Goal: Communication & Community: Connect with others

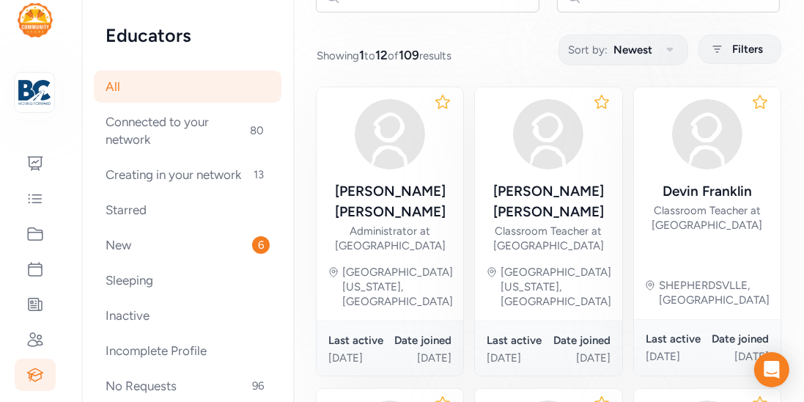
scroll to position [172, 0]
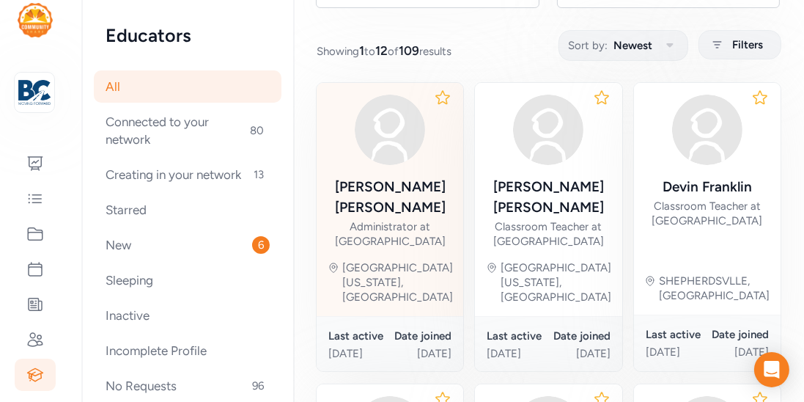
click at [400, 219] on div "Administrator at [GEOGRAPHIC_DATA]" at bounding box center [389, 233] width 123 height 29
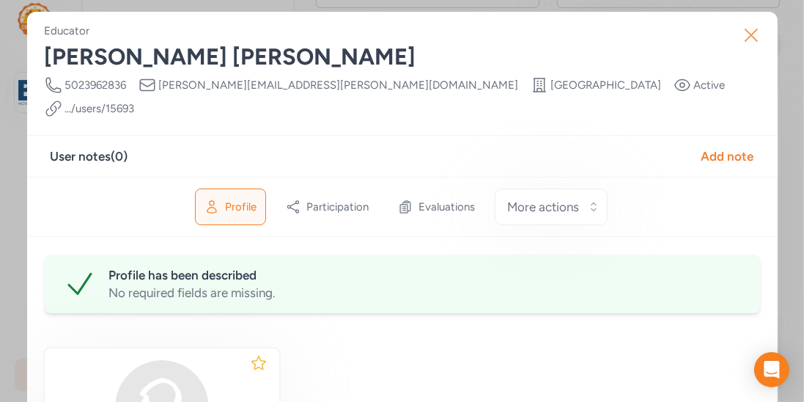
click at [750, 37] on icon "button" at bounding box center [751, 34] width 23 height 23
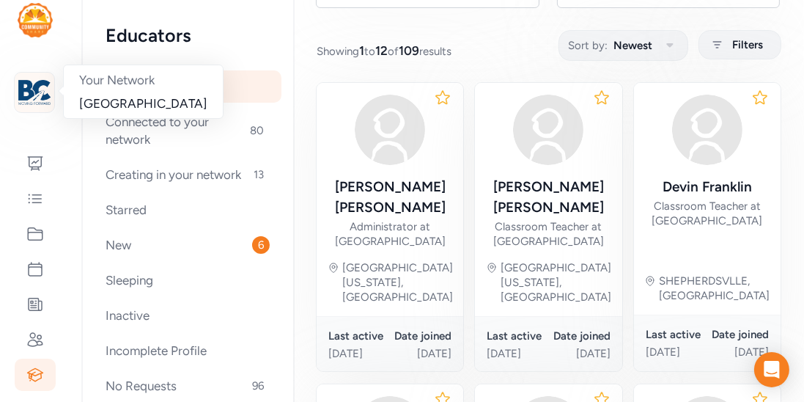
click at [32, 92] on img at bounding box center [34, 92] width 32 height 32
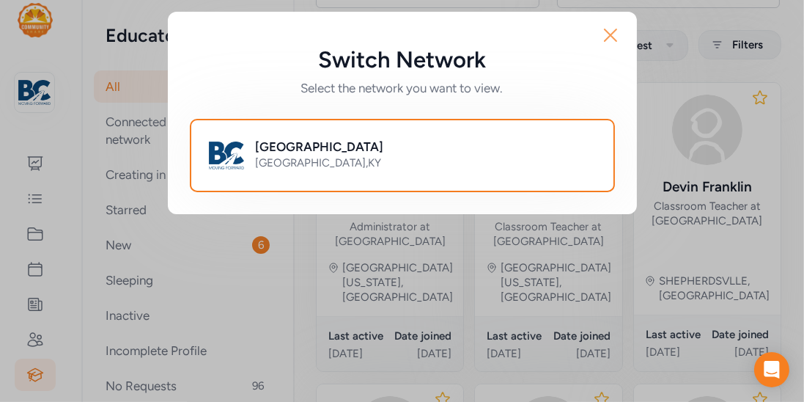
click at [614, 40] on icon "button" at bounding box center [610, 34] width 23 height 23
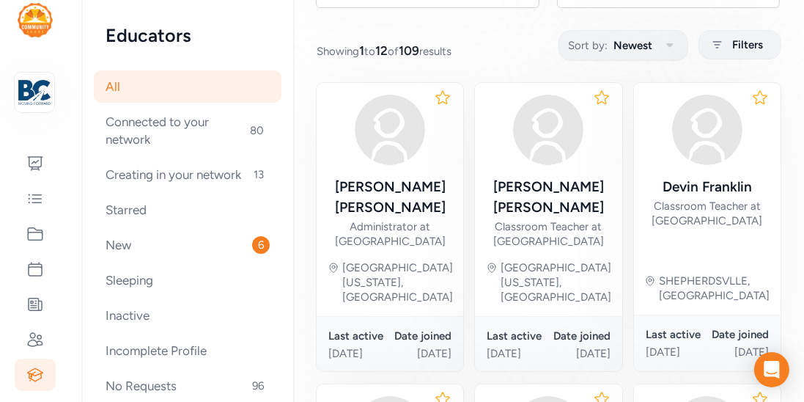
click at [111, 84] on div "All" at bounding box center [188, 86] width 188 height 32
click at [32, 177] on div at bounding box center [35, 163] width 41 height 32
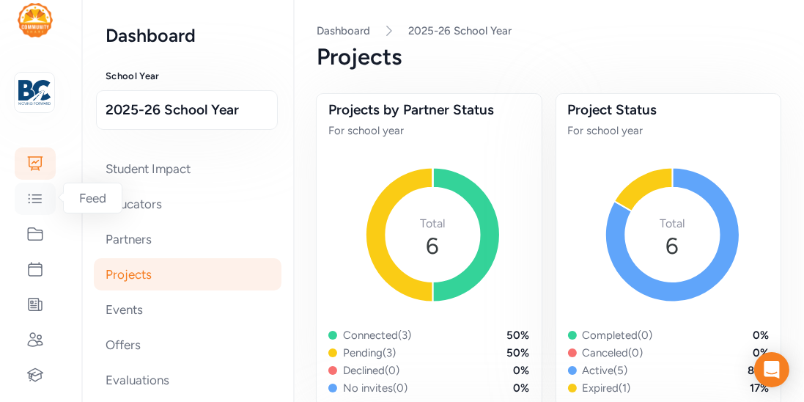
click at [37, 205] on icon at bounding box center [35, 199] width 18 height 18
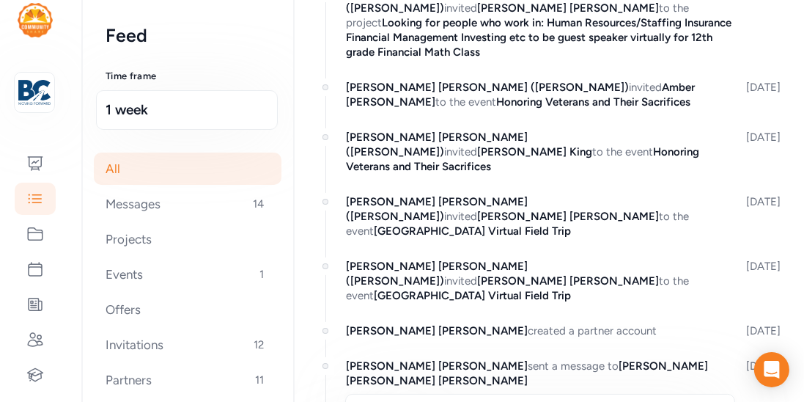
scroll to position [268, 0]
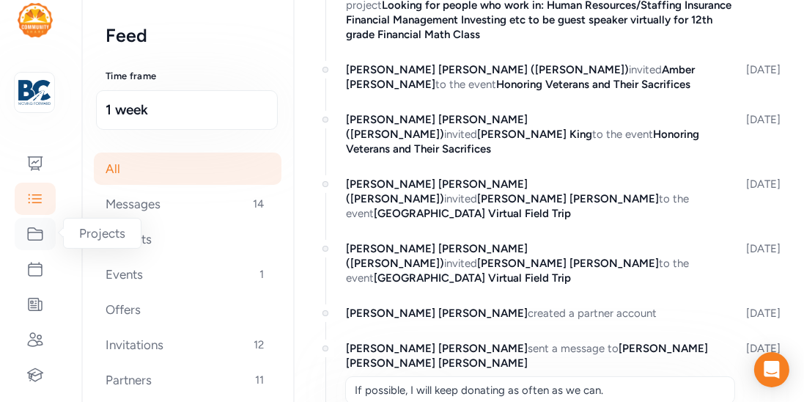
click at [36, 229] on icon at bounding box center [35, 234] width 18 height 18
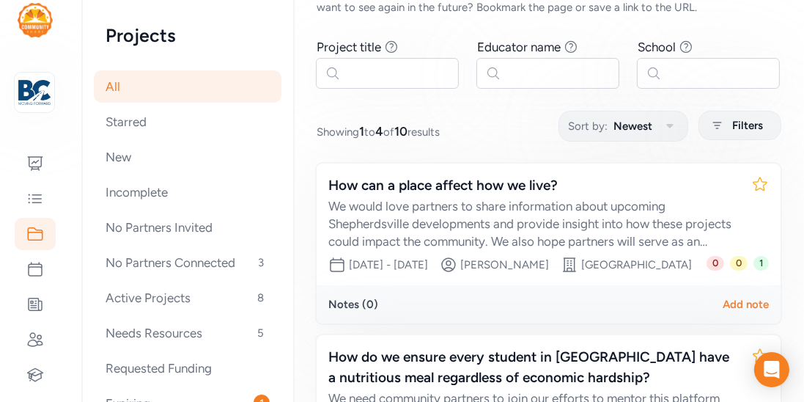
scroll to position [95, 0]
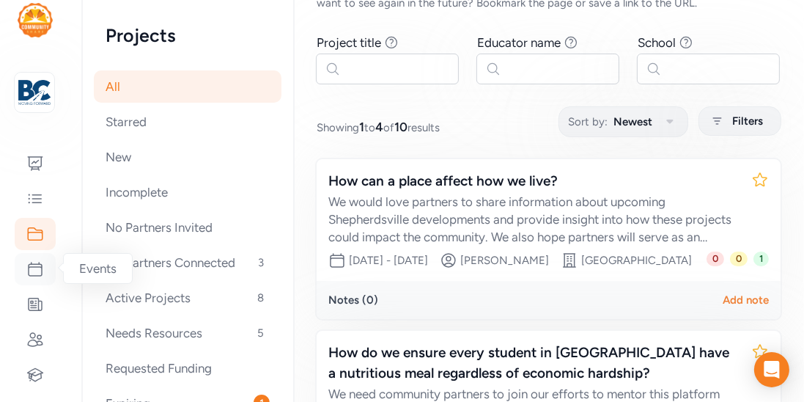
click at [39, 273] on icon at bounding box center [35, 269] width 18 height 18
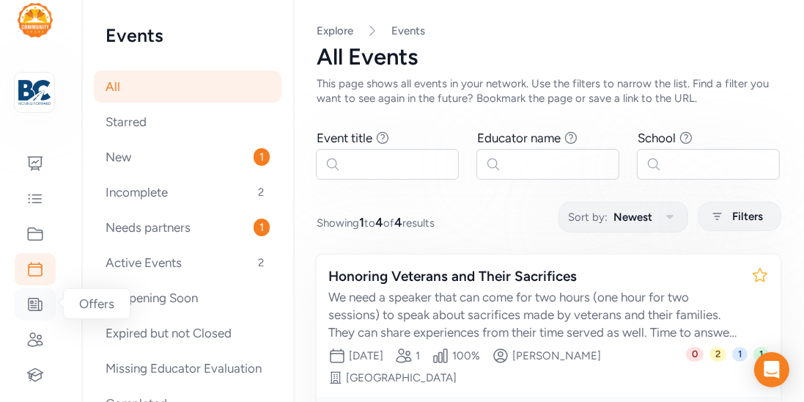
click at [41, 299] on icon at bounding box center [35, 304] width 18 height 18
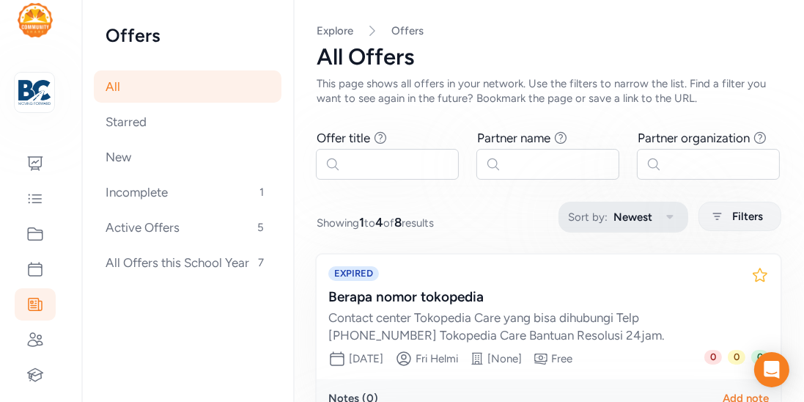
click at [679, 219] on icon "button" at bounding box center [670, 217] width 18 height 18
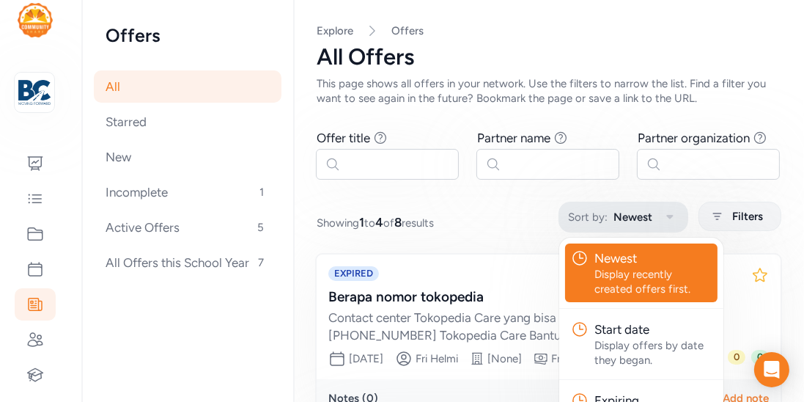
click at [679, 219] on icon "button" at bounding box center [670, 217] width 18 height 18
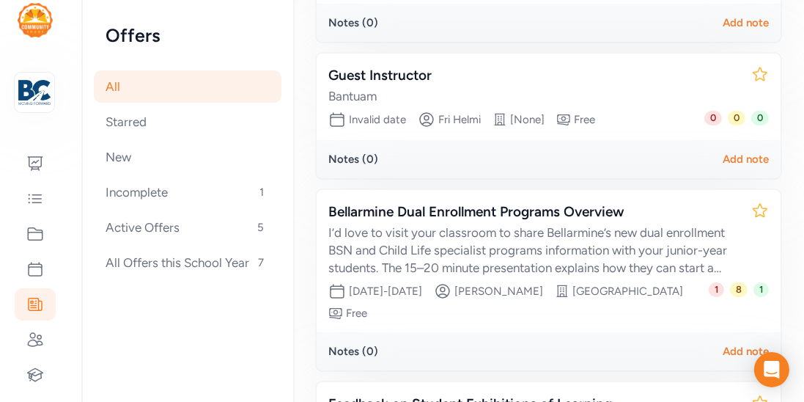
scroll to position [376, 0]
click at [34, 265] on icon at bounding box center [35, 269] width 18 height 18
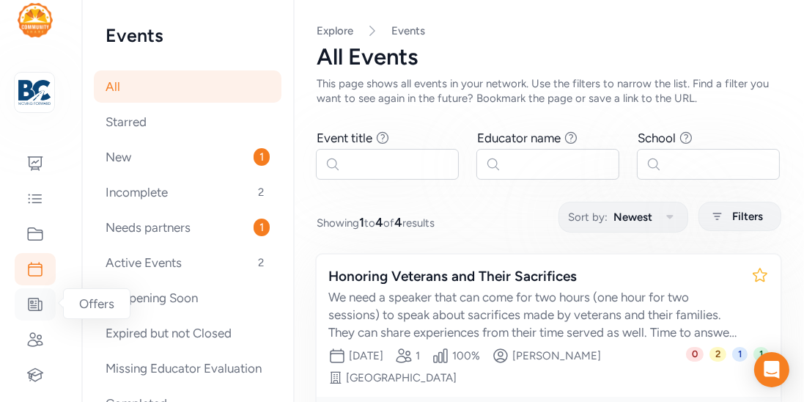
click at [33, 298] on icon at bounding box center [35, 304] width 18 height 18
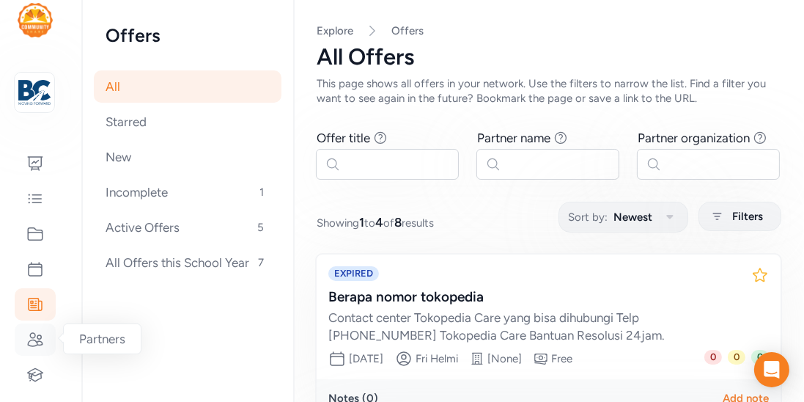
click at [37, 342] on icon at bounding box center [35, 339] width 15 height 13
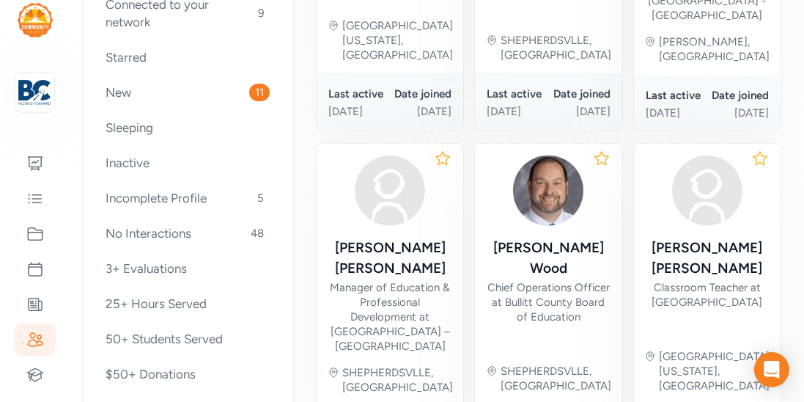
scroll to position [119, 0]
click at [29, 383] on div at bounding box center [35, 374] width 41 height 32
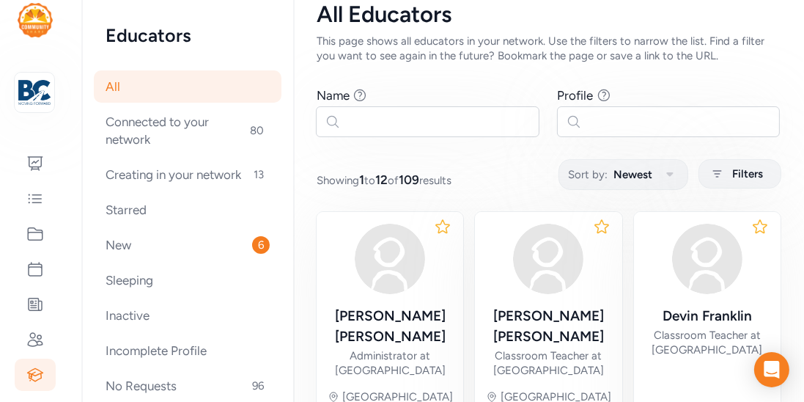
scroll to position [83, 0]
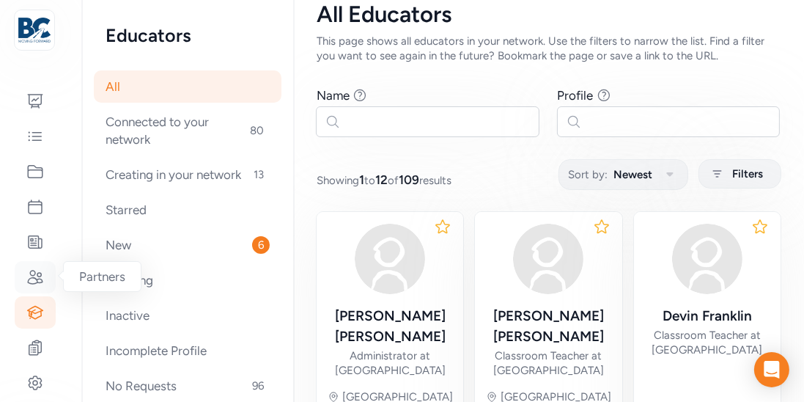
click at [37, 266] on div at bounding box center [35, 277] width 41 height 32
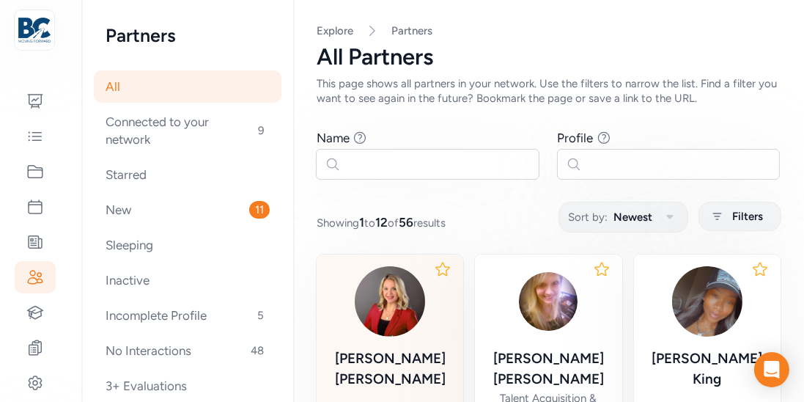
click at [389, 284] on img at bounding box center [390, 301] width 70 height 70
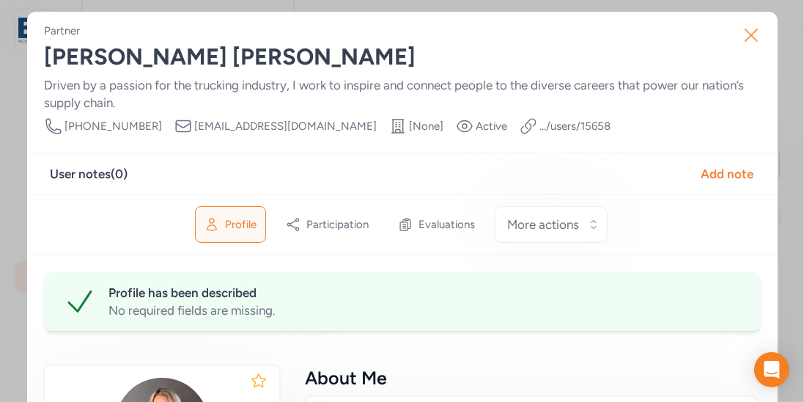
click at [740, 38] on icon "button" at bounding box center [751, 34] width 23 height 23
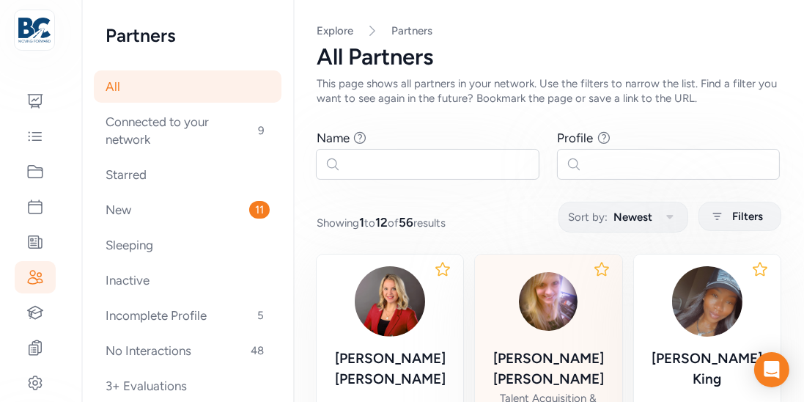
click at [541, 320] on img at bounding box center [548, 301] width 70 height 70
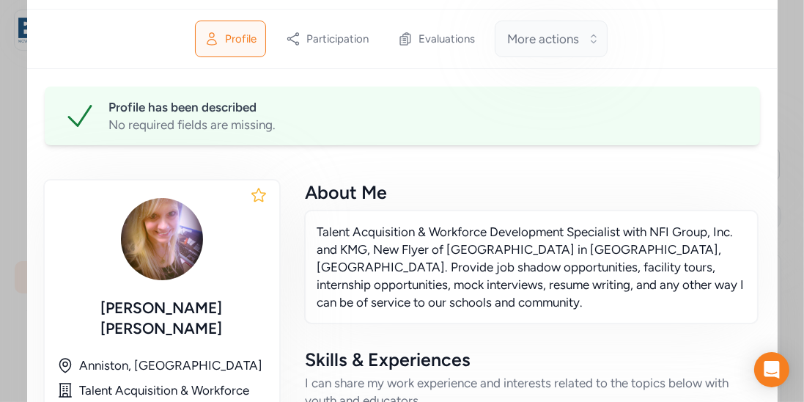
scroll to position [226, 0]
click at [784, 364] on div "Open Intercom Messenger" at bounding box center [772, 369] width 39 height 39
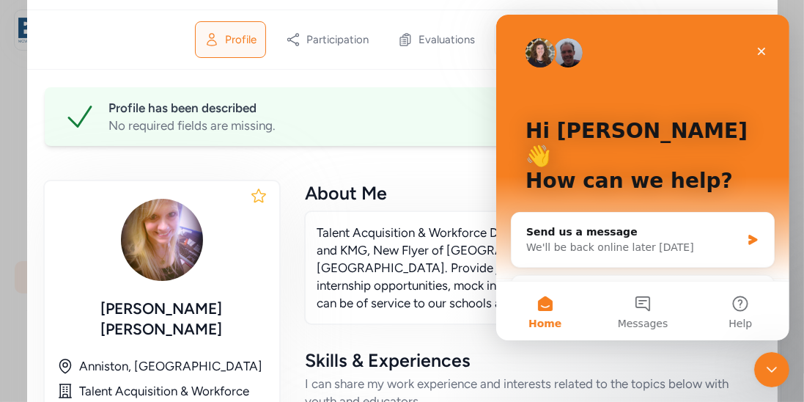
scroll to position [0, 0]
click at [756, 57] on div "Close" at bounding box center [761, 51] width 26 height 26
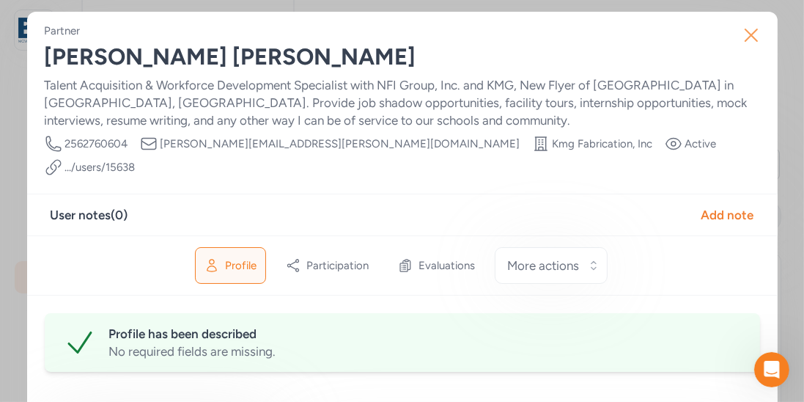
click at [746, 41] on icon "button" at bounding box center [751, 34] width 23 height 23
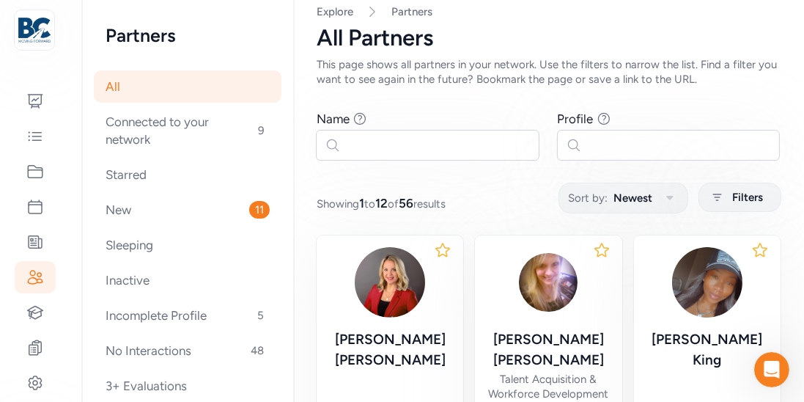
scroll to position [21, 0]
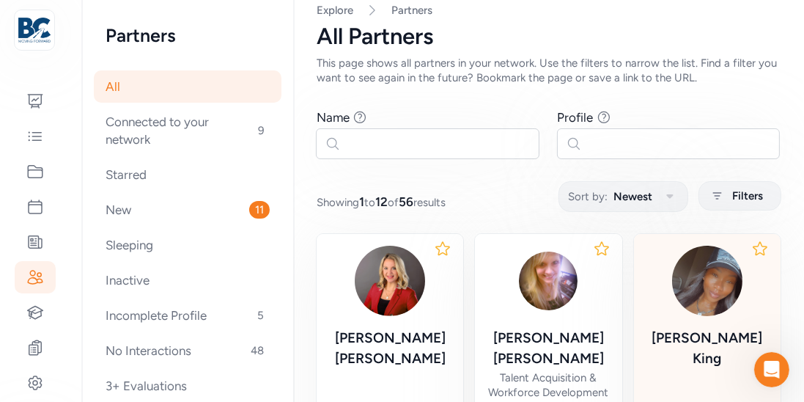
click at [707, 295] on img at bounding box center [707, 281] width 70 height 70
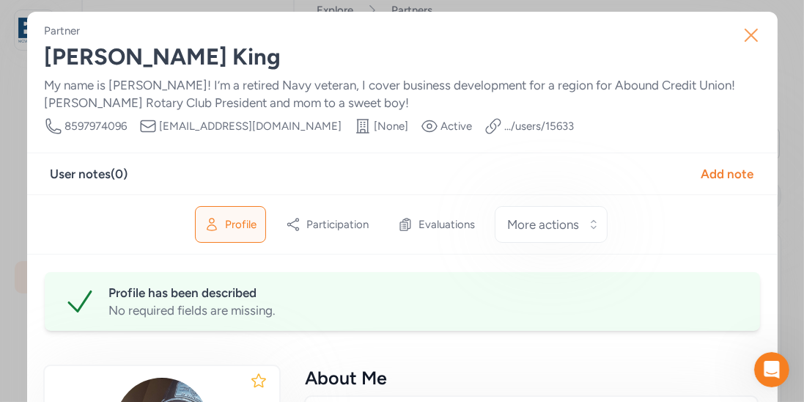
click at [748, 47] on button "Close" at bounding box center [751, 35] width 47 height 47
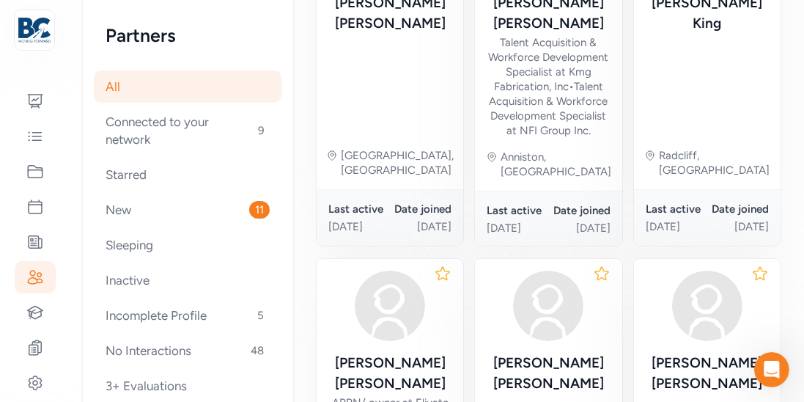
scroll to position [356, 0]
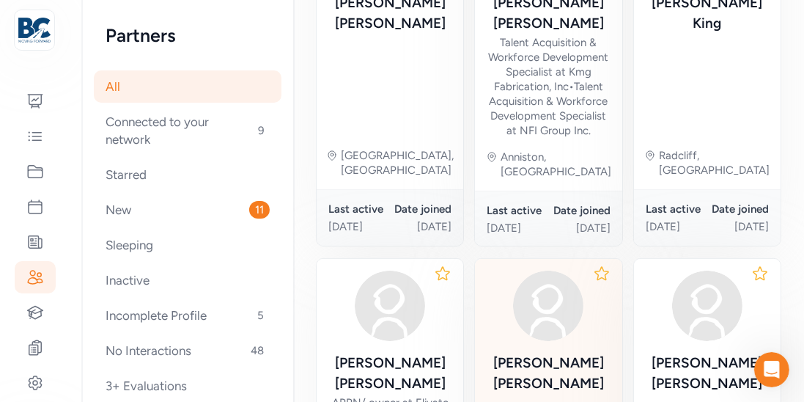
click at [564, 273] on img at bounding box center [548, 306] width 70 height 70
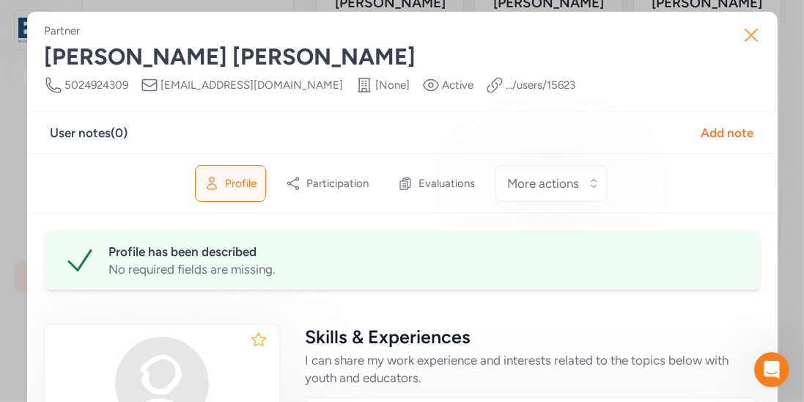
click at [750, 41] on icon "button" at bounding box center [751, 34] width 23 height 23
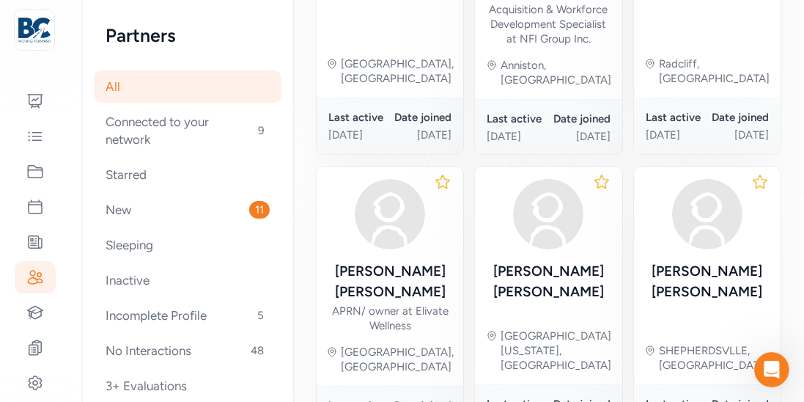
scroll to position [448, 0]
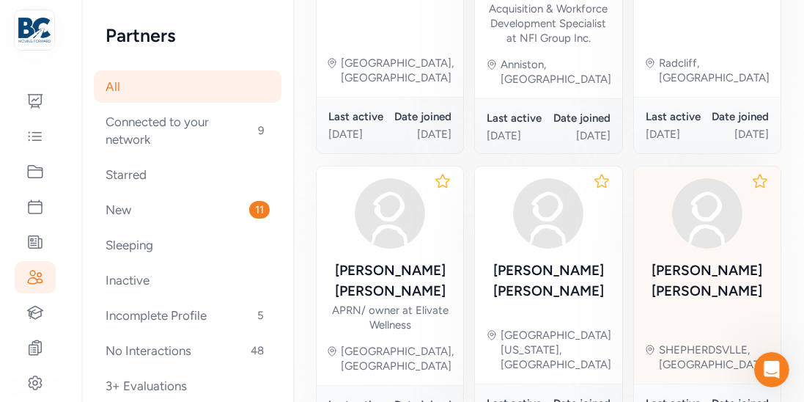
click at [681, 211] on div "[PERSON_NAME]" at bounding box center [707, 240] width 123 height 125
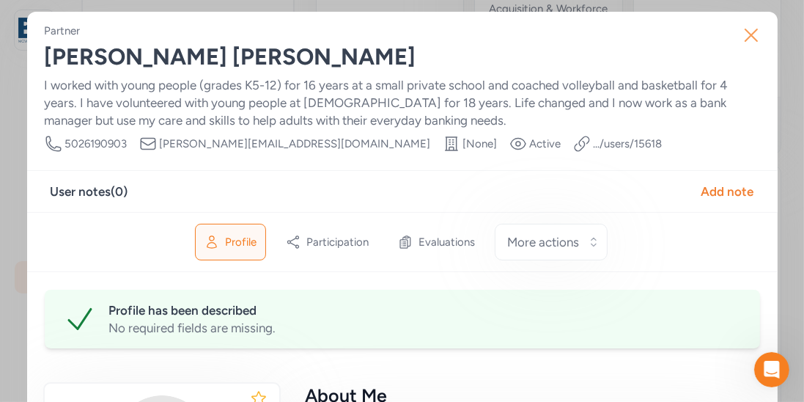
click at [751, 34] on icon "button" at bounding box center [752, 35] width 12 height 12
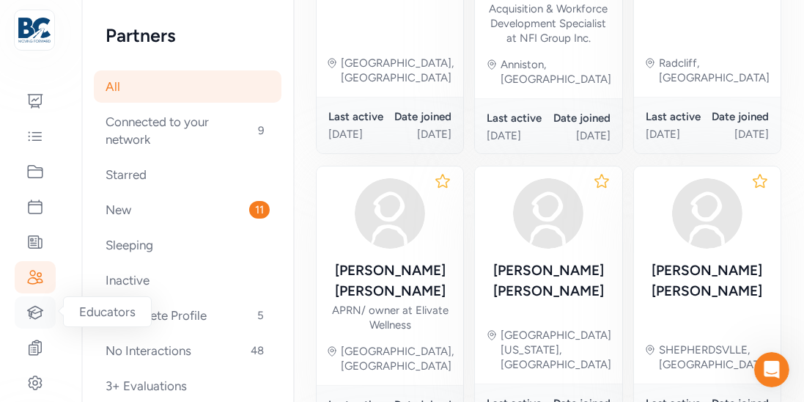
click at [29, 317] on icon at bounding box center [35, 312] width 18 height 18
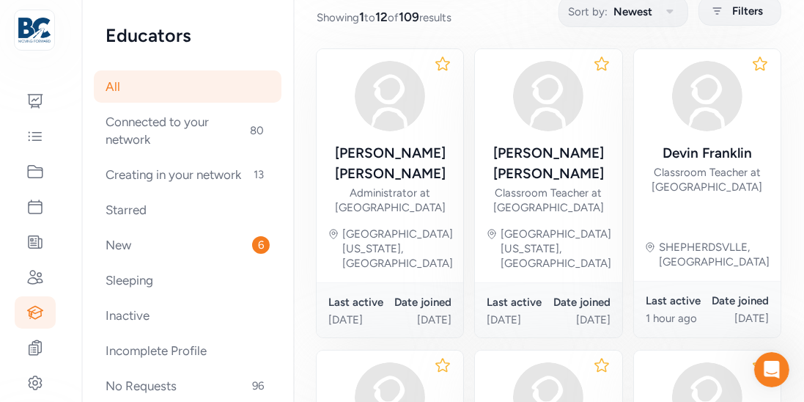
scroll to position [210, 0]
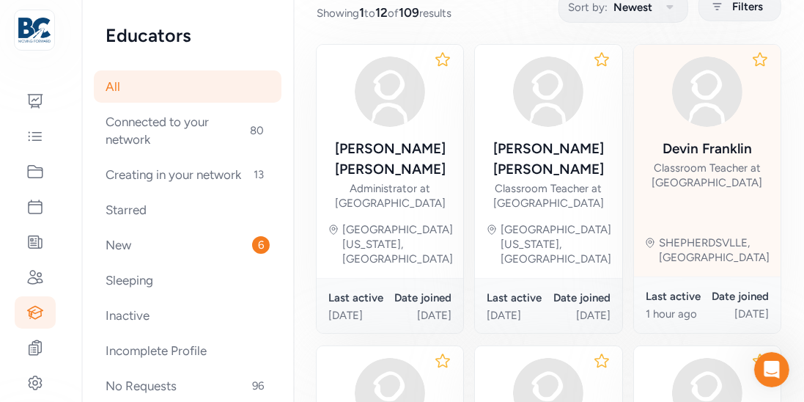
click at [680, 148] on div "[PERSON_NAME]" at bounding box center [707, 149] width 89 height 21
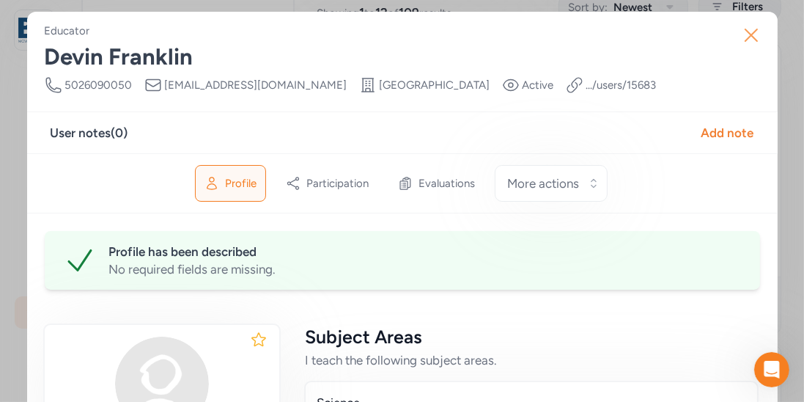
click at [750, 35] on icon "button" at bounding box center [752, 35] width 12 height 12
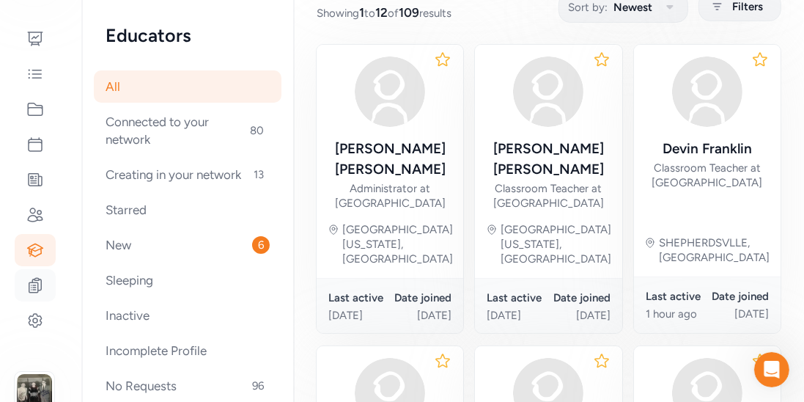
scroll to position [177, 0]
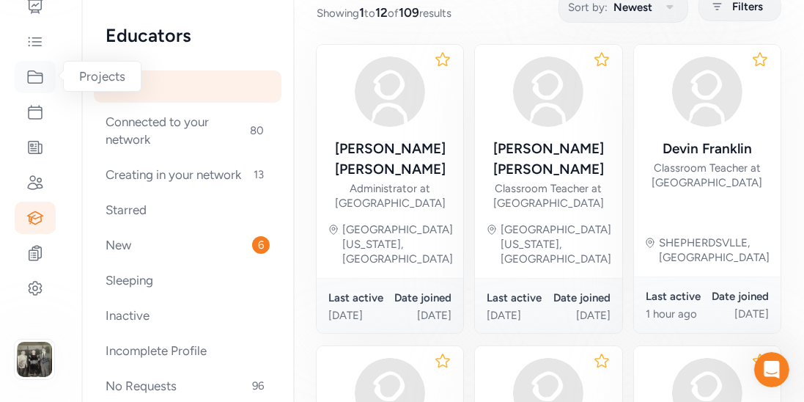
click at [35, 75] on icon at bounding box center [35, 77] width 18 height 18
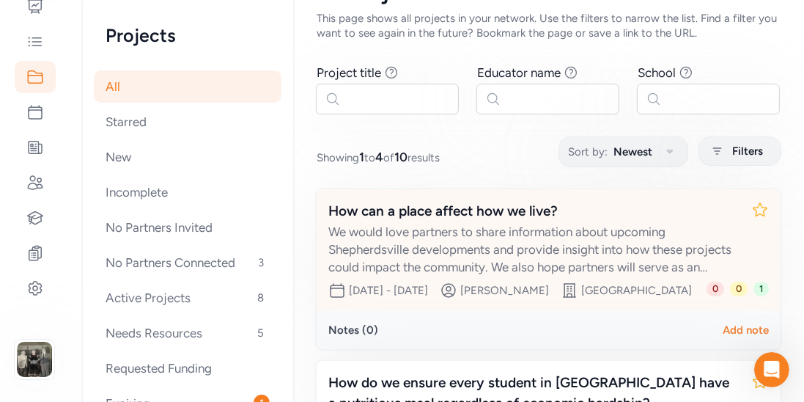
scroll to position [68, 0]
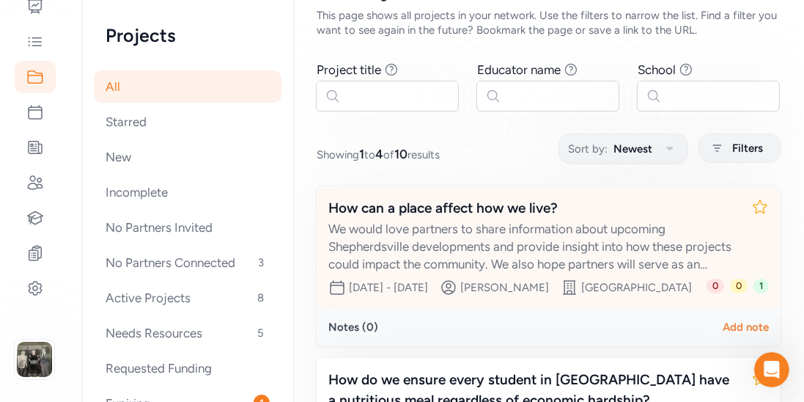
click at [424, 214] on div "How can a place affect how we live?" at bounding box center [533, 208] width 411 height 21
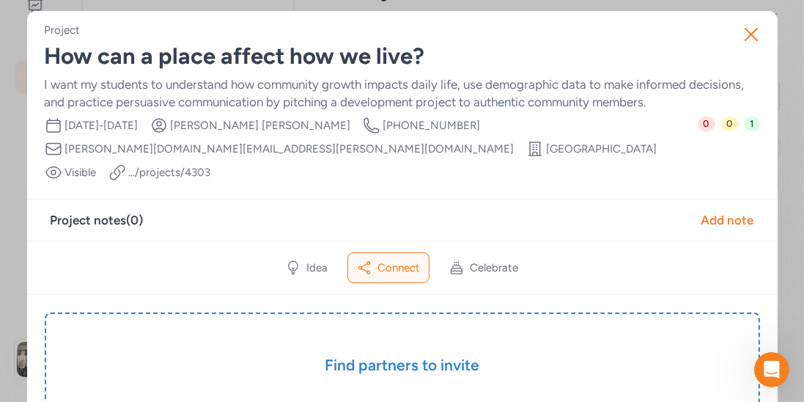
scroll to position [88, 0]
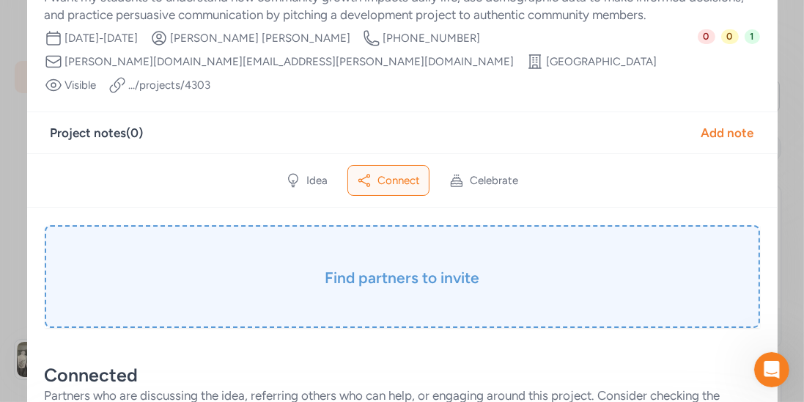
click at [436, 268] on h3 "Find partners to invite" at bounding box center [402, 278] width 642 height 21
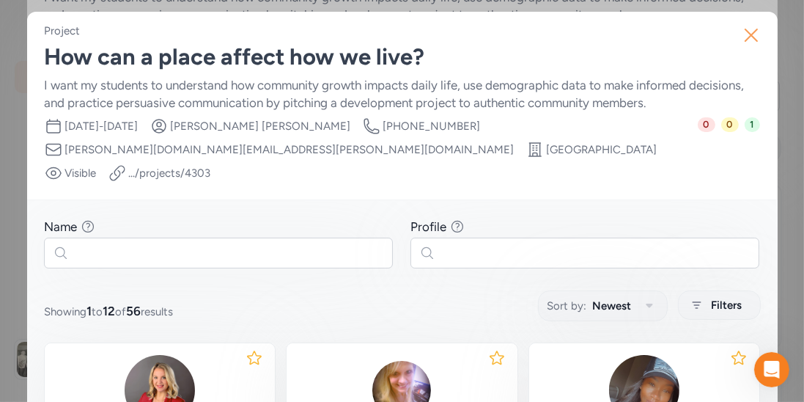
click at [757, 36] on icon "button" at bounding box center [751, 34] width 23 height 23
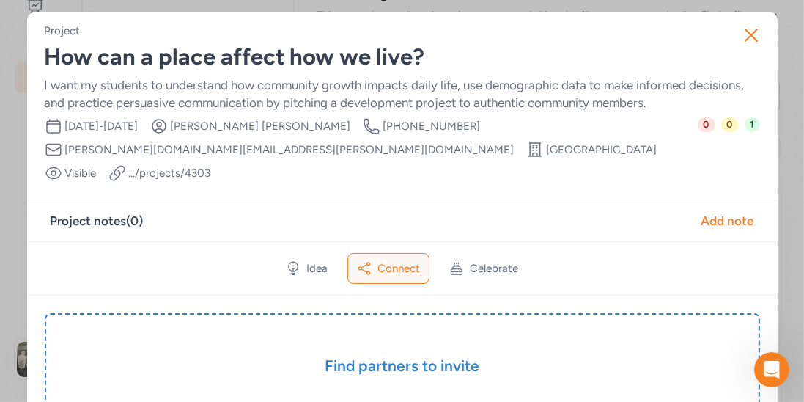
click at [412, 261] on span "Connect" at bounding box center [399, 268] width 43 height 15
click at [331, 254] on div "Idea" at bounding box center [306, 268] width 59 height 29
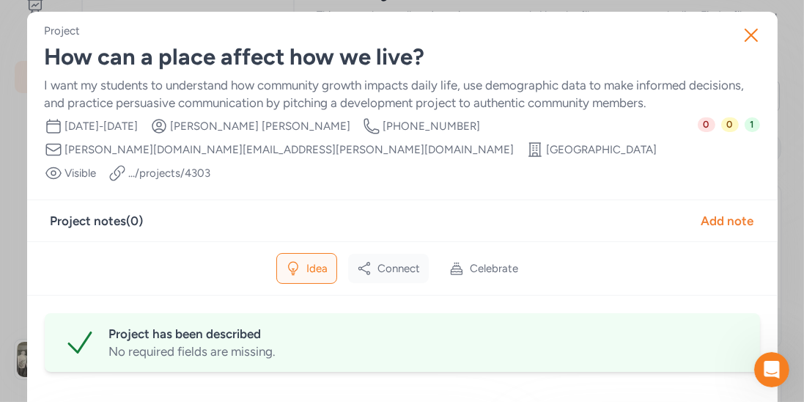
click at [393, 254] on div "Connect" at bounding box center [388, 268] width 81 height 29
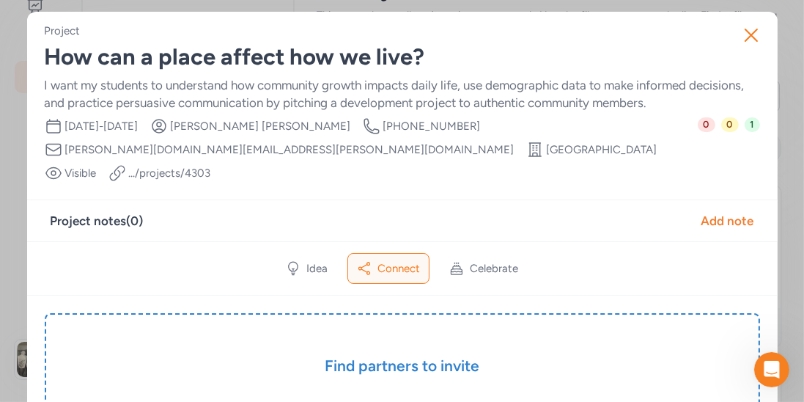
click at [404, 253] on div "Connect" at bounding box center [388, 268] width 82 height 31
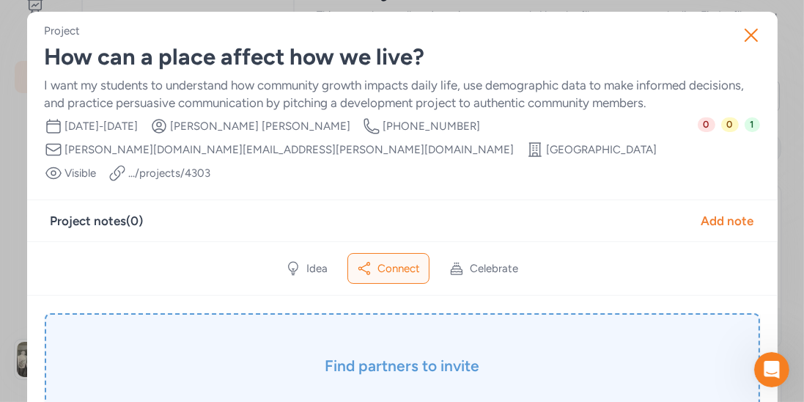
click at [411, 356] on h3 "Find partners to invite" at bounding box center [402, 366] width 642 height 21
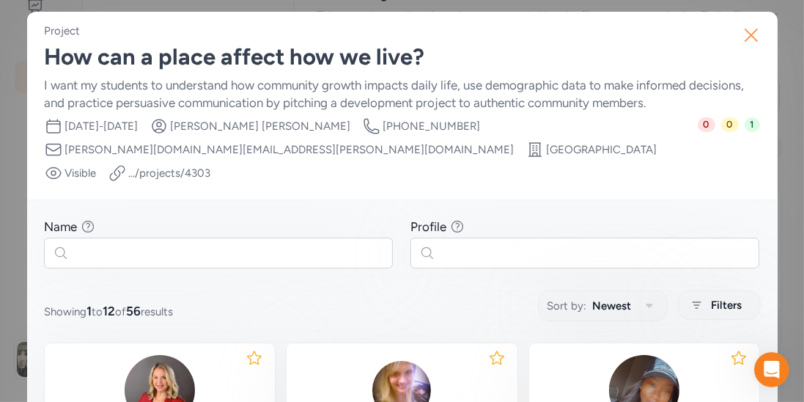
click at [743, 36] on icon "button" at bounding box center [751, 34] width 23 height 23
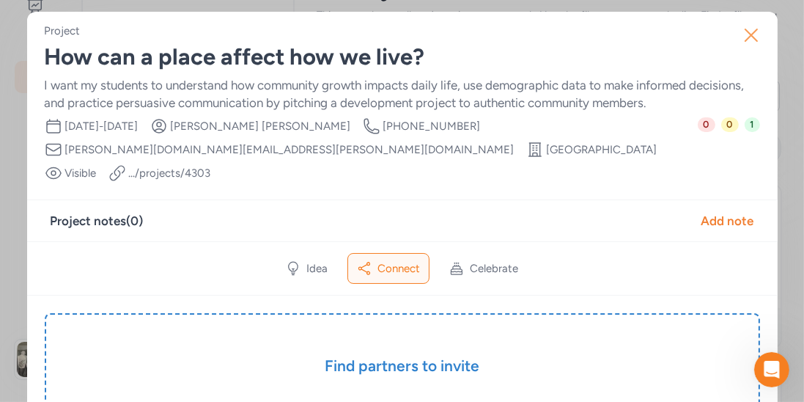
click at [746, 39] on icon "button" at bounding box center [752, 35] width 12 height 12
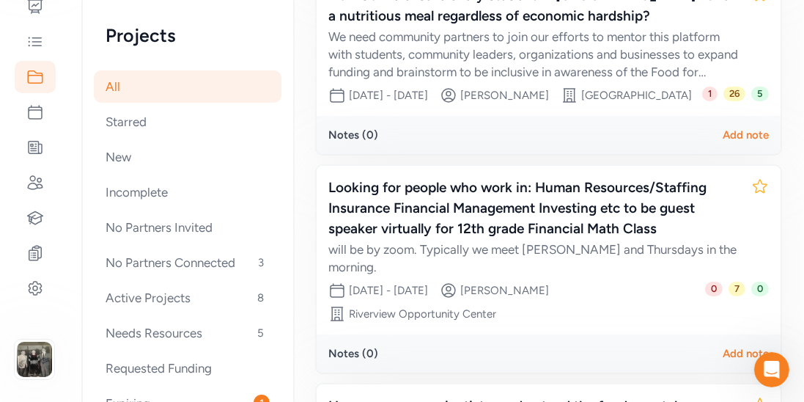
scroll to position [453, 0]
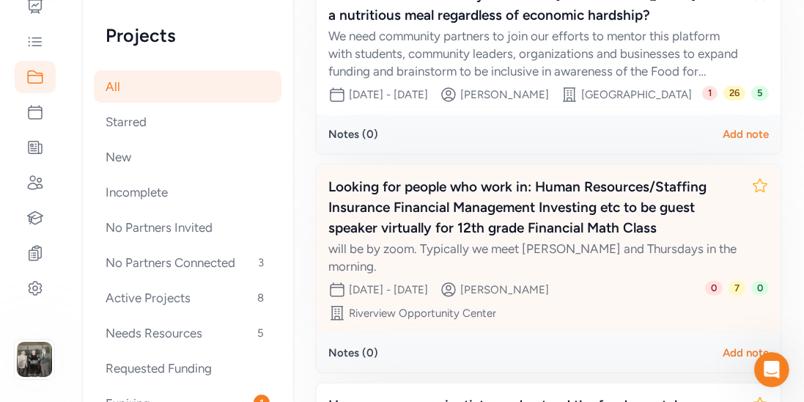
click at [515, 236] on div "Looking for people who work in: Human Resources/Staffing Insurance Financial Ma…" at bounding box center [533, 208] width 411 height 62
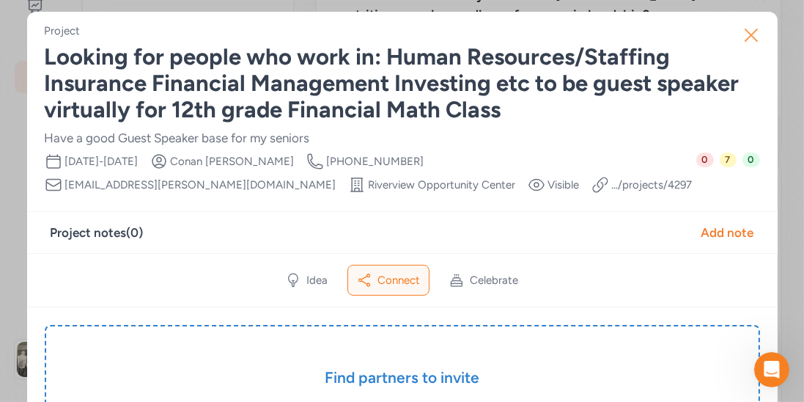
click at [762, 37] on button "Close" at bounding box center [751, 35] width 47 height 47
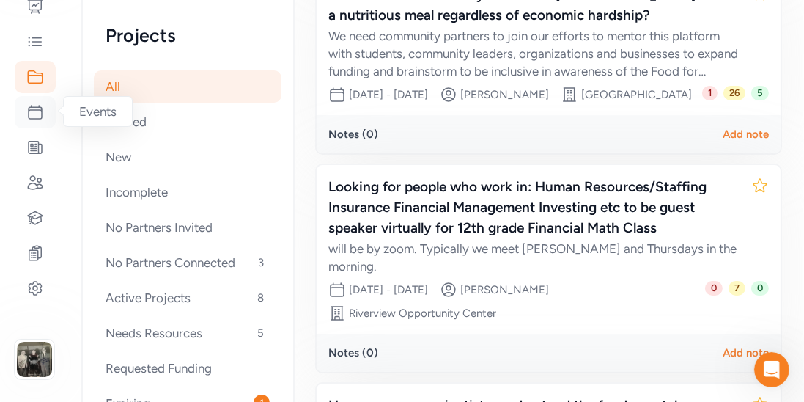
click at [34, 111] on icon at bounding box center [35, 112] width 18 height 18
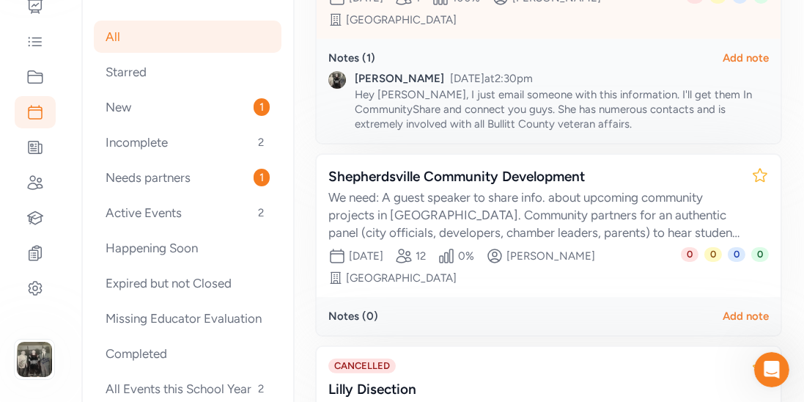
scroll to position [372, 0]
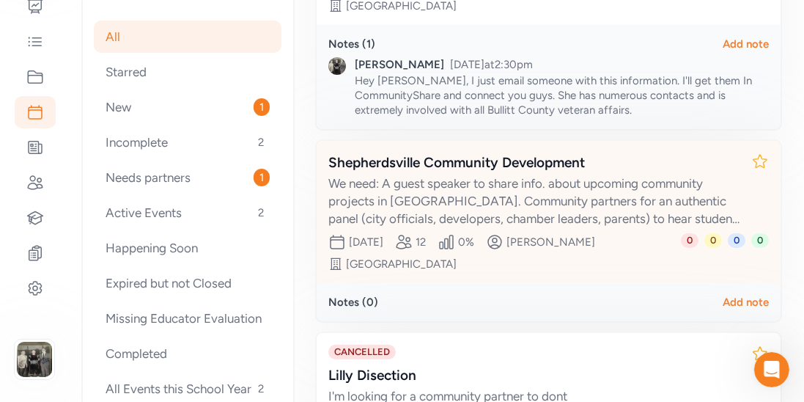
click at [438, 155] on div "Shepherdsville Community Development" at bounding box center [533, 162] width 411 height 21
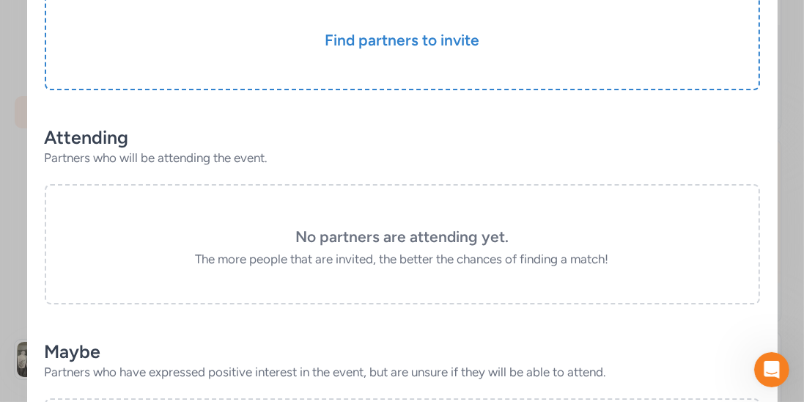
scroll to position [363, 0]
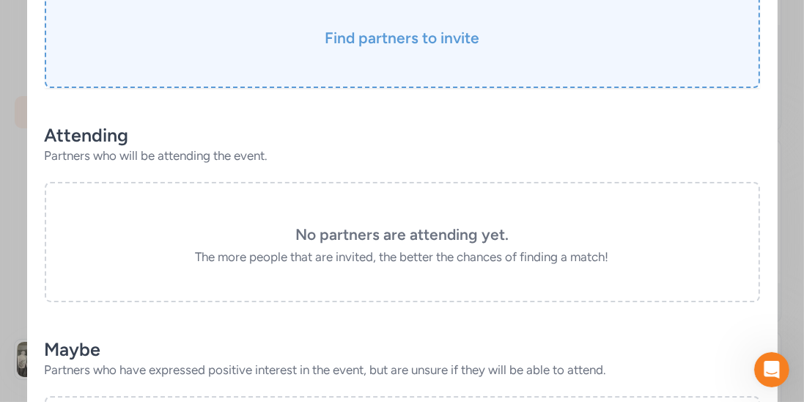
click at [427, 28] on h3 "Find partners to invite" at bounding box center [402, 38] width 642 height 21
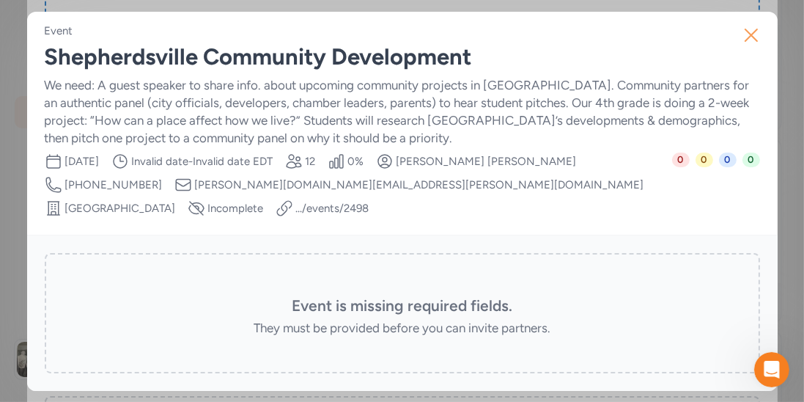
click at [755, 42] on icon "button" at bounding box center [751, 34] width 23 height 23
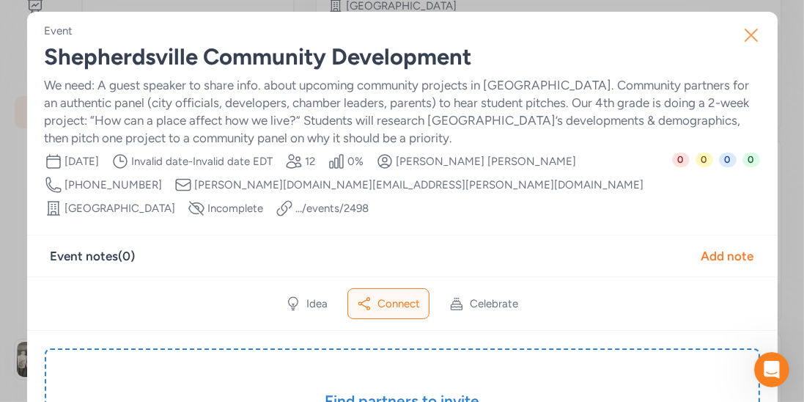
click at [744, 40] on icon "button" at bounding box center [751, 34] width 23 height 23
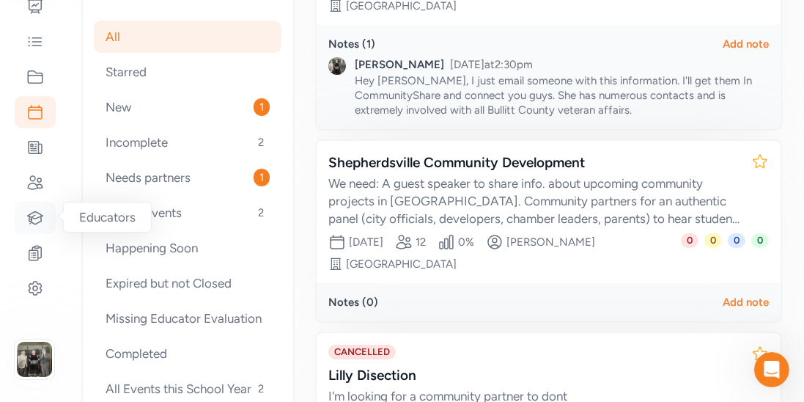
click at [37, 218] on icon at bounding box center [35, 218] width 18 height 18
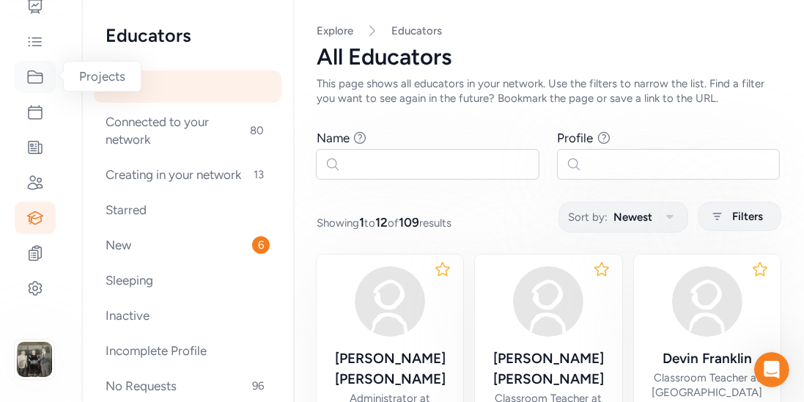
click at [38, 82] on icon at bounding box center [35, 77] width 15 height 12
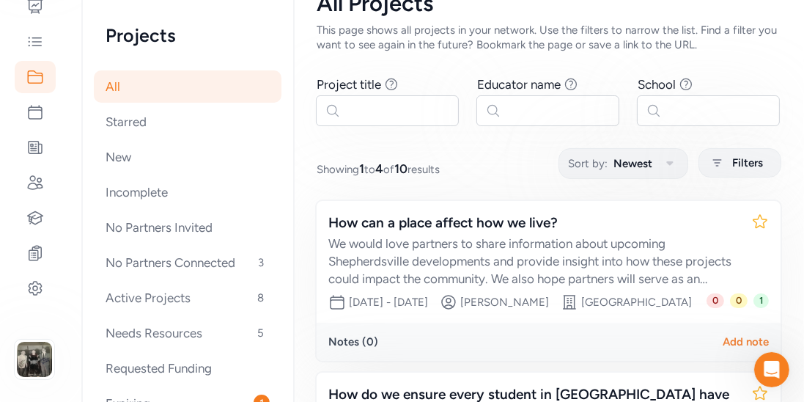
scroll to position [63, 0]
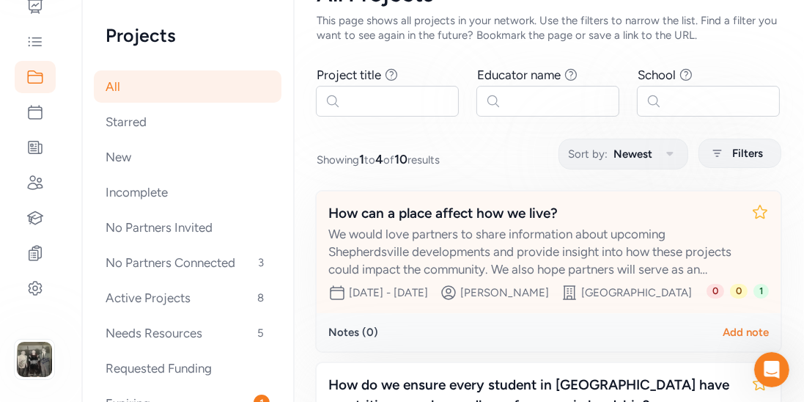
click at [490, 219] on div "How can a place affect how we live?" at bounding box center [533, 213] width 411 height 21
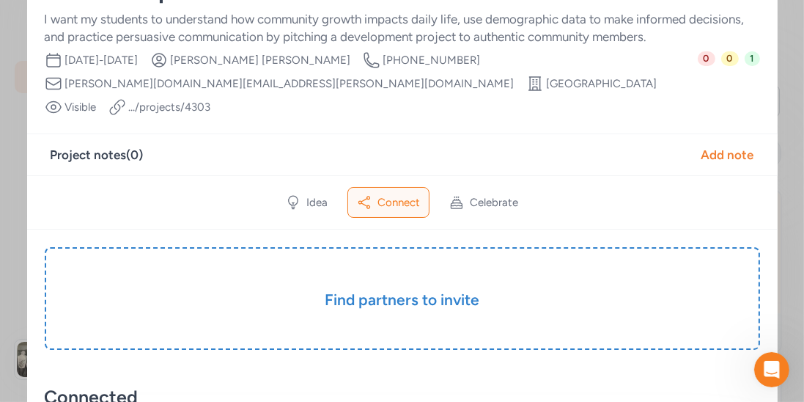
scroll to position [82, 0]
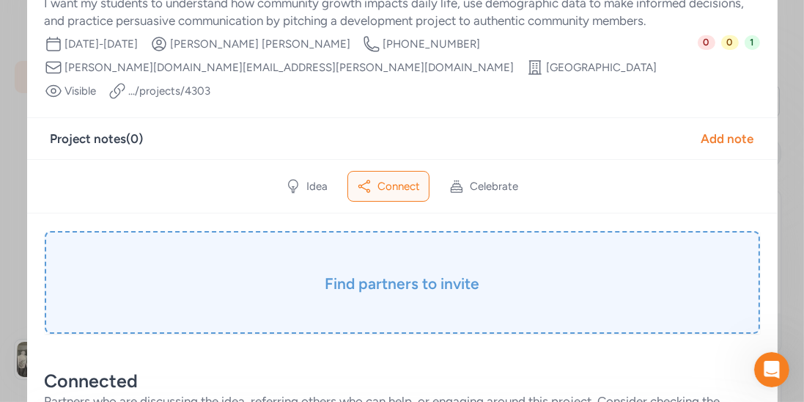
click at [458, 273] on h3 "Find partners to invite" at bounding box center [402, 283] width 642 height 21
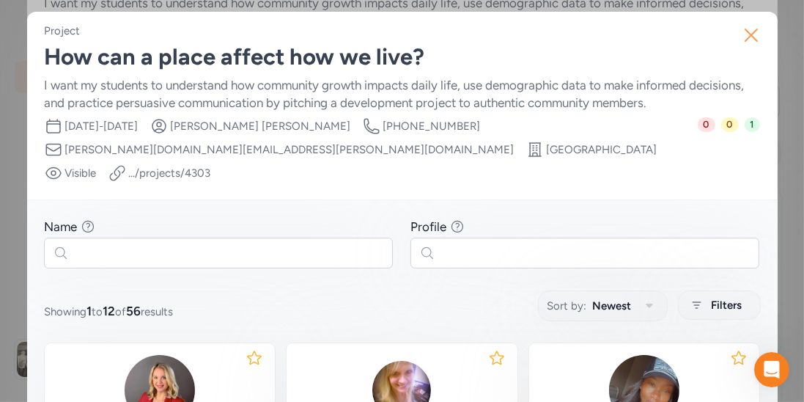
click at [749, 36] on icon "button" at bounding box center [752, 35] width 12 height 12
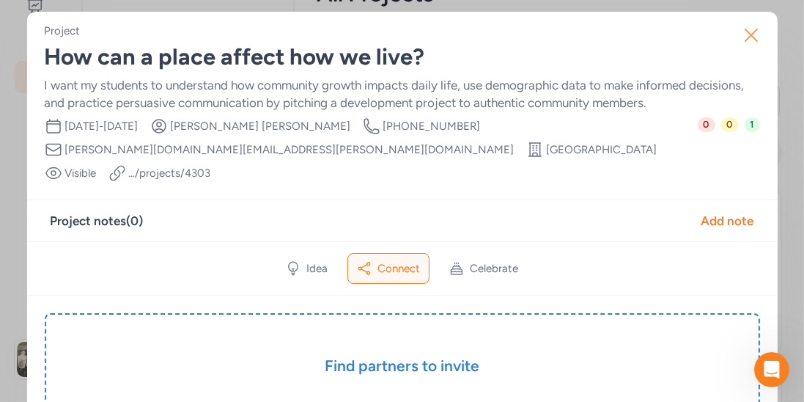
click at [755, 32] on icon "button" at bounding box center [751, 34] width 23 height 23
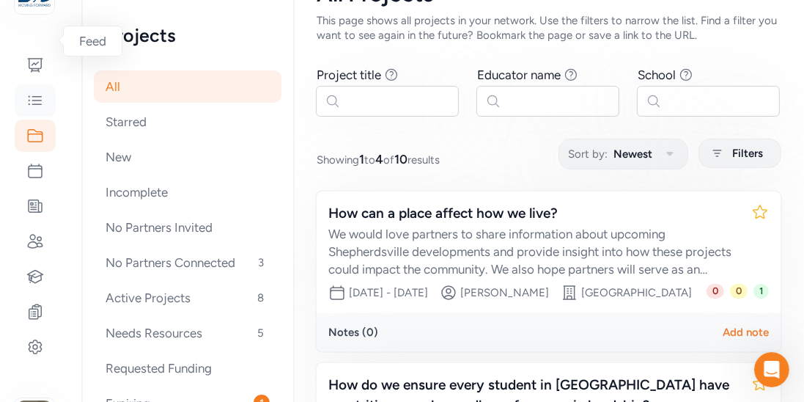
scroll to position [112, 0]
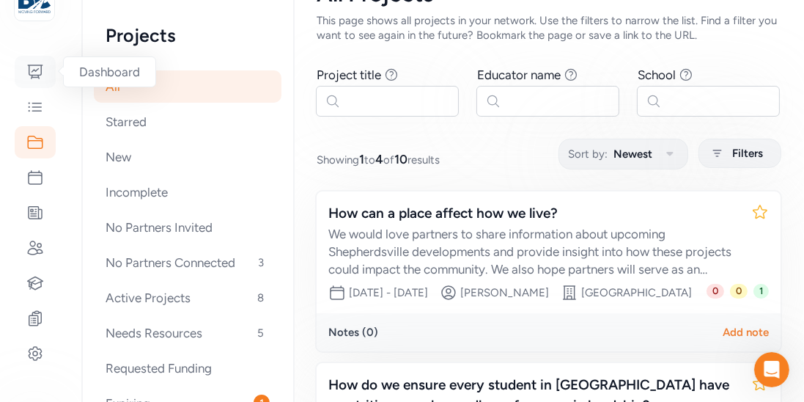
click at [42, 69] on icon at bounding box center [35, 72] width 18 height 18
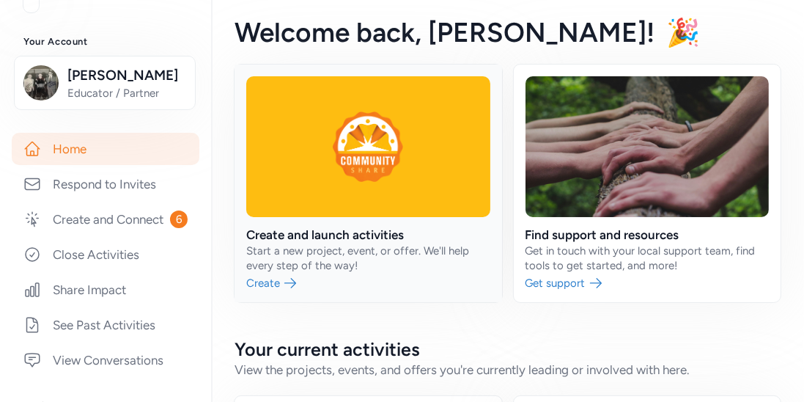
click at [356, 216] on link at bounding box center [369, 184] width 268 height 238
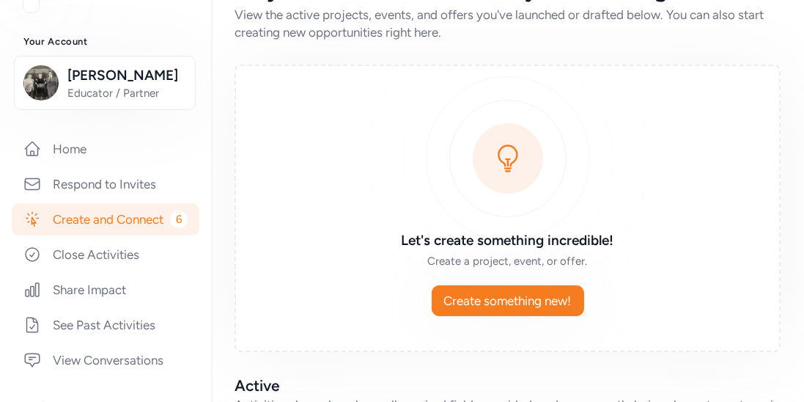
scroll to position [49, 0]
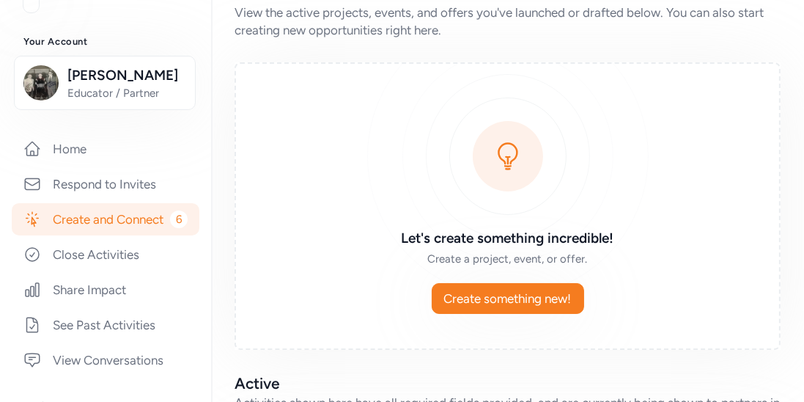
click at [120, 219] on link "Create and Connect 6" at bounding box center [106, 219] width 188 height 32
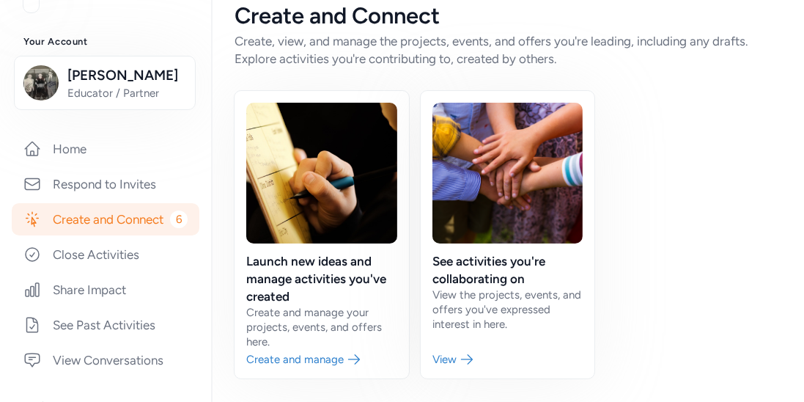
scroll to position [20, 0]
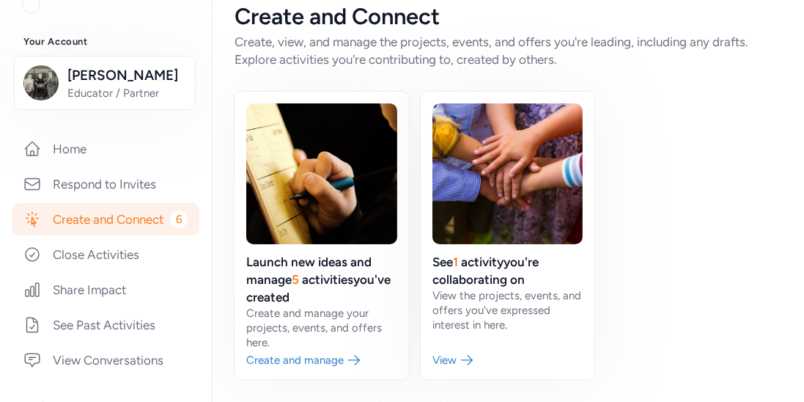
click at [120, 219] on link "Create and Connect 6" at bounding box center [106, 219] width 188 height 32
click at [297, 364] on link at bounding box center [322, 235] width 174 height 287
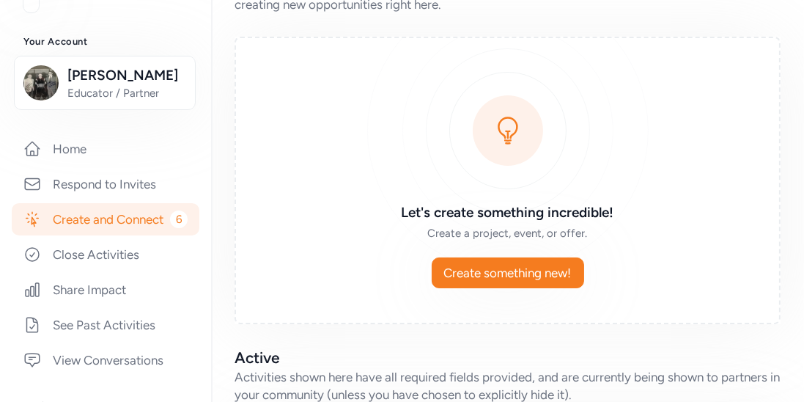
scroll to position [45, 0]
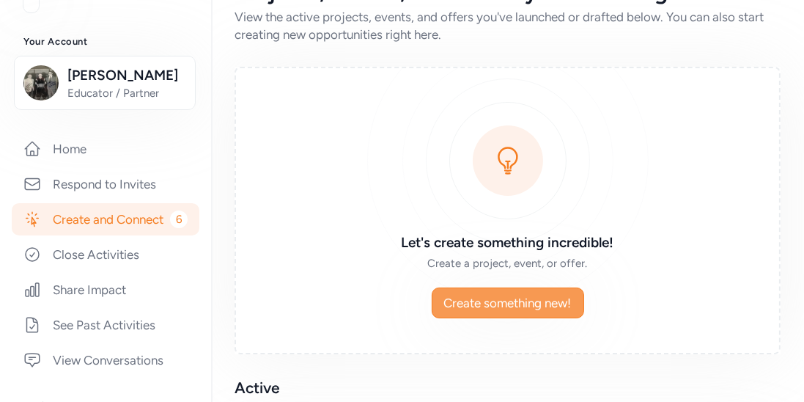
click at [496, 304] on span "Create something new!" at bounding box center [508, 303] width 128 height 18
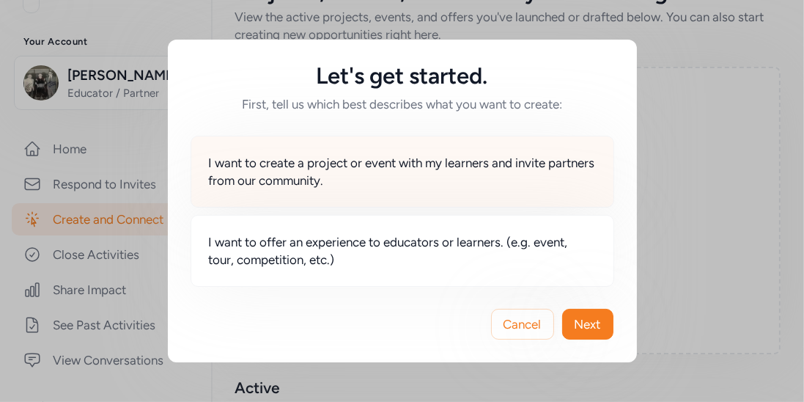
click at [399, 172] on span "I want to create a project or event with my learners and invite partners from o…" at bounding box center [402, 171] width 387 height 35
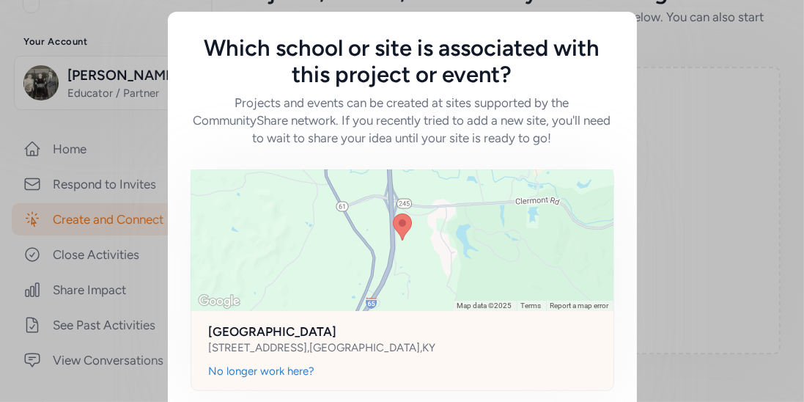
scroll to position [8, 0]
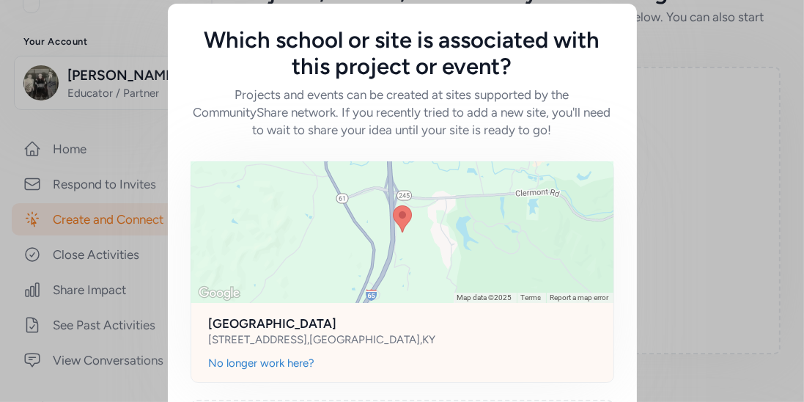
click at [328, 328] on h2 "Bernheim Middle School" at bounding box center [402, 323] width 387 height 18
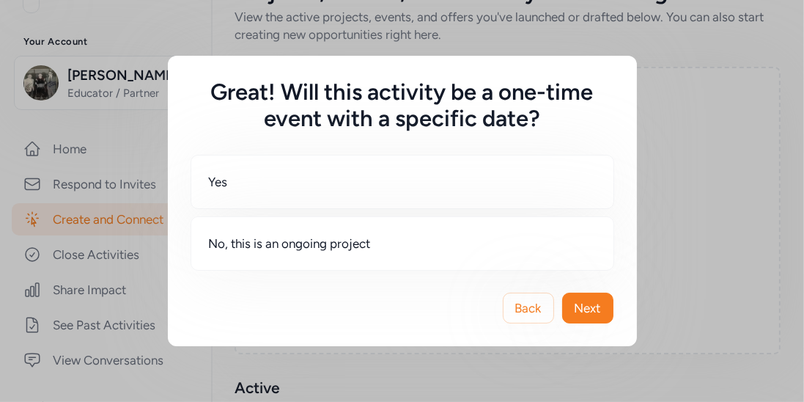
scroll to position [0, 0]
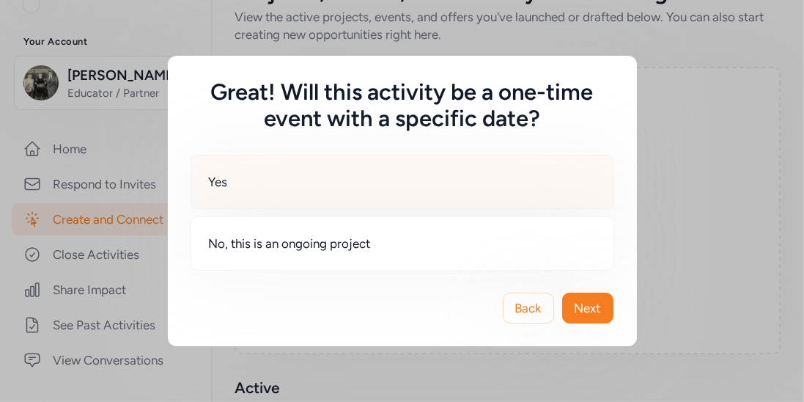
click at [281, 181] on div "Yes" at bounding box center [403, 182] width 424 height 54
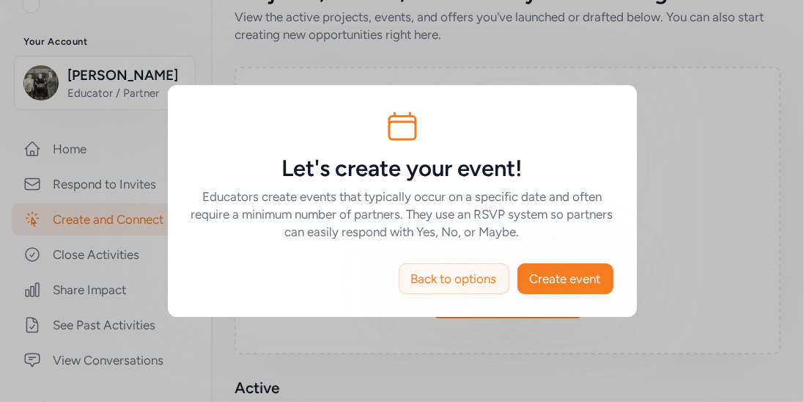
click at [463, 271] on span "Back to options" at bounding box center [454, 279] width 86 height 18
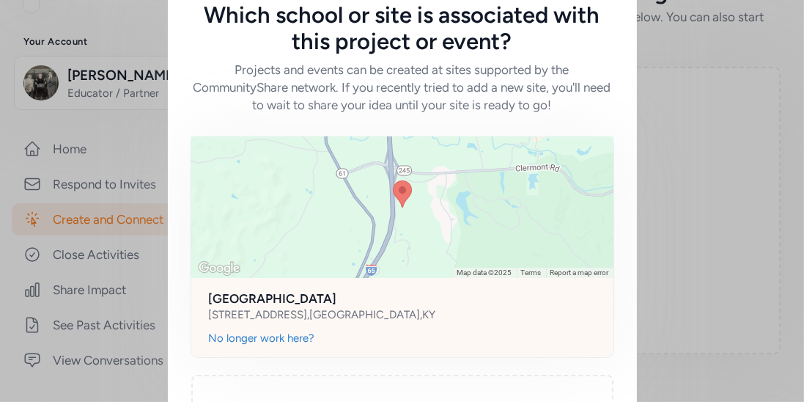
scroll to position [33, 0]
click at [298, 337] on div "No longer work here?" at bounding box center [262, 338] width 106 height 15
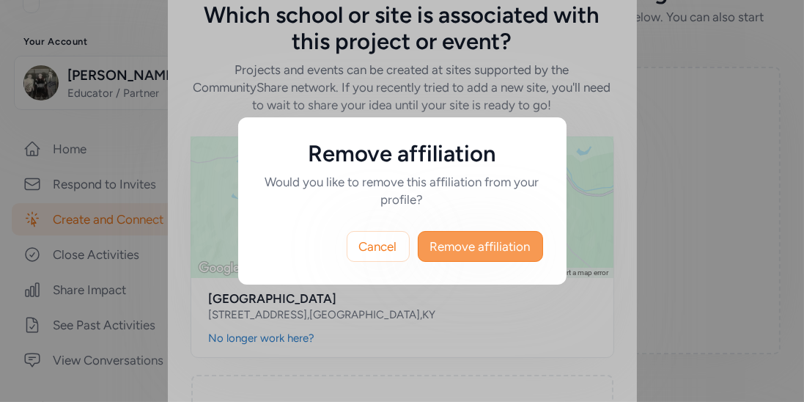
click at [445, 252] on span "Remove affiliation" at bounding box center [480, 247] width 100 height 18
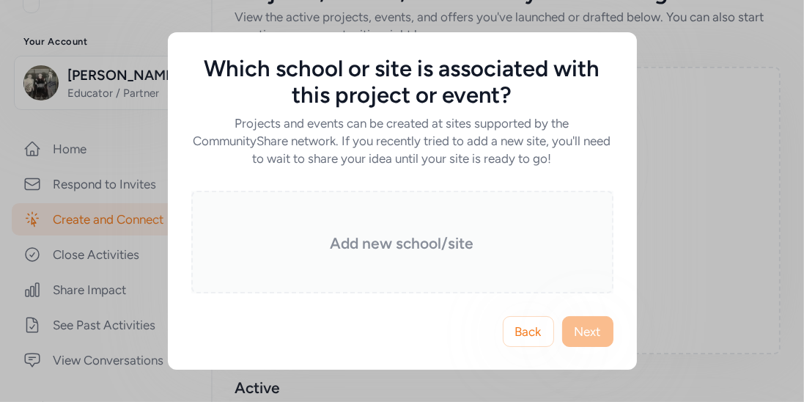
click at [427, 243] on h3 "Add new school/site" at bounding box center [402, 243] width 349 height 21
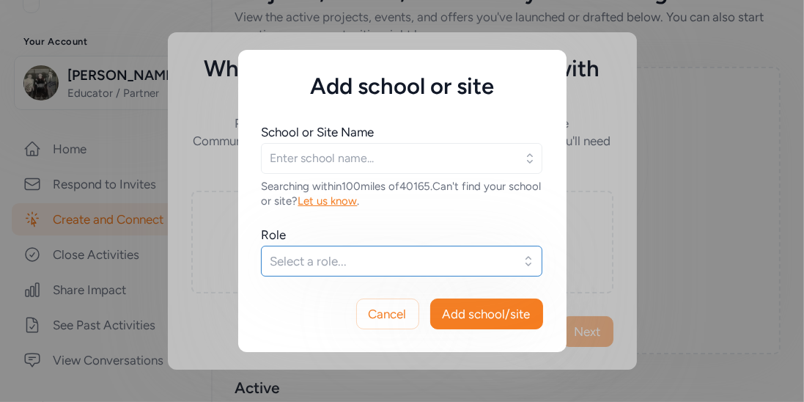
click at [452, 252] on span "Select a role..." at bounding box center [392, 261] width 242 height 18
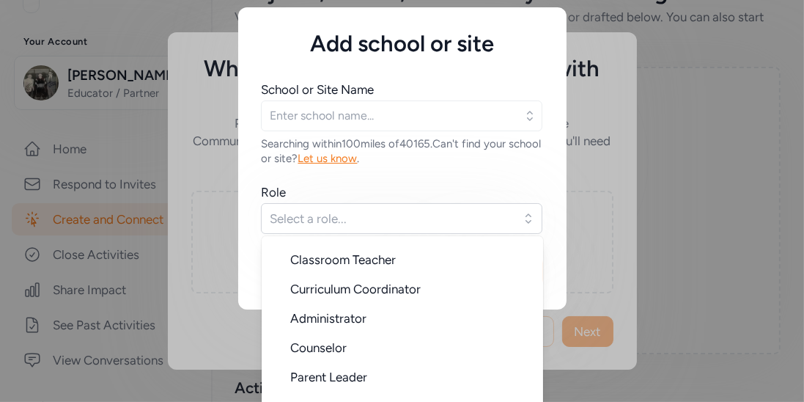
scroll to position [64, 0]
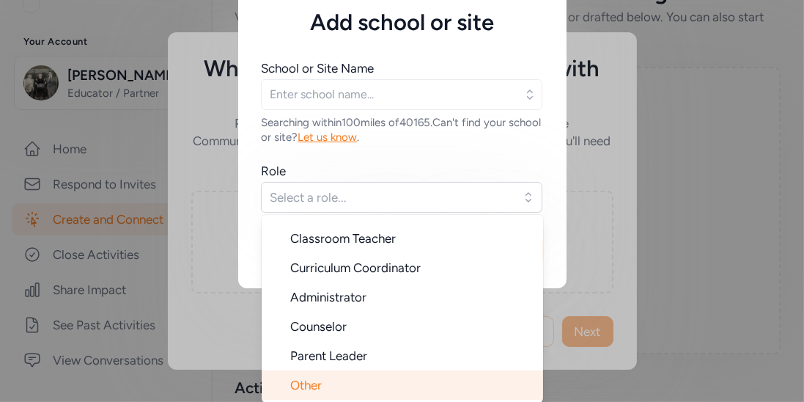
click at [350, 391] on li "Other" at bounding box center [402, 384] width 281 height 29
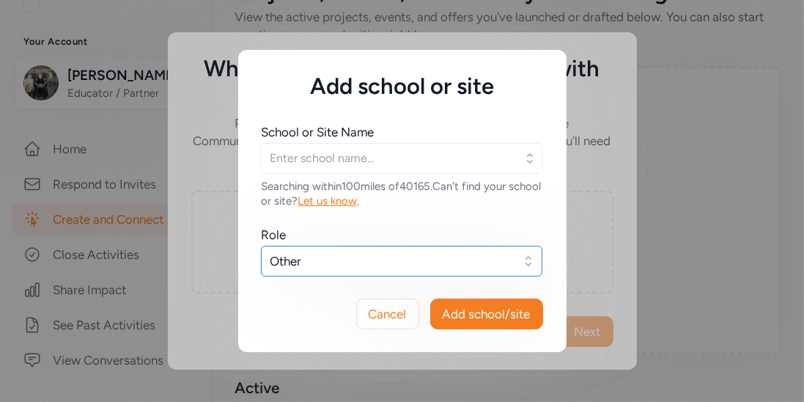
scroll to position [0, 0]
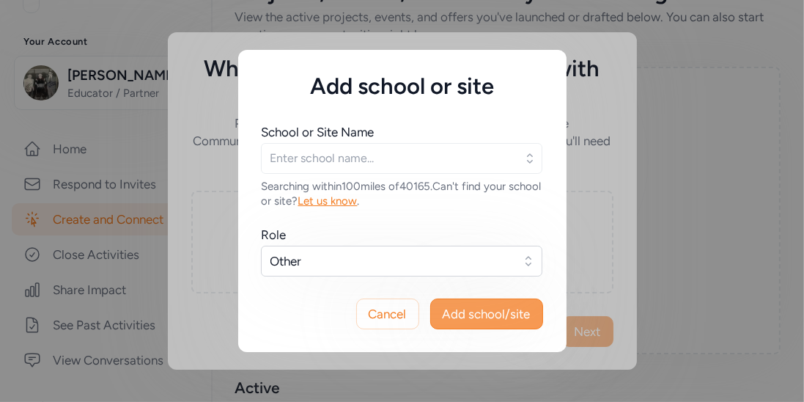
click at [480, 309] on span "Add school/site" at bounding box center [487, 314] width 88 height 18
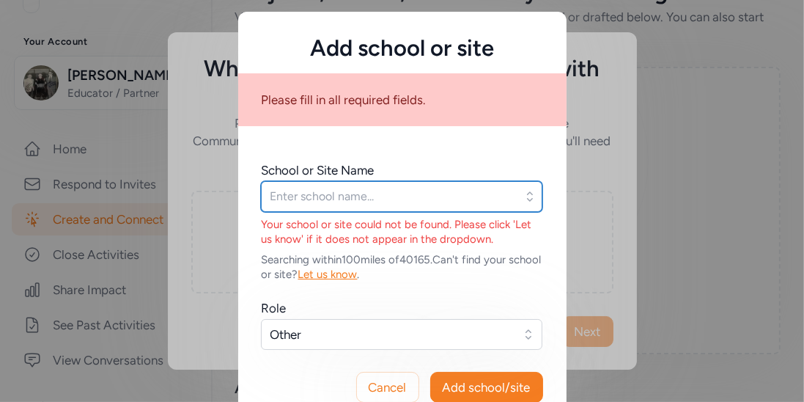
click at [413, 186] on input "text" at bounding box center [401, 196] width 281 height 31
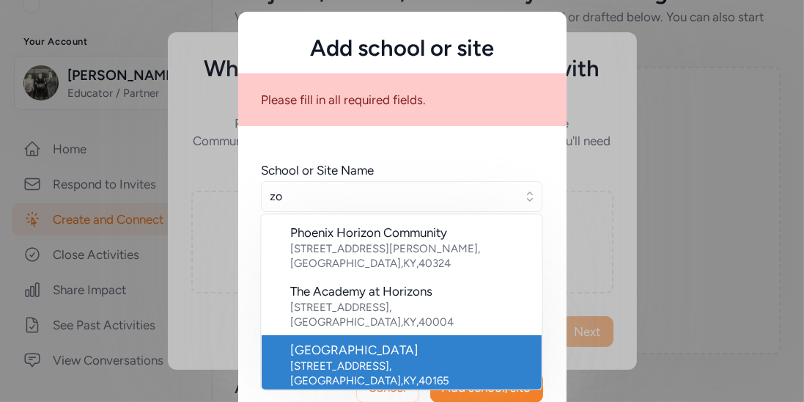
click at [441, 341] on div "Zoneton Middle School" at bounding box center [410, 350] width 239 height 18
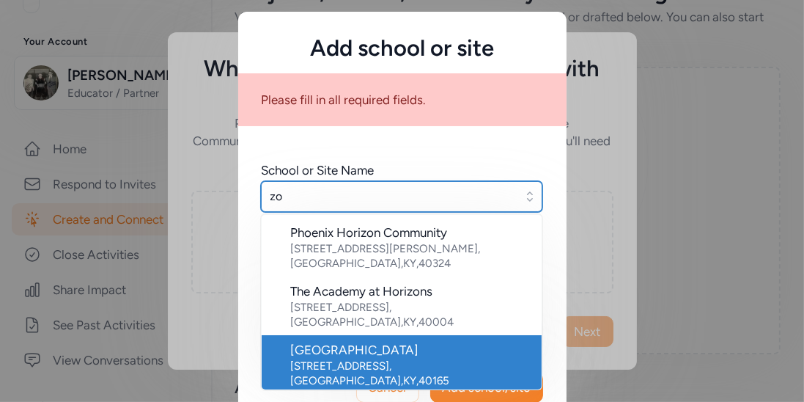
type input "Zoneton Middle School"
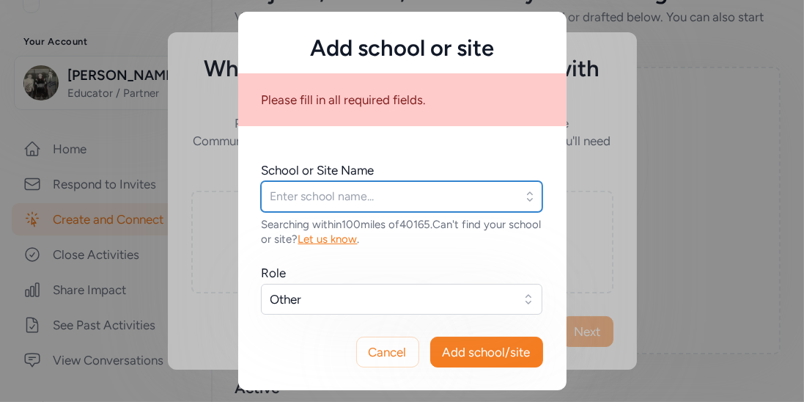
type input "Zoneton Middle School"
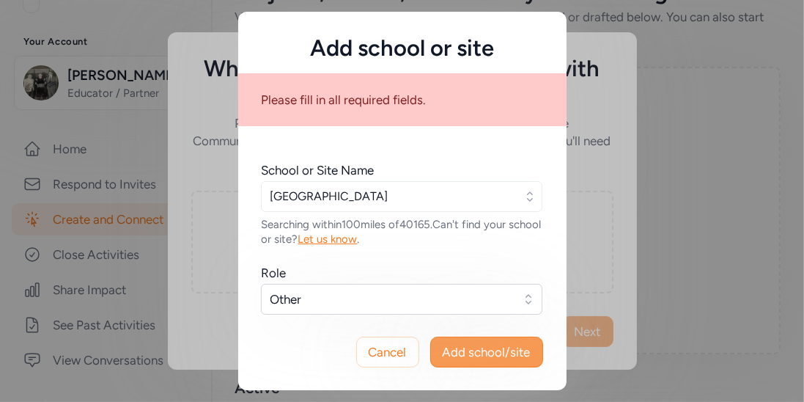
click at [463, 343] on span "Add school/site" at bounding box center [487, 352] width 88 height 18
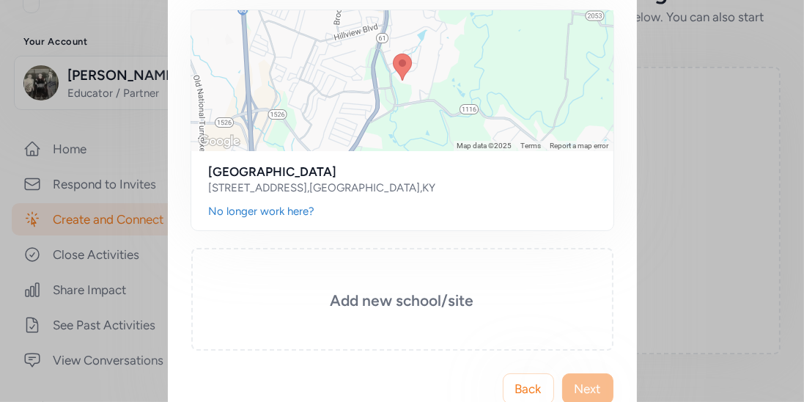
scroll to position [194, 0]
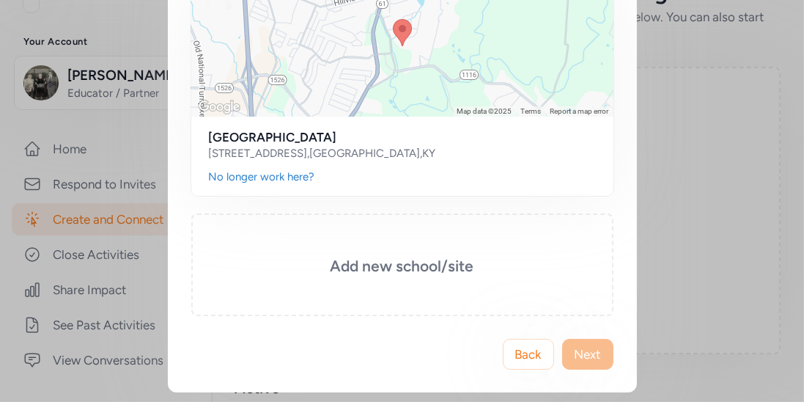
click at [697, 244] on div "Which school or site is associated with this project or event? Projects and eve…" at bounding box center [402, 105] width 804 height 598
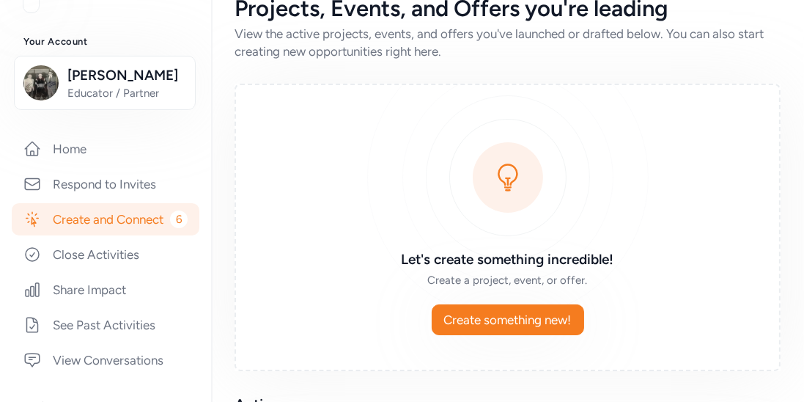
scroll to position [27, 0]
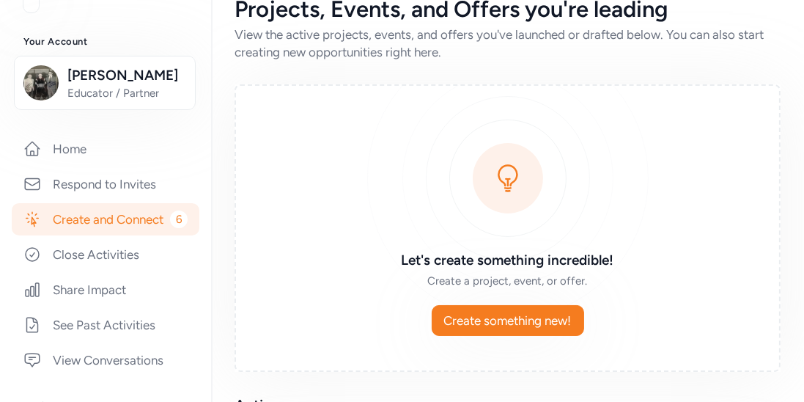
click at [515, 336] on div "Let's create something incredible! Create a project, event, or offer. Create so…" at bounding box center [508, 227] width 546 height 287
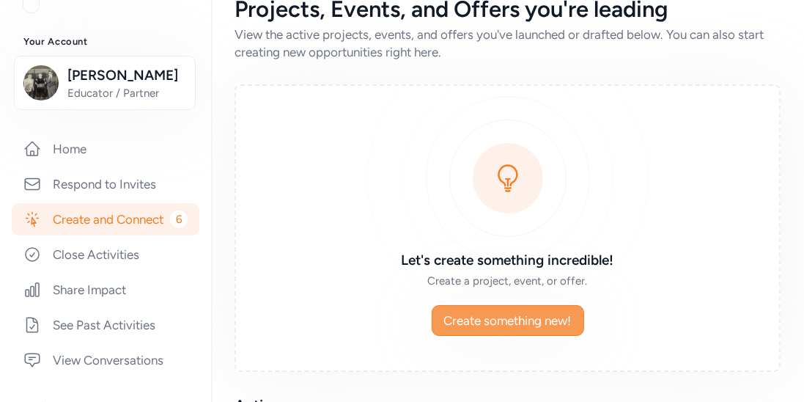
click at [516, 325] on span "Create something new!" at bounding box center [508, 321] width 128 height 18
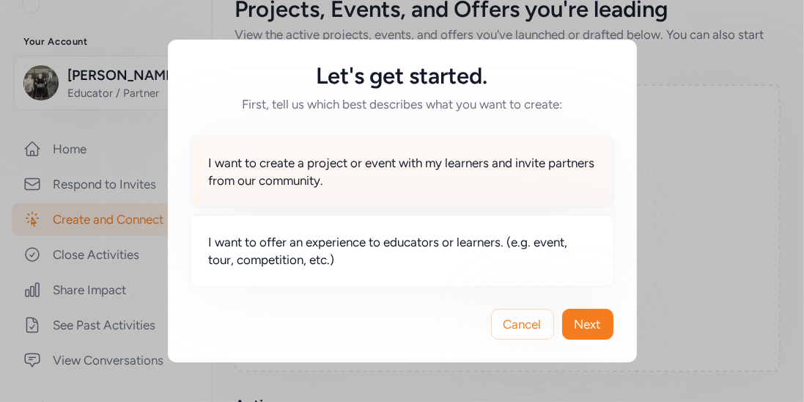
click at [386, 177] on span "I want to create a project or event with my learners and invite partners from o…" at bounding box center [402, 171] width 387 height 35
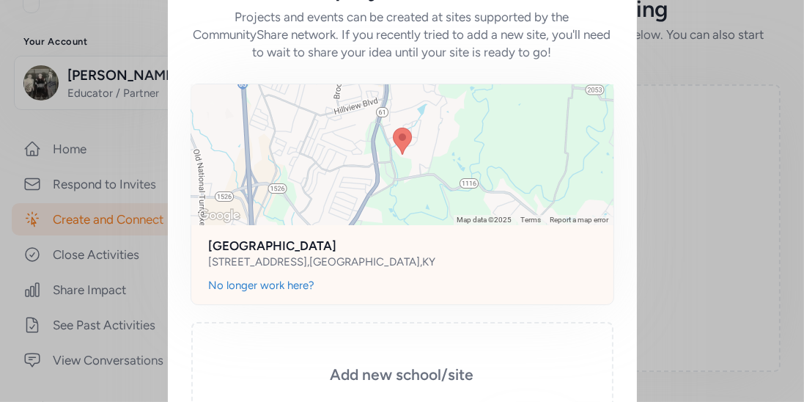
scroll to position [194, 0]
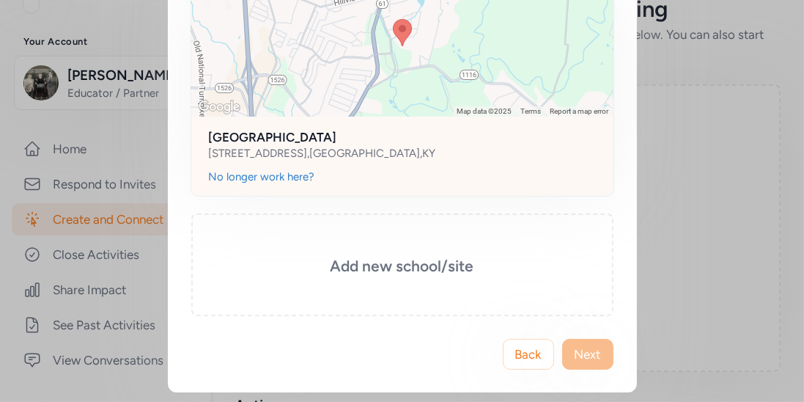
click at [380, 267] on h3 "Add new school/site" at bounding box center [402, 266] width 349 height 21
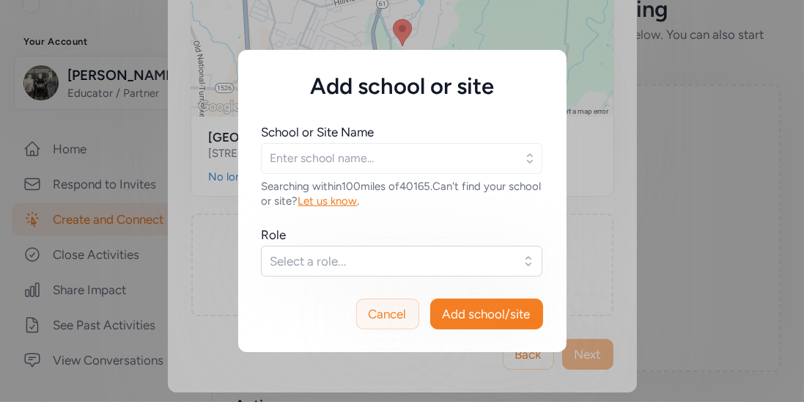
click at [413, 313] on button "Cancel" at bounding box center [387, 313] width 63 height 31
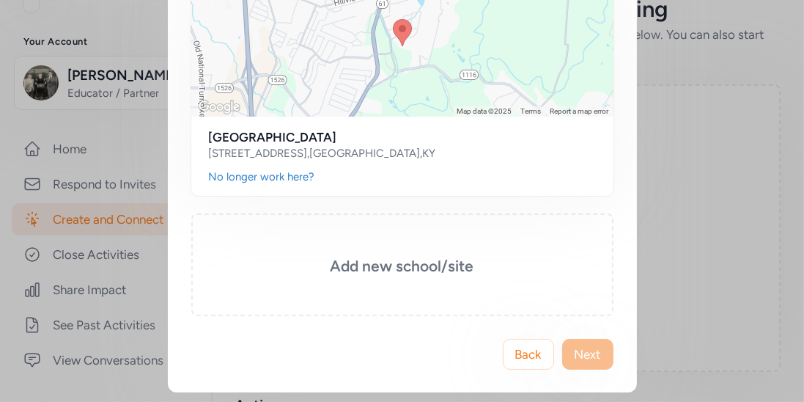
click at [654, 303] on div "Which school or site is associated with this project or event? Projects and eve…" at bounding box center [402, 105] width 804 height 598
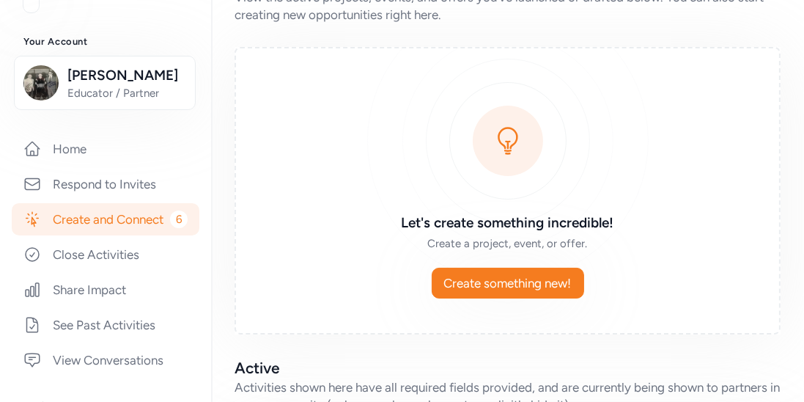
scroll to position [68, 0]
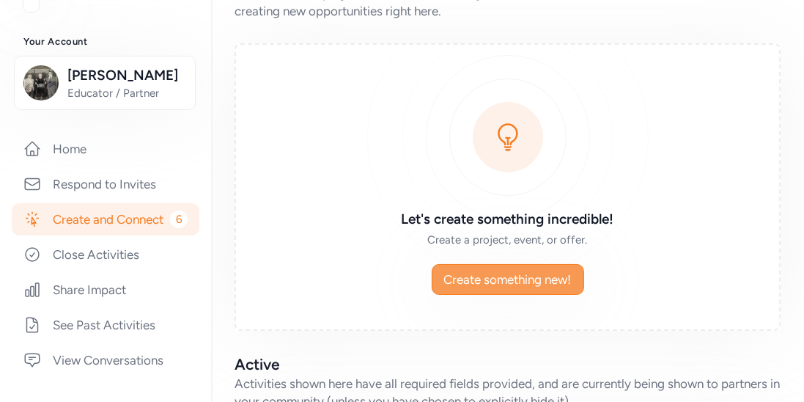
click at [506, 284] on span "Create something new!" at bounding box center [508, 280] width 128 height 18
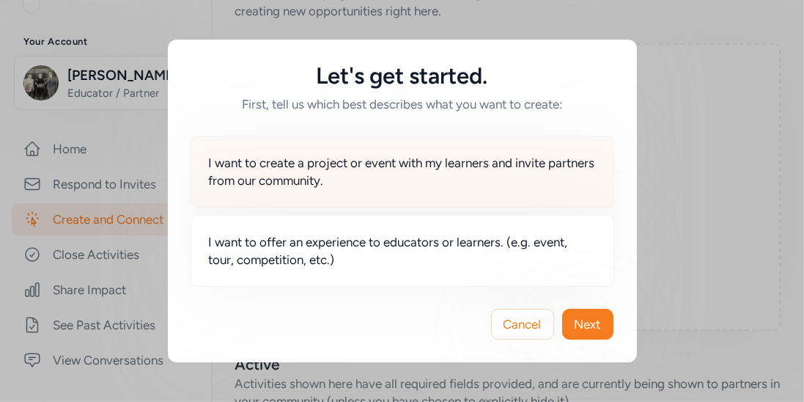
click at [437, 185] on span "I want to create a project or event with my learners and invite partners from o…" at bounding box center [402, 171] width 387 height 35
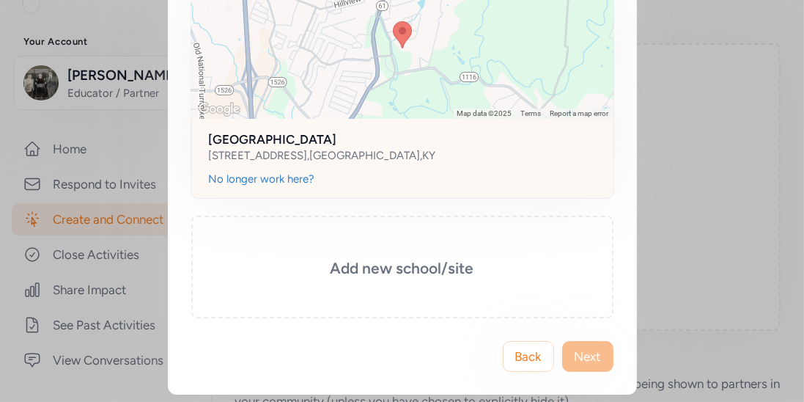
scroll to position [194, 0]
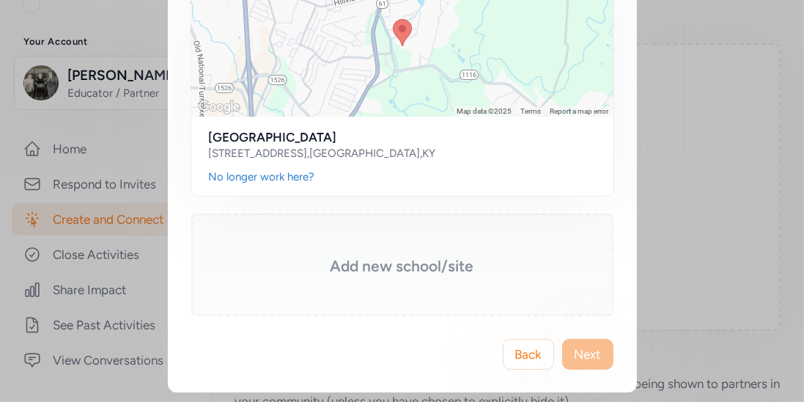
click at [435, 286] on div "Add new school/site" at bounding box center [402, 264] width 422 height 103
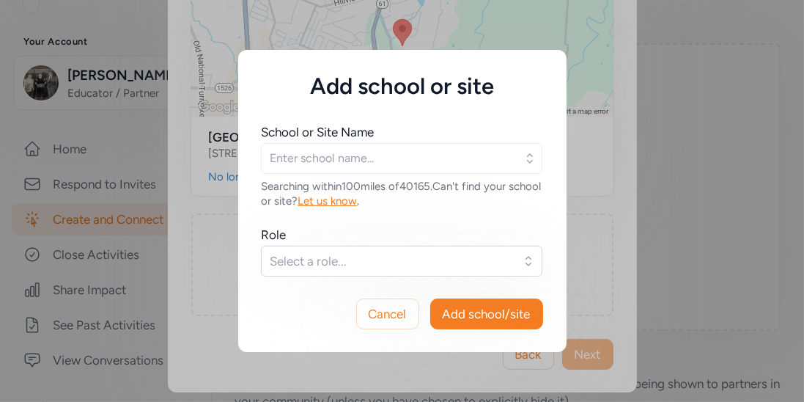
click at [493, 179] on div "Searching within 100 miles of 40165 . Can't find your school or site? Let us kn…" at bounding box center [402, 193] width 281 height 29
click at [402, 320] on span "Cancel" at bounding box center [388, 314] width 38 height 18
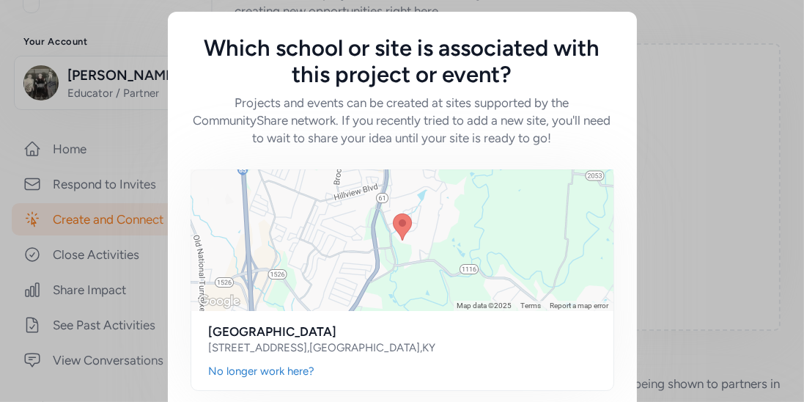
click at [630, 214] on div "Keyboard shortcuts Map Data Map data ©2025 Map data ©2025 1 km Click to toggle …" at bounding box center [402, 329] width 469 height 364
click at [681, 172] on div "Which school or site is associated with this project or event? Projects and eve…" at bounding box center [402, 299] width 804 height 598
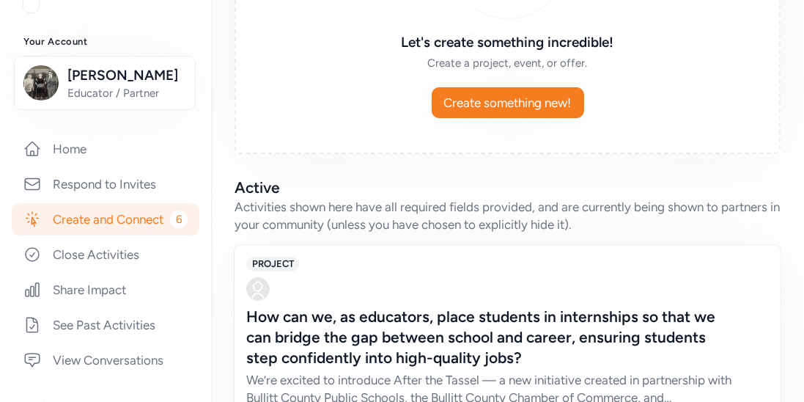
scroll to position [246, 0]
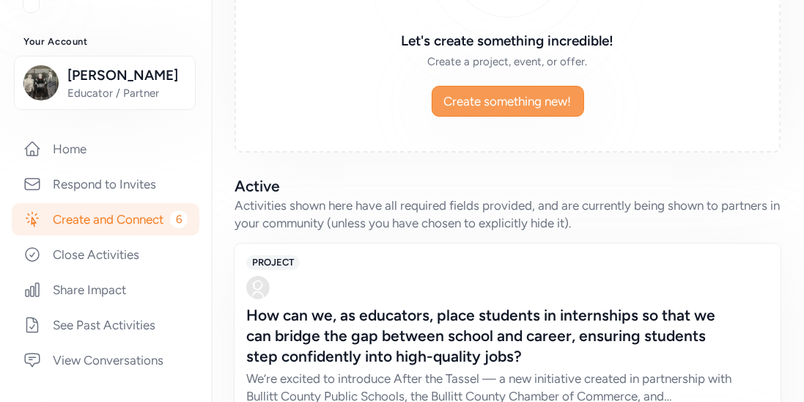
click at [563, 110] on button "Create something new!" at bounding box center [508, 101] width 152 height 31
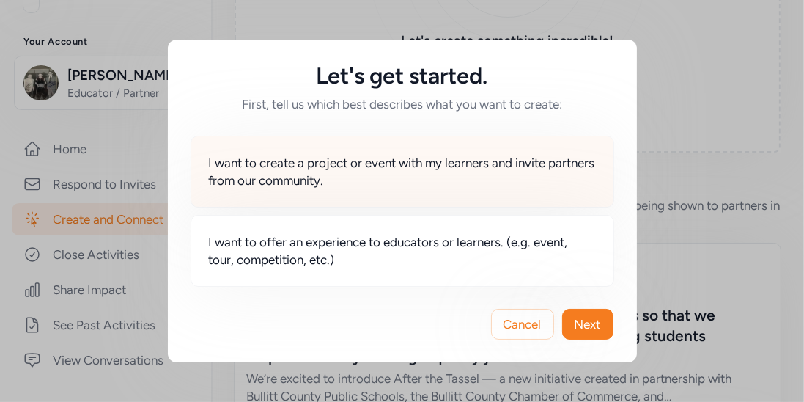
click at [463, 190] on div "I want to create a project or event with my learners and invite partners from o…" at bounding box center [403, 172] width 424 height 72
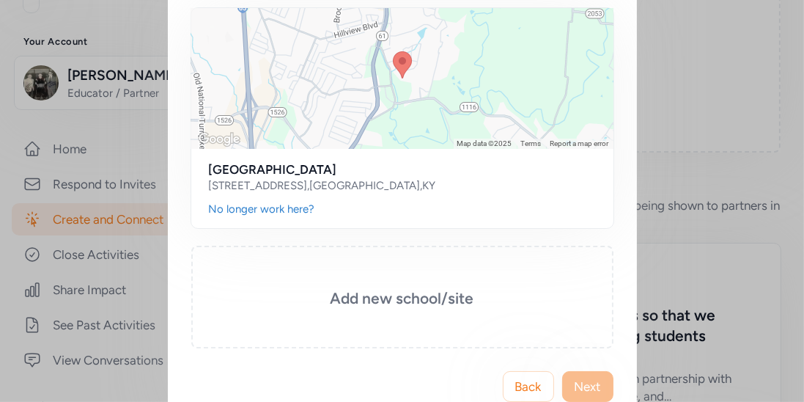
scroll to position [194, 0]
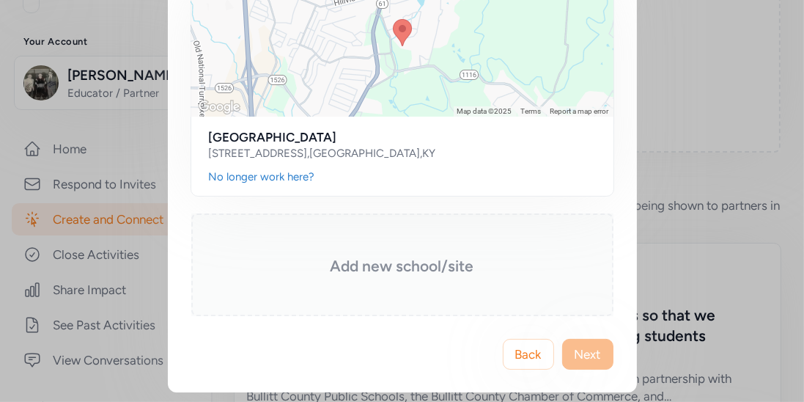
click at [438, 271] on h3 "Add new school/site" at bounding box center [402, 266] width 349 height 21
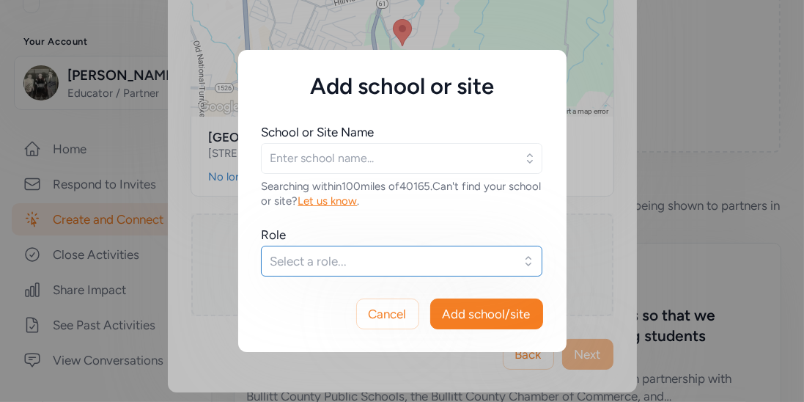
click at [438, 271] on button "Select a role..." at bounding box center [401, 261] width 281 height 31
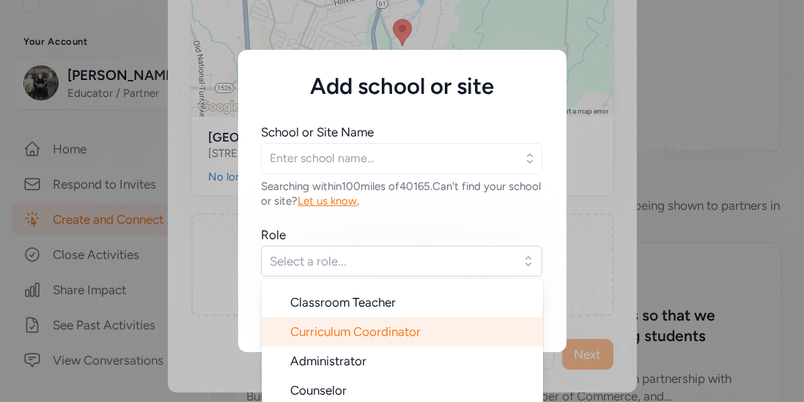
scroll to position [64, 0]
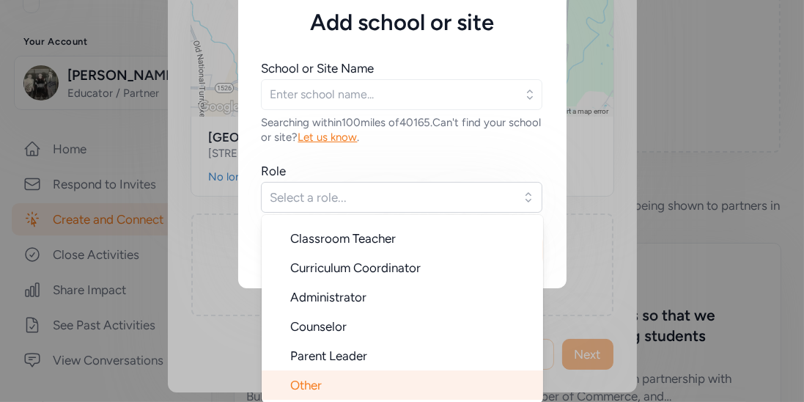
click at [372, 372] on li "Other" at bounding box center [402, 384] width 281 height 29
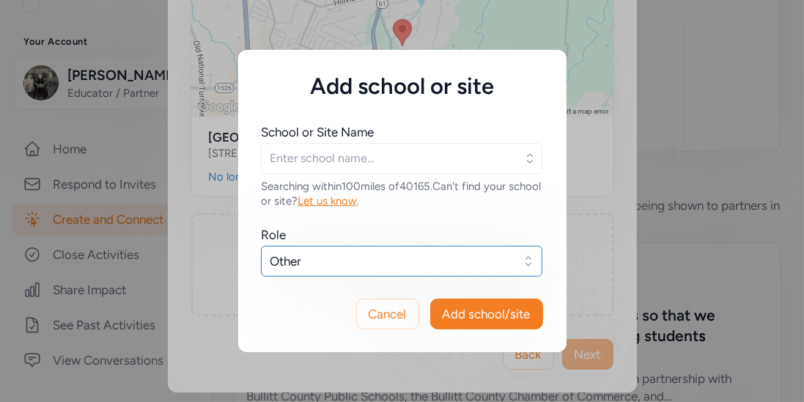
scroll to position [0, 0]
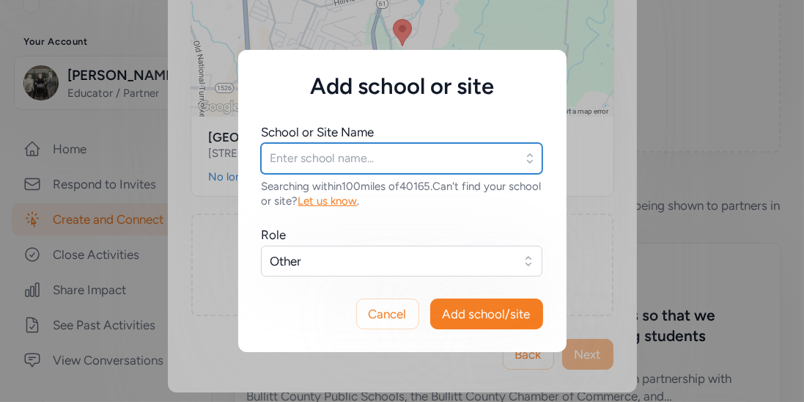
click at [436, 156] on input "text" at bounding box center [401, 158] width 281 height 31
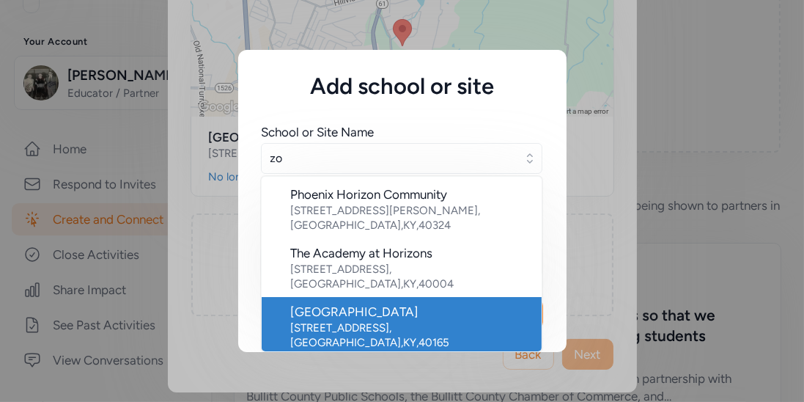
click at [407, 303] on div "Zoneton Middle School" at bounding box center [410, 312] width 239 height 18
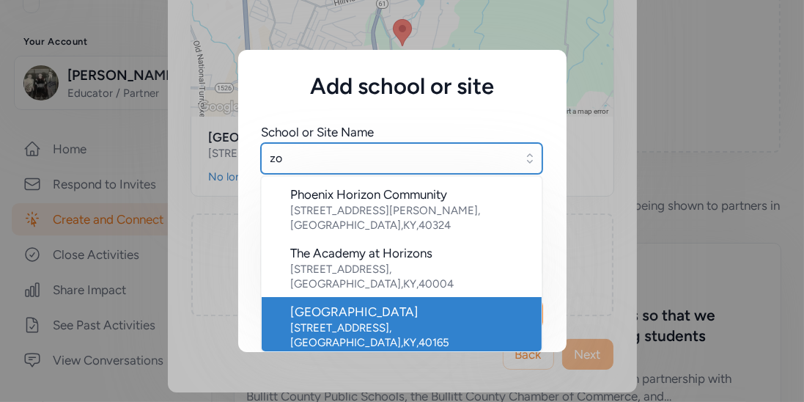
type input "Zoneton Middle School"
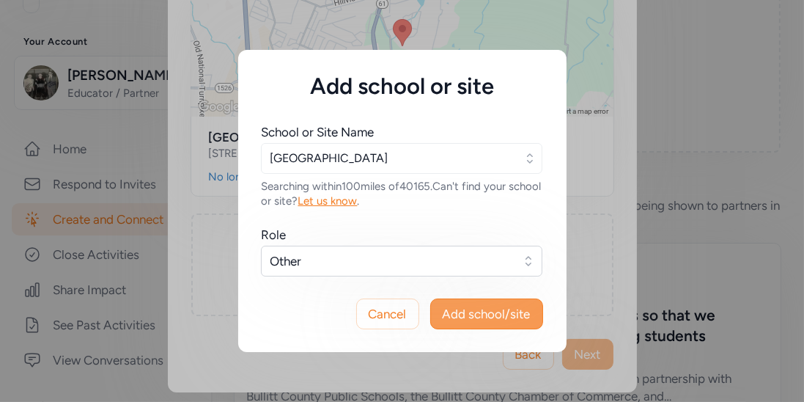
click at [516, 322] on button "Add school/site" at bounding box center [486, 313] width 113 height 31
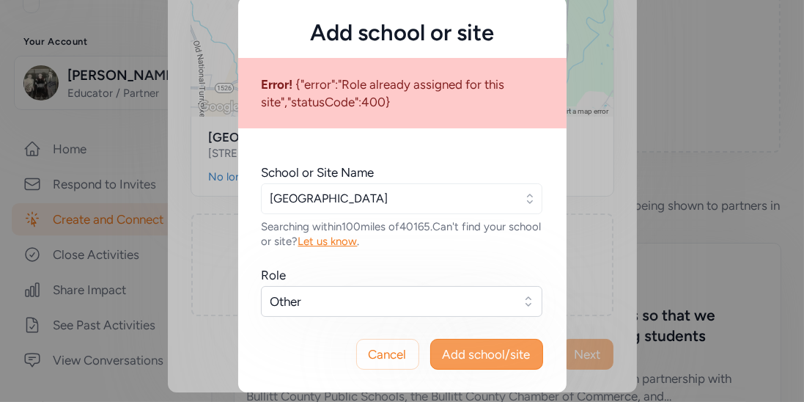
scroll to position [15, 0]
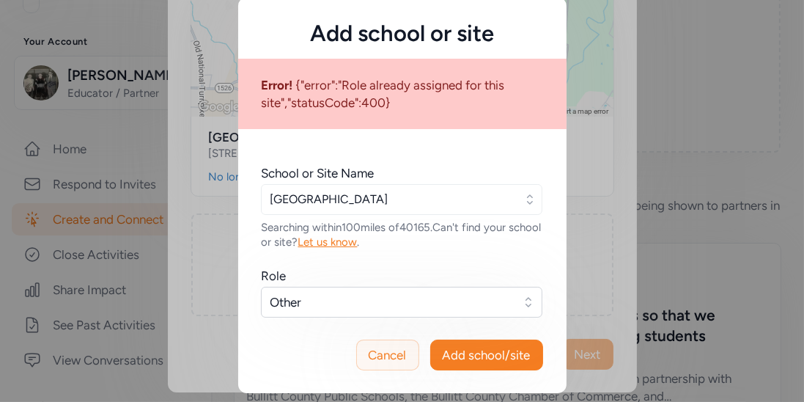
click at [405, 354] on span "Cancel" at bounding box center [388, 355] width 38 height 18
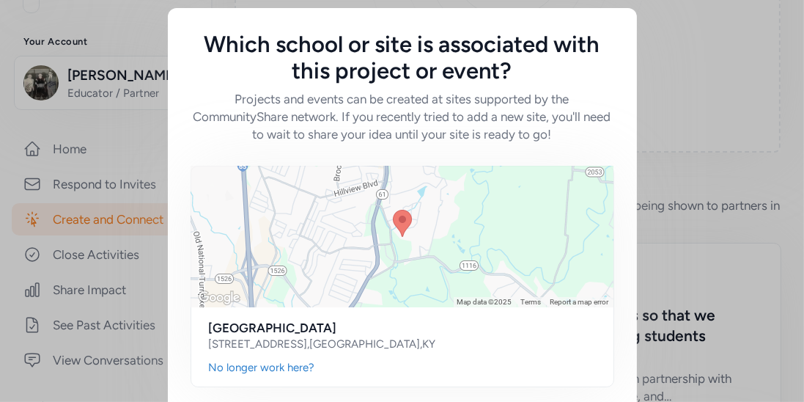
scroll to position [3, 0]
click at [682, 215] on div "Which school or site is associated with this project or event? Projects and eve…" at bounding box center [402, 296] width 804 height 598
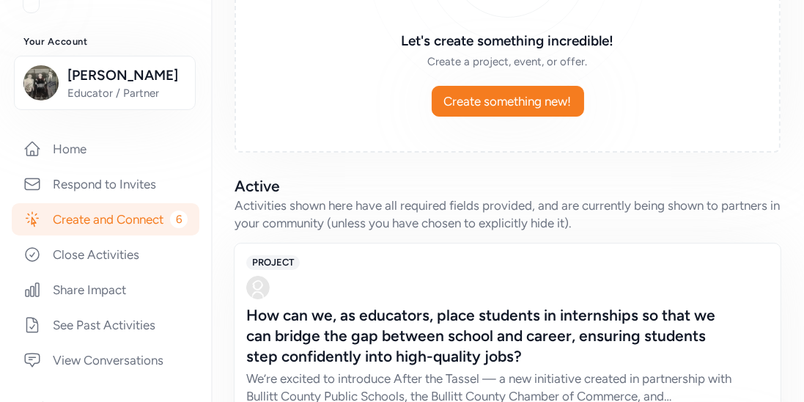
scroll to position [194, 0]
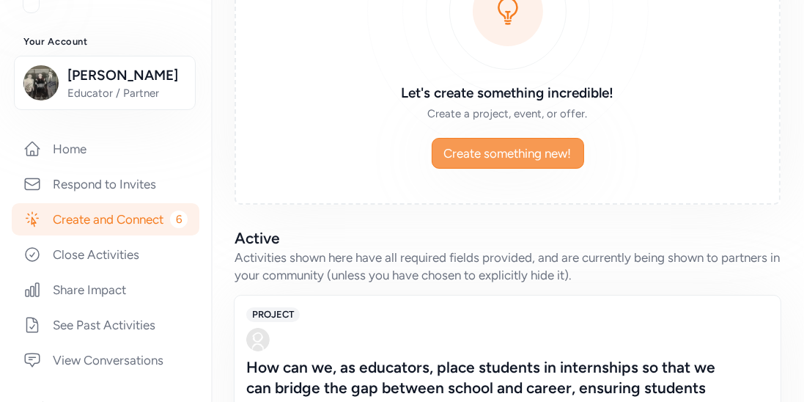
click at [532, 160] on span "Create something new!" at bounding box center [508, 153] width 128 height 18
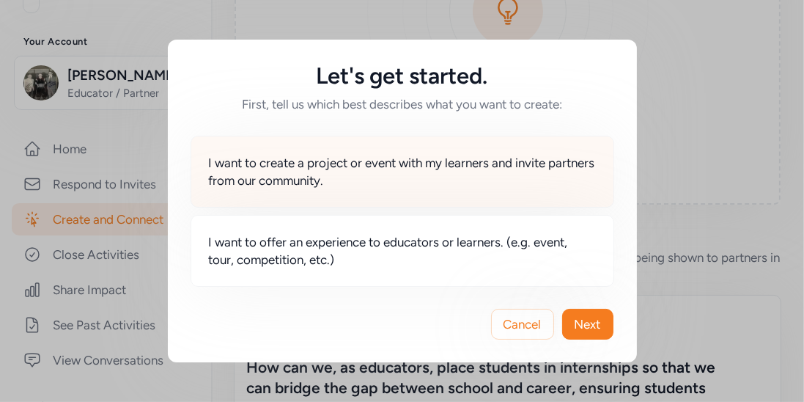
click at [392, 182] on span "I want to create a project or event with my learners and invite partners from o…" at bounding box center [402, 171] width 387 height 35
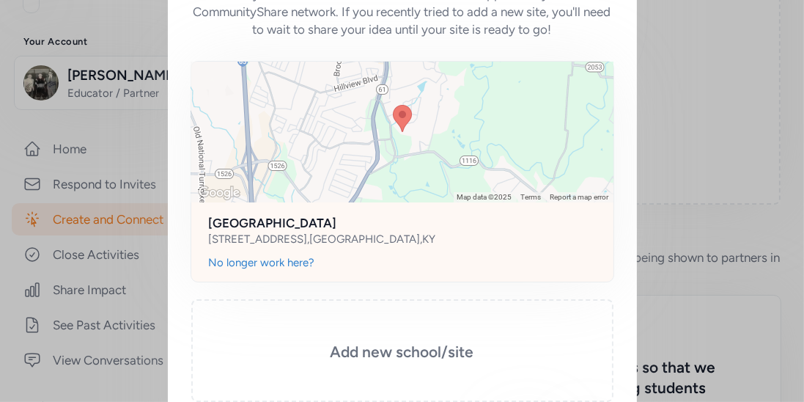
scroll to position [109, 0]
click at [465, 149] on div at bounding box center [402, 131] width 422 height 141
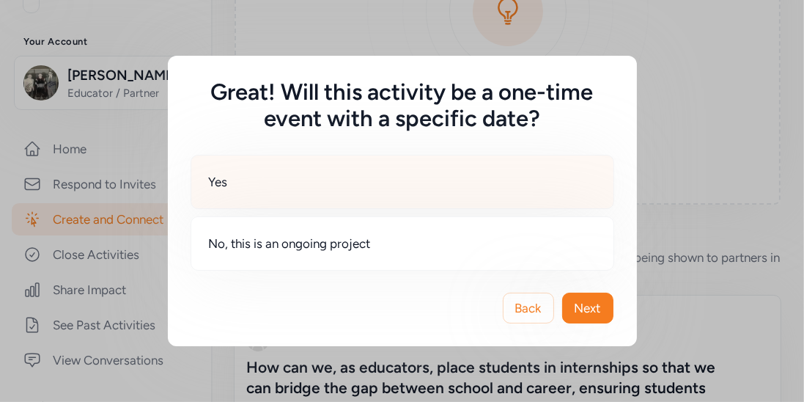
click at [347, 177] on div "Yes" at bounding box center [403, 182] width 424 height 54
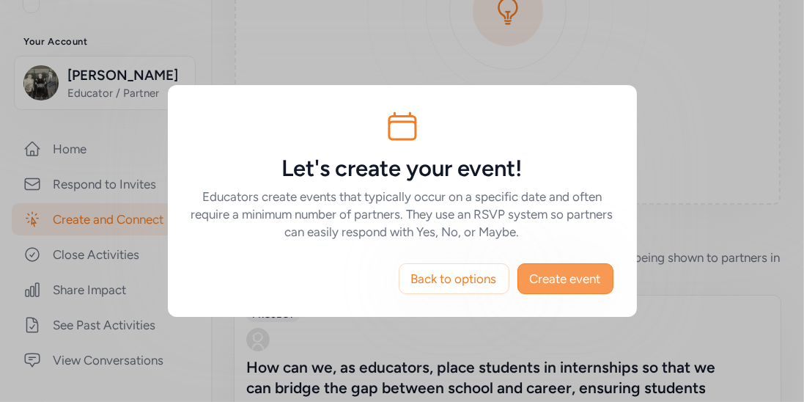
click at [567, 282] on span "Create event" at bounding box center [565, 279] width 71 height 18
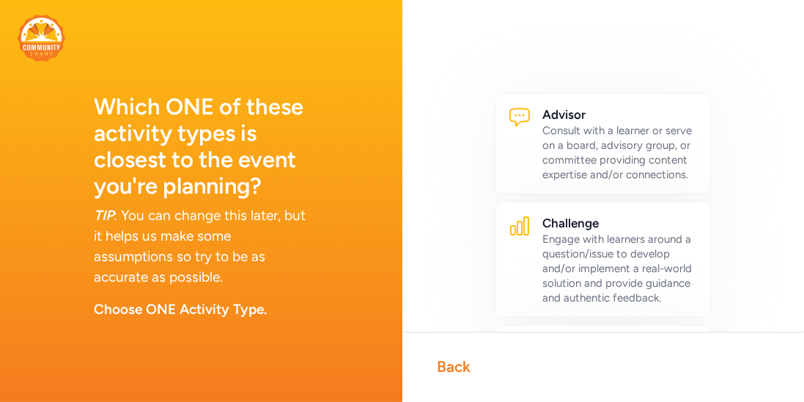
click at [461, 369] on div "Back" at bounding box center [455, 366] width 34 height 21
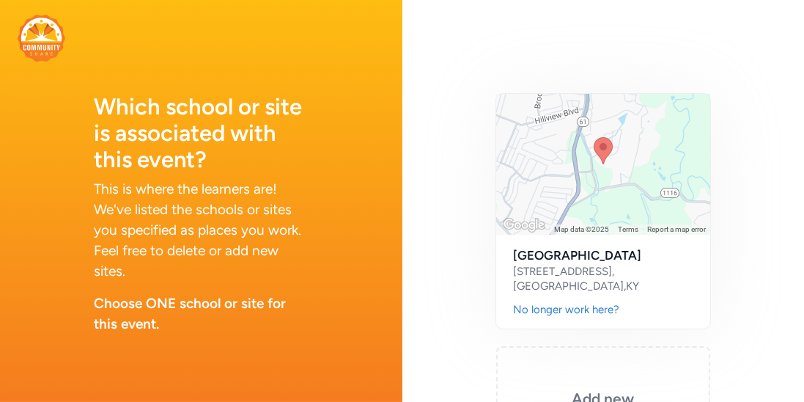
click at [473, 318] on div "Keyboard shortcuts Map Data Map data ©2025 Map data ©2025 1 km Click to toggle …" at bounding box center [603, 281] width 402 height 563
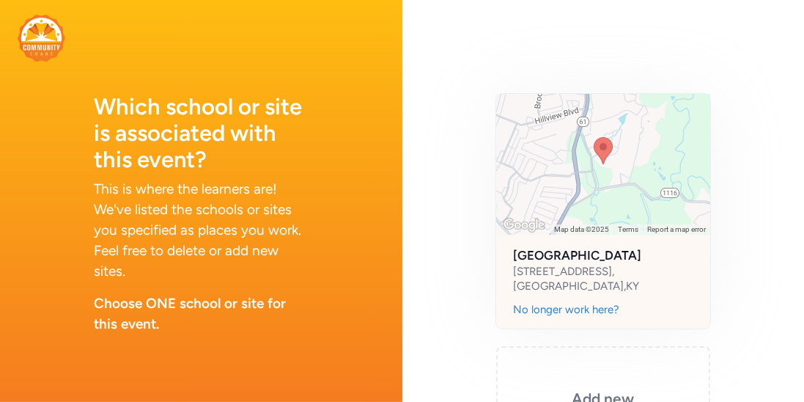
click at [553, 258] on h2 "Zoneton Middle School" at bounding box center [604, 255] width 180 height 18
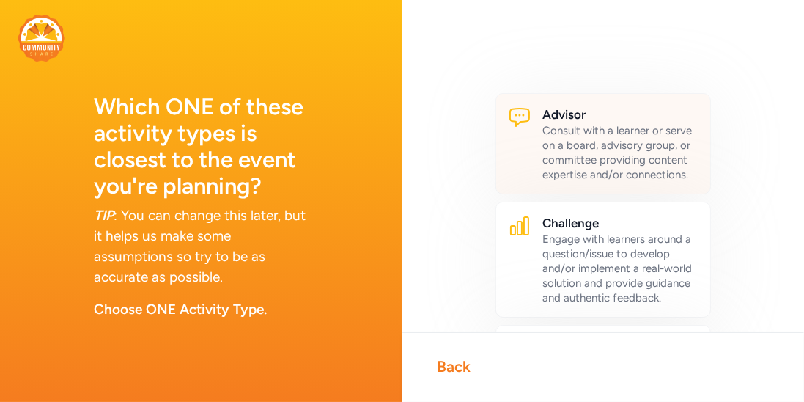
click at [589, 132] on div "Consult with a learner or serve on a board, advisory group, or committee provid…" at bounding box center [621, 152] width 156 height 59
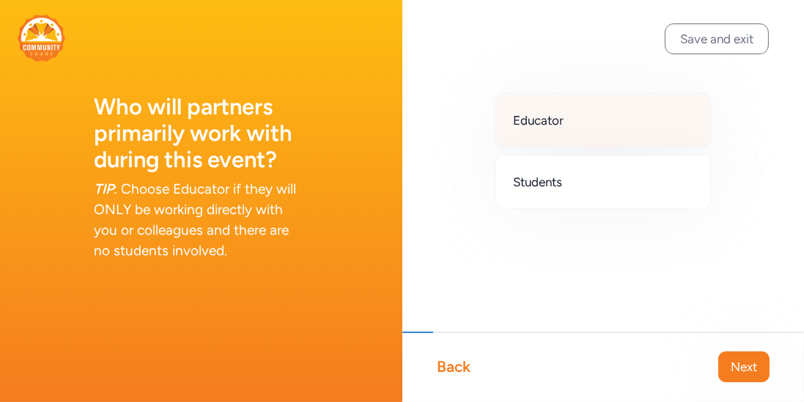
click at [553, 122] on span "Educator" at bounding box center [539, 120] width 51 height 18
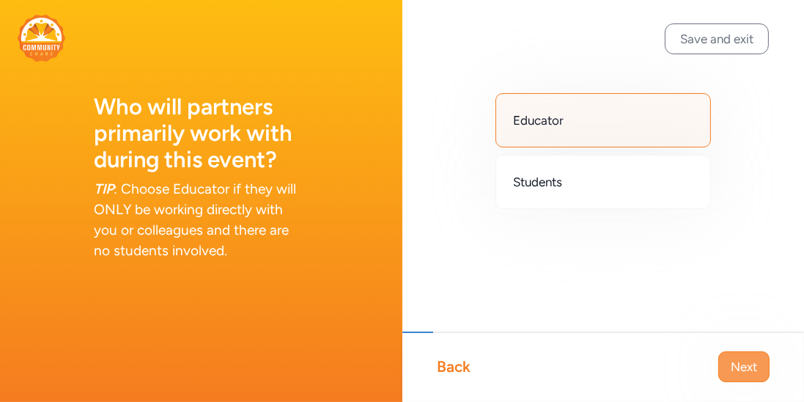
click at [749, 365] on span "Next" at bounding box center [744, 367] width 26 height 18
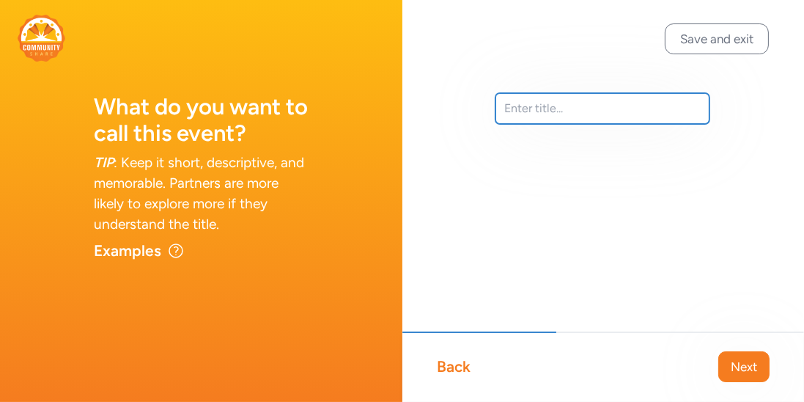
click at [562, 109] on input "text" at bounding box center [603, 108] width 215 height 31
type input "P"
click at [571, 108] on input "Zoneton Middle School Paxton/Patterson Best Practice Showcase" at bounding box center [603, 108] width 215 height 31
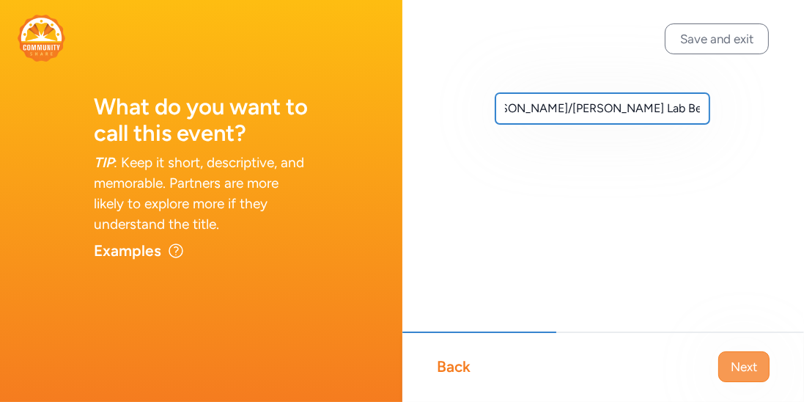
type input "Zoneton Middle School Paxton/Patterson Lab Best Practice Showcase"
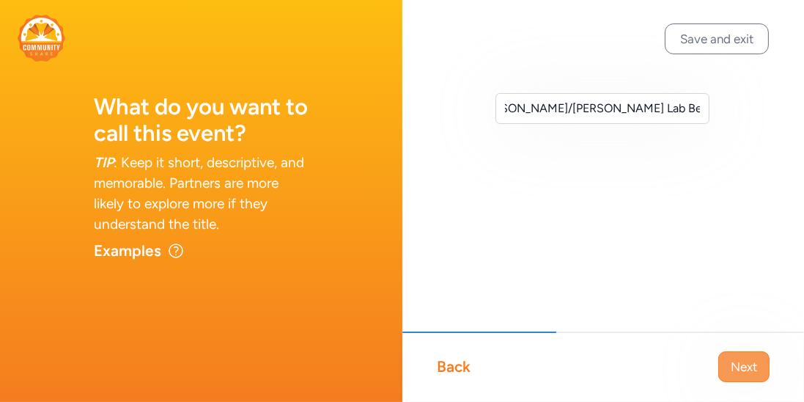
click at [738, 356] on button "Next" at bounding box center [743, 366] width 51 height 31
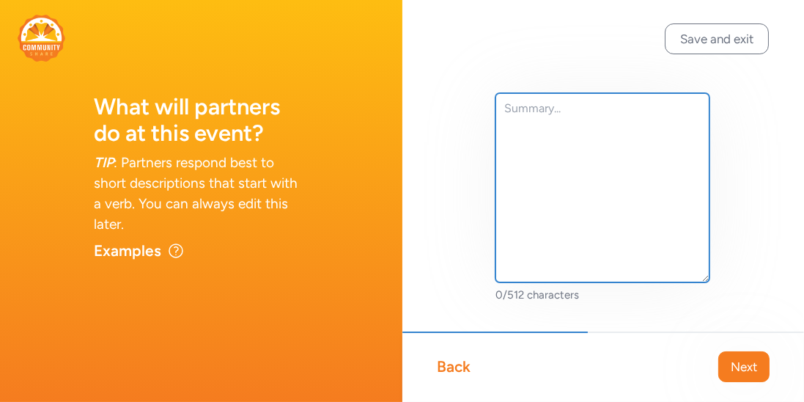
click at [556, 113] on textarea at bounding box center [603, 187] width 215 height 189
type textarea "c"
type textarea "o"
type textarea "C"
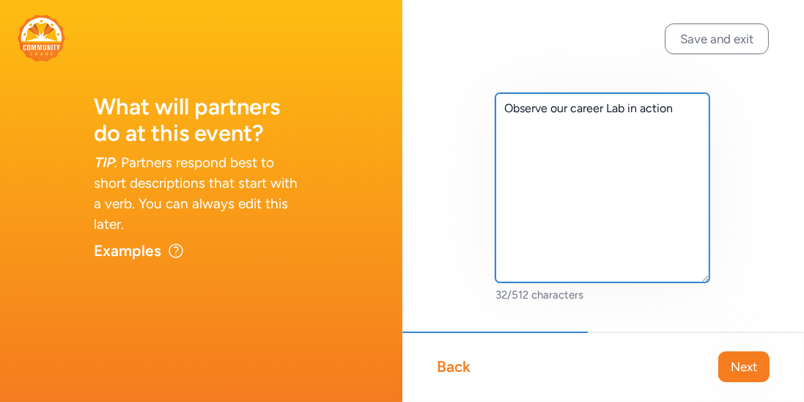
click at [577, 107] on textarea "Observe our career Lab in action" at bounding box center [603, 187] width 215 height 189
click at [679, 108] on textarea "Observe our Career Lab in action" at bounding box center [603, 187] width 215 height 189
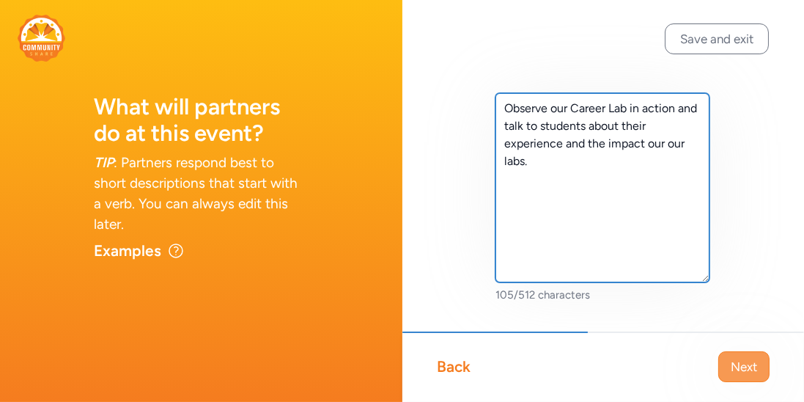
type textarea "Observe our Career Lab in action and talk to students about their experience an…"
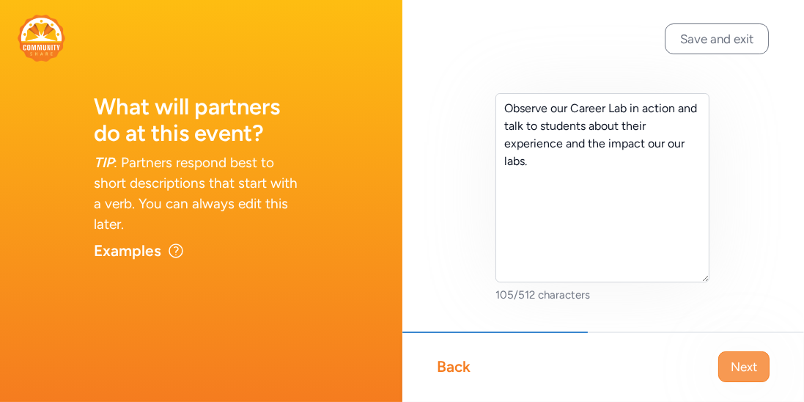
click at [741, 358] on span "Next" at bounding box center [744, 367] width 26 height 18
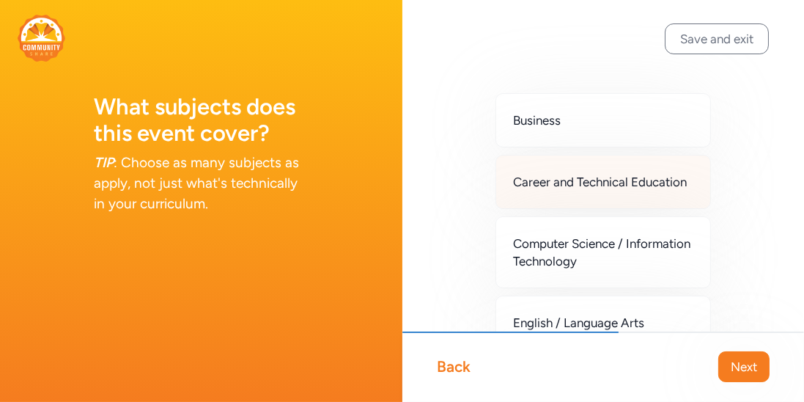
click at [631, 188] on span "Career and Technical Education" at bounding box center [601, 182] width 174 height 18
click at [740, 350] on div "Back Next" at bounding box center [603, 366] width 402 height 70
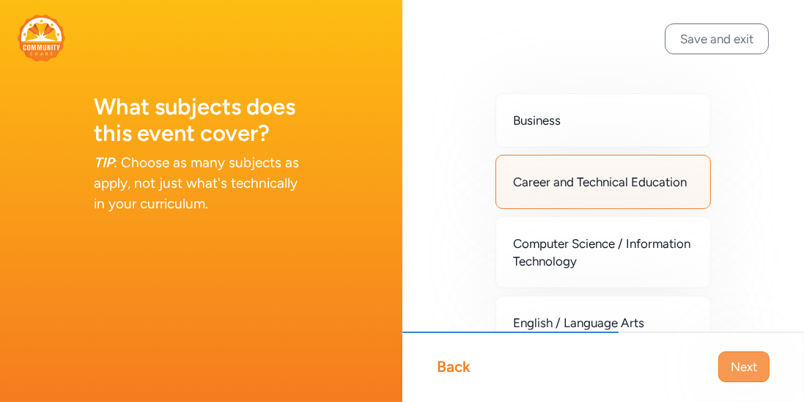
click at [740, 375] on button "Next" at bounding box center [743, 366] width 51 height 31
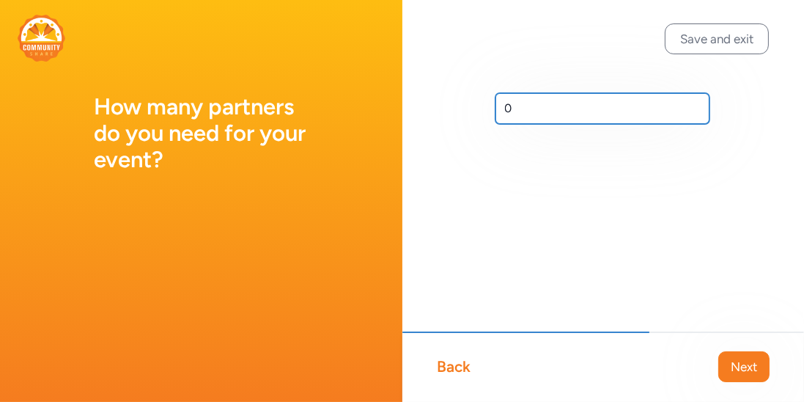
click at [534, 111] on input "0" at bounding box center [603, 108] width 215 height 31
type input "a"
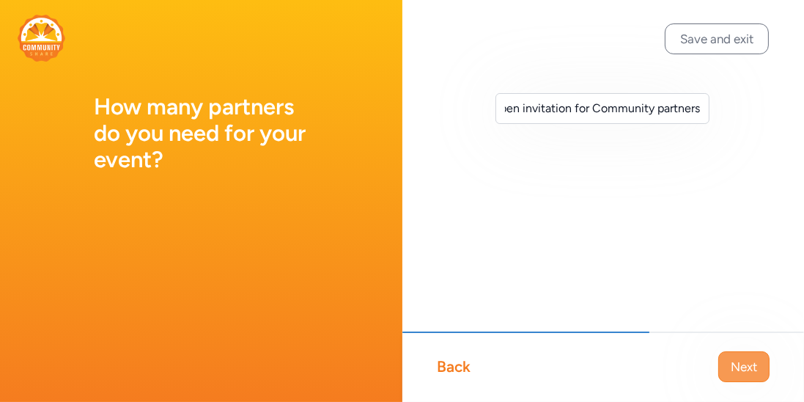
click at [741, 370] on span "Next" at bounding box center [744, 367] width 26 height 18
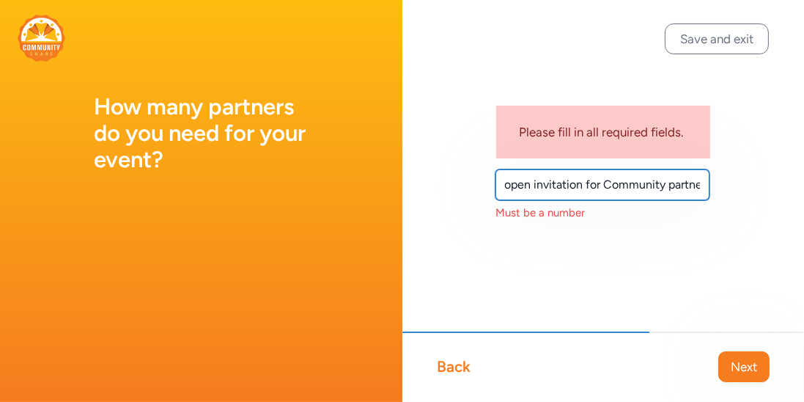
click at [611, 188] on input "open invitation for Community partners" at bounding box center [603, 184] width 215 height 31
click at [611, 180] on input "ommunity partners" at bounding box center [603, 184] width 215 height 31
type input "o"
click at [635, 198] on input "5-20" at bounding box center [603, 184] width 215 height 31
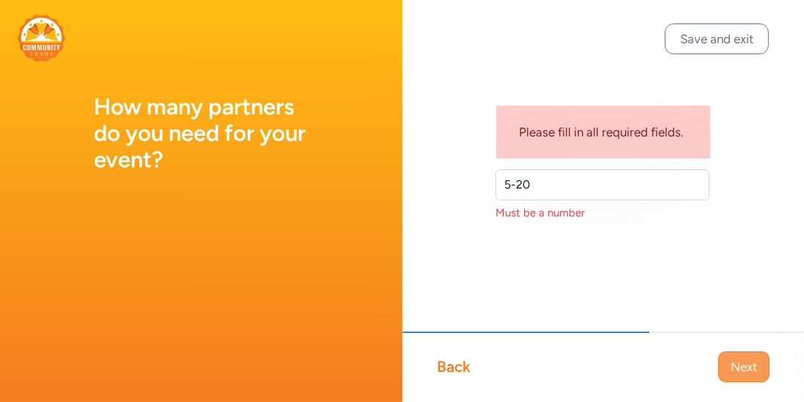
click at [741, 359] on span "Next" at bounding box center [744, 367] width 26 height 18
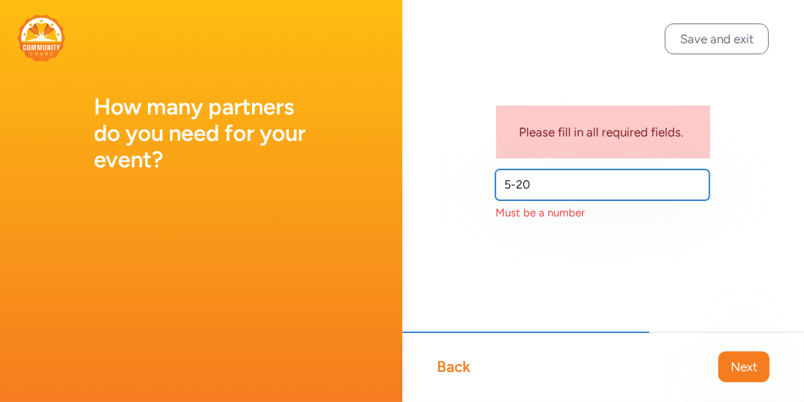
click at [544, 189] on input "5-20" at bounding box center [603, 184] width 215 height 31
type input "5"
type input "10"
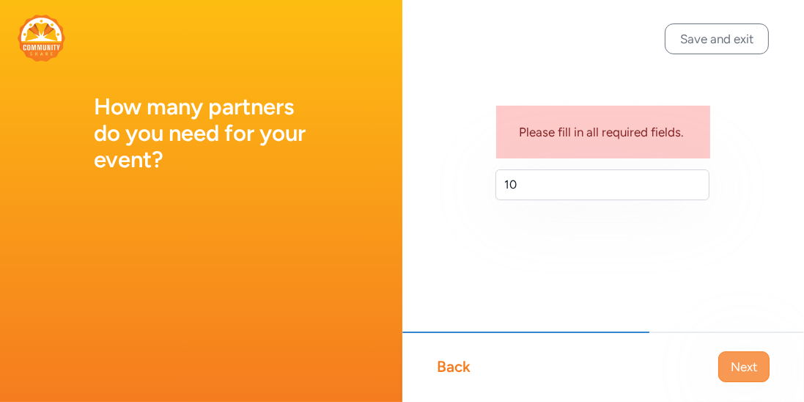
click at [729, 365] on button "Next" at bounding box center [743, 366] width 51 height 31
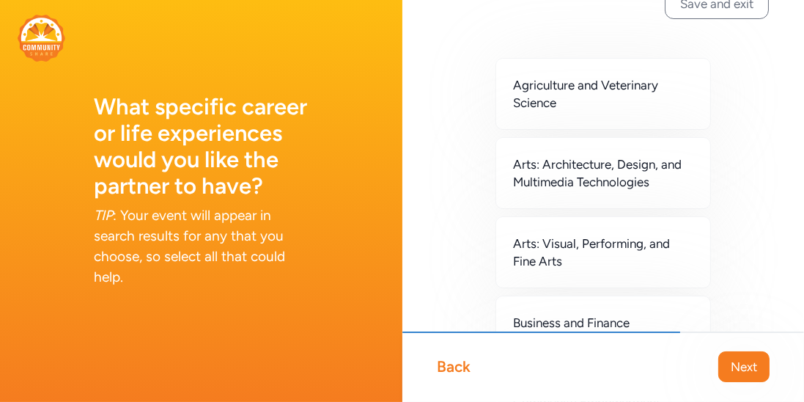
scroll to position [35, 0]
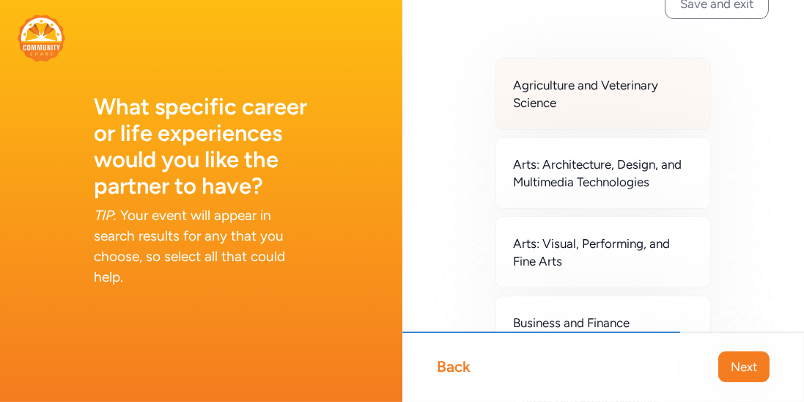
click at [660, 117] on div "Agriculture and Veterinary Science" at bounding box center [604, 94] width 216 height 72
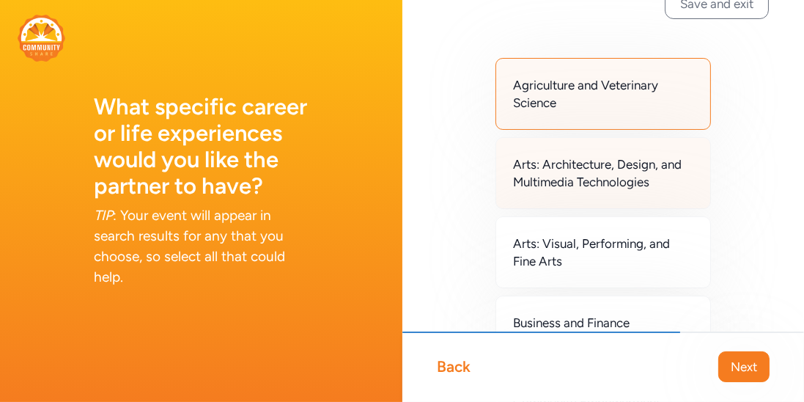
click at [648, 155] on span "Arts: Architecture, Design, and Multimedia Technologies" at bounding box center [604, 172] width 180 height 35
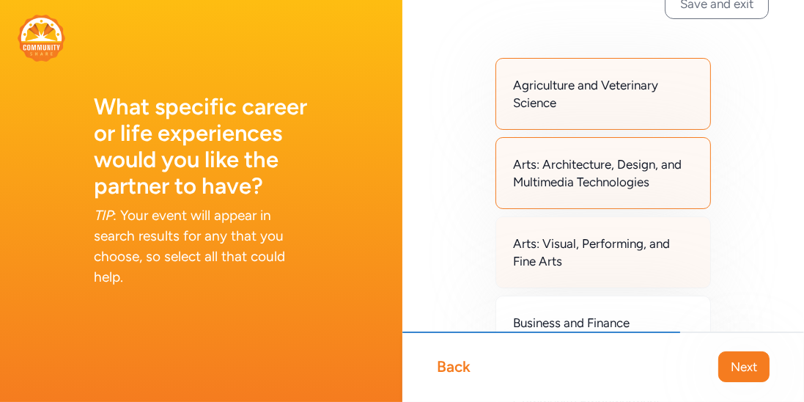
click at [620, 224] on div "Arts: Visual, Performing, and Fine Arts" at bounding box center [604, 252] width 216 height 72
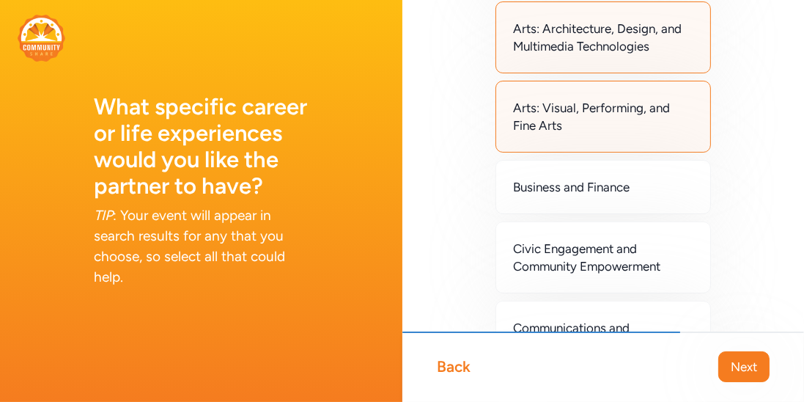
scroll to position [172, 0]
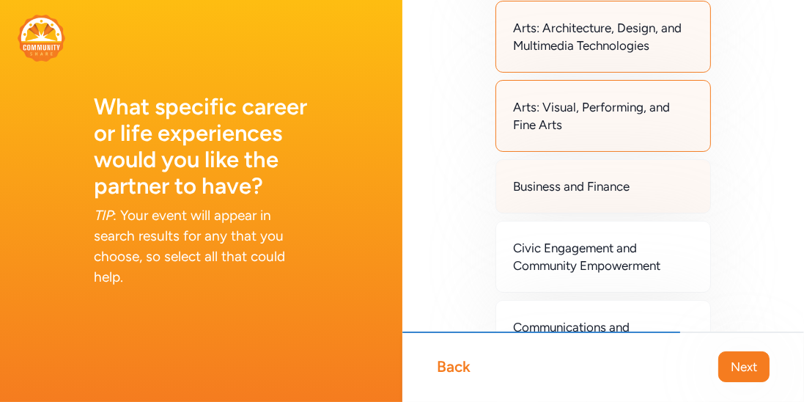
click at [619, 203] on div "Business and Finance" at bounding box center [604, 186] width 216 height 54
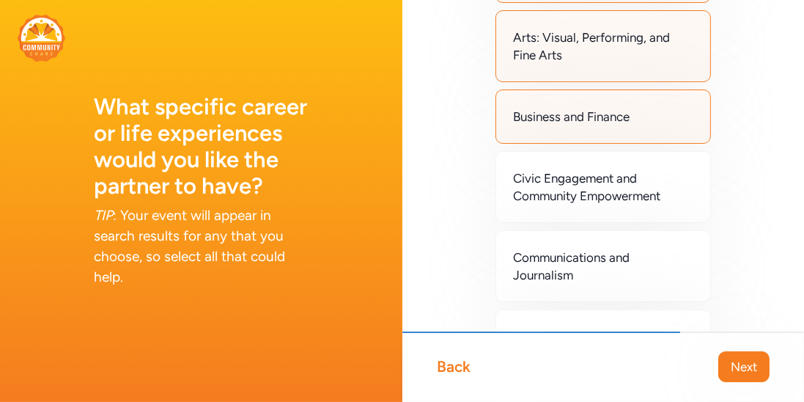
click at [619, 203] on div "Civic Engagement and Community Empowerment" at bounding box center [604, 187] width 216 height 72
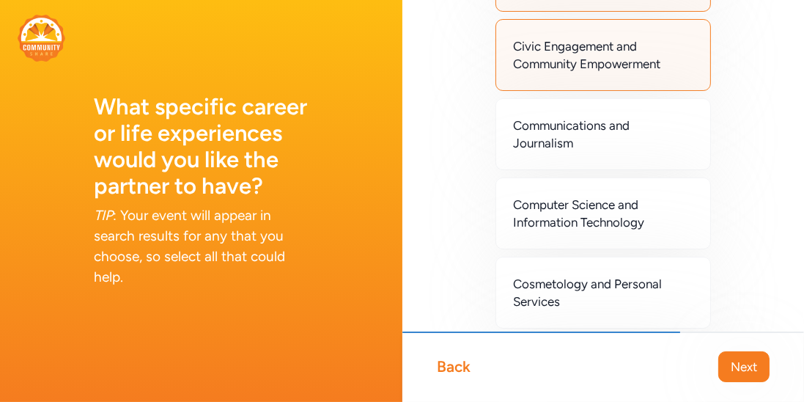
click at [619, 203] on span "Computer Science and Information Technology" at bounding box center [604, 213] width 180 height 35
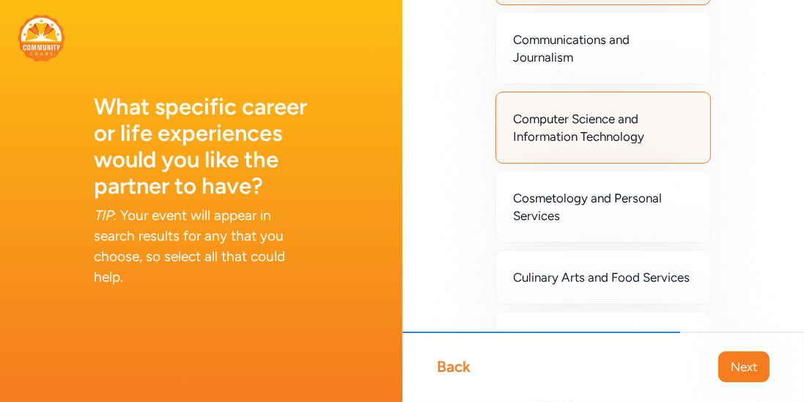
click at [619, 203] on span "Cosmetology and Personal Services" at bounding box center [604, 206] width 180 height 35
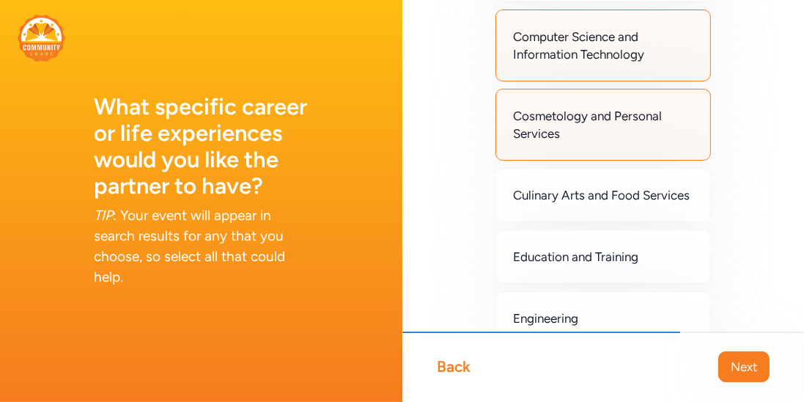
click at [619, 203] on div "Culinary Arts and Food Services" at bounding box center [604, 195] width 216 height 54
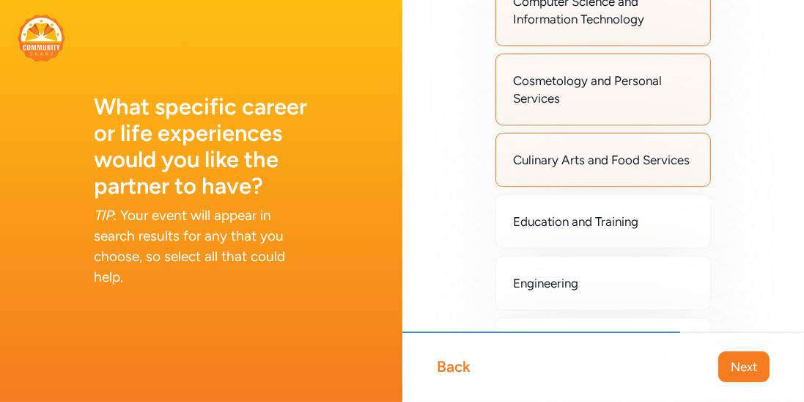
click at [619, 203] on div "Education and Training" at bounding box center [604, 221] width 216 height 54
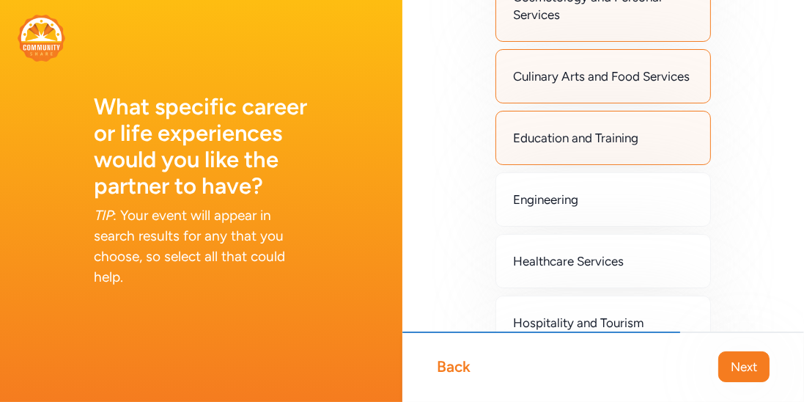
click at [619, 203] on div "Engineering" at bounding box center [604, 199] width 216 height 54
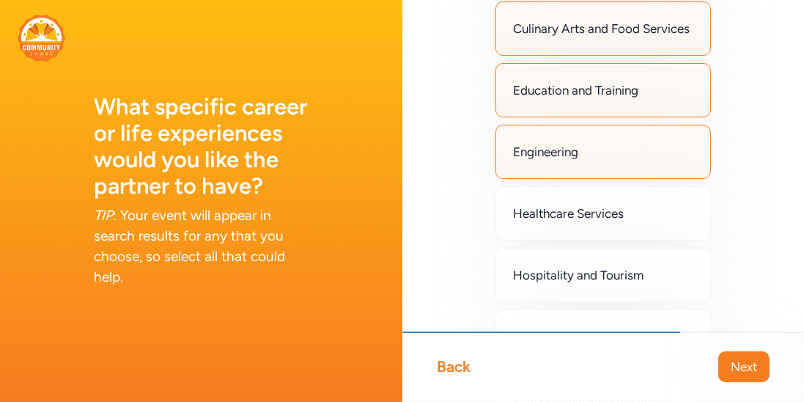
click at [619, 205] on span "Healthcare Services" at bounding box center [569, 214] width 111 height 18
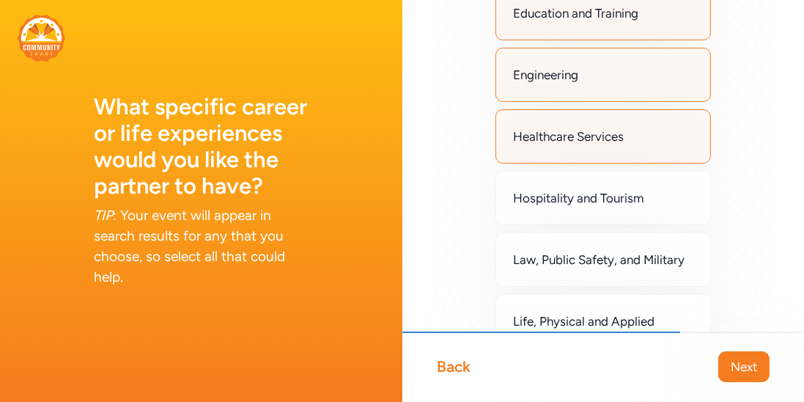
click at [619, 203] on div "Hospitality and Tourism" at bounding box center [604, 198] width 216 height 54
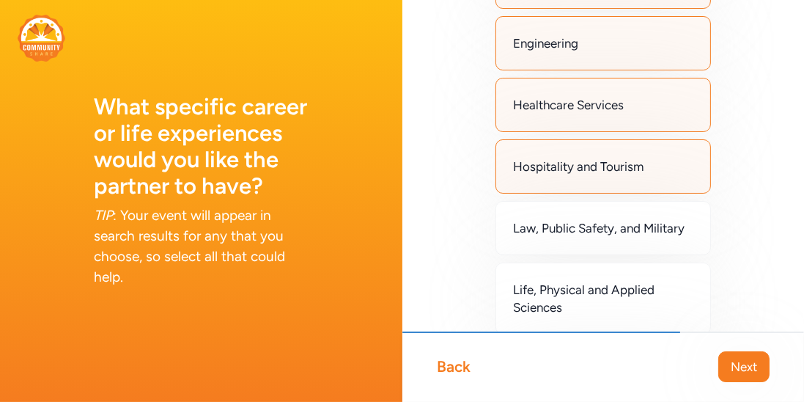
click at [619, 203] on div "Law, Public Safety, and Military" at bounding box center [604, 228] width 216 height 54
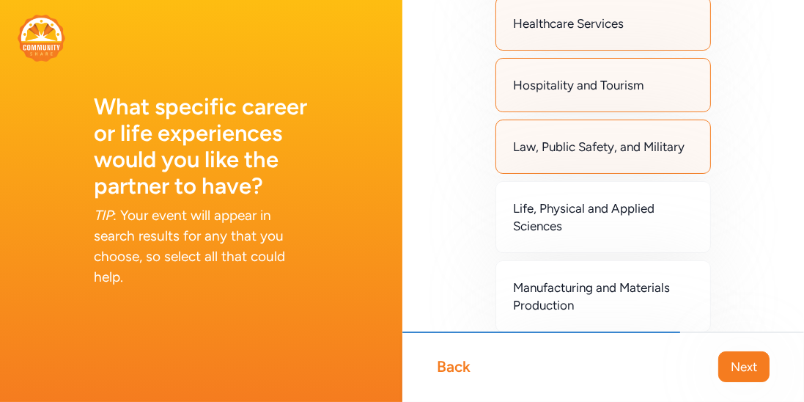
click at [619, 203] on span "Life, Physical and Applied Sciences" at bounding box center [604, 216] width 180 height 35
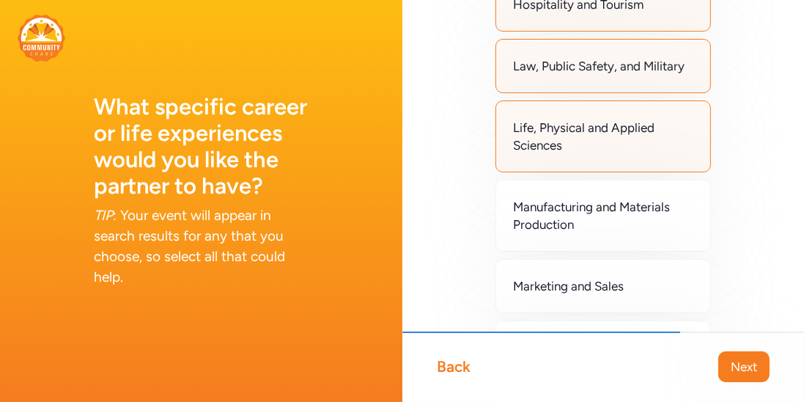
click at [619, 203] on span "Manufacturing and Materials Production" at bounding box center [604, 215] width 180 height 35
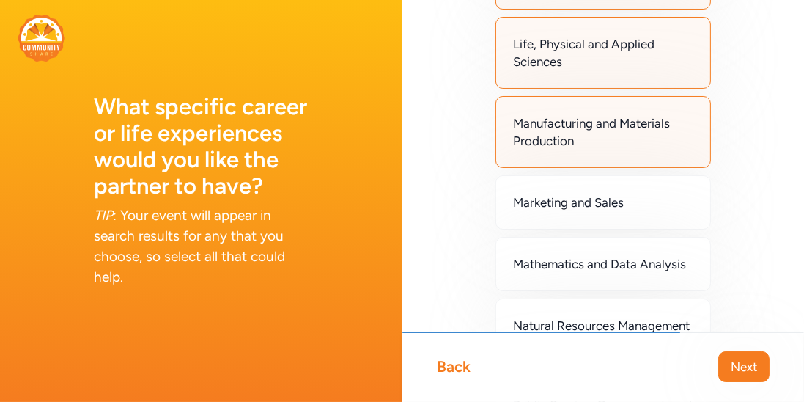
click at [619, 203] on div "Marketing and Sales" at bounding box center [604, 202] width 216 height 54
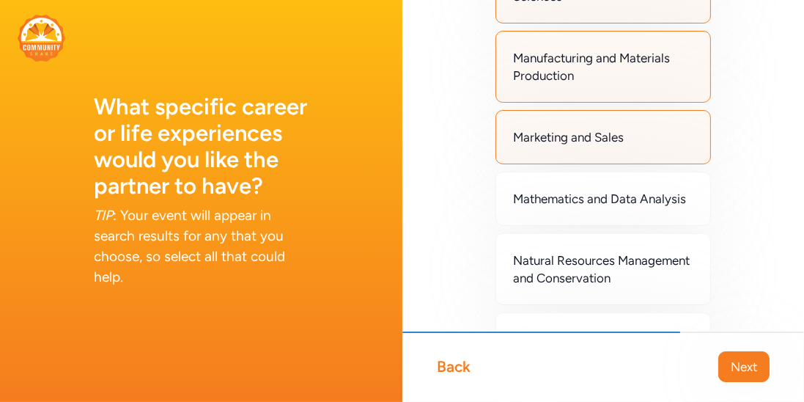
click at [619, 203] on div "Mathematics and Data Analysis" at bounding box center [604, 199] width 216 height 54
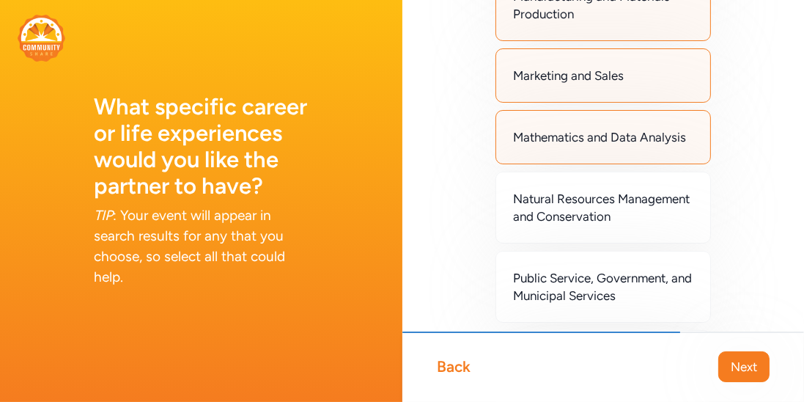
click at [619, 203] on span "Natural Resources Management and Conservation" at bounding box center [604, 207] width 180 height 35
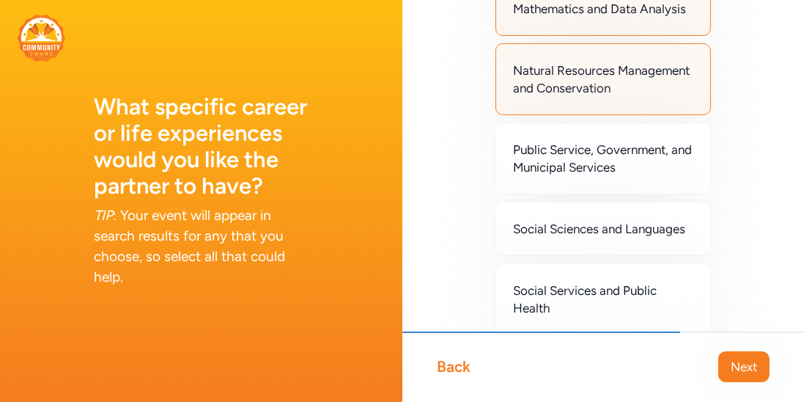
click at [619, 203] on div "Social Sciences and Languages" at bounding box center [604, 229] width 216 height 54
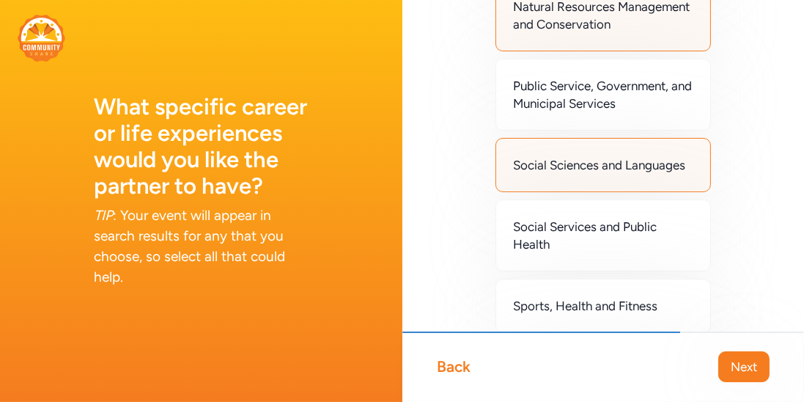
scroll to position [1381, 0]
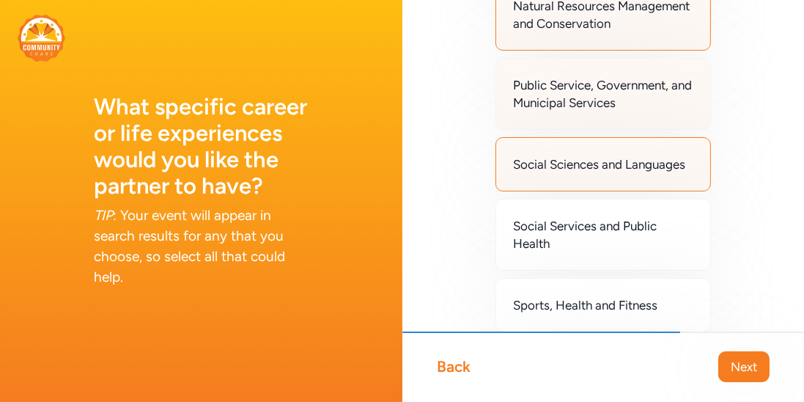
click at [614, 86] on span "Public Service, Government, and Municipal Services" at bounding box center [604, 93] width 180 height 35
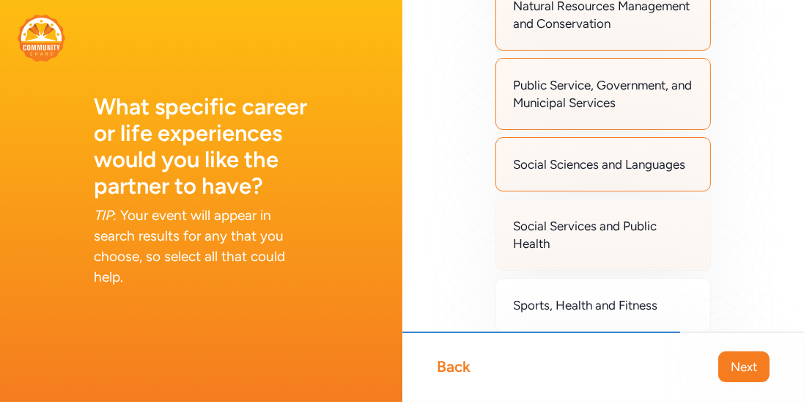
click at [597, 199] on div "Social Services and Public Health" at bounding box center [604, 235] width 216 height 72
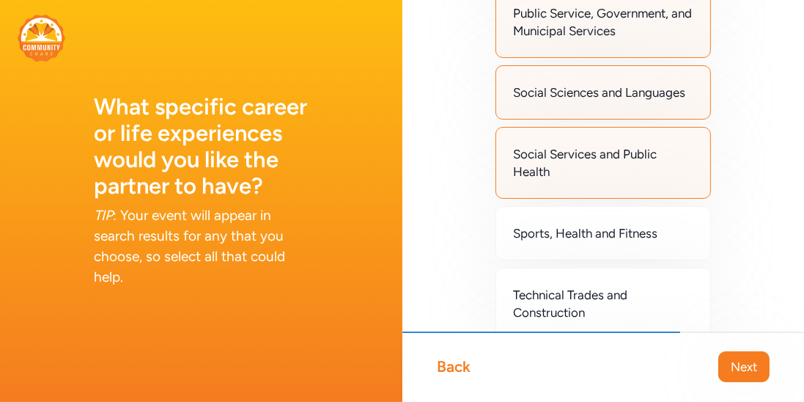
click at [597, 206] on div "Sports, Health and Fitness" at bounding box center [604, 233] width 216 height 54
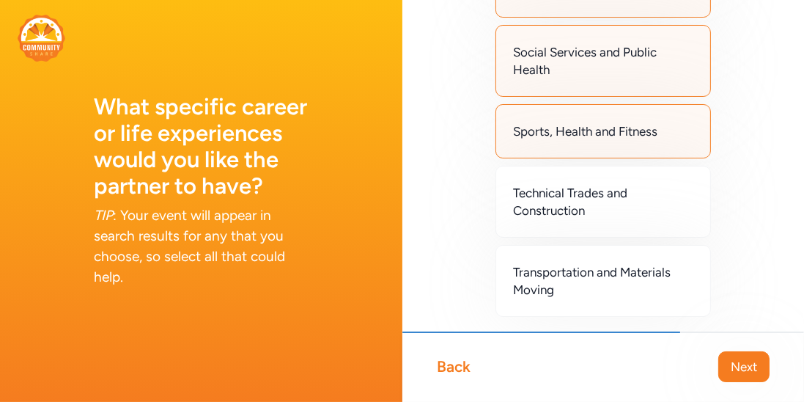
click at [597, 197] on span "Technical Trades and Construction" at bounding box center [604, 201] width 180 height 35
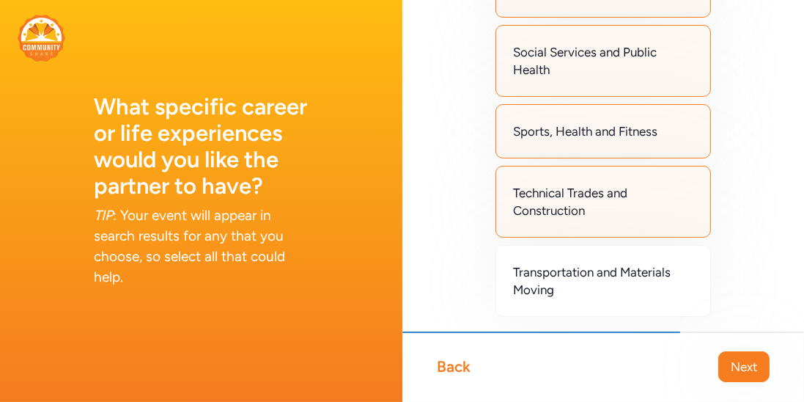
scroll to position [1594, 0]
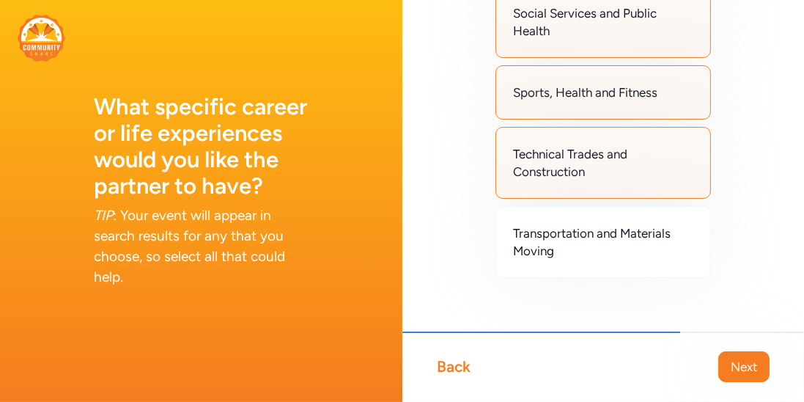
click at [597, 206] on div "Transportation and Materials Moving" at bounding box center [604, 242] width 216 height 72
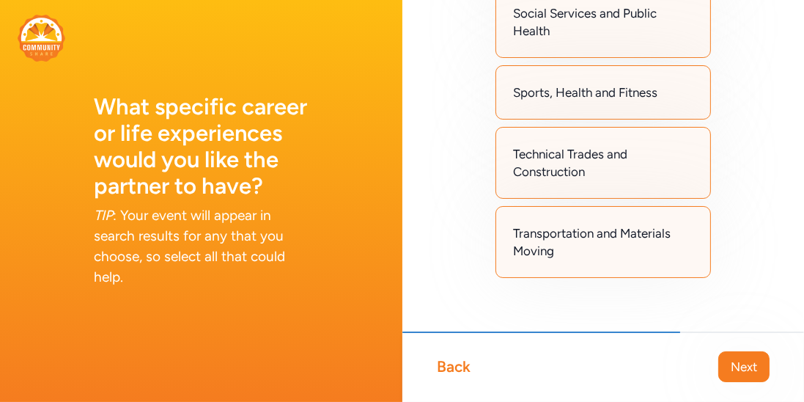
click at [731, 350] on div "Back Next" at bounding box center [603, 366] width 402 height 70
click at [736, 362] on span "Next" at bounding box center [744, 367] width 26 height 18
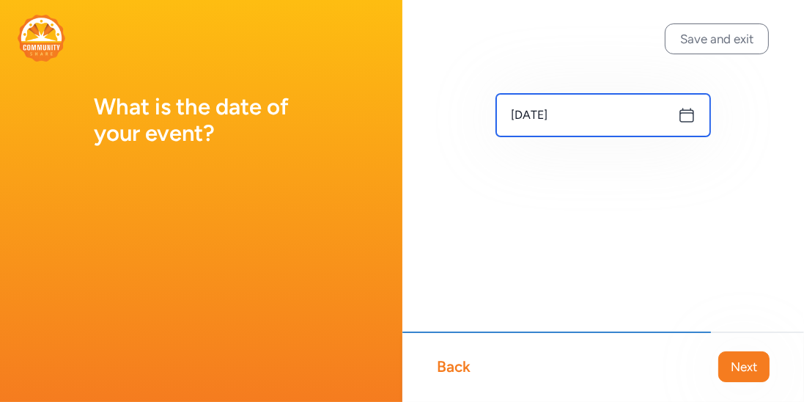
click at [659, 119] on input "Sep 22, 2025" at bounding box center [603, 115] width 215 height 43
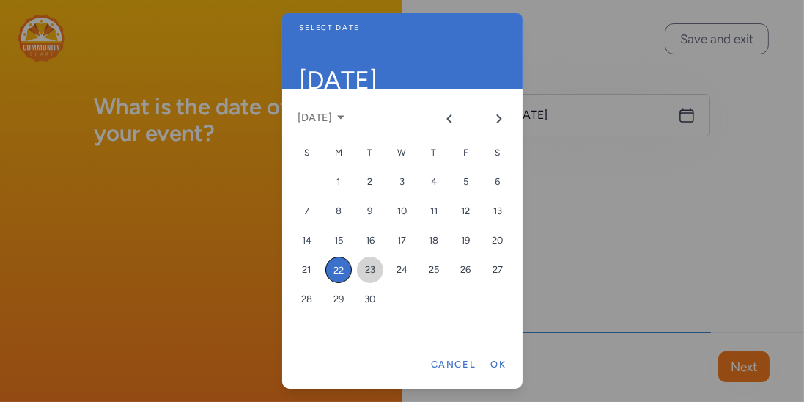
click at [378, 279] on div "23" at bounding box center [370, 270] width 26 height 26
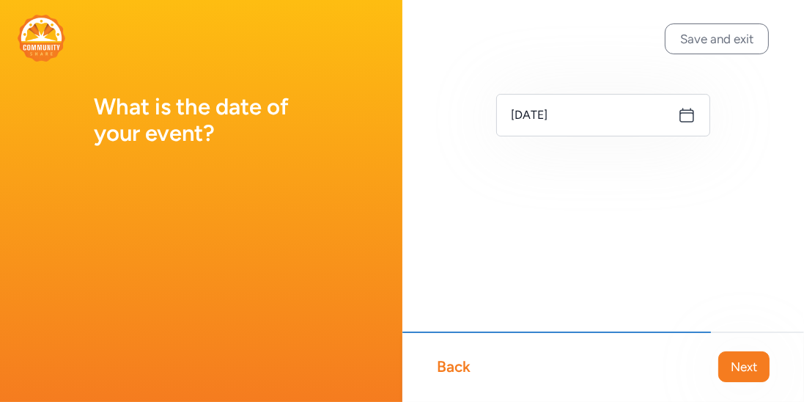
click at [739, 347] on div "Back Next" at bounding box center [603, 366] width 402 height 70
click at [737, 370] on span "Next" at bounding box center [744, 367] width 26 height 18
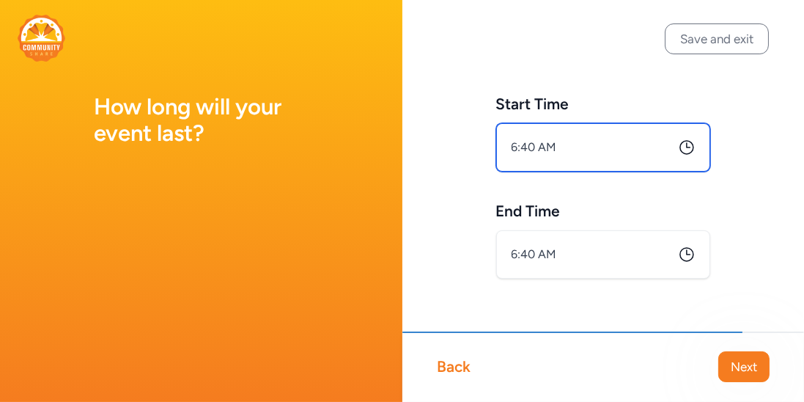
click at [606, 141] on input "6:40 AM" at bounding box center [603, 147] width 215 height 48
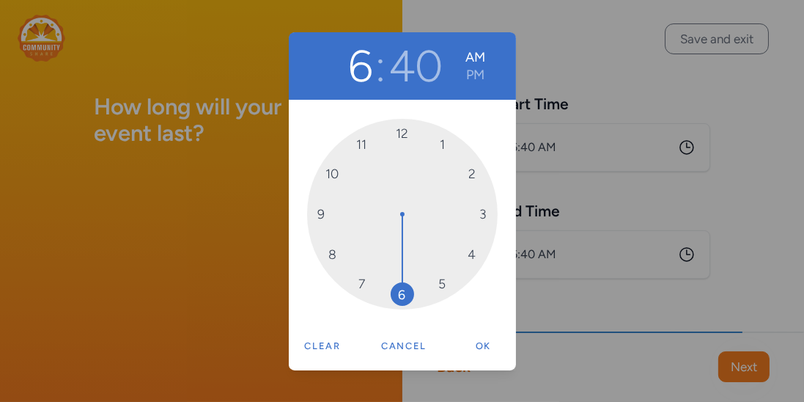
click at [419, 144] on div "12 1 2 3 4 5 6 7 8 9 10 11" at bounding box center [402, 214] width 191 height 191
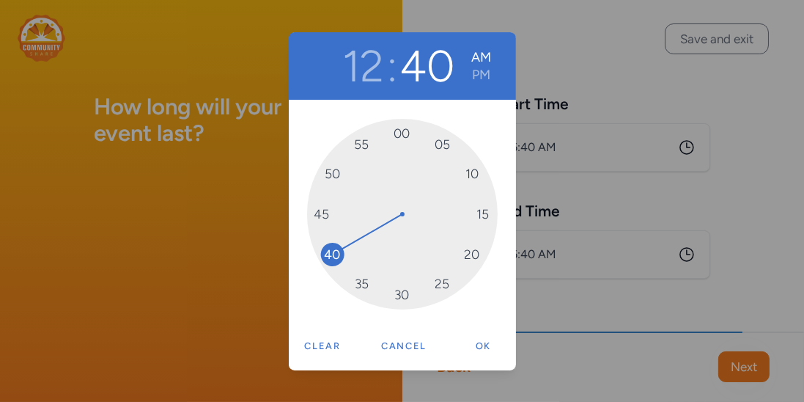
click at [416, 138] on div "00 05 10 15 20 25 30 35 40 45 50 55" at bounding box center [402, 214] width 191 height 191
click at [422, 137] on div "00 05 10 15 20 25 30 35 40 45 50 55" at bounding box center [402, 214] width 191 height 191
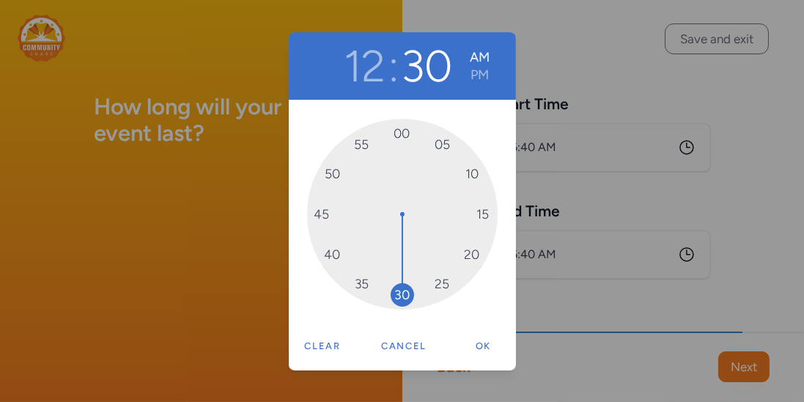
click at [413, 296] on span "30" at bounding box center [402, 294] width 23 height 23
click at [488, 80] on button "PM" at bounding box center [480, 75] width 20 height 18
click at [490, 346] on button "Ok" at bounding box center [483, 345] width 47 height 29
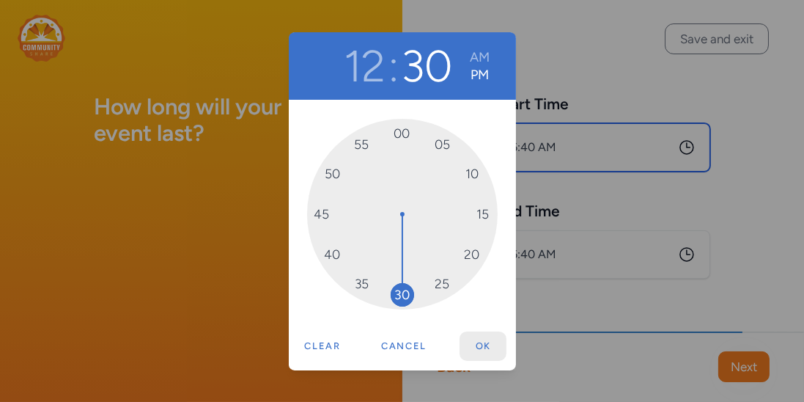
type input "12:30 PM"
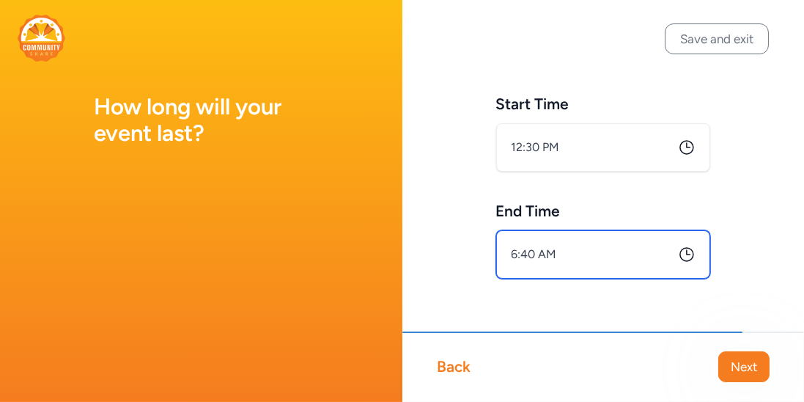
click at [616, 262] on input "6:40 AM" at bounding box center [603, 254] width 215 height 48
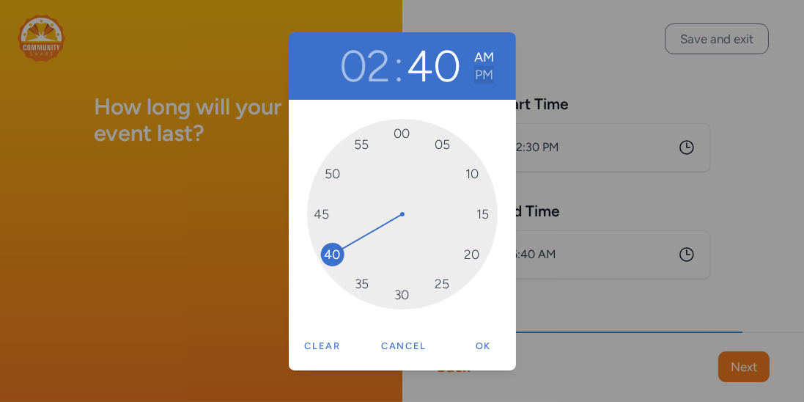
click at [486, 68] on button "PM" at bounding box center [484, 75] width 20 height 18
click at [484, 350] on button "Ok" at bounding box center [483, 345] width 47 height 29
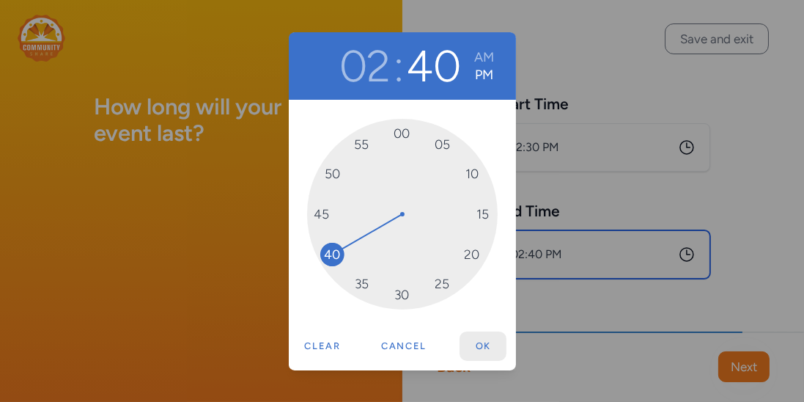
type input "2:40 PM"
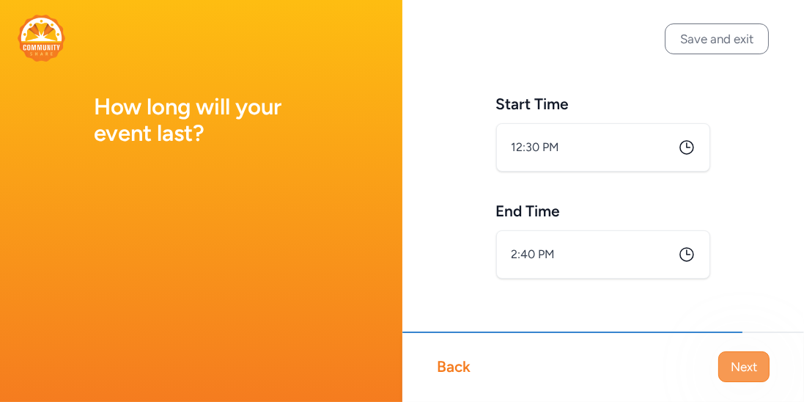
click at [748, 374] on span "Next" at bounding box center [744, 367] width 26 height 18
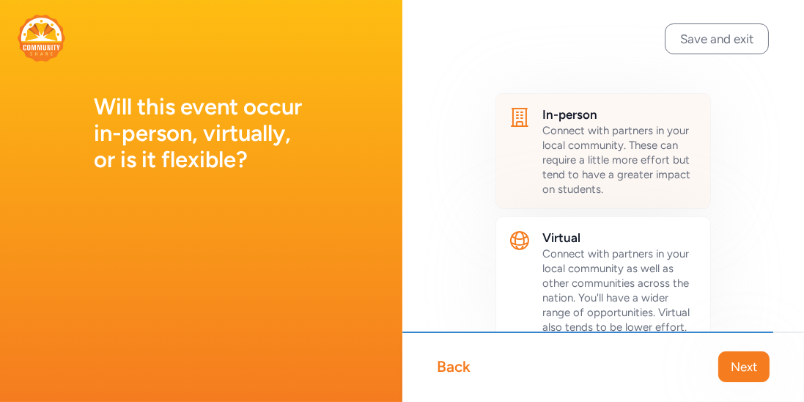
click at [618, 146] on span "Connect with partners in your local community. These can require a little more …" at bounding box center [617, 160] width 148 height 72
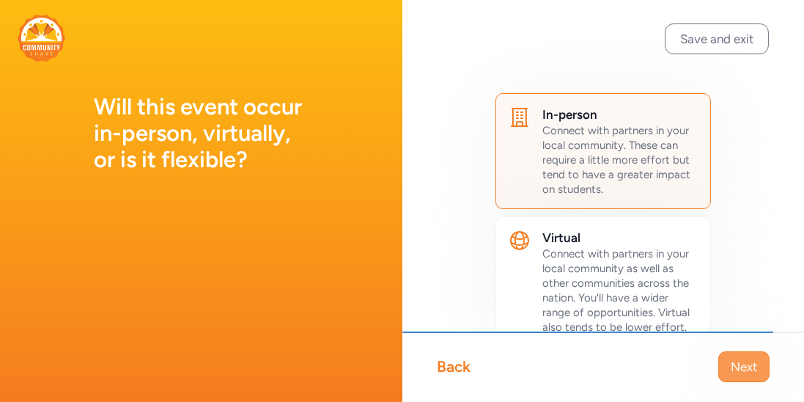
click at [750, 360] on span "Next" at bounding box center [744, 367] width 26 height 18
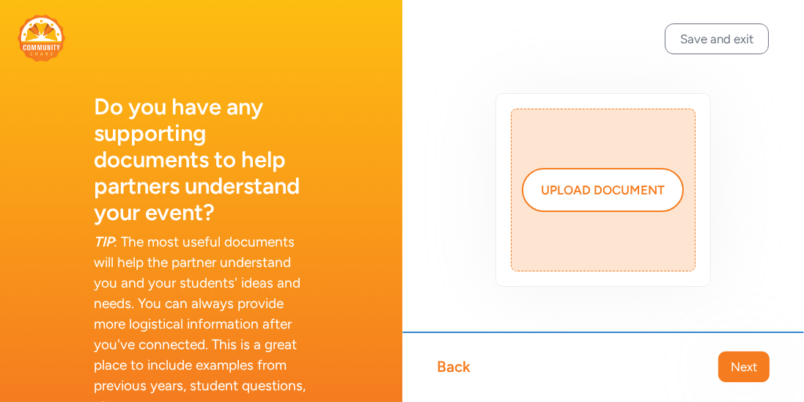
scroll to position [23, 0]
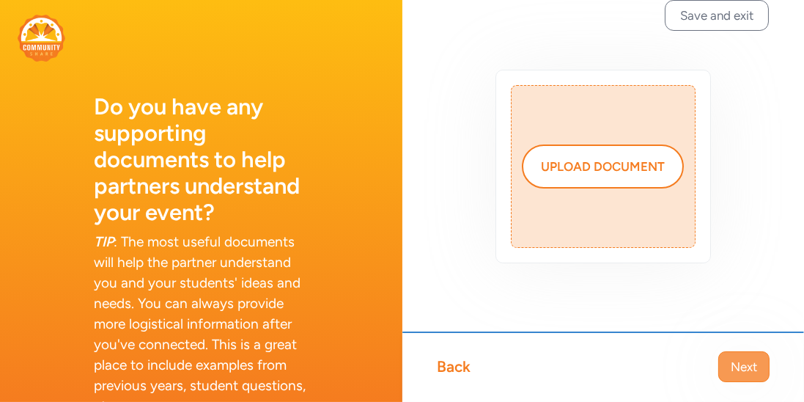
click at [735, 361] on span "Next" at bounding box center [744, 367] width 26 height 18
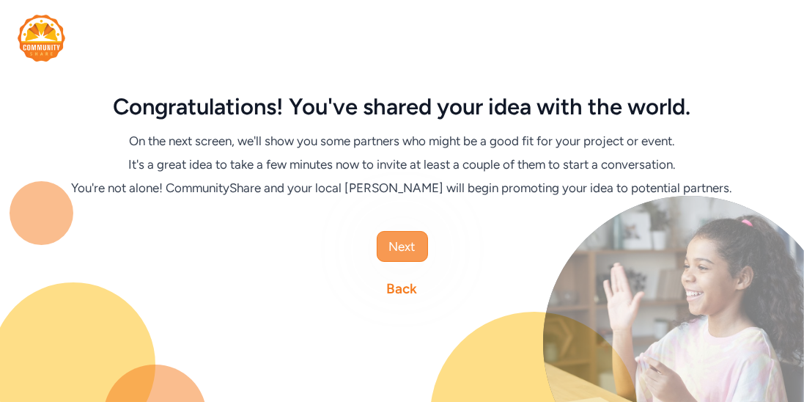
click at [416, 249] on button "Next" at bounding box center [402, 246] width 51 height 31
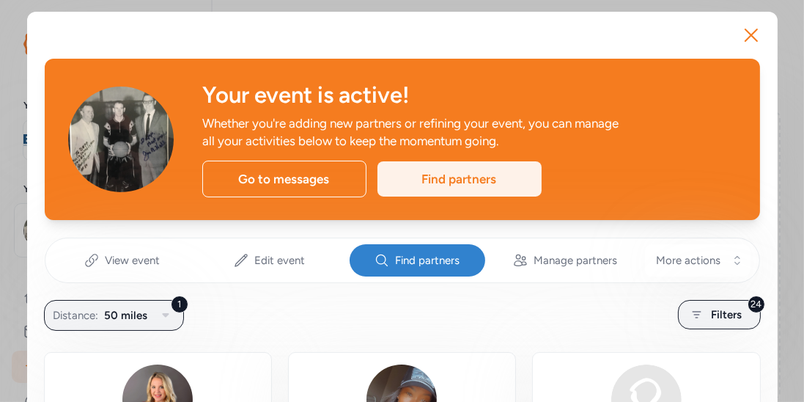
click at [463, 169] on div "Find partners" at bounding box center [460, 178] width 164 height 35
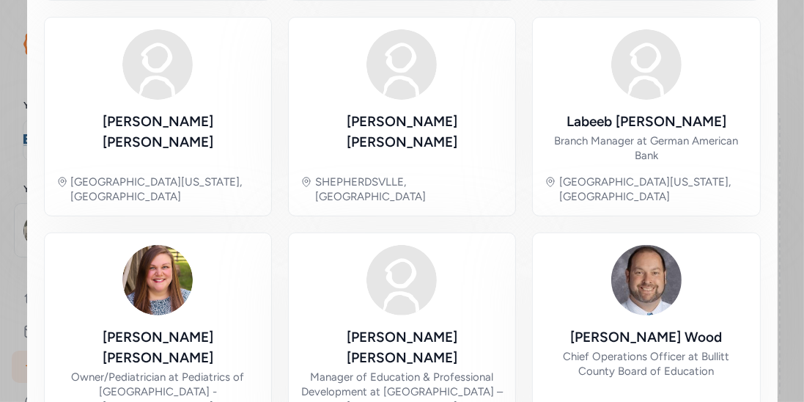
scroll to position [562, 0]
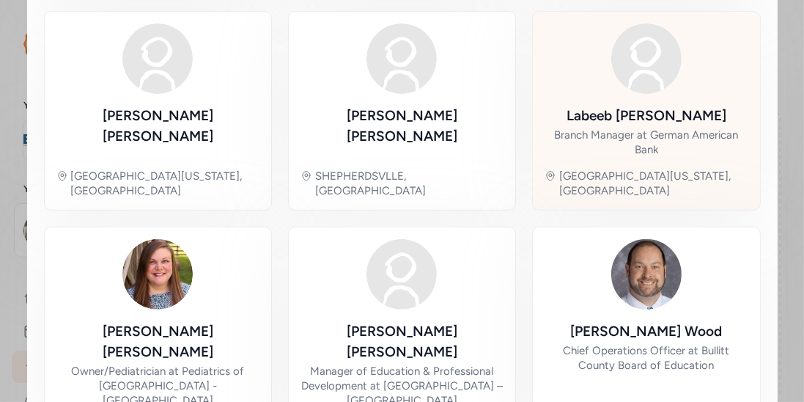
click at [658, 106] on div "Labeeb Shihadeh" at bounding box center [647, 116] width 160 height 21
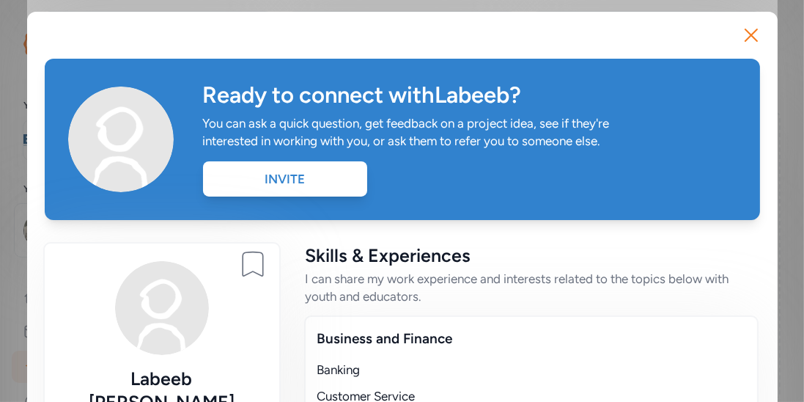
scroll to position [110, 0]
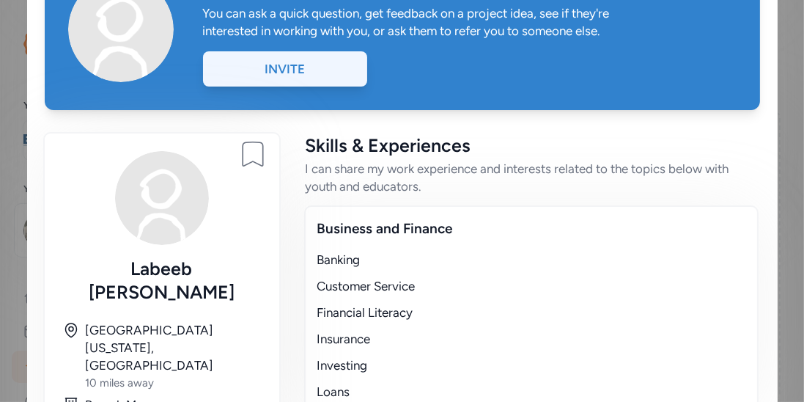
click at [322, 81] on div "Invite" at bounding box center [285, 68] width 164 height 35
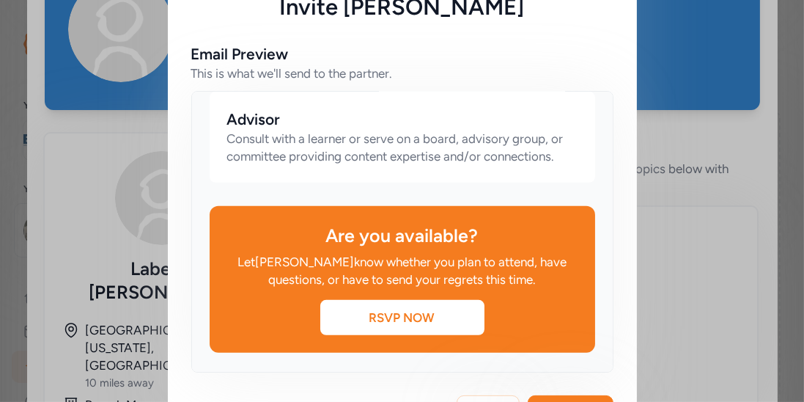
scroll to position [205, 0]
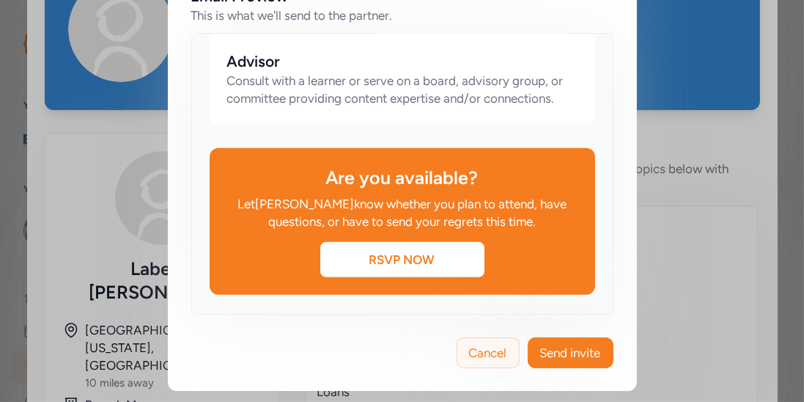
click at [474, 348] on span "Cancel" at bounding box center [488, 353] width 38 height 18
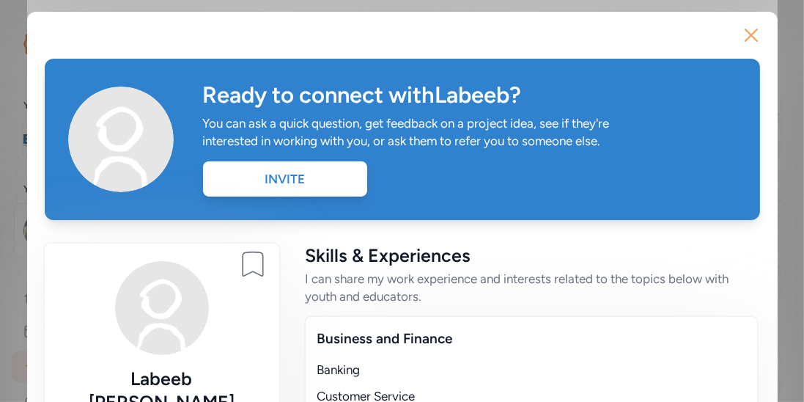
click at [748, 40] on icon "button" at bounding box center [751, 34] width 23 height 23
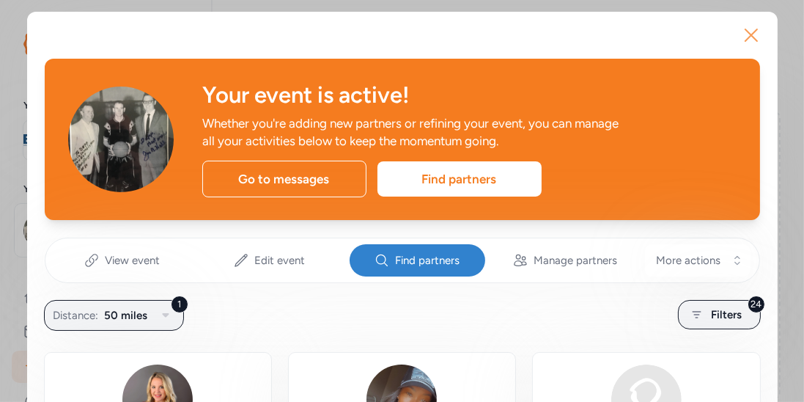
click at [754, 32] on icon "button" at bounding box center [752, 35] width 12 height 12
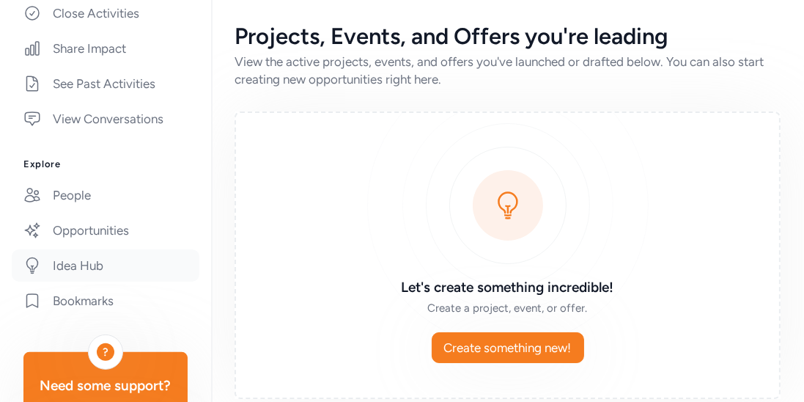
scroll to position [389, 0]
click at [102, 222] on link "Opportunities" at bounding box center [106, 230] width 188 height 32
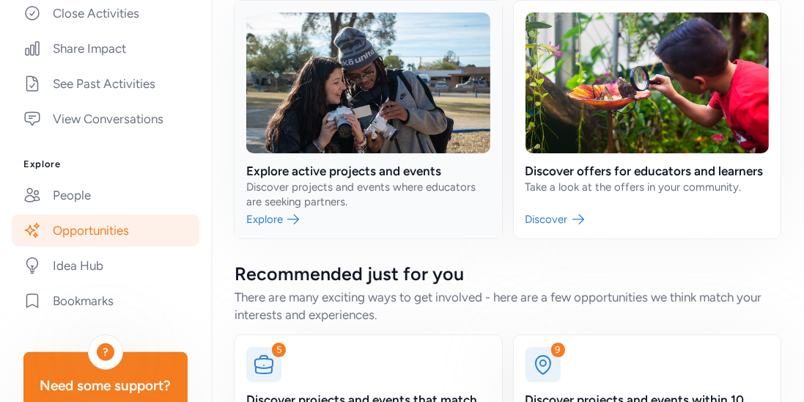
scroll to position [216, 0]
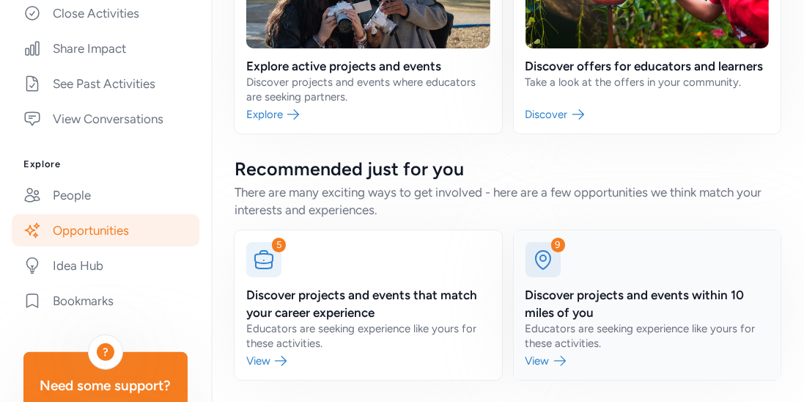
click at [586, 295] on link at bounding box center [648, 305] width 268 height 150
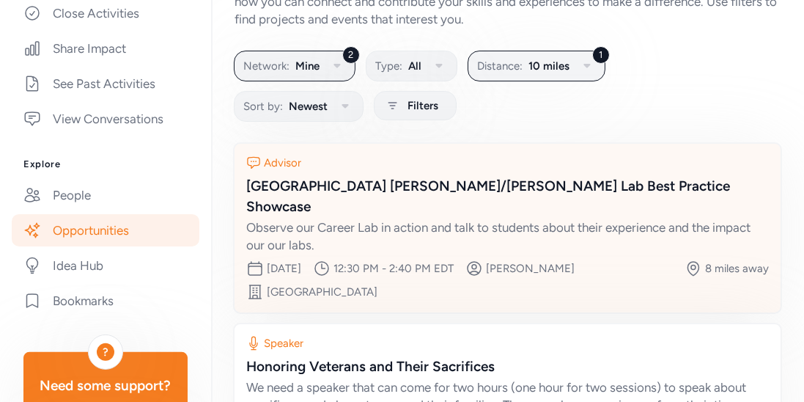
scroll to position [60, 0]
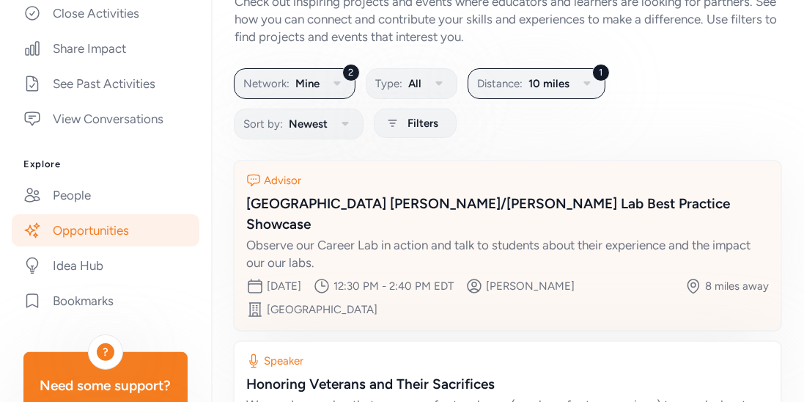
click at [639, 205] on div "Zoneton Middle School Paxton/Patterson Lab Best Practice Showcase" at bounding box center [507, 214] width 523 height 41
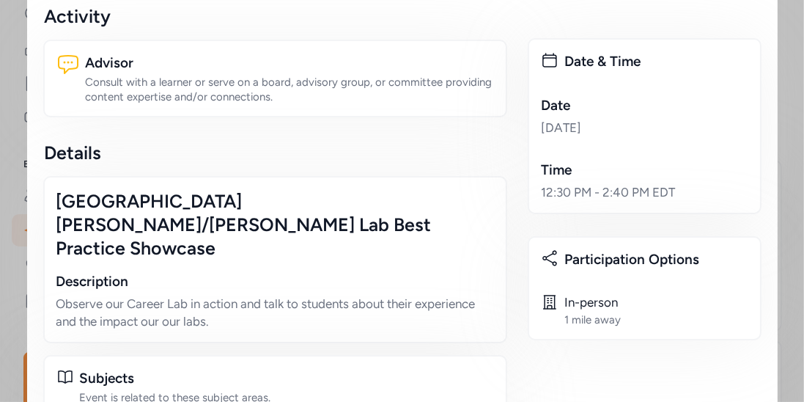
scroll to position [240, 0]
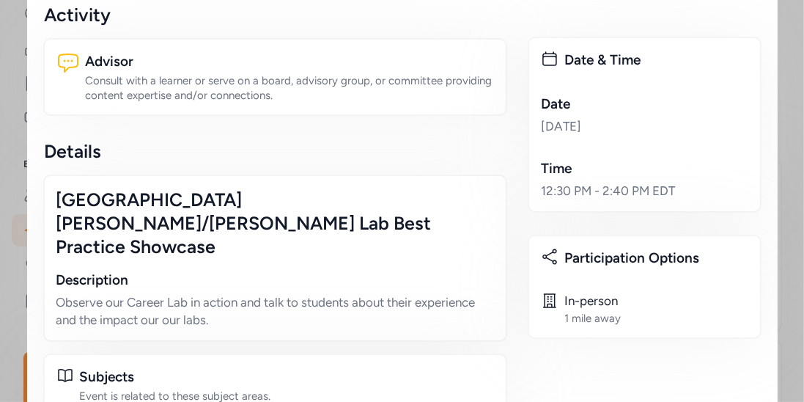
click at [607, 194] on div "12:30 PM - 2:40 PM EDT" at bounding box center [644, 191] width 207 height 18
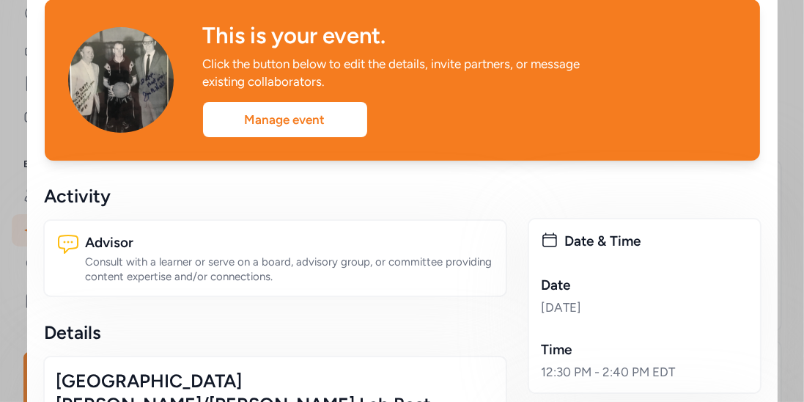
scroll to position [0, 0]
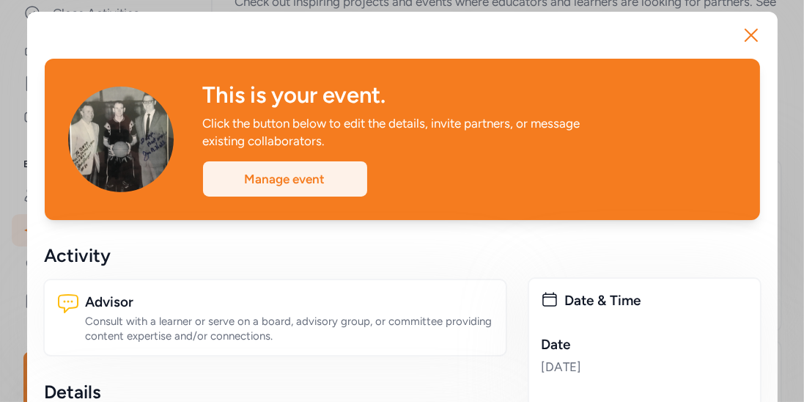
click at [324, 172] on div "Manage event" at bounding box center [285, 178] width 164 height 35
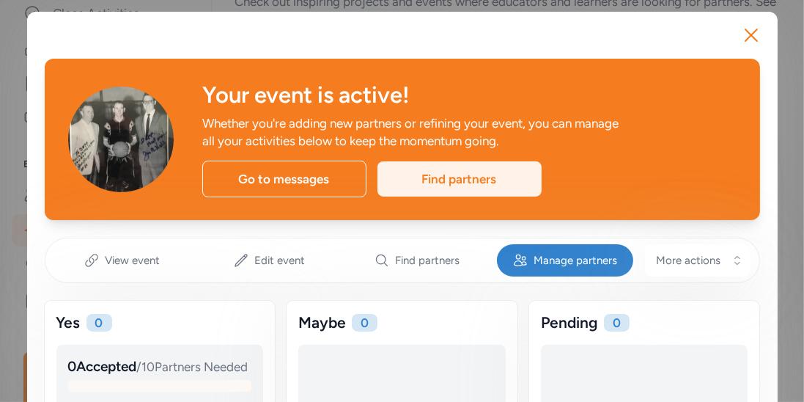
click at [449, 183] on div "Find partners" at bounding box center [460, 178] width 164 height 35
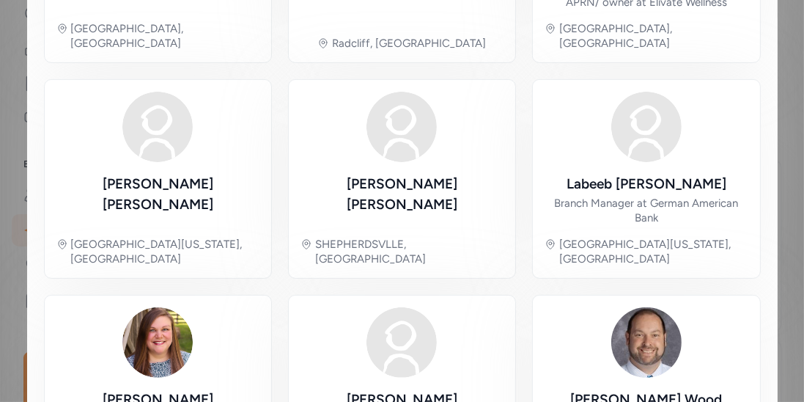
scroll to position [496, 0]
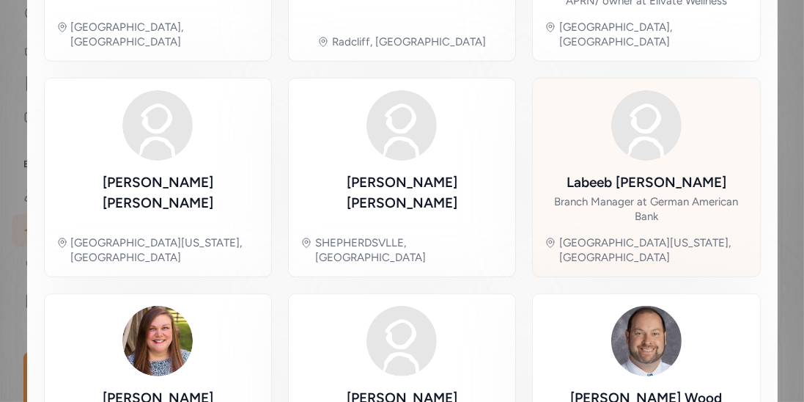
click at [645, 172] on div "Labeeb Shihadeh" at bounding box center [647, 182] width 160 height 21
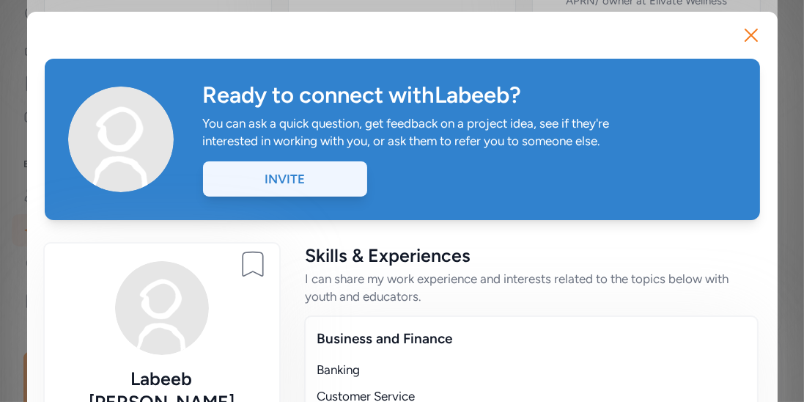
click at [306, 180] on div "Invite" at bounding box center [285, 178] width 164 height 35
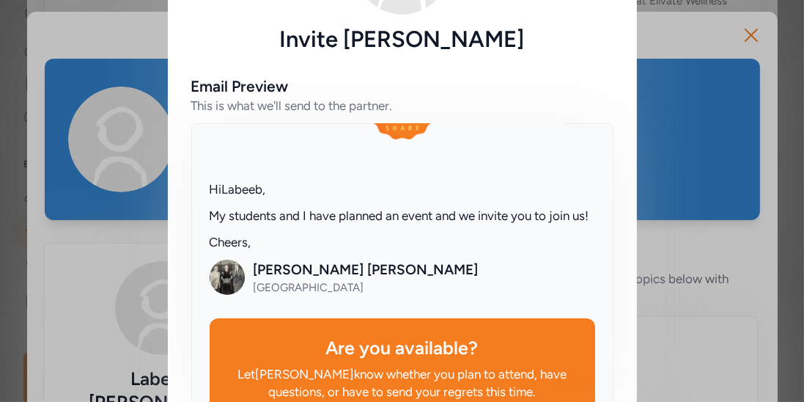
scroll to position [120, 0]
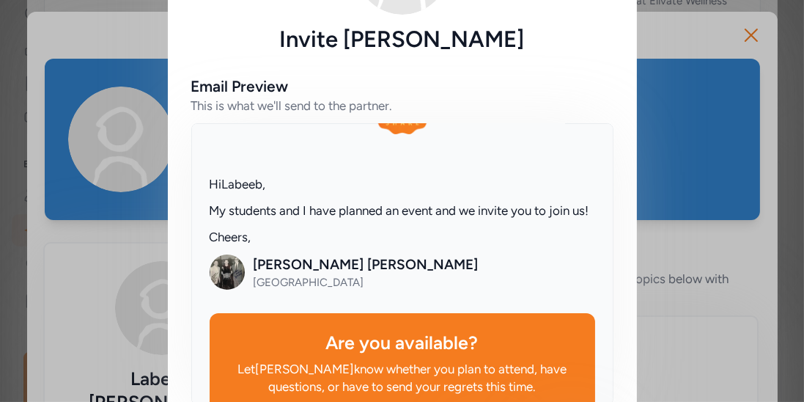
click at [388, 212] on p "My students and I have planned an event and we invite you to join us!" at bounding box center [403, 211] width 386 height 18
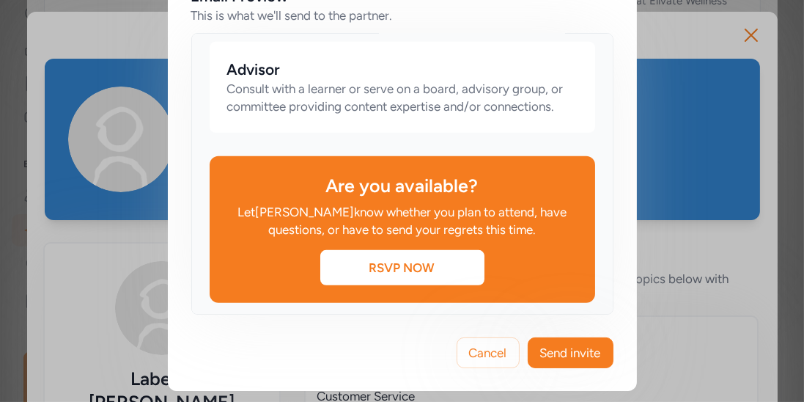
scroll to position [943, 0]
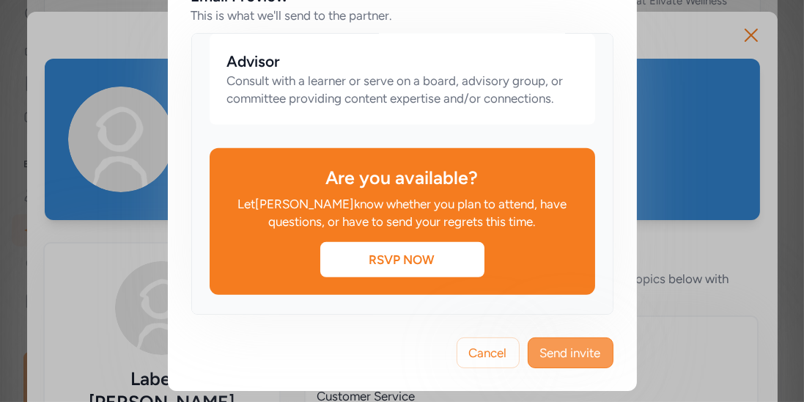
click at [576, 350] on span "Send invite" at bounding box center [570, 353] width 61 height 18
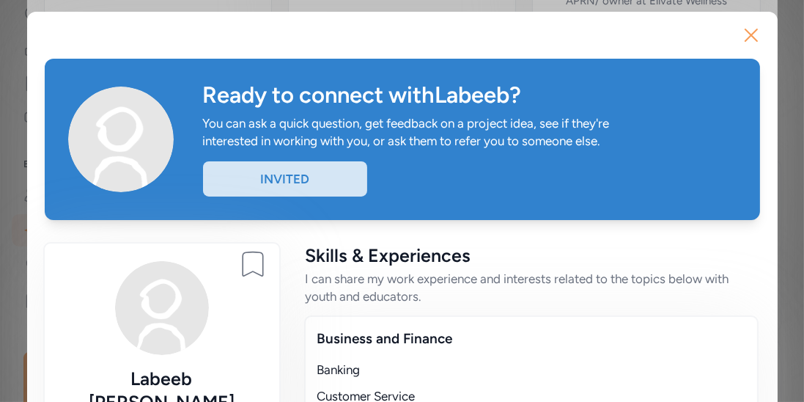
click at [746, 43] on icon "button" at bounding box center [751, 34] width 23 height 23
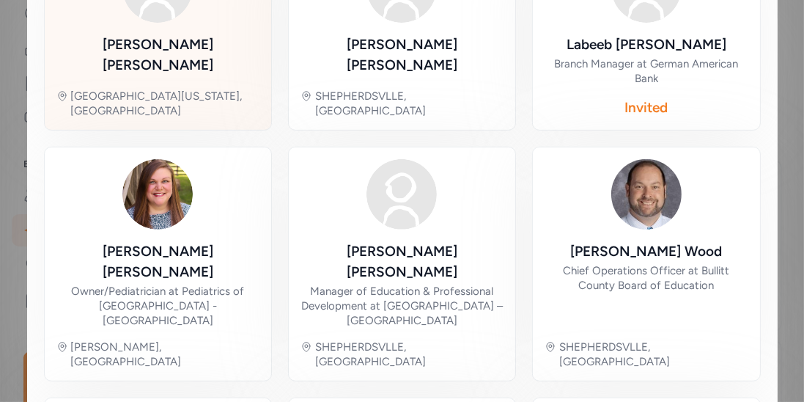
scroll to position [637, 0]
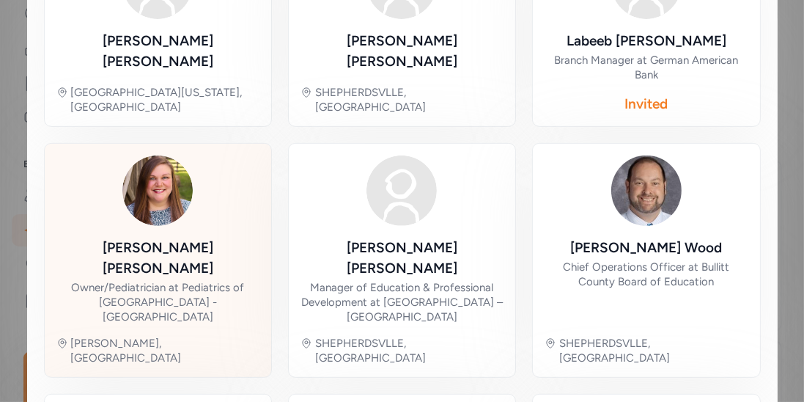
click at [168, 238] on div "Sara Woodring" at bounding box center [157, 258] width 203 height 41
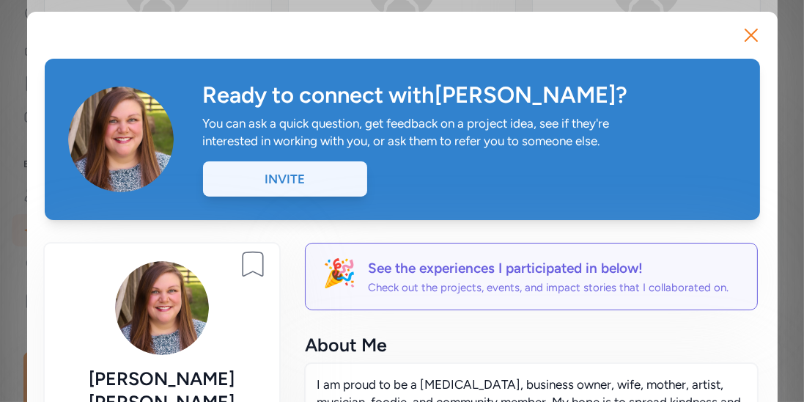
click at [320, 174] on div "Invite" at bounding box center [285, 178] width 164 height 35
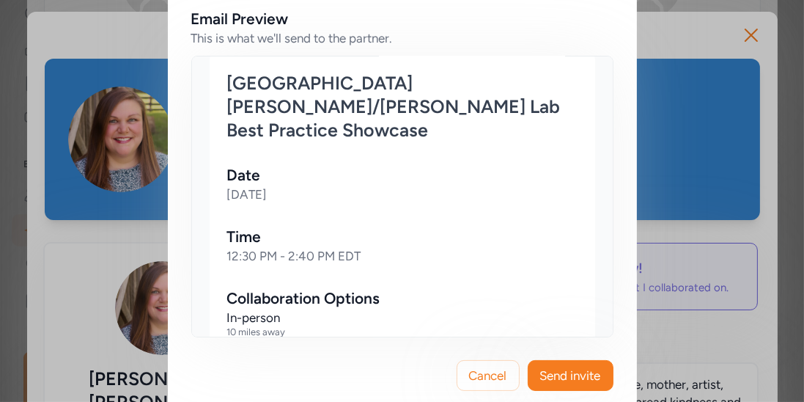
scroll to position [529, 0]
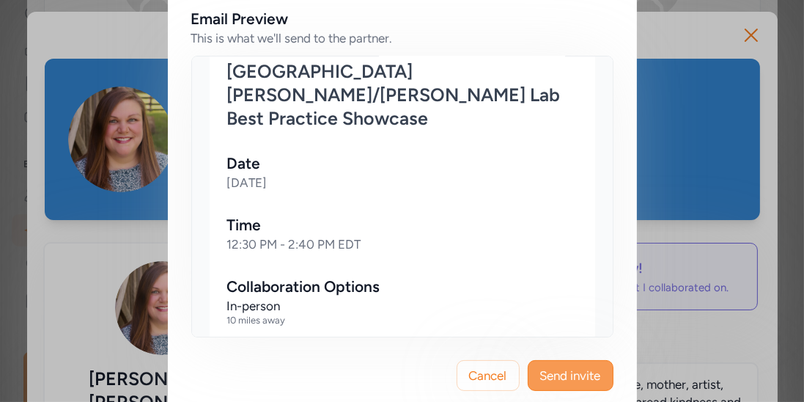
click at [573, 367] on span "Send invite" at bounding box center [570, 376] width 61 height 18
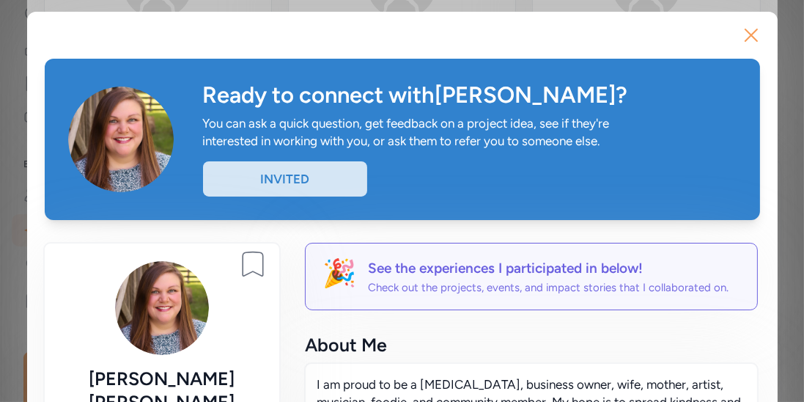
click at [747, 42] on icon "button" at bounding box center [751, 34] width 23 height 23
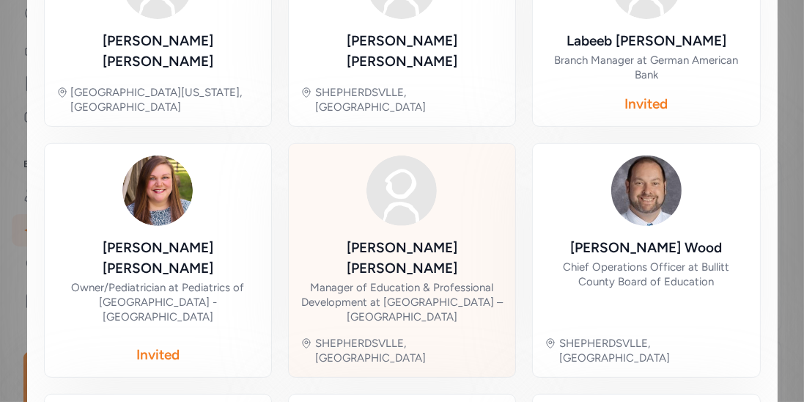
click at [496, 238] on div "Tara Neuner Manager of Education & Professional Development at UofL Health – So…" at bounding box center [402, 281] width 203 height 87
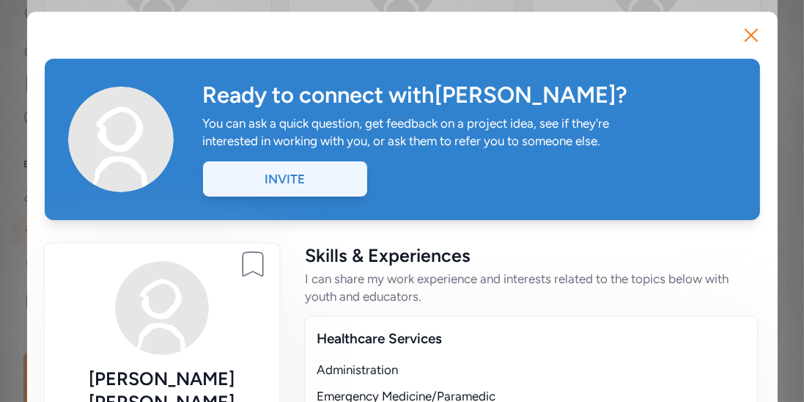
click at [323, 186] on div "Invite" at bounding box center [285, 178] width 164 height 35
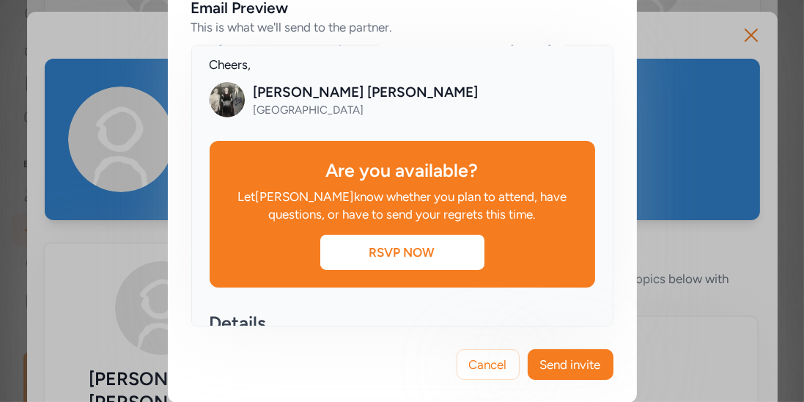
scroll to position [271, 0]
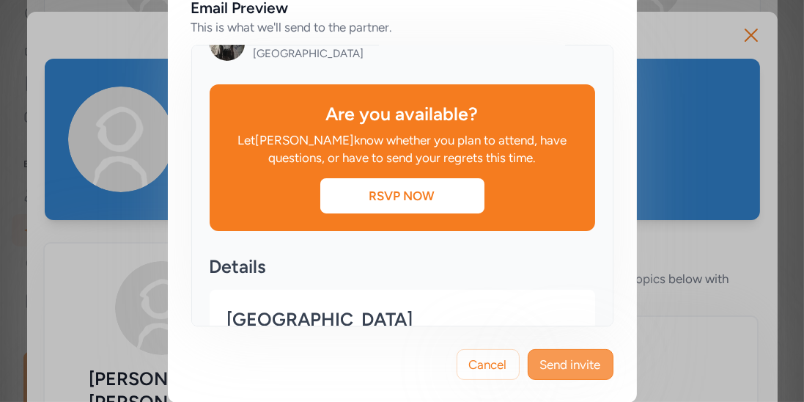
click at [595, 369] on span "Send invite" at bounding box center [570, 365] width 61 height 18
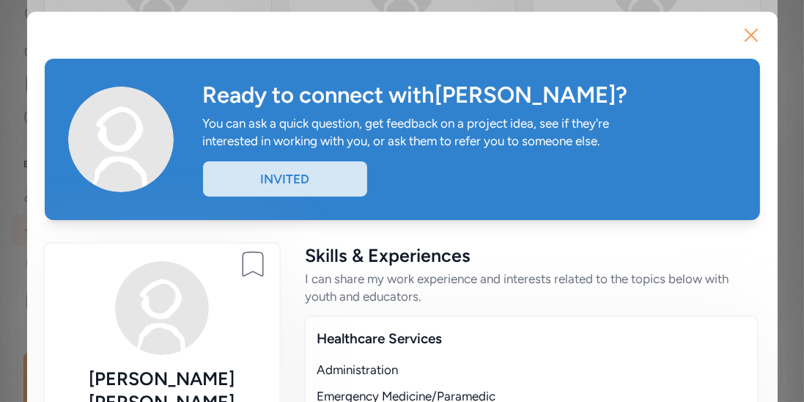
click at [746, 40] on icon "button" at bounding box center [752, 35] width 12 height 12
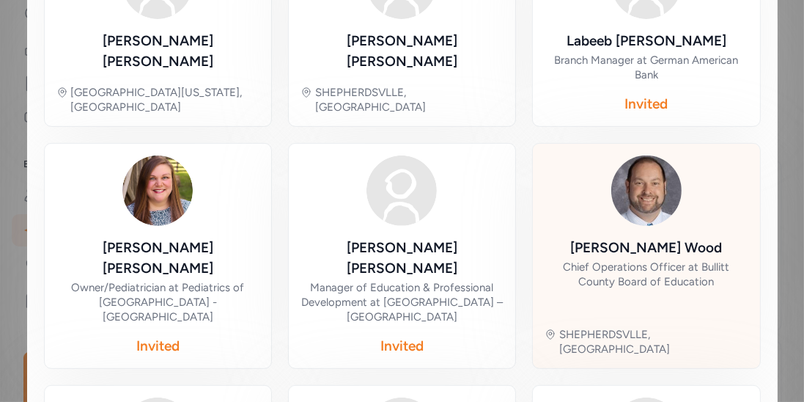
scroll to position [693, 0]
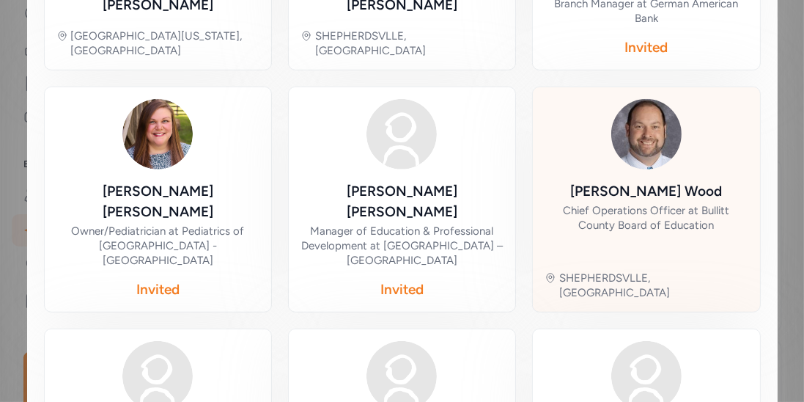
click at [630, 181] on div "Troy Wood Chief Operations Officer at Bullitt County Board of Education" at bounding box center [646, 220] width 203 height 78
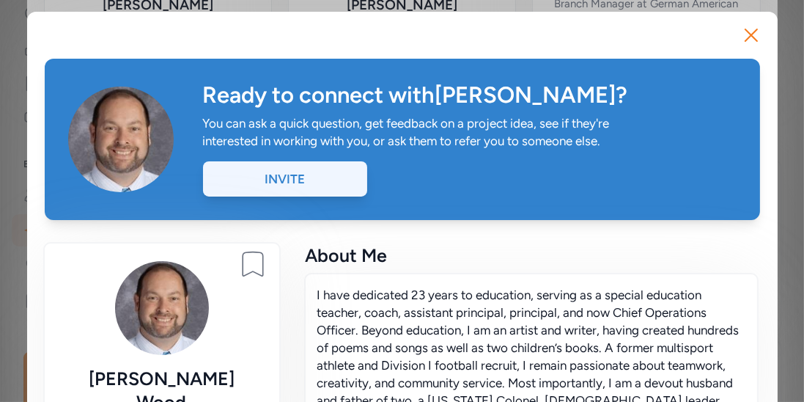
click at [299, 179] on div "Invite" at bounding box center [285, 178] width 164 height 35
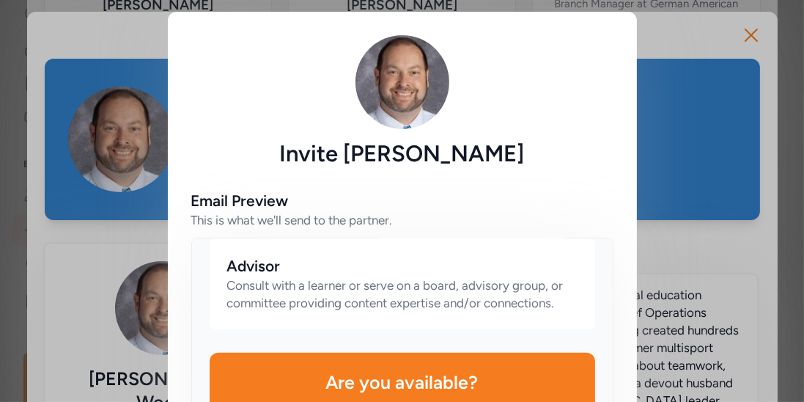
scroll to position [205, 0]
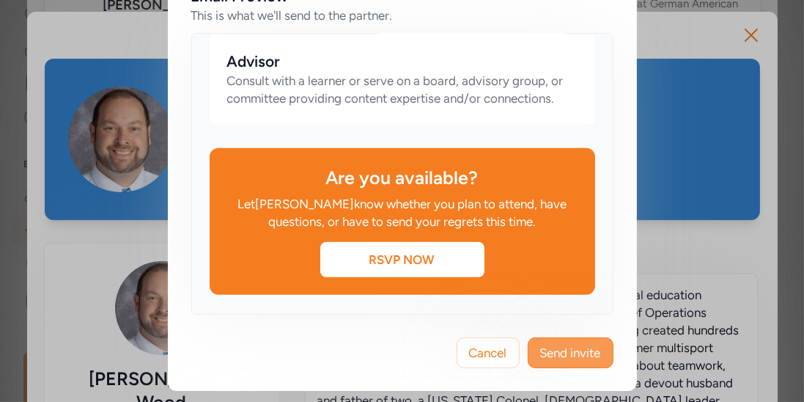
click at [562, 351] on span "Send invite" at bounding box center [570, 353] width 61 height 18
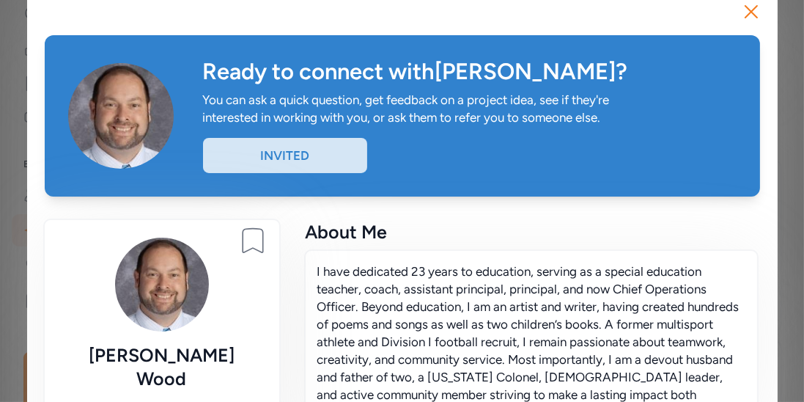
scroll to position [23, 0]
click at [751, 18] on icon "button" at bounding box center [751, 11] width 23 height 23
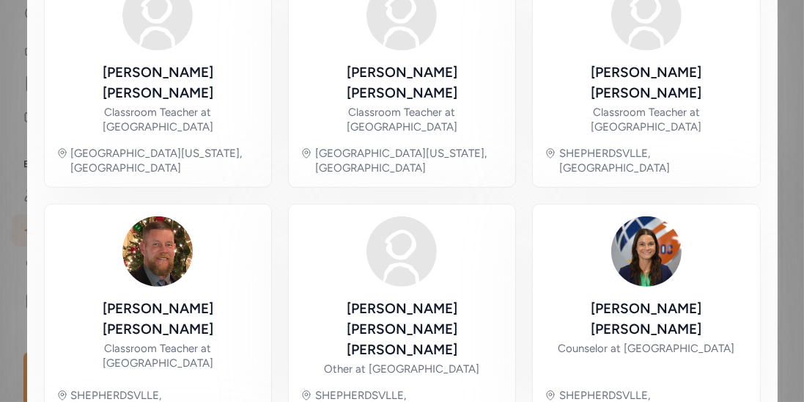
scroll to position [1064, 0]
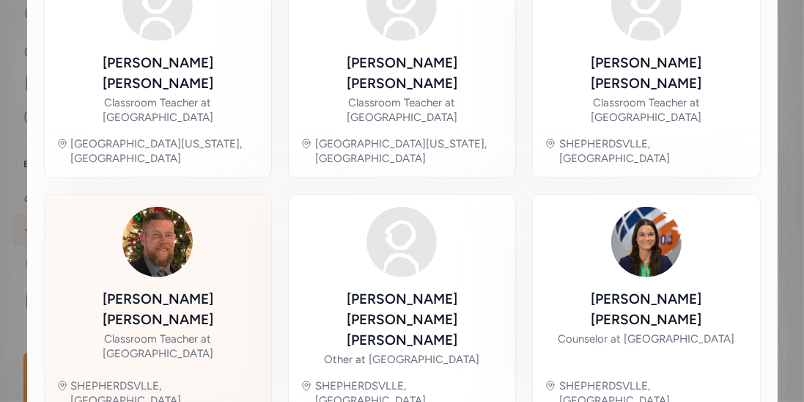
click at [174, 289] on div "Chad Laswell" at bounding box center [157, 309] width 203 height 41
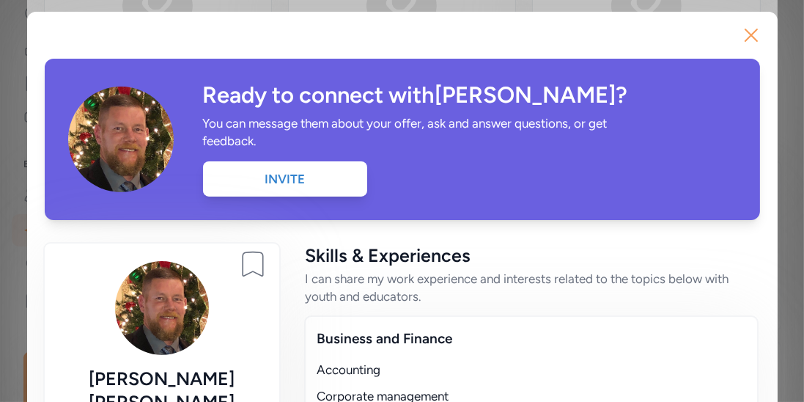
click at [758, 37] on icon "button" at bounding box center [751, 34] width 23 height 23
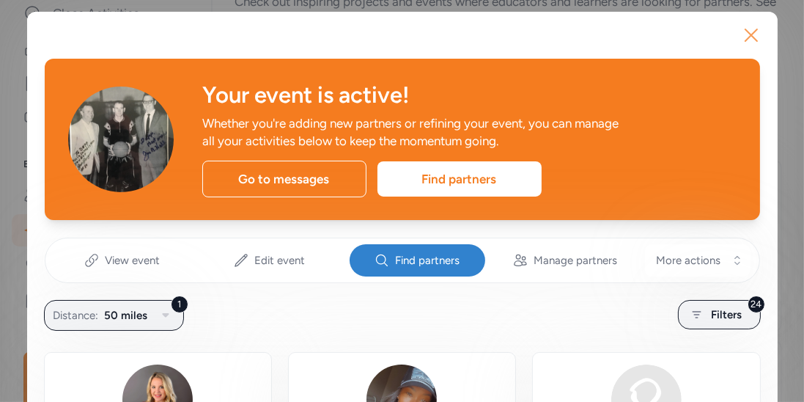
click at [754, 37] on icon "button" at bounding box center [751, 34] width 23 height 23
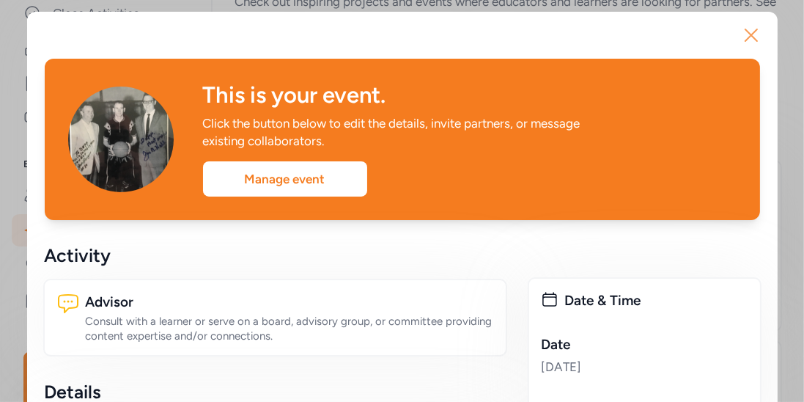
click at [745, 32] on icon "button" at bounding box center [751, 34] width 23 height 23
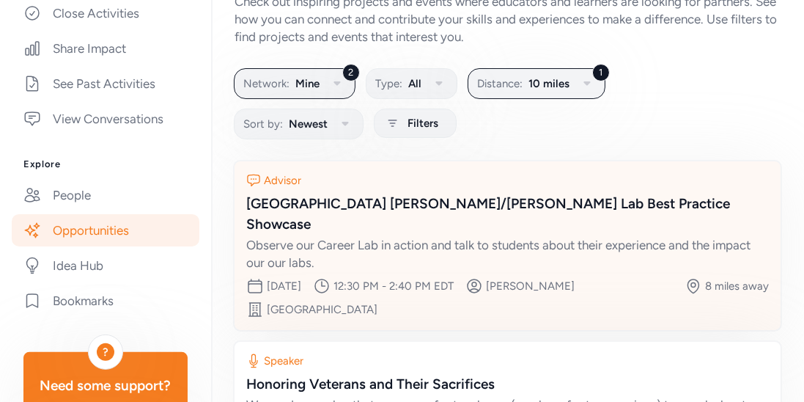
click at [538, 202] on div "Zoneton Middle School Paxton/Patterson Lab Best Practice Showcase" at bounding box center [507, 214] width 523 height 41
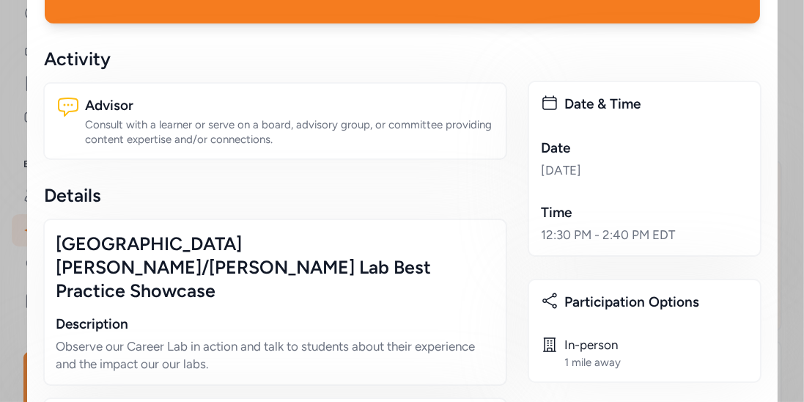
scroll to position [197, 0]
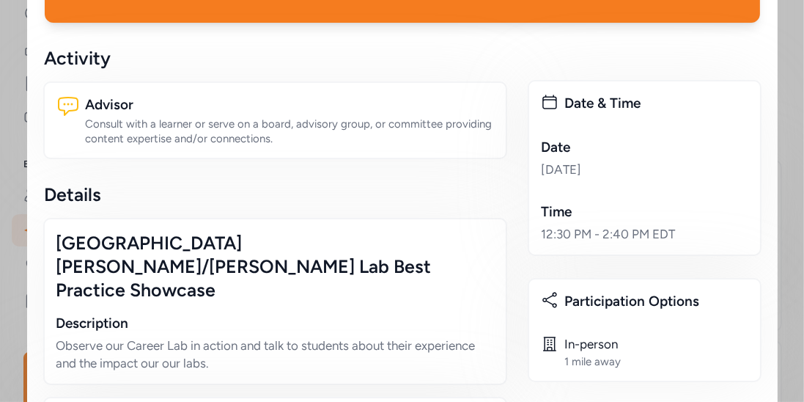
click at [635, 225] on div "12:30 PM - 2:40 PM EDT" at bounding box center [644, 234] width 207 height 18
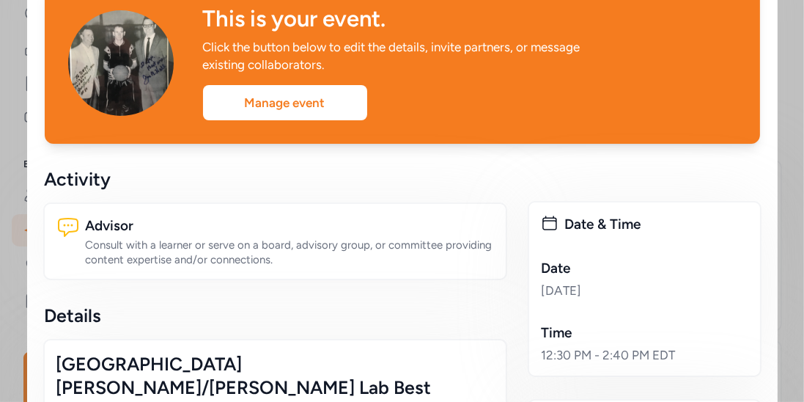
scroll to position [0, 0]
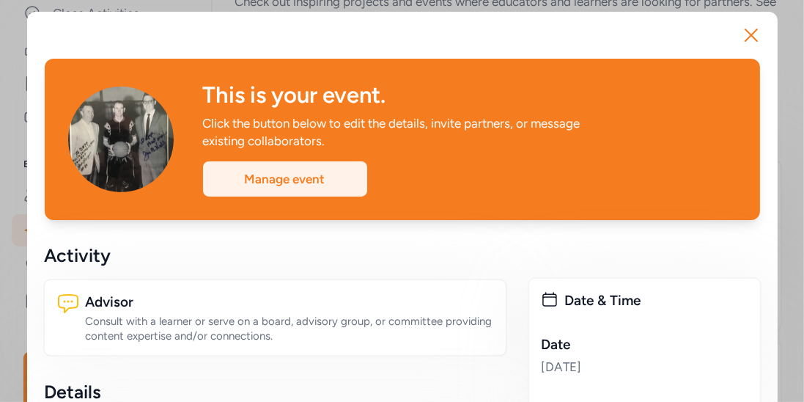
click at [299, 183] on div "Manage event" at bounding box center [285, 178] width 164 height 35
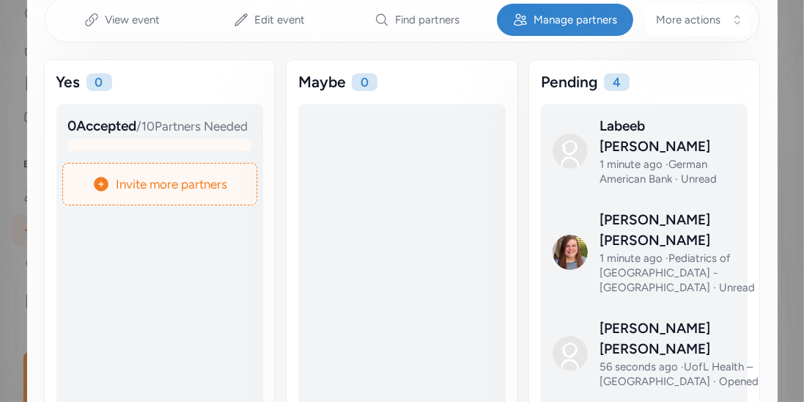
scroll to position [241, 0]
click at [433, 23] on span "Find partners" at bounding box center [427, 19] width 65 height 15
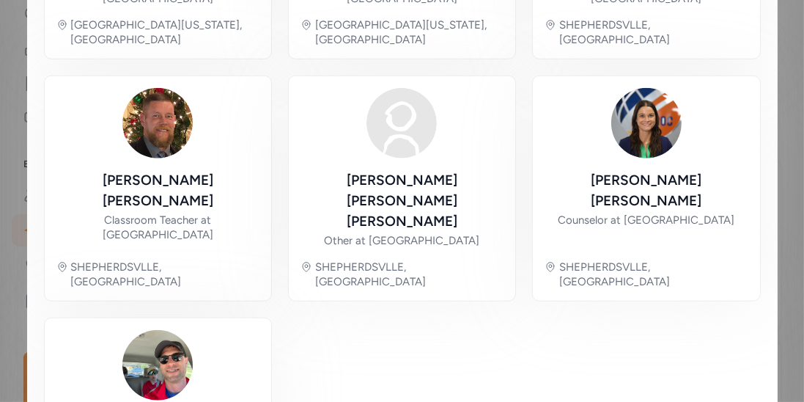
scroll to position [1226, 0]
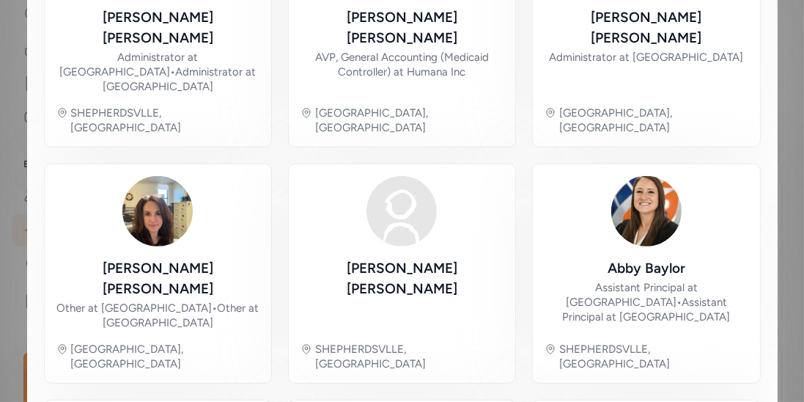
scroll to position [676, 0]
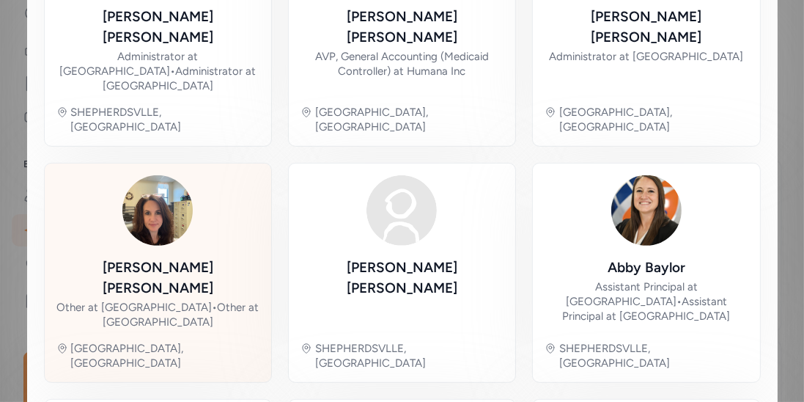
click at [188, 257] on div "Gina Weber" at bounding box center [157, 277] width 203 height 41
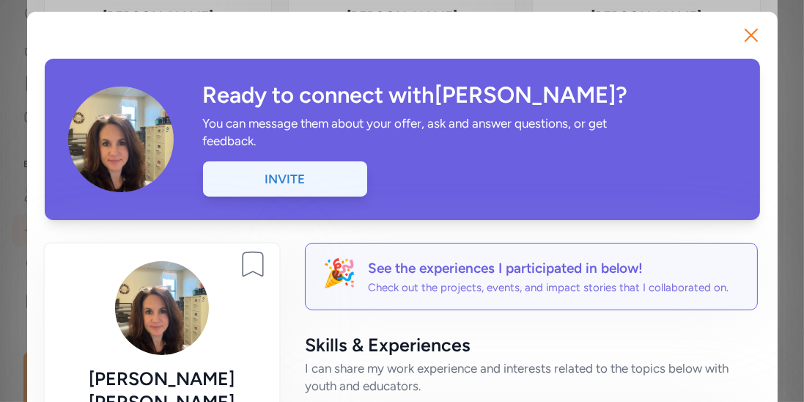
click at [341, 188] on div "Invite" at bounding box center [285, 178] width 164 height 35
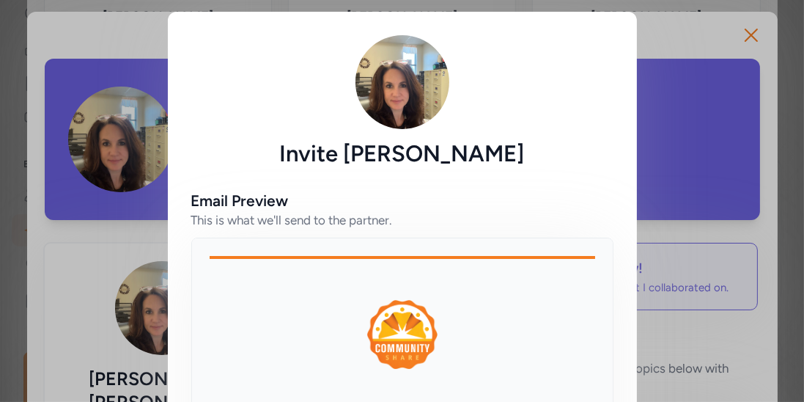
click at [746, 38] on div "Invite Gina Weber Email Preview This is what we'll send to the partner. Hi Gina…" at bounding box center [402, 303] width 804 height 607
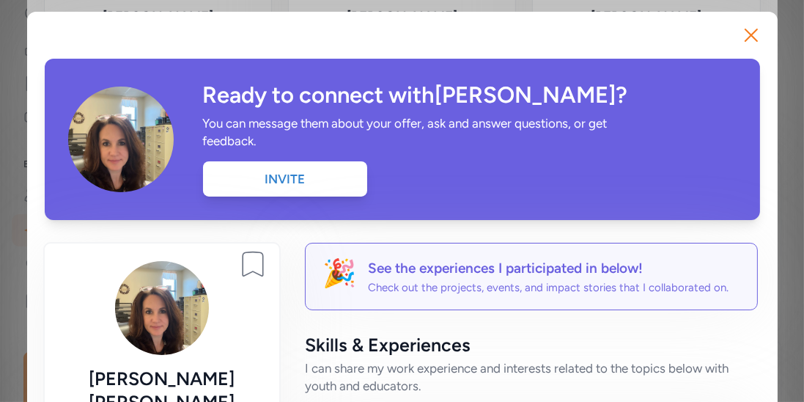
click at [746, 38] on icon "button" at bounding box center [751, 34] width 23 height 23
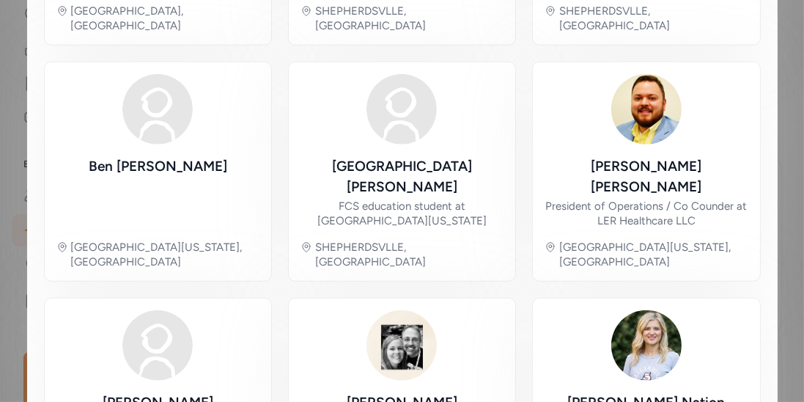
scroll to position [1015, 0]
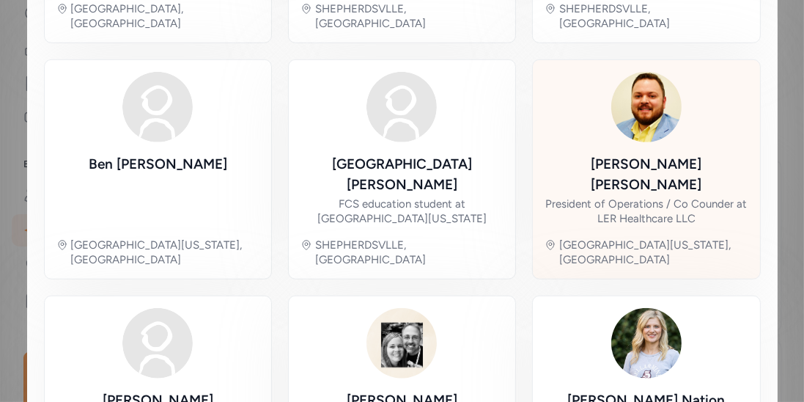
click at [657, 72] on img at bounding box center [646, 107] width 70 height 70
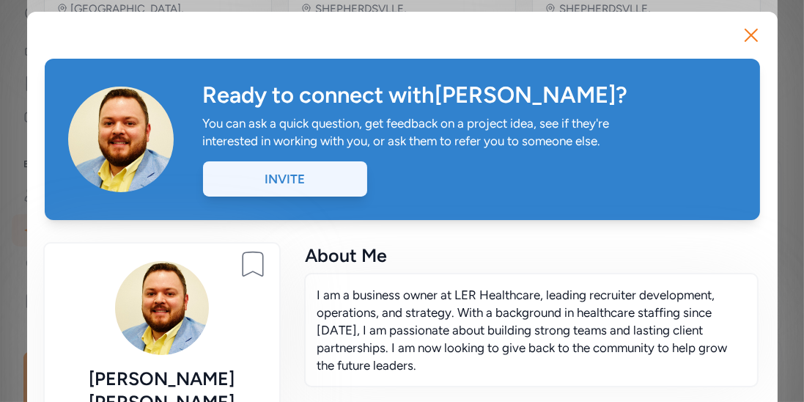
click at [312, 183] on div "Invite" at bounding box center [285, 178] width 164 height 35
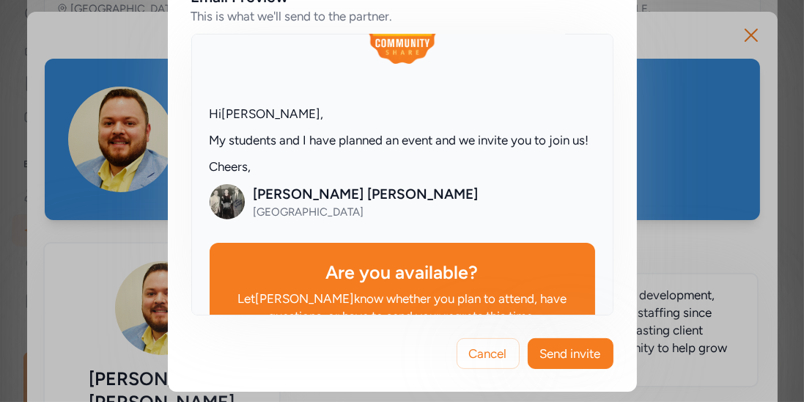
scroll to position [101, 0]
click at [567, 347] on span "Send invite" at bounding box center [570, 354] width 61 height 18
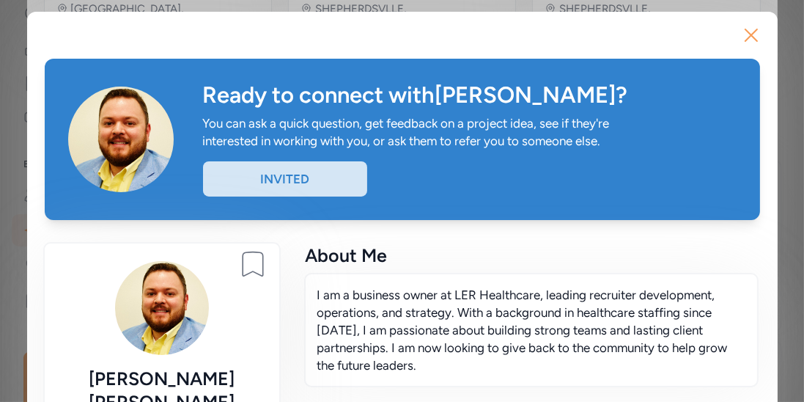
click at [749, 32] on icon "button" at bounding box center [751, 34] width 23 height 23
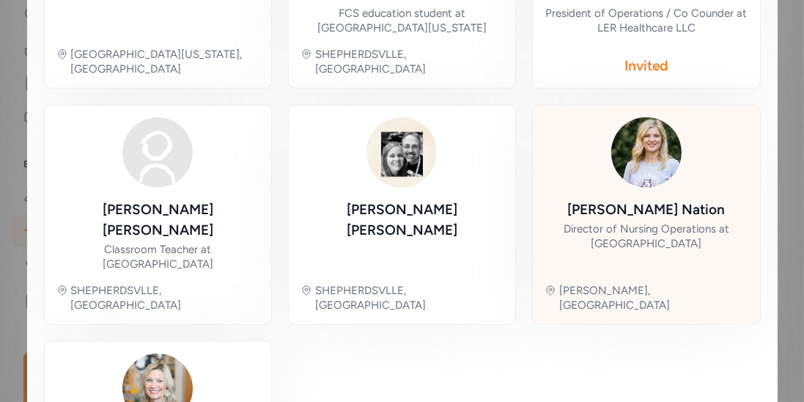
scroll to position [1221, 0]
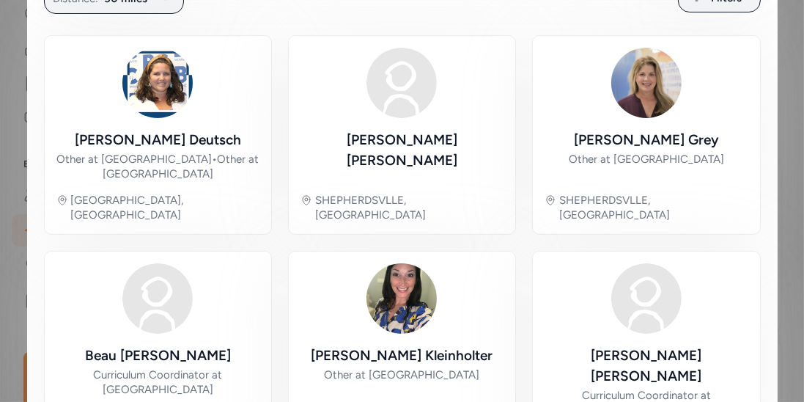
scroll to position [405, 0]
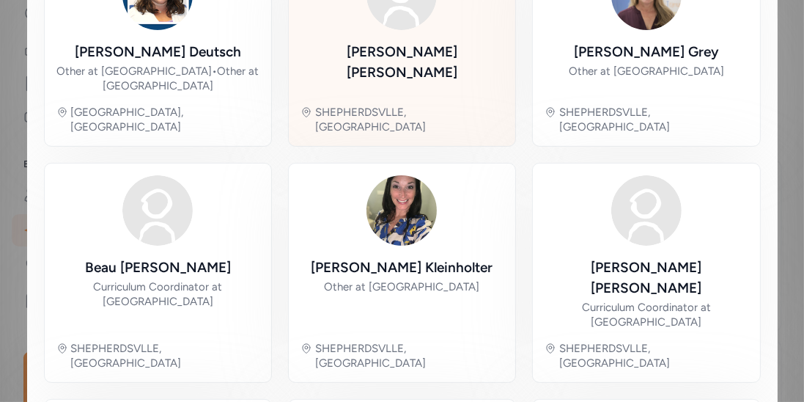
click at [413, 42] on div "Sarah Coomer" at bounding box center [402, 62] width 203 height 41
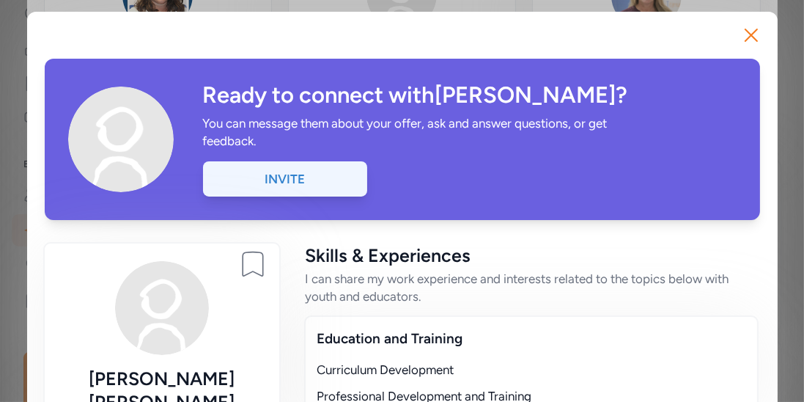
click at [301, 191] on div "Invite" at bounding box center [285, 178] width 164 height 35
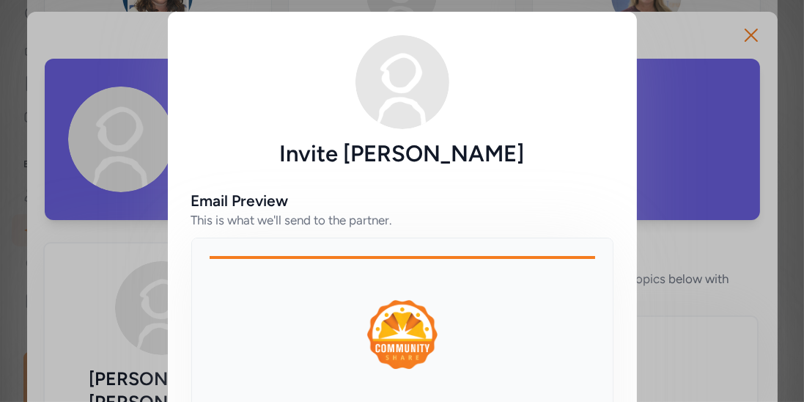
click at [409, 216] on div "This is what we'll send to the partner." at bounding box center [402, 220] width 422 height 18
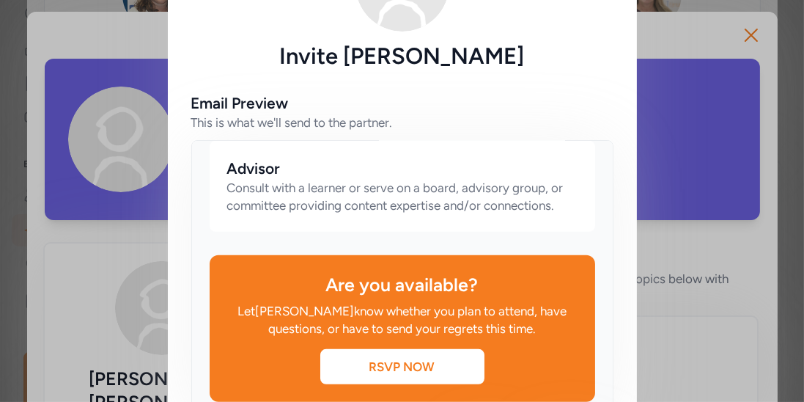
scroll to position [943, 0]
click at [747, 37] on div "Invite Sarah Coomer Email Preview This is what we'll send to the partner. Hi Sa…" at bounding box center [402, 206] width 804 height 607
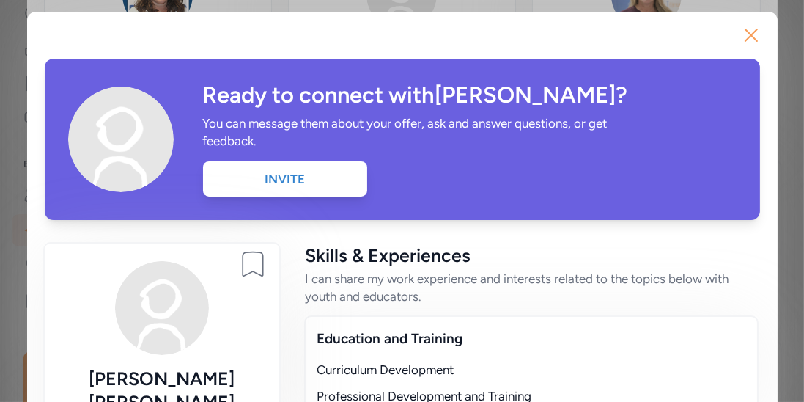
click at [747, 40] on icon "button" at bounding box center [751, 34] width 23 height 23
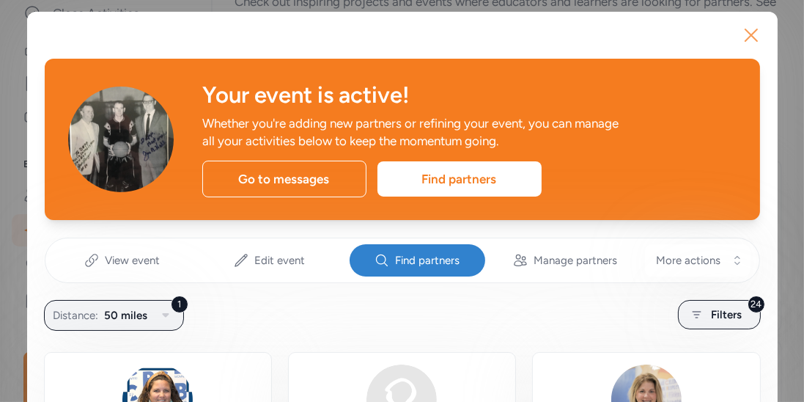
click at [746, 43] on icon "button" at bounding box center [751, 34] width 23 height 23
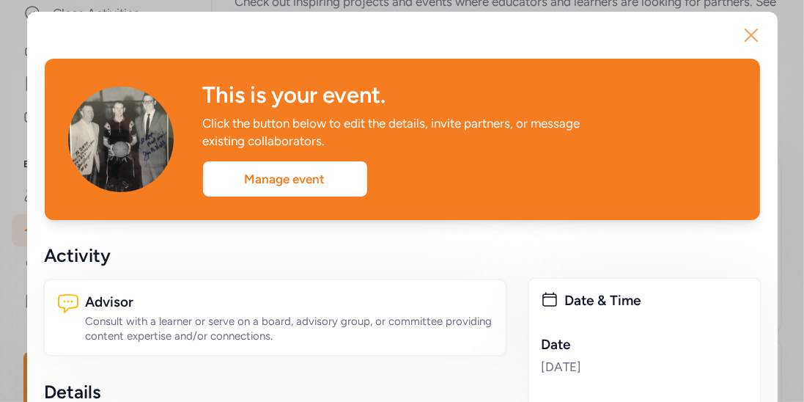
click at [751, 41] on icon "button" at bounding box center [751, 34] width 23 height 23
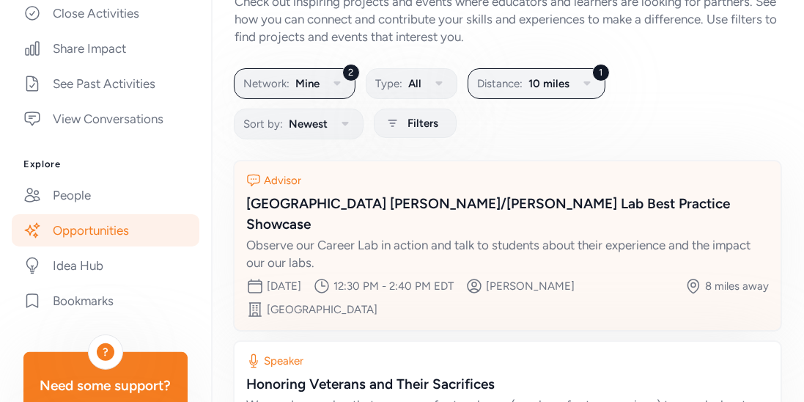
click at [254, 180] on icon at bounding box center [253, 180] width 15 height 15
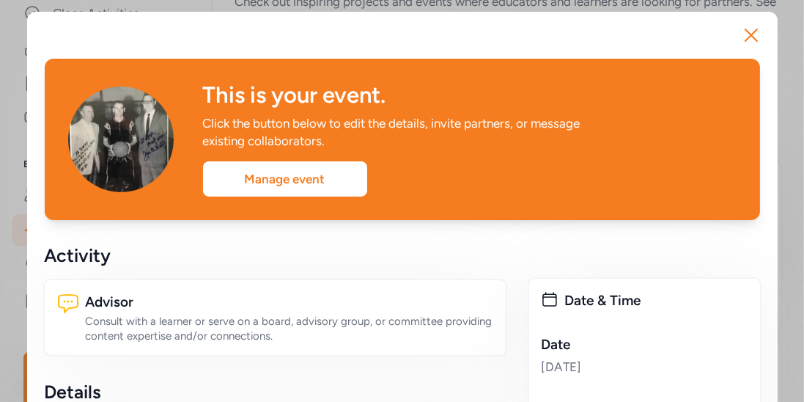
click at [349, 160] on div "This is your event. Click the button below to edit the details, invite partners…" at bounding box center [470, 139] width 534 height 114
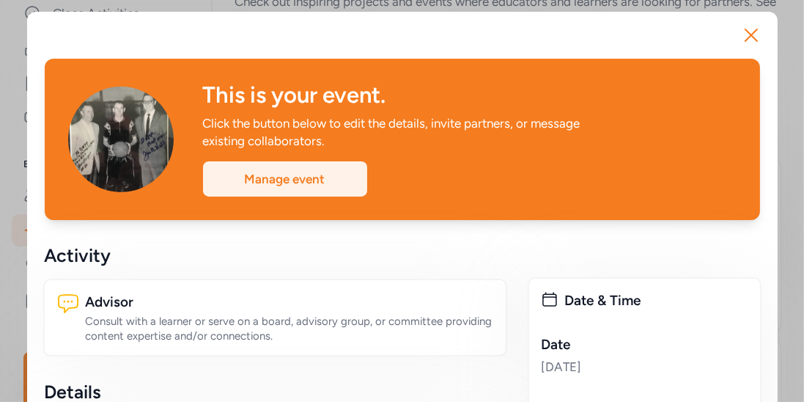
click at [339, 167] on div "Manage event" at bounding box center [285, 178] width 164 height 35
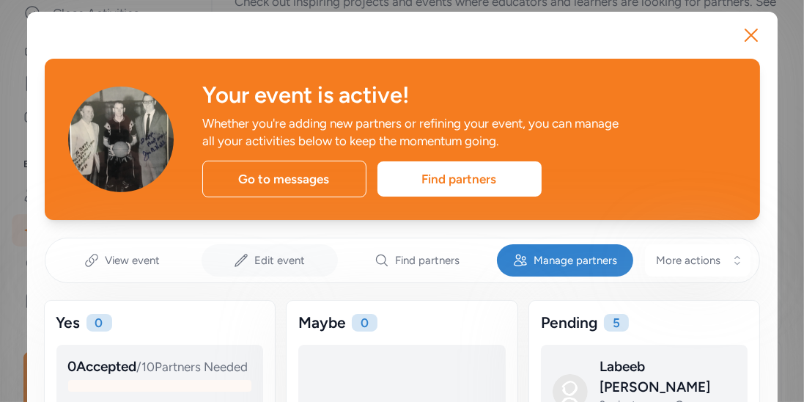
click at [295, 261] on span "Edit event" at bounding box center [279, 260] width 51 height 15
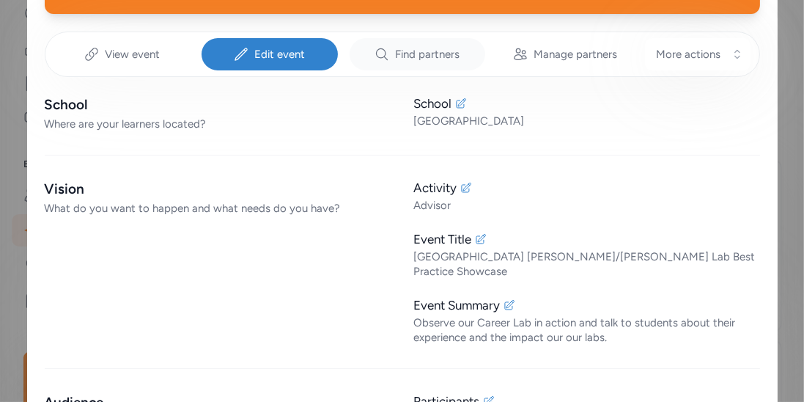
click at [400, 275] on div "Vision What do you want to happen and what needs do you have? Activity Advisor …" at bounding box center [402, 262] width 715 height 166
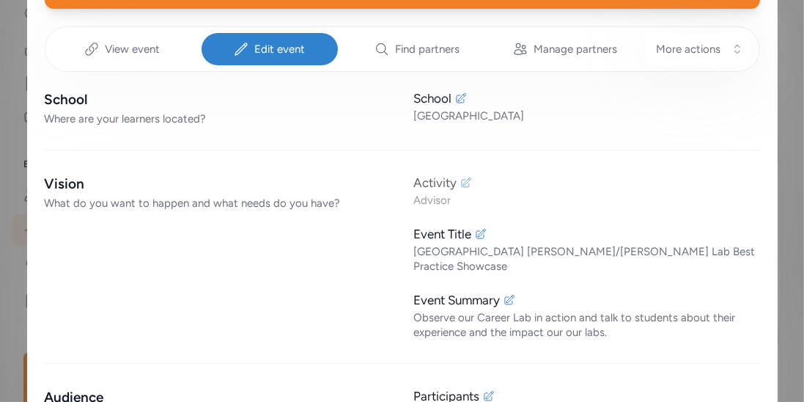
click at [468, 183] on icon at bounding box center [466, 183] width 12 height 12
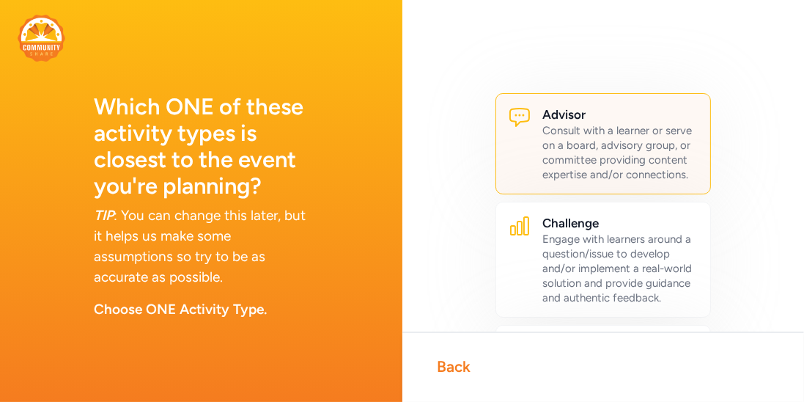
click at [645, 149] on div "Consult with a learner or serve on a board, advisory group, or committee provid…" at bounding box center [621, 152] width 156 height 59
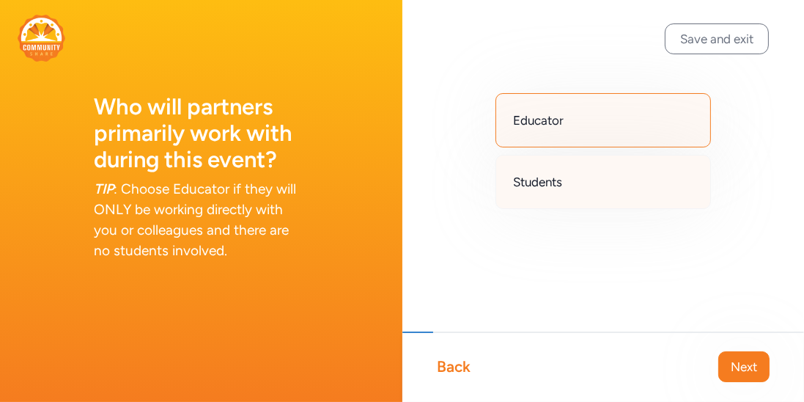
click at [553, 191] on div "Students" at bounding box center [604, 182] width 216 height 54
click at [578, 137] on div "Educator" at bounding box center [604, 120] width 216 height 54
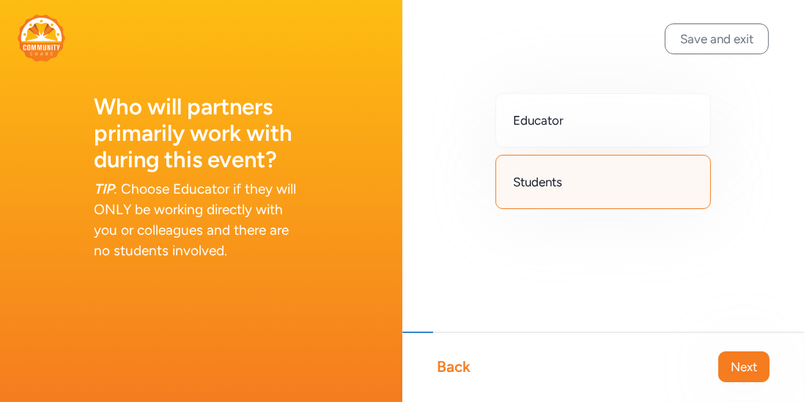
click at [536, 183] on span "Students" at bounding box center [538, 182] width 49 height 18
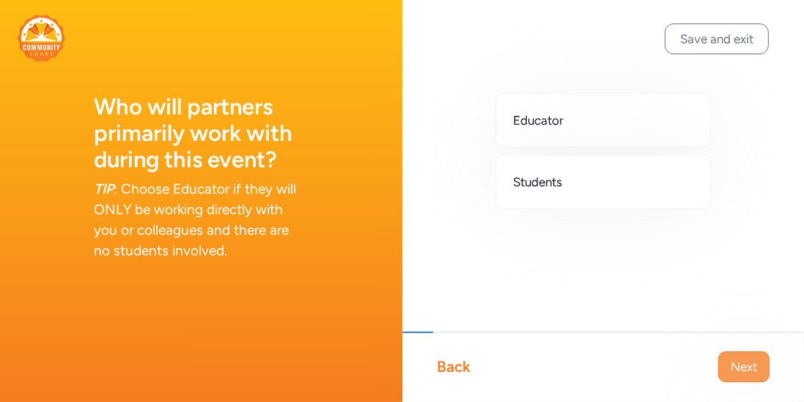
click at [732, 366] on span "Next" at bounding box center [744, 367] width 26 height 18
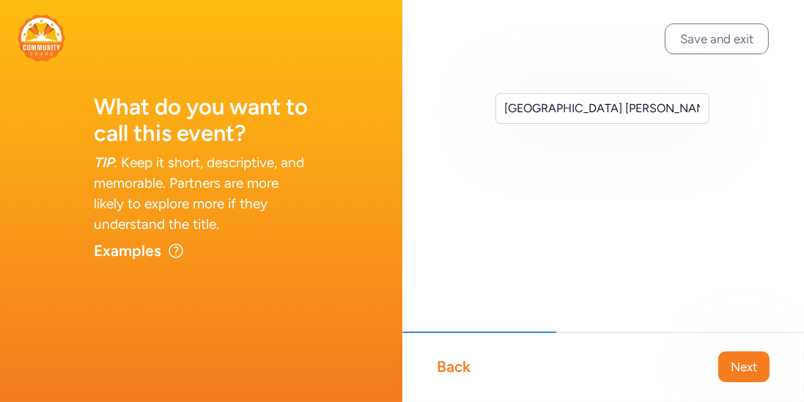
click at [732, 366] on span "Next" at bounding box center [744, 367] width 26 height 18
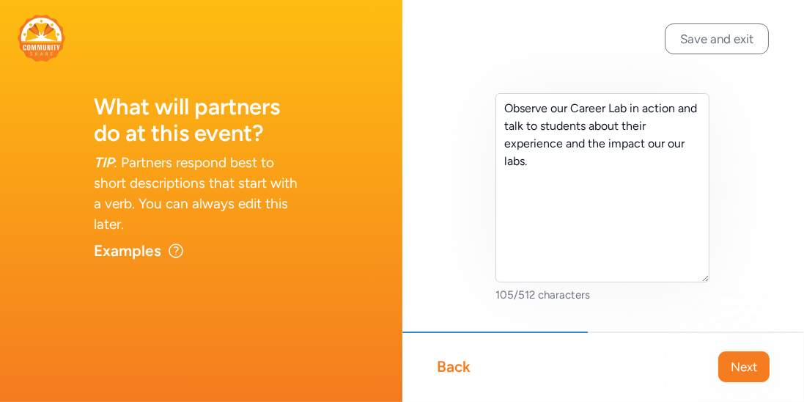
click at [732, 366] on span "Next" at bounding box center [744, 367] width 26 height 18
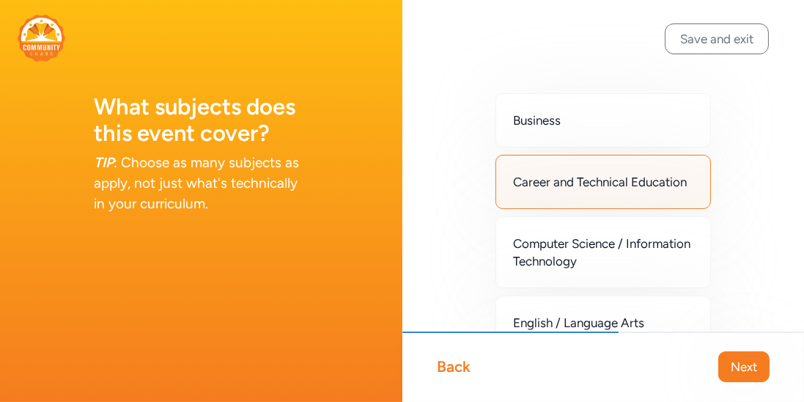
click at [732, 366] on span "Next" at bounding box center [744, 367] width 26 height 18
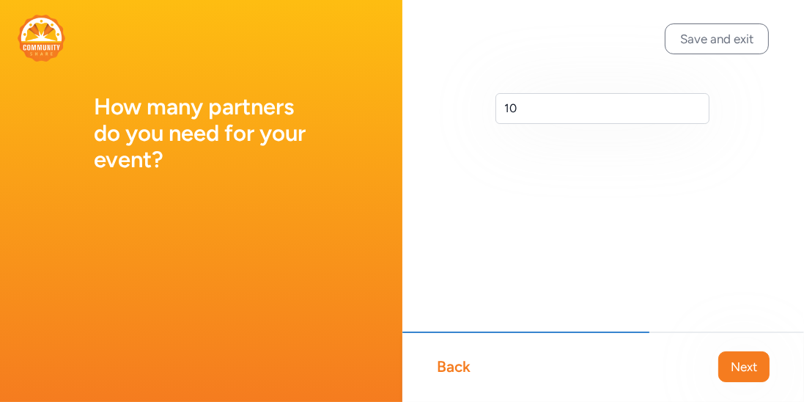
click at [732, 366] on span "Next" at bounding box center [744, 367] width 26 height 18
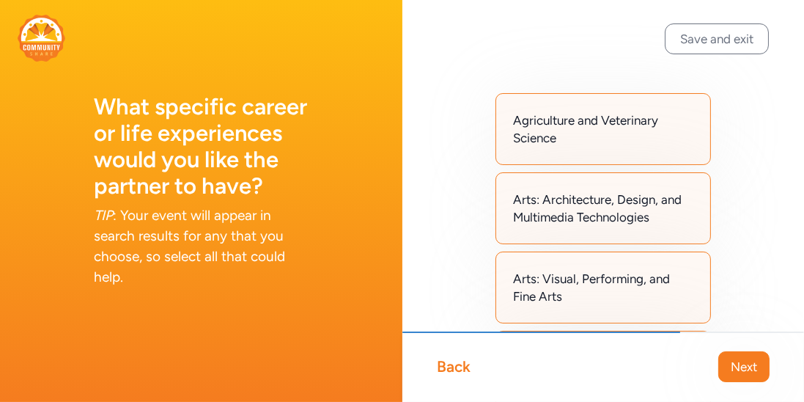
click at [732, 366] on span "Next" at bounding box center [744, 367] width 26 height 18
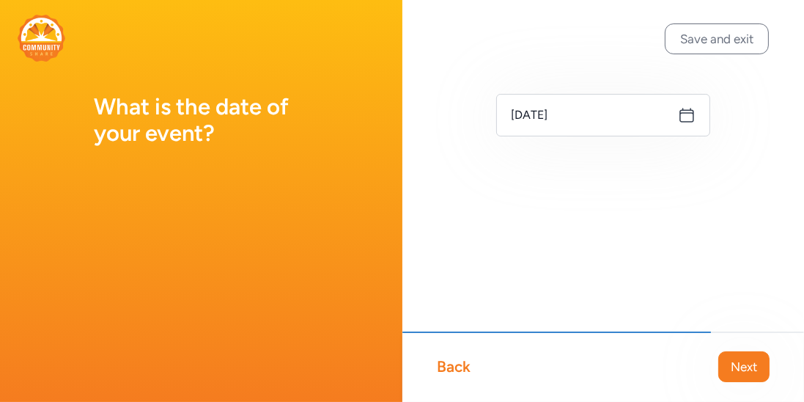
click at [732, 366] on span "Next" at bounding box center [744, 367] width 26 height 18
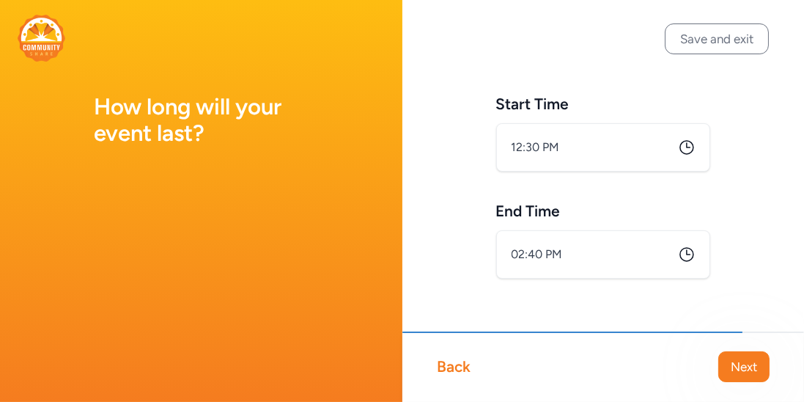
click at [687, 257] on icon at bounding box center [687, 255] width 18 height 18
click at [687, 251] on icon at bounding box center [686, 254] width 13 height 13
click at [619, 257] on input "02:40 PM" at bounding box center [603, 254] width 215 height 48
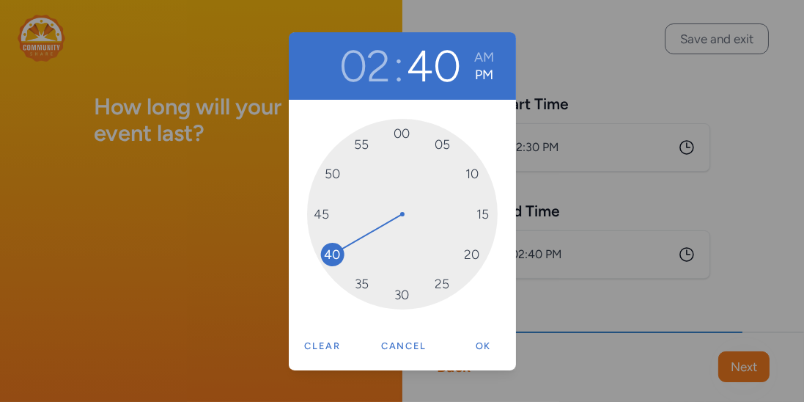
click at [412, 136] on span "00" at bounding box center [402, 133] width 23 height 23
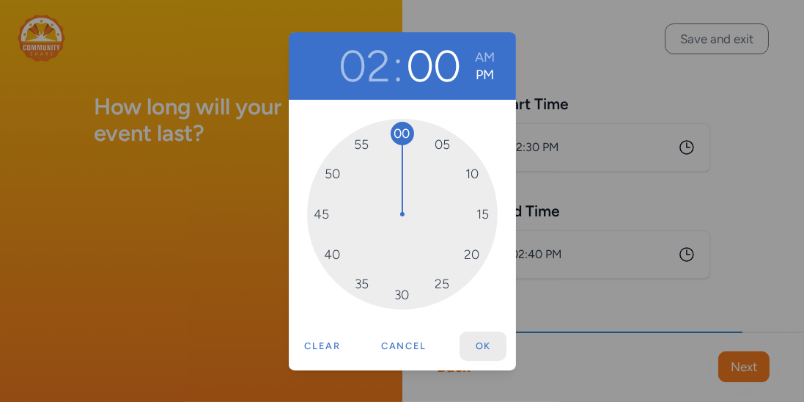
click at [482, 356] on button "Ok" at bounding box center [483, 345] width 47 height 29
type input "2:00 PM"
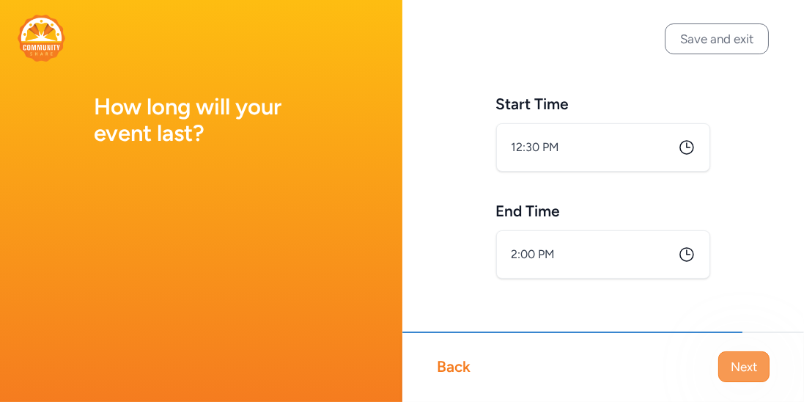
click at [735, 358] on span "Next" at bounding box center [744, 367] width 26 height 18
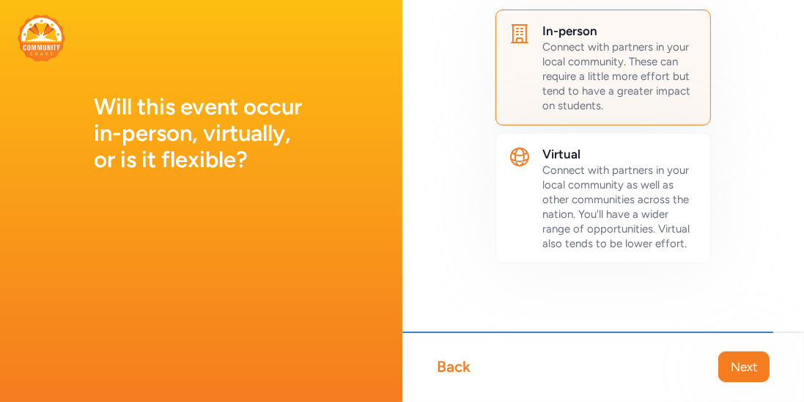
scroll to position [83, 0]
click at [744, 361] on span "Next" at bounding box center [744, 367] width 26 height 18
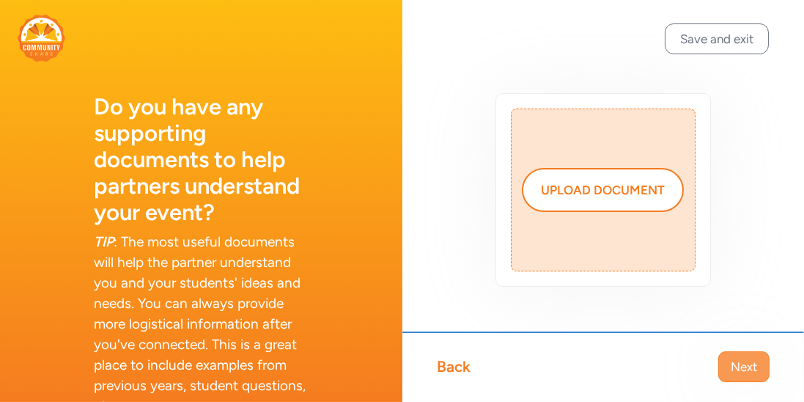
click at [749, 371] on span "Next" at bounding box center [744, 367] width 26 height 18
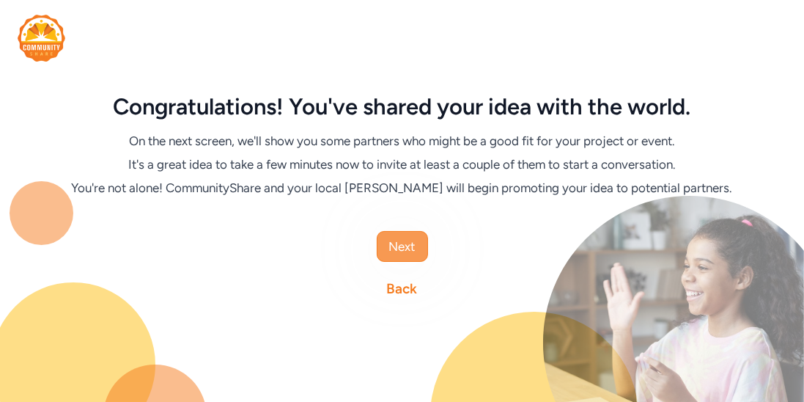
click at [409, 254] on span "Next" at bounding box center [402, 247] width 26 height 18
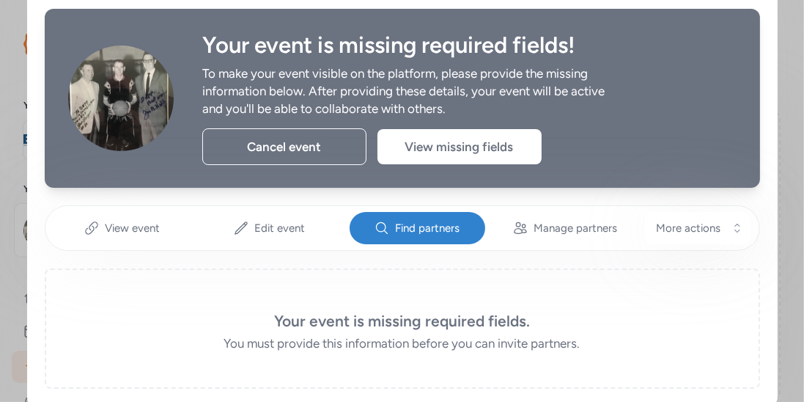
scroll to position [65, 0]
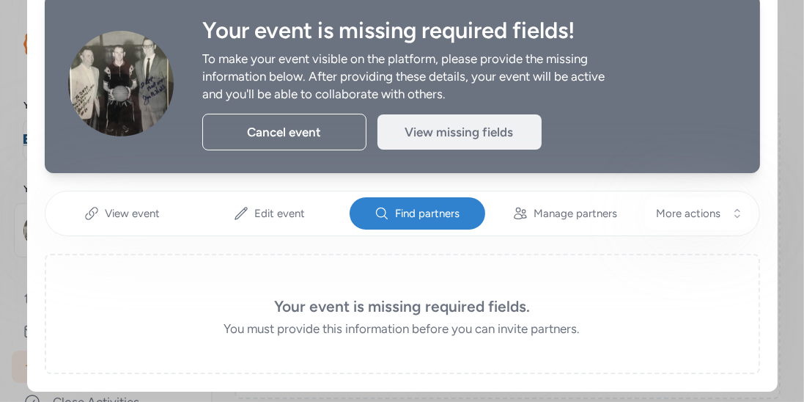
click at [455, 133] on div "View missing fields" at bounding box center [460, 131] width 164 height 35
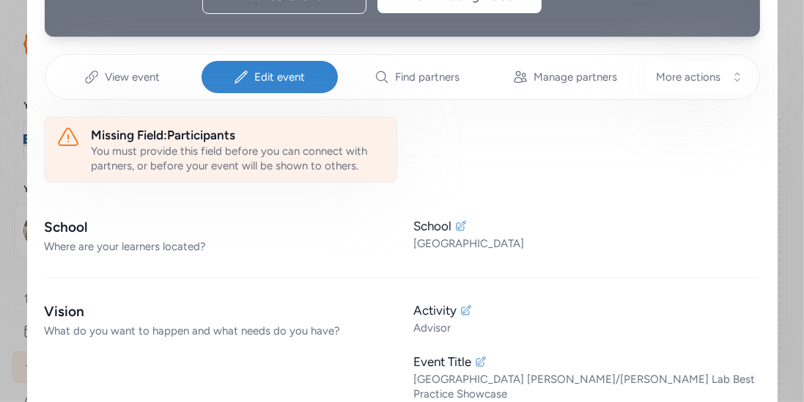
scroll to position [203, 0]
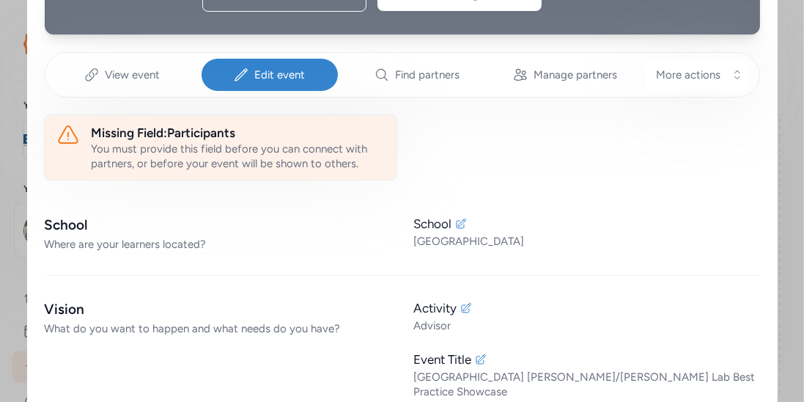
click at [204, 144] on div "You must provide this field before you can connect with partners, or before you…" at bounding box center [238, 155] width 293 height 29
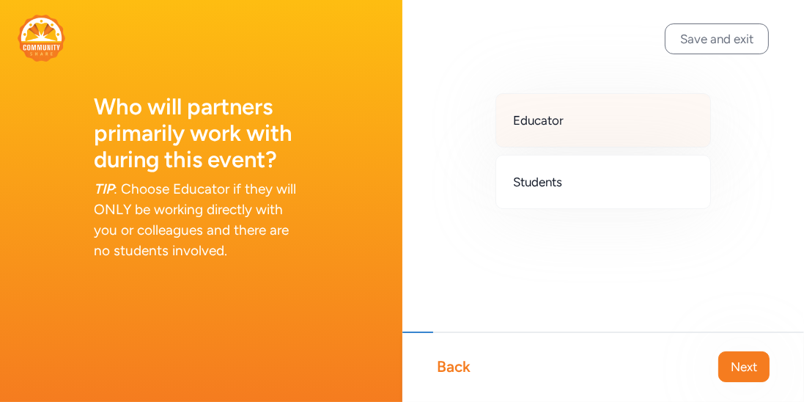
click at [529, 136] on div "Educator" at bounding box center [604, 120] width 216 height 54
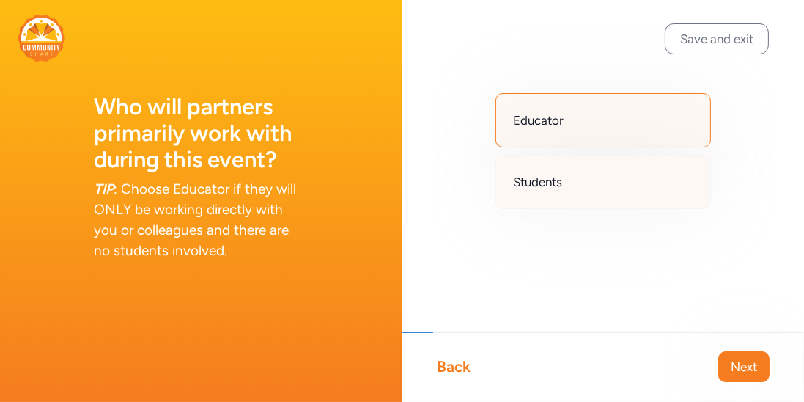
click at [529, 163] on div "Students" at bounding box center [604, 182] width 216 height 54
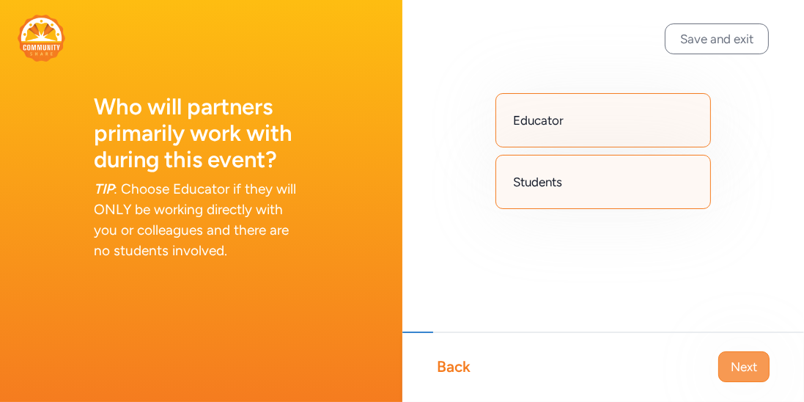
click at [740, 375] on button "Next" at bounding box center [743, 366] width 51 height 31
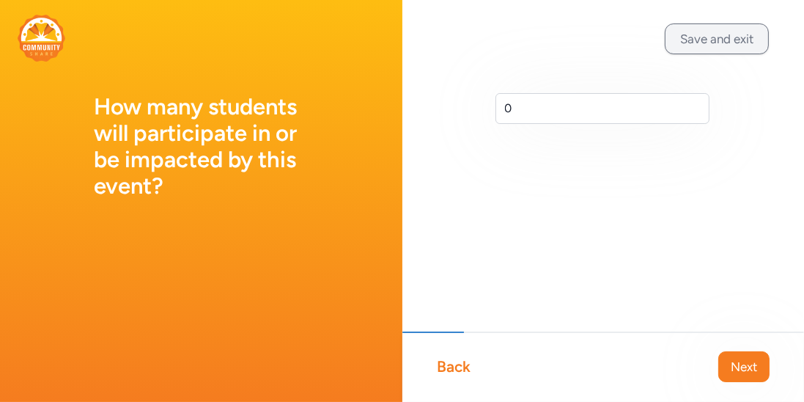
click at [699, 41] on button "Save and exit" at bounding box center [717, 38] width 104 height 31
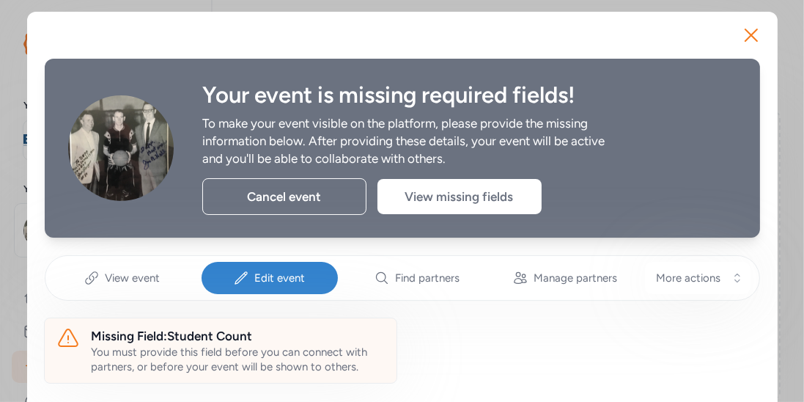
click at [440, 215] on div "Your event is missing required fields! To make your event visible on the platfo…" at bounding box center [402, 148] width 715 height 179
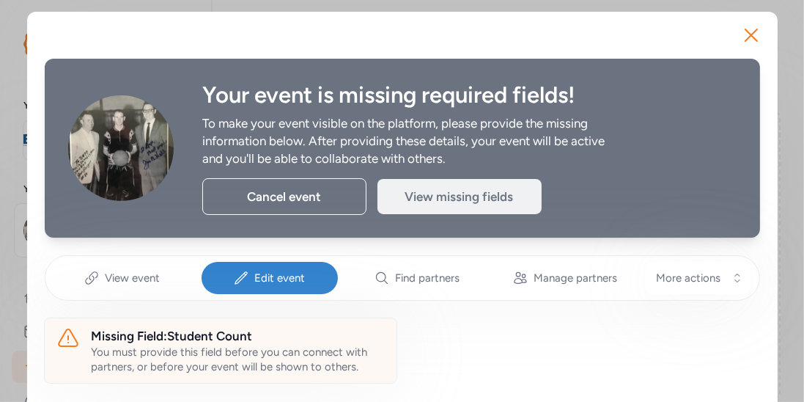
click at [441, 200] on div "View missing fields" at bounding box center [460, 196] width 164 height 35
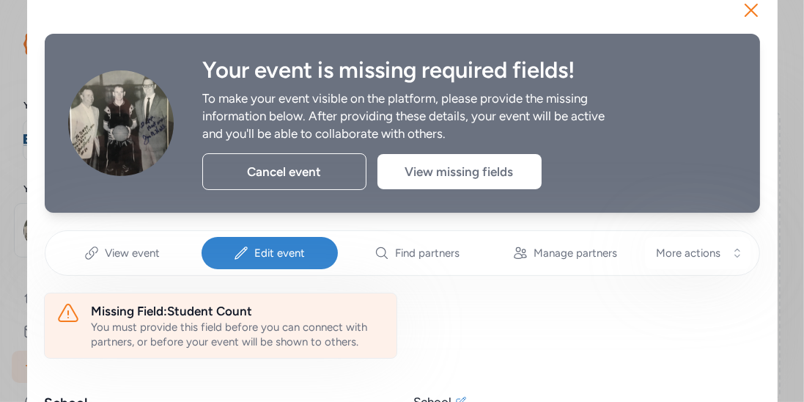
scroll to position [26, 0]
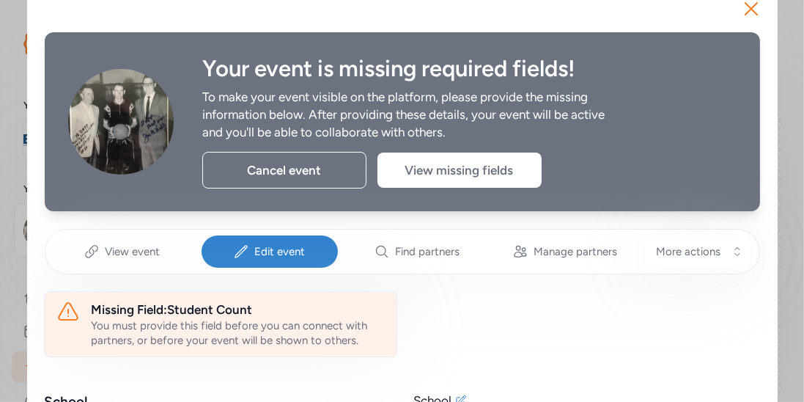
click at [246, 314] on div "Missing Field: Student Count" at bounding box center [238, 310] width 293 height 18
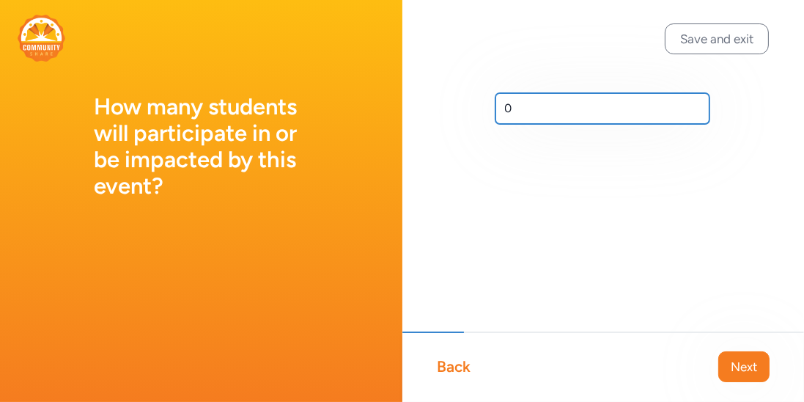
click at [575, 107] on input "0" at bounding box center [603, 108] width 215 height 31
type input "30"
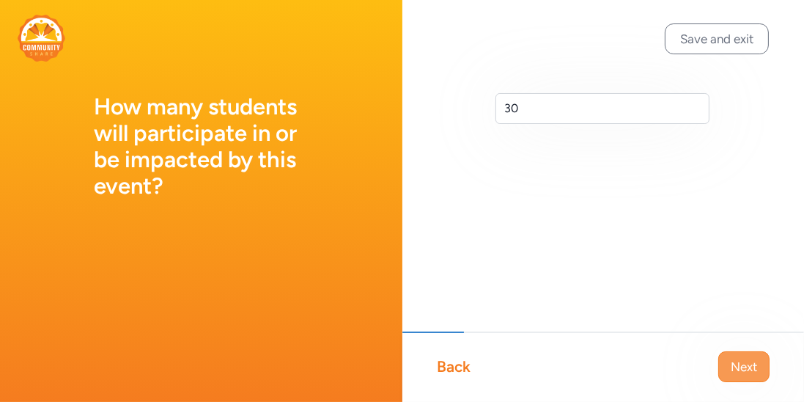
click at [742, 372] on span "Next" at bounding box center [744, 367] width 26 height 18
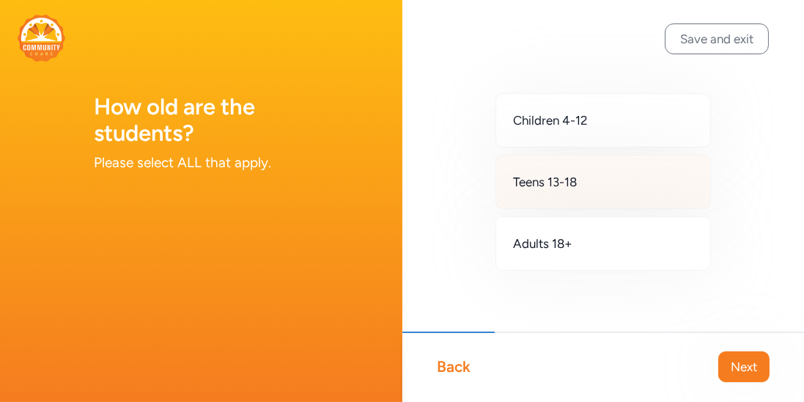
click at [614, 189] on div "Teens 13-18" at bounding box center [604, 182] width 216 height 54
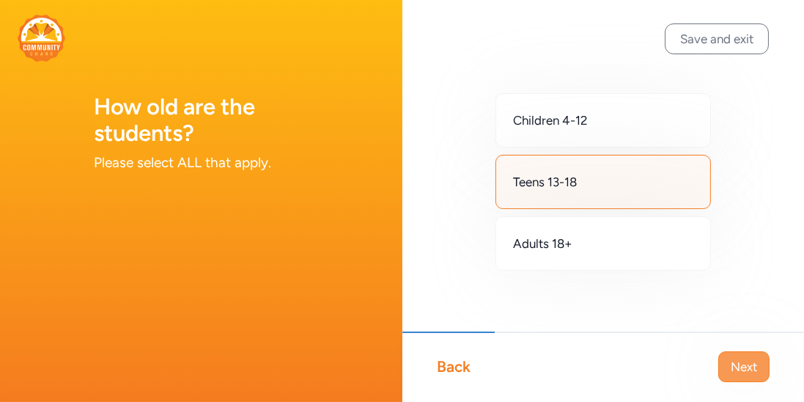
click at [732, 355] on button "Next" at bounding box center [743, 366] width 51 height 31
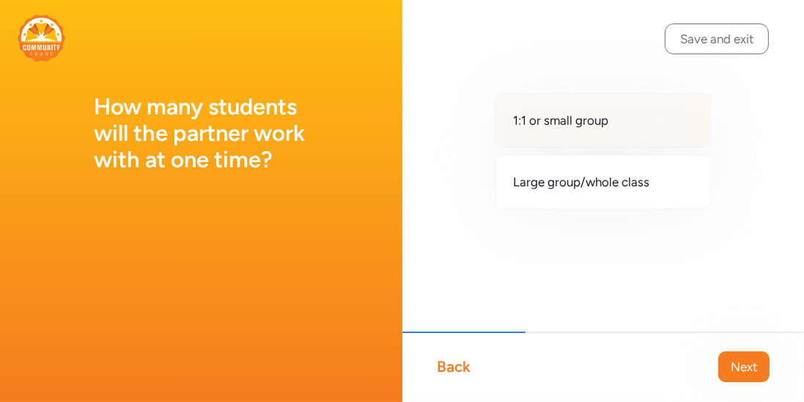
click at [597, 131] on div "1:1 or small group" at bounding box center [604, 120] width 216 height 54
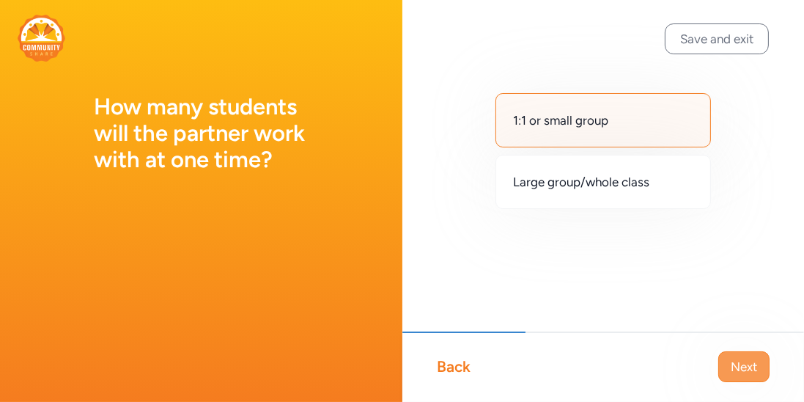
click at [737, 361] on span "Next" at bounding box center [744, 367] width 26 height 18
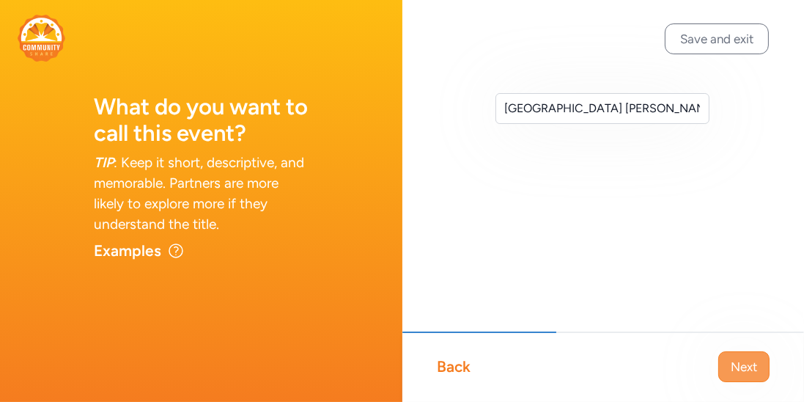
click at [737, 367] on span "Next" at bounding box center [744, 367] width 26 height 18
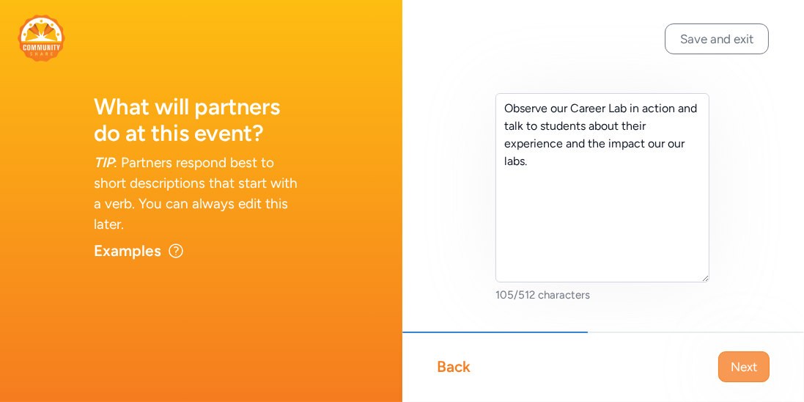
click at [738, 368] on span "Next" at bounding box center [744, 367] width 26 height 18
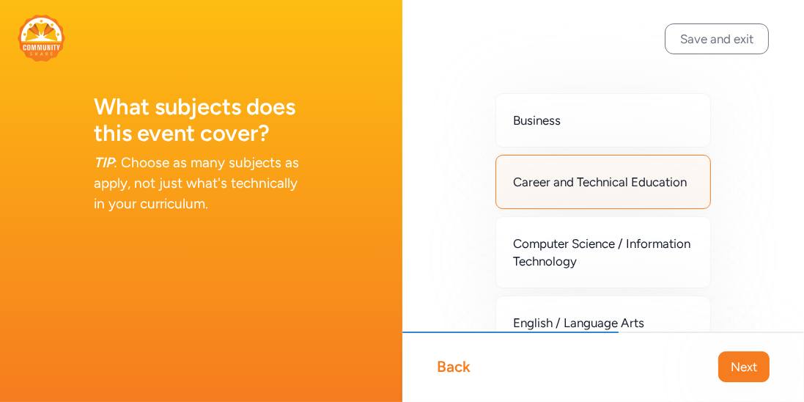
click at [738, 368] on span "Next" at bounding box center [744, 367] width 26 height 18
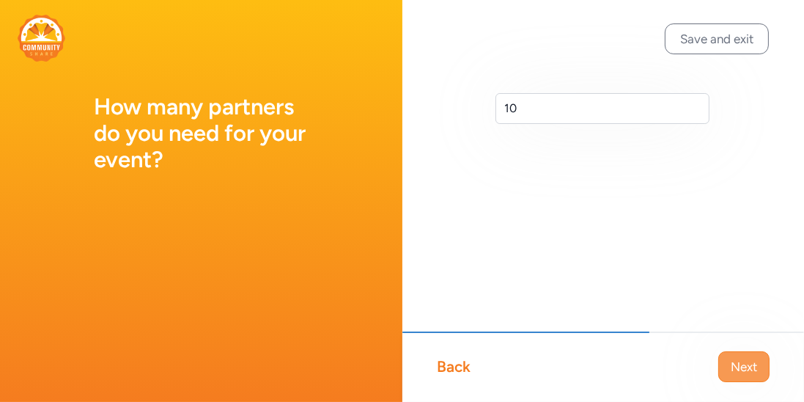
click at [739, 368] on span "Next" at bounding box center [744, 367] width 26 height 18
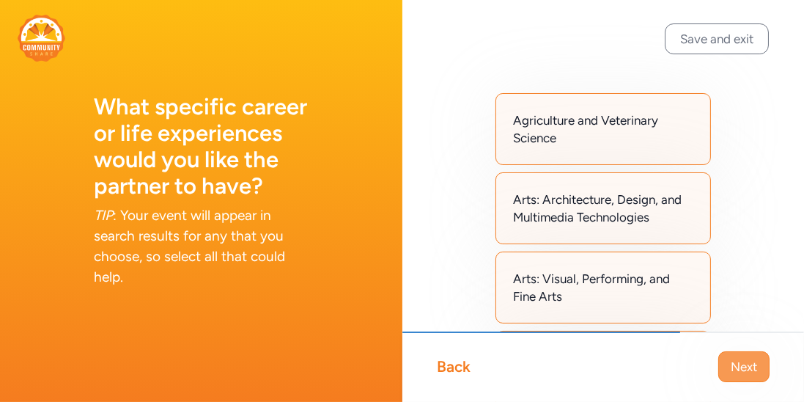
click at [739, 369] on span "Next" at bounding box center [744, 367] width 26 height 18
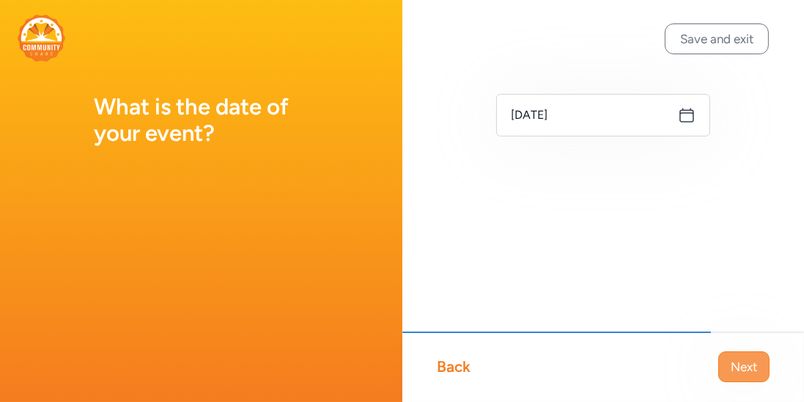
click at [739, 369] on span "Next" at bounding box center [744, 367] width 26 height 18
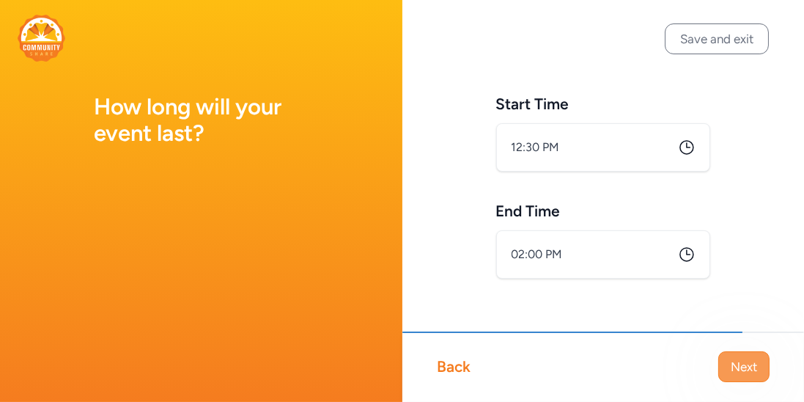
click at [739, 369] on span "Next" at bounding box center [744, 367] width 26 height 18
type input "2:00 PM"
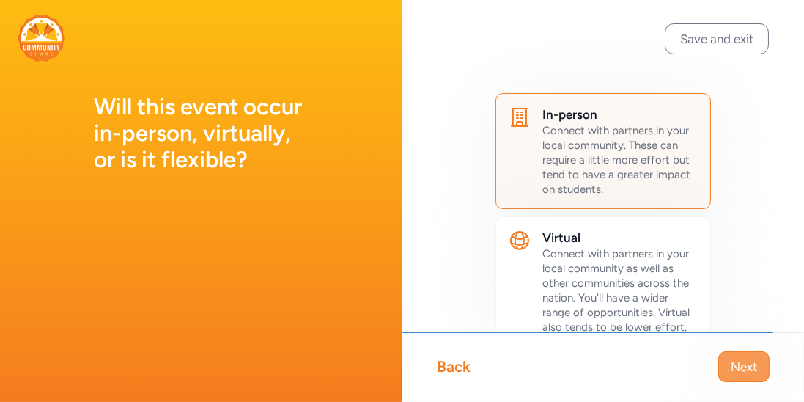
click at [739, 369] on span "Next" at bounding box center [744, 367] width 26 height 18
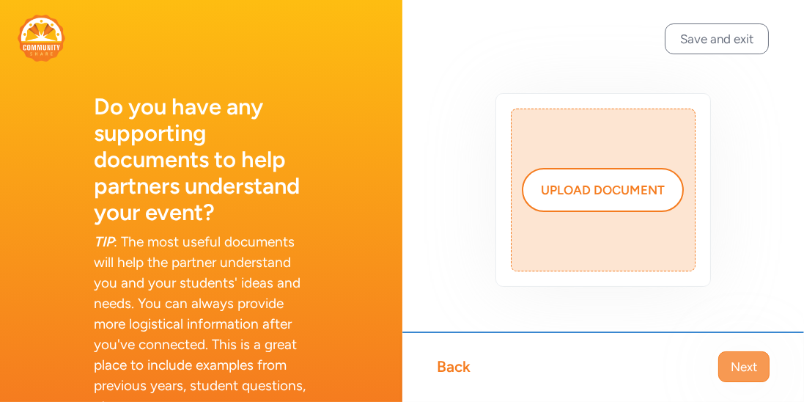
click at [739, 369] on span "Next" at bounding box center [744, 367] width 26 height 18
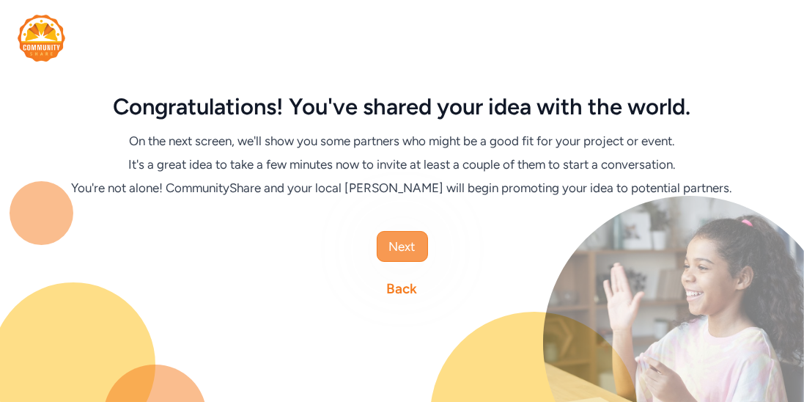
click at [377, 240] on button "Next" at bounding box center [402, 246] width 51 height 31
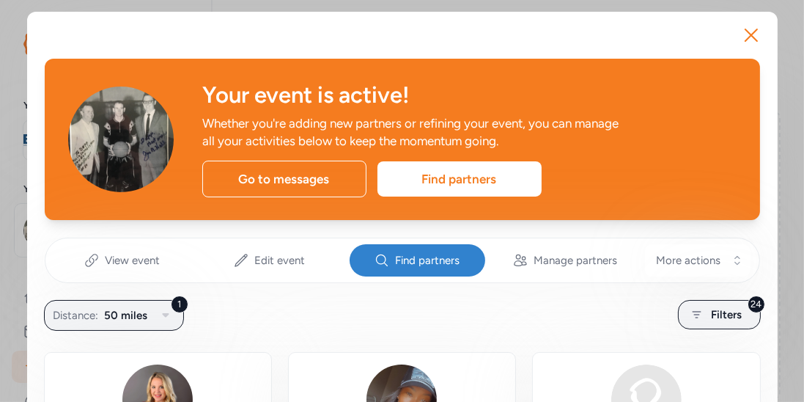
scroll to position [87, 0]
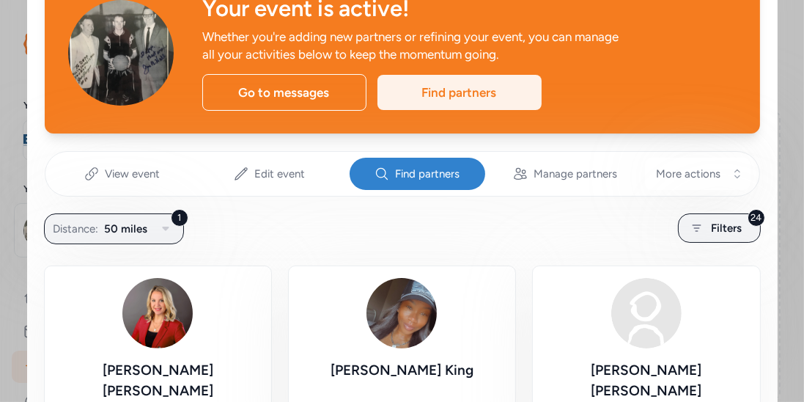
click at [495, 98] on div "Find partners" at bounding box center [460, 92] width 164 height 35
click at [489, 99] on div "Find partners" at bounding box center [460, 92] width 164 height 35
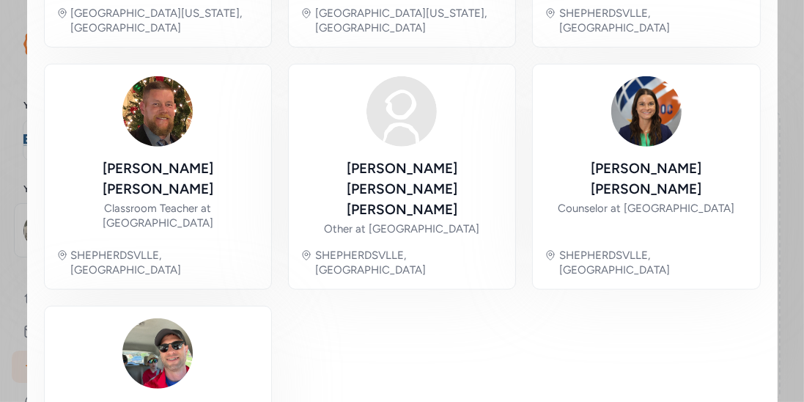
scroll to position [1226, 0]
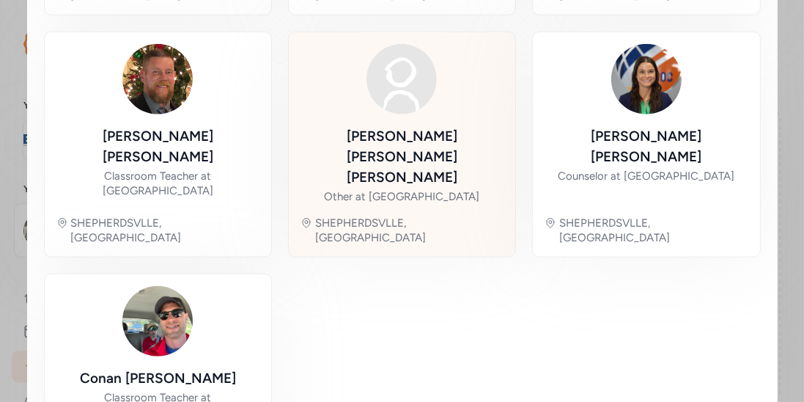
click at [442, 189] on div "Other at Bullitt County Public Schools" at bounding box center [401, 196] width 155 height 15
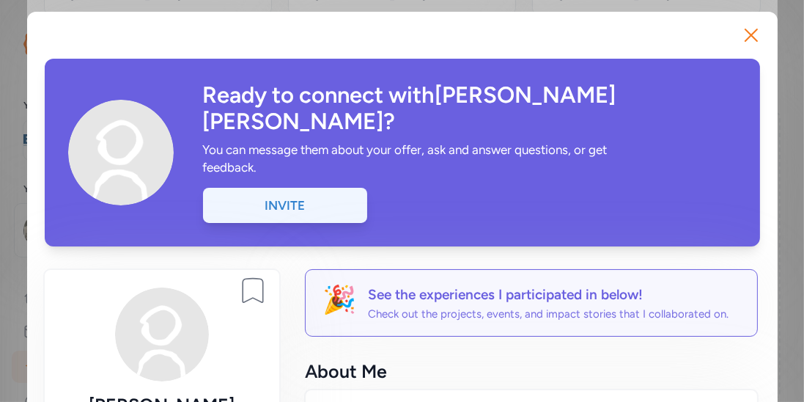
click at [309, 188] on div "Invite" at bounding box center [285, 205] width 164 height 35
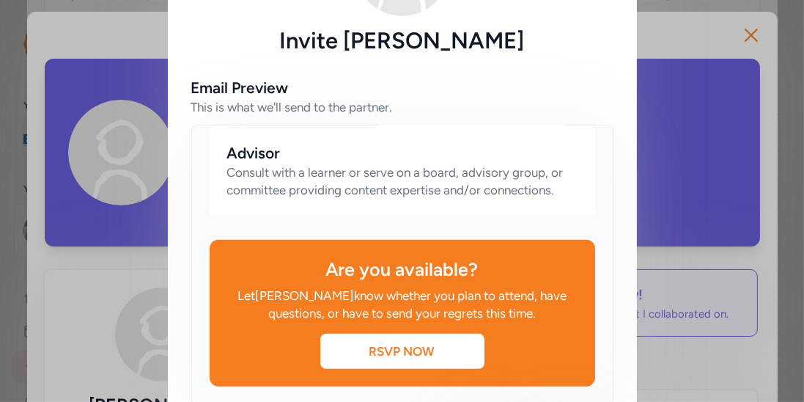
scroll to position [205, 0]
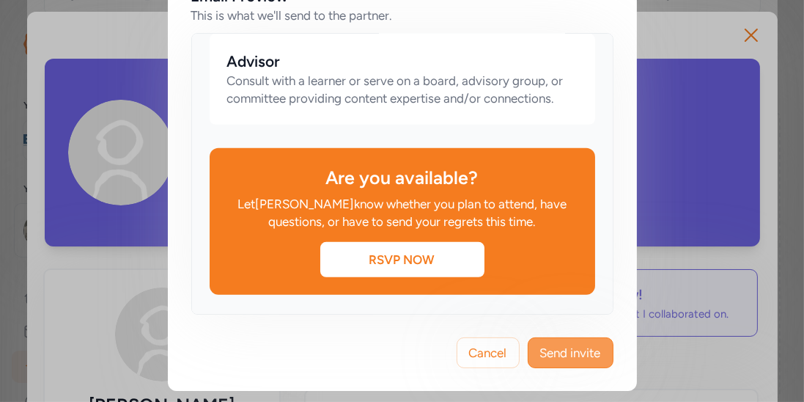
click at [573, 364] on button "Send invite" at bounding box center [571, 352] width 86 height 31
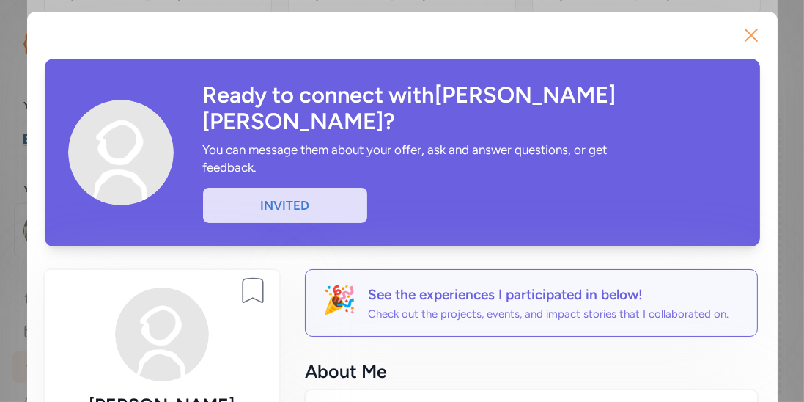
click at [752, 34] on icon "button" at bounding box center [752, 35] width 12 height 12
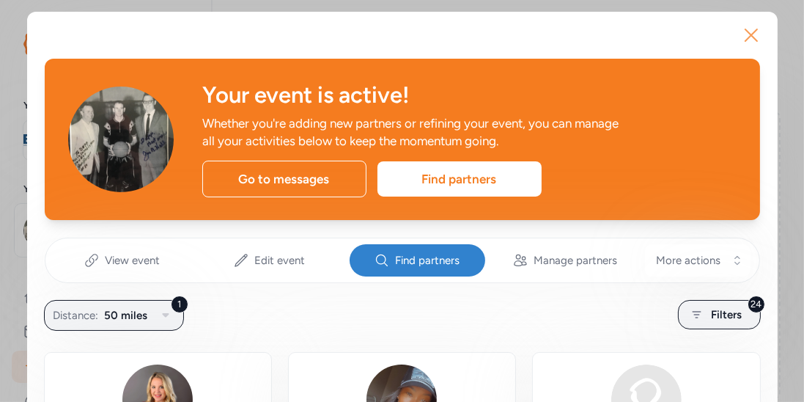
click at [755, 41] on icon "button" at bounding box center [751, 34] width 23 height 23
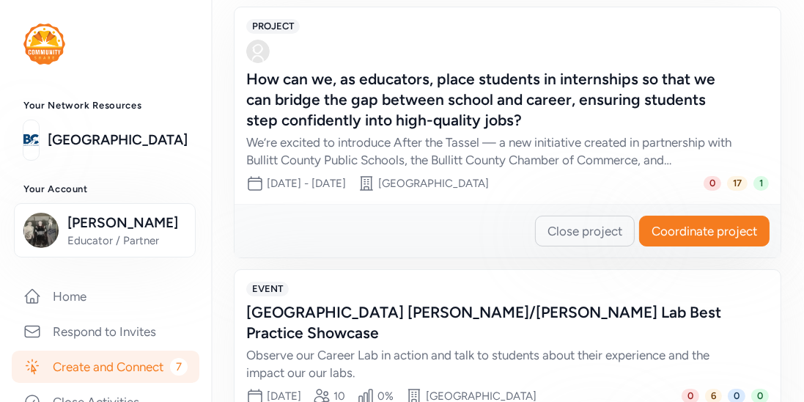
scroll to position [628, 0]
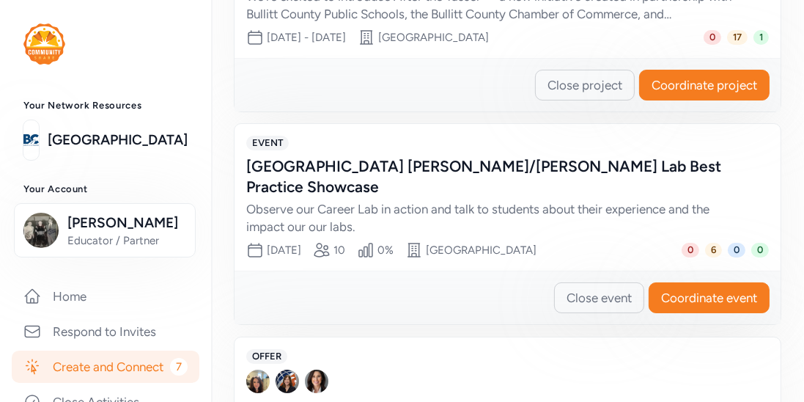
click at [438, 162] on div "Zoneton Middle School Paxton/Patterson Lab Best Practice Showcase" at bounding box center [492, 176] width 493 height 41
click at [404, 172] on div "Zoneton Middle School Paxton/Patterson Lab Best Practice Showcase" at bounding box center [492, 176] width 493 height 41
click at [388, 166] on div "Zoneton Middle School Paxton/Patterson Lab Best Practice Showcase" at bounding box center [492, 176] width 493 height 41
click at [715, 288] on div "Close event Coordinate event" at bounding box center [508, 298] width 546 height 54
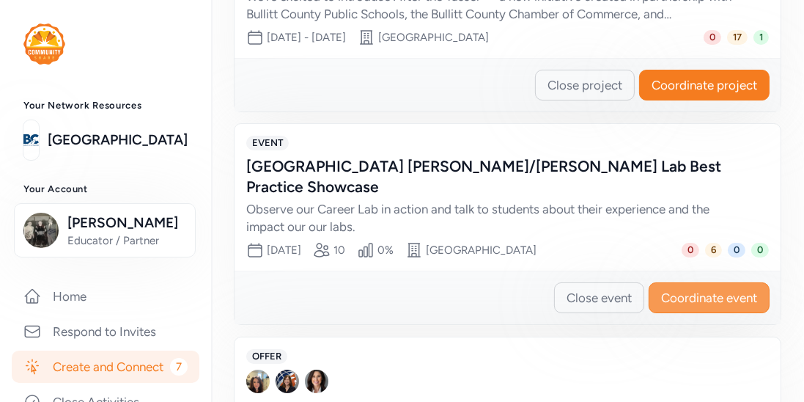
click at [715, 282] on button "Coordinate event" at bounding box center [709, 297] width 121 height 31
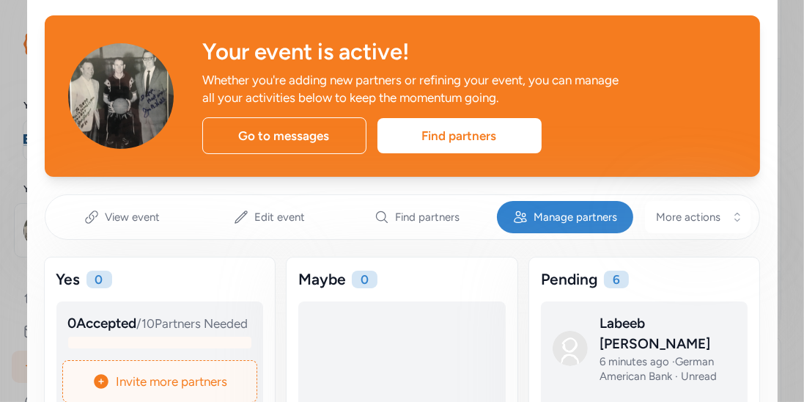
scroll to position [46, 0]
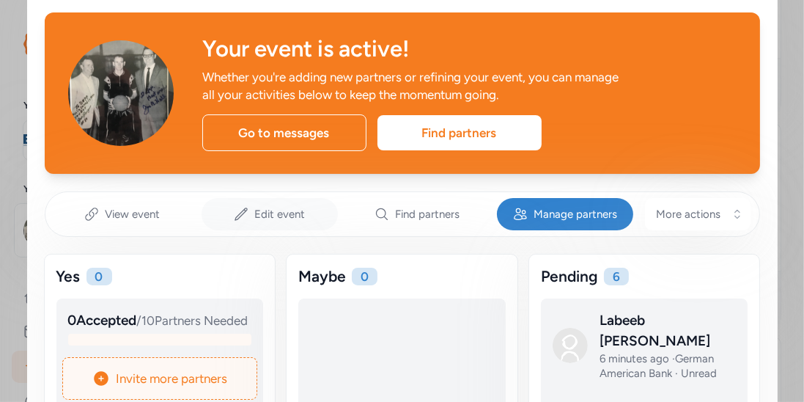
click at [276, 218] on span "Edit event" at bounding box center [279, 214] width 51 height 15
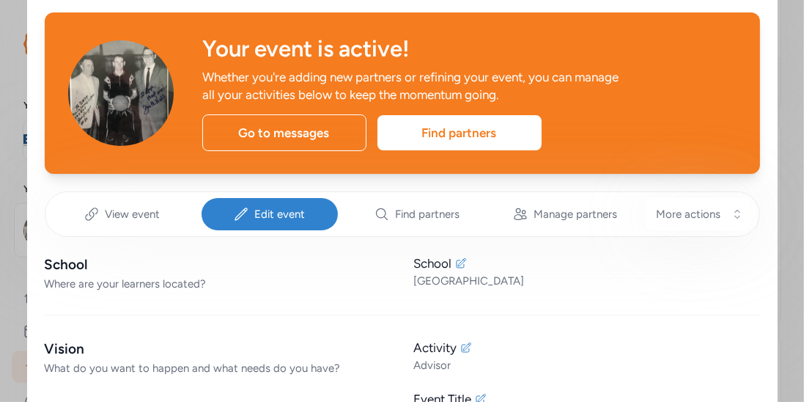
click at [276, 218] on span "Edit event" at bounding box center [279, 214] width 51 height 15
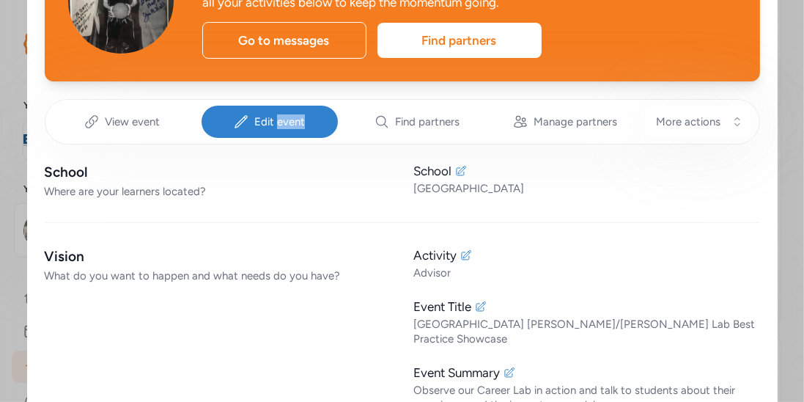
scroll to position [196, 0]
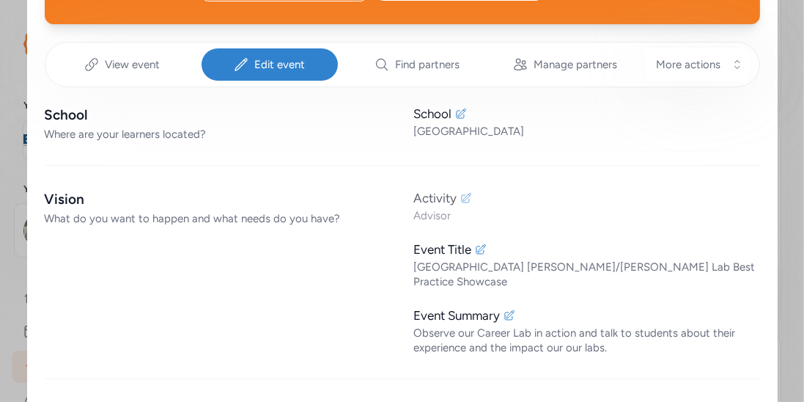
click at [468, 196] on icon at bounding box center [466, 198] width 12 height 12
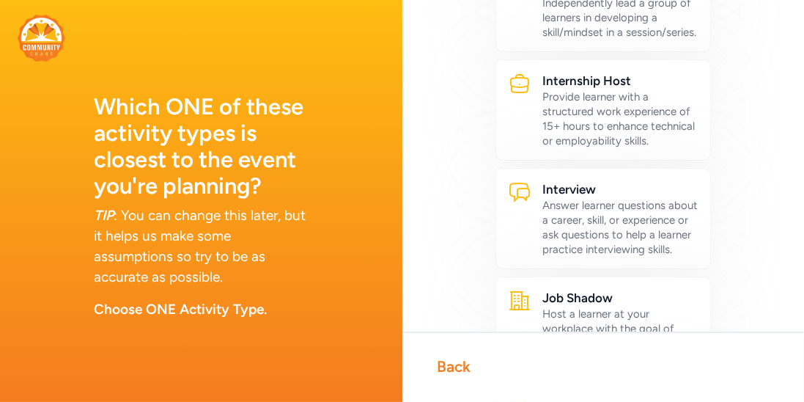
scroll to position [562, 0]
click at [593, 233] on div "Answer learner questions about a career, skill, or experience or ask questions …" at bounding box center [621, 227] width 156 height 59
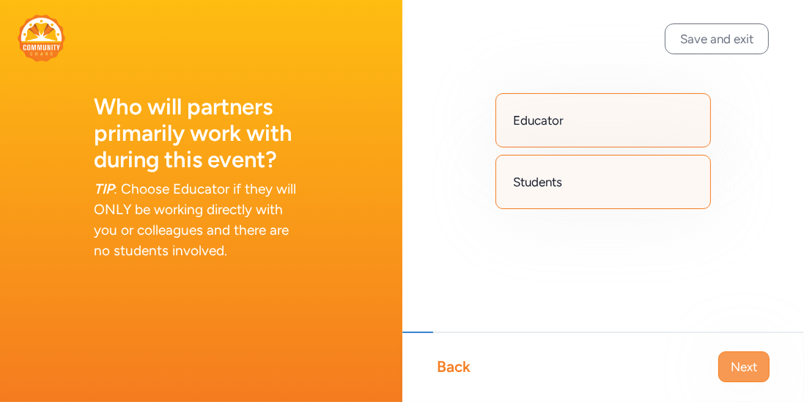
click at [745, 361] on span "Next" at bounding box center [744, 367] width 26 height 18
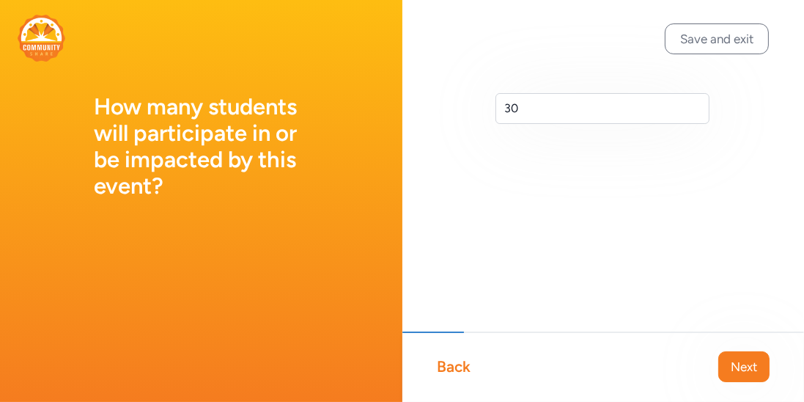
click at [745, 361] on span "Next" at bounding box center [744, 367] width 26 height 18
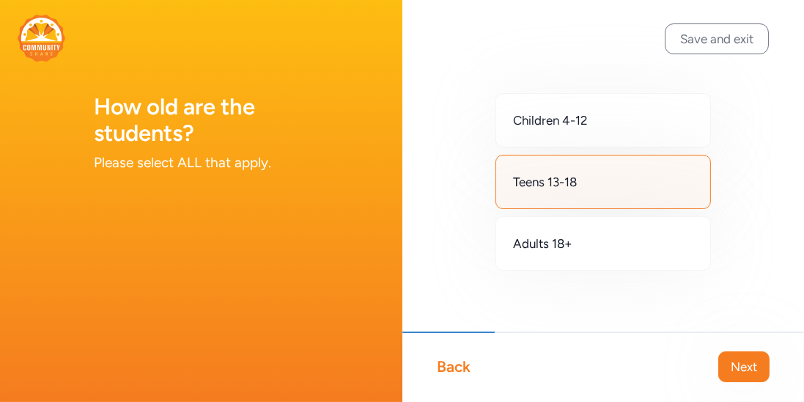
click at [745, 361] on span "Next" at bounding box center [744, 367] width 26 height 18
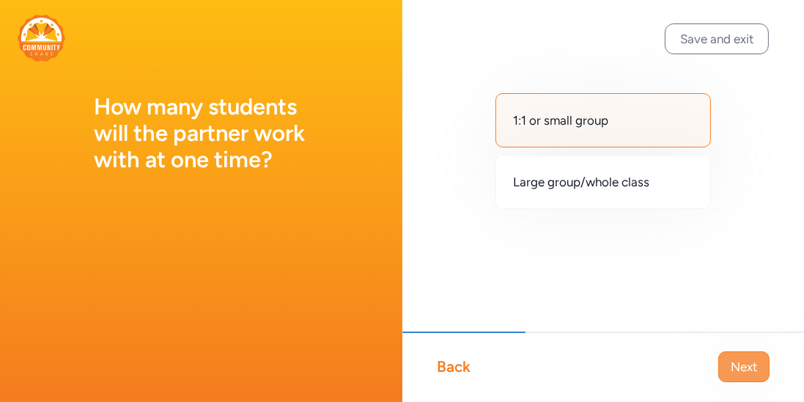
click at [745, 361] on span "Next" at bounding box center [744, 367] width 26 height 18
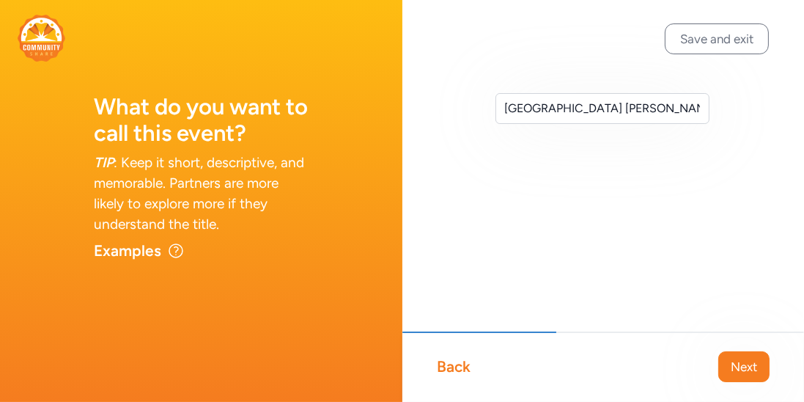
click at [745, 361] on span "Next" at bounding box center [744, 367] width 26 height 18
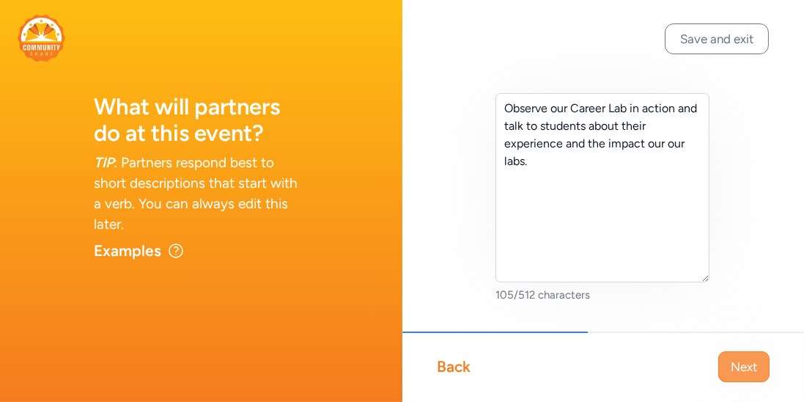
click at [745, 361] on span "Next" at bounding box center [744, 367] width 26 height 18
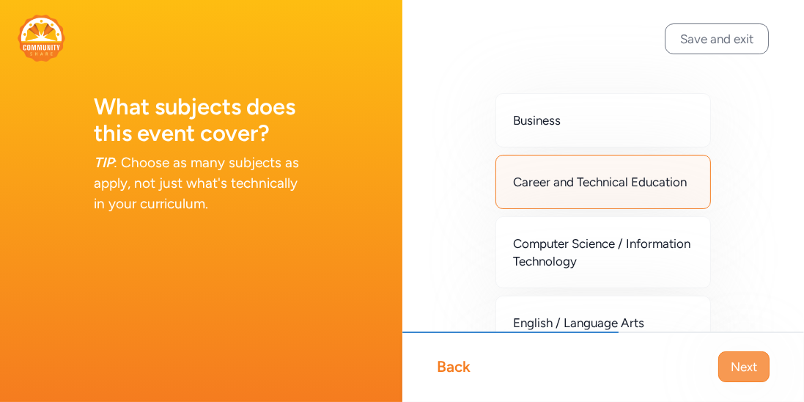
click at [745, 361] on span "Next" at bounding box center [744, 367] width 26 height 18
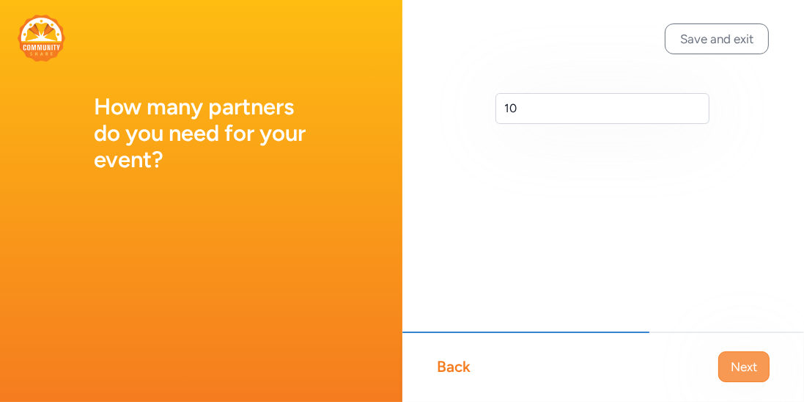
click at [745, 361] on span "Next" at bounding box center [744, 367] width 26 height 18
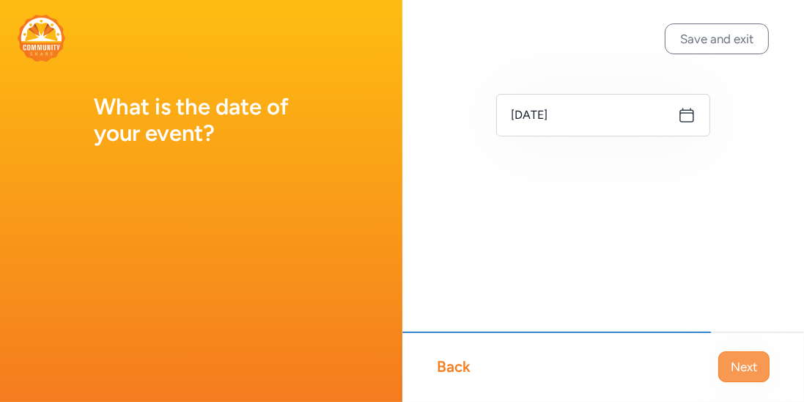
click at [746, 364] on span "Next" at bounding box center [744, 367] width 26 height 18
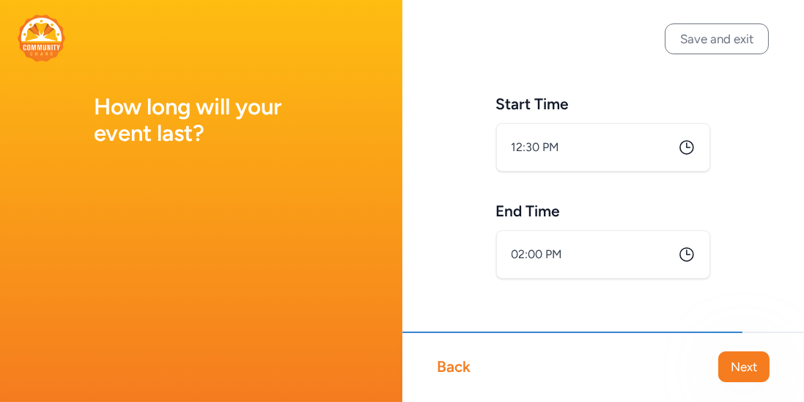
click at [746, 364] on span "Next" at bounding box center [744, 367] width 26 height 18
type input "2:00 PM"
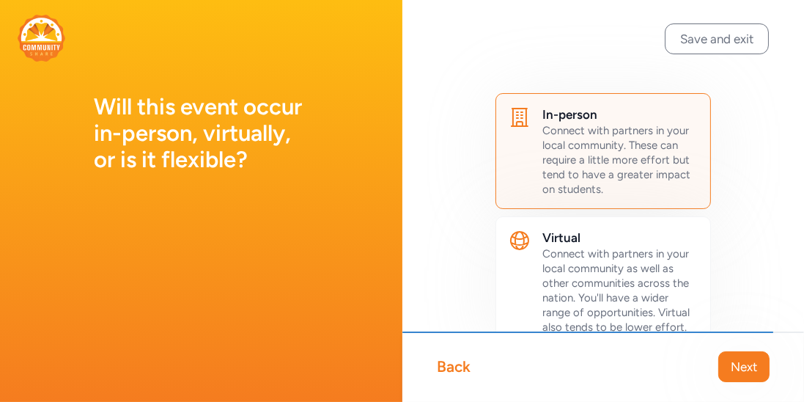
click at [746, 364] on span "Next" at bounding box center [744, 367] width 26 height 18
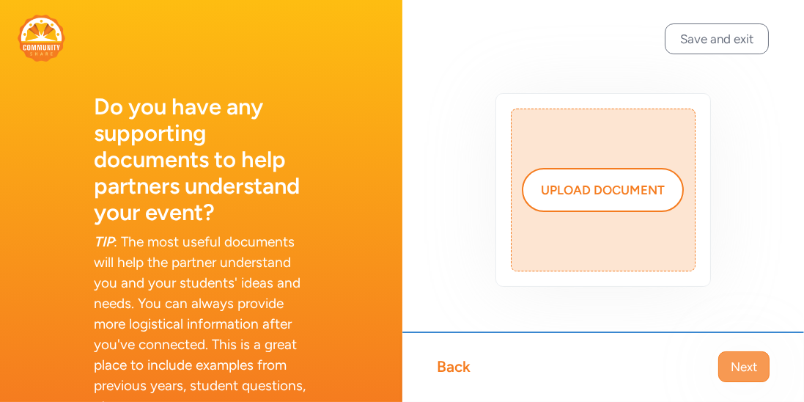
click at [746, 364] on span "Next" at bounding box center [744, 367] width 26 height 18
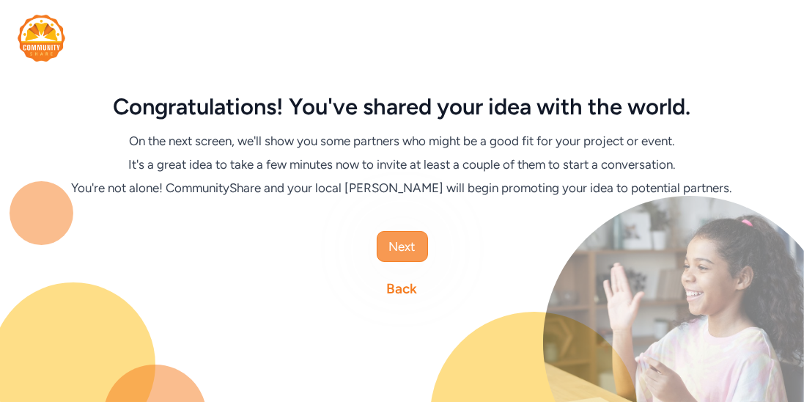
click at [402, 248] on span "Next" at bounding box center [402, 247] width 26 height 18
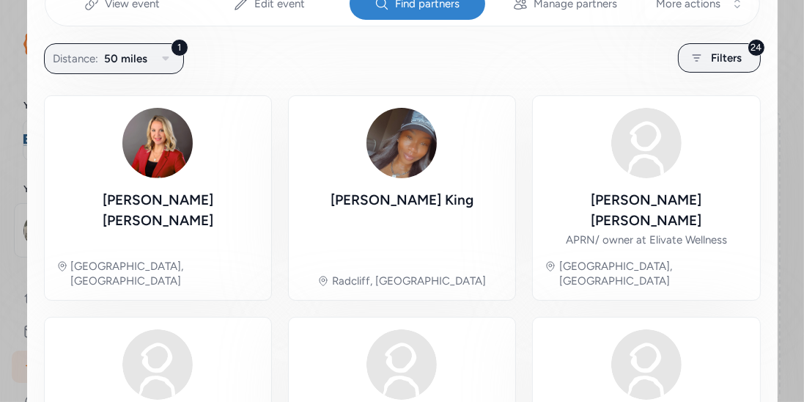
scroll to position [265, 0]
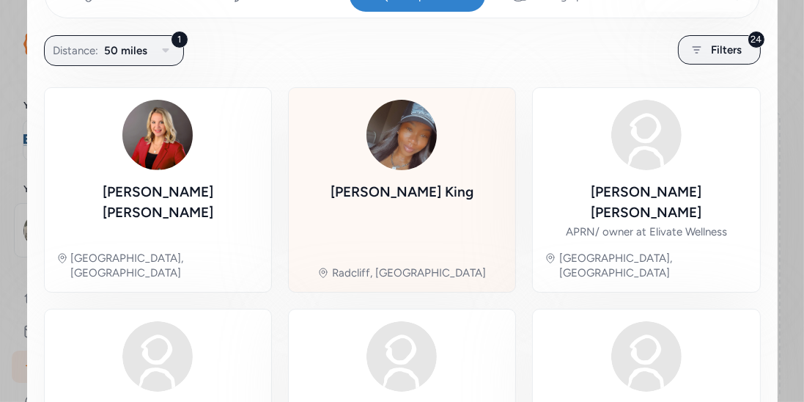
click at [413, 210] on div "Tamika King" at bounding box center [402, 218] width 143 height 72
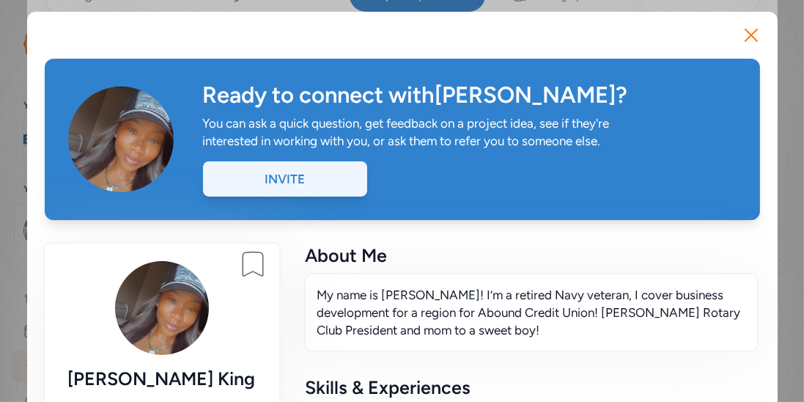
click at [325, 177] on div "Invite" at bounding box center [285, 178] width 164 height 35
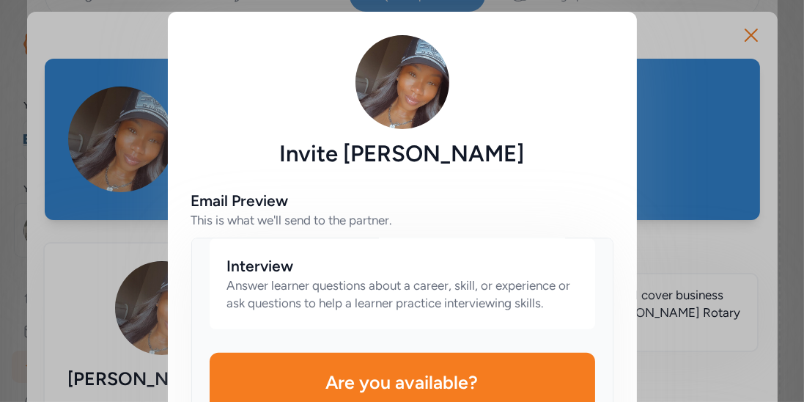
scroll to position [205, 0]
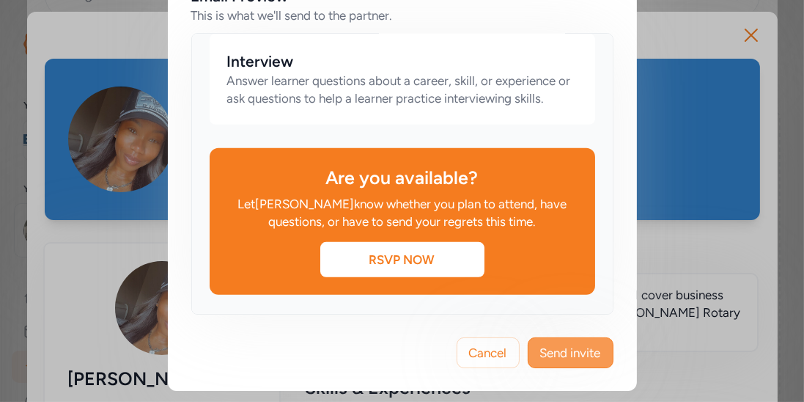
click at [583, 344] on span "Send invite" at bounding box center [570, 353] width 61 height 18
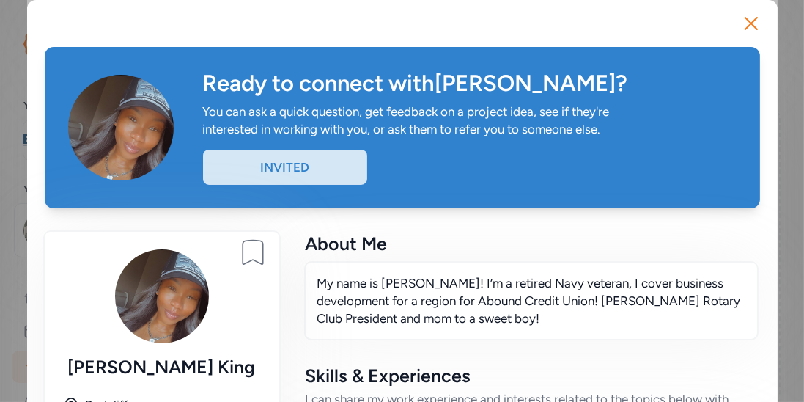
scroll to position [12, 0]
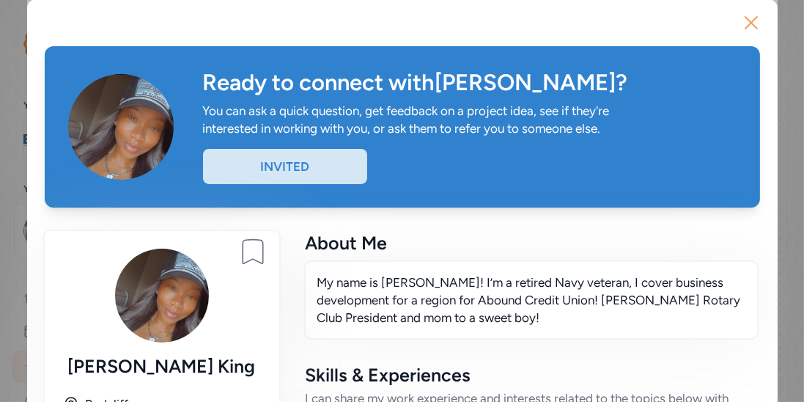
click at [762, 29] on icon "button" at bounding box center [751, 22] width 23 height 23
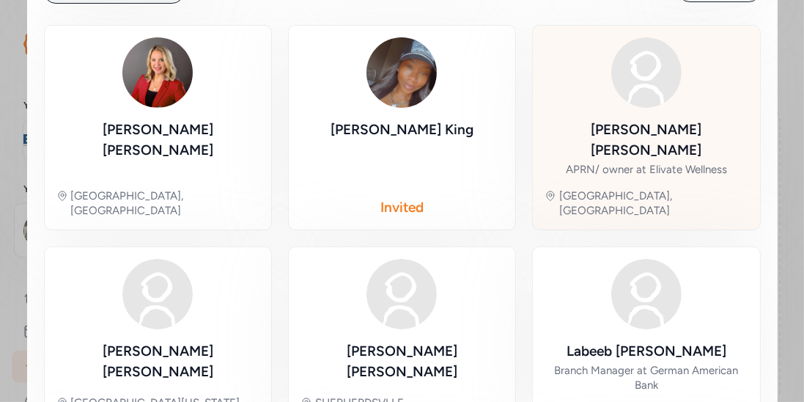
scroll to position [330, 0]
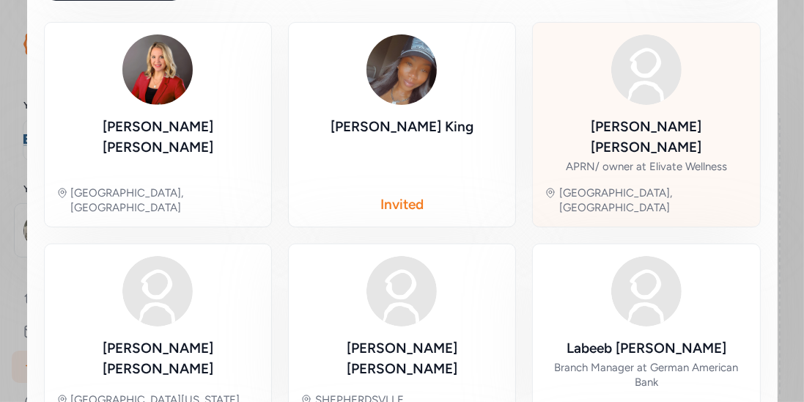
click at [628, 122] on div "Olivia Stivers" at bounding box center [646, 137] width 203 height 41
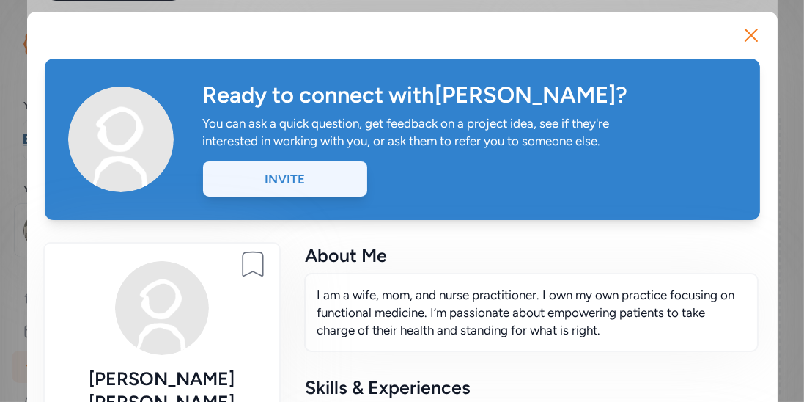
click at [316, 189] on div "Invite" at bounding box center [285, 178] width 164 height 35
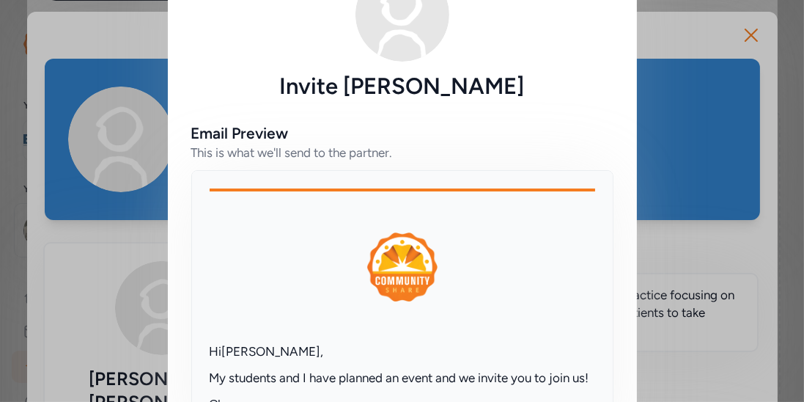
scroll to position [205, 0]
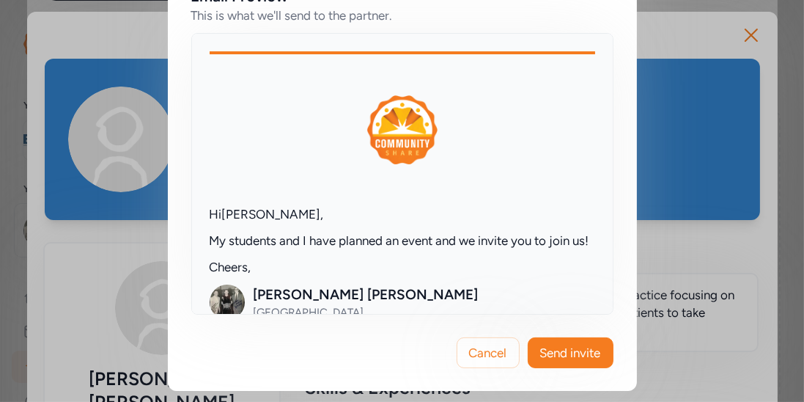
click at [568, 372] on div "Cancel Send invite" at bounding box center [402, 352] width 469 height 76
click at [569, 363] on button "Send invite" at bounding box center [571, 352] width 86 height 31
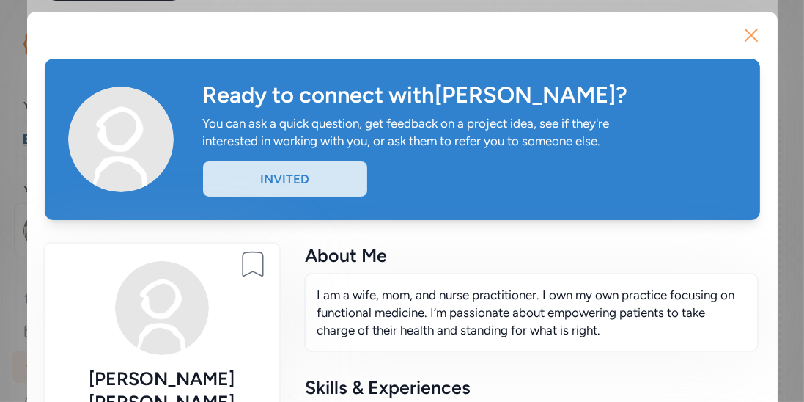
click at [746, 40] on icon "button" at bounding box center [751, 34] width 23 height 23
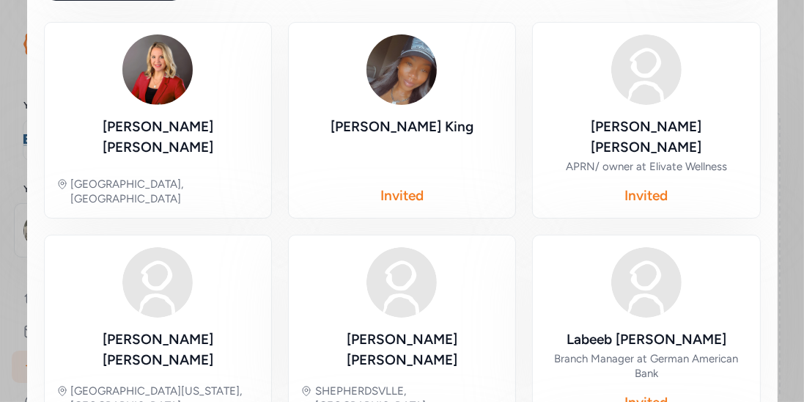
scroll to position [370, 0]
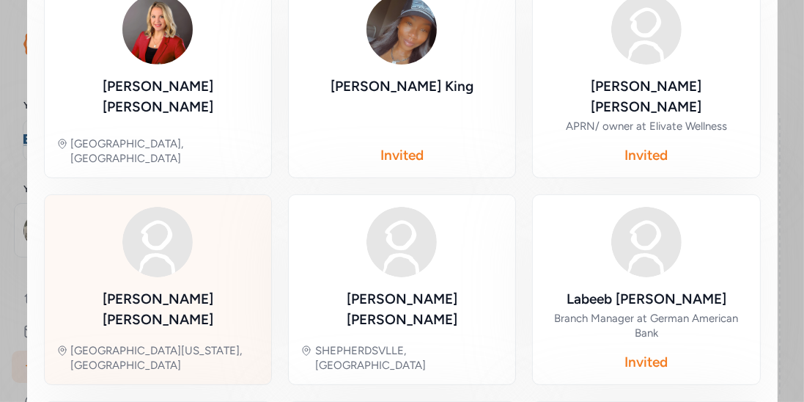
click at [151, 261] on div "Lori Ruzicka Mount Washington, KY" at bounding box center [157, 290] width 203 height 166
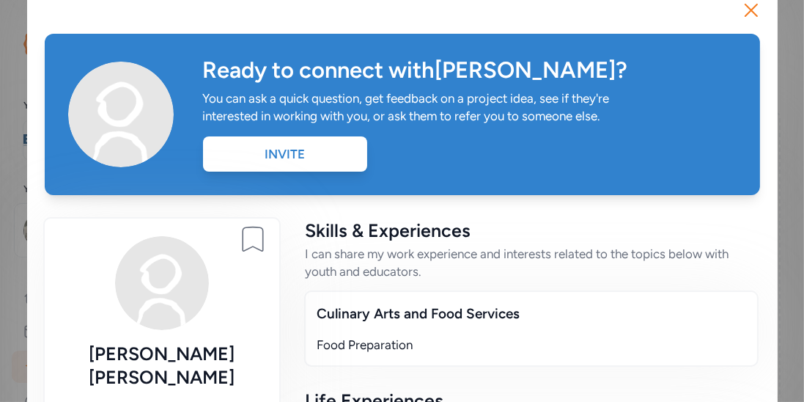
scroll to position [23, 0]
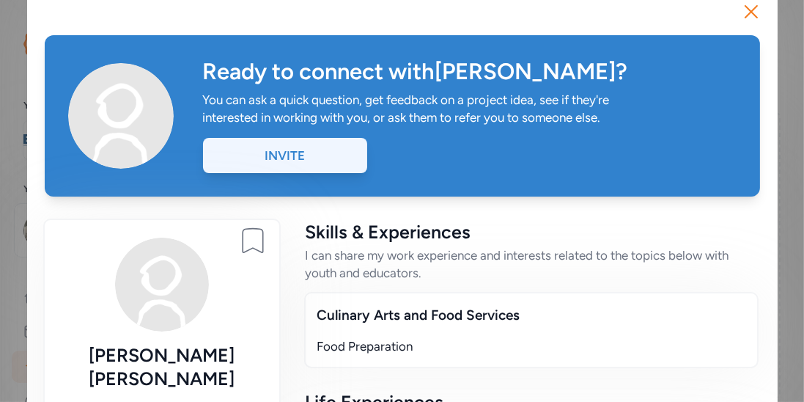
click at [279, 159] on div "Invite" at bounding box center [285, 155] width 164 height 35
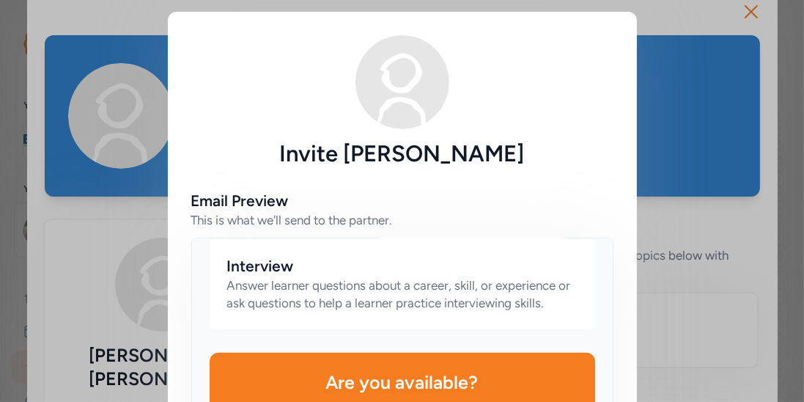
scroll to position [205, 0]
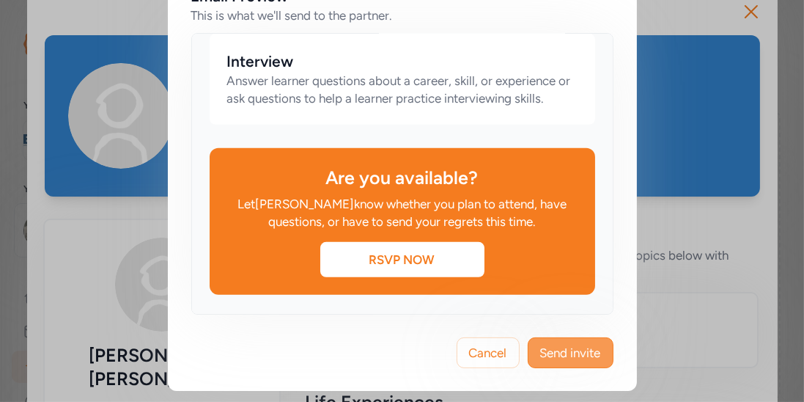
click at [562, 355] on span "Send invite" at bounding box center [570, 353] width 61 height 18
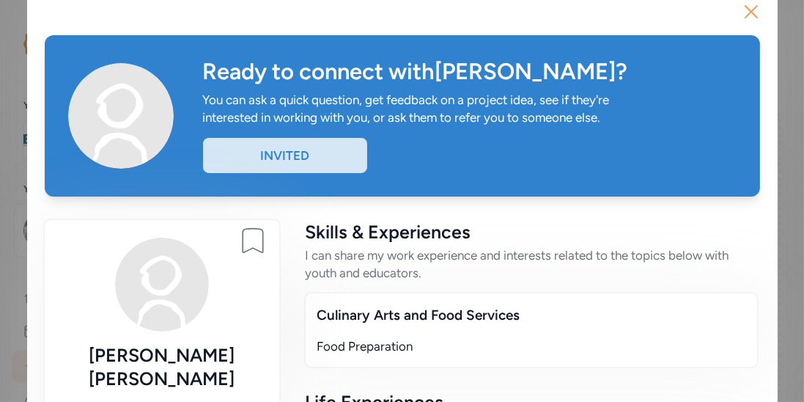
click at [747, 13] on icon "button" at bounding box center [751, 11] width 23 height 23
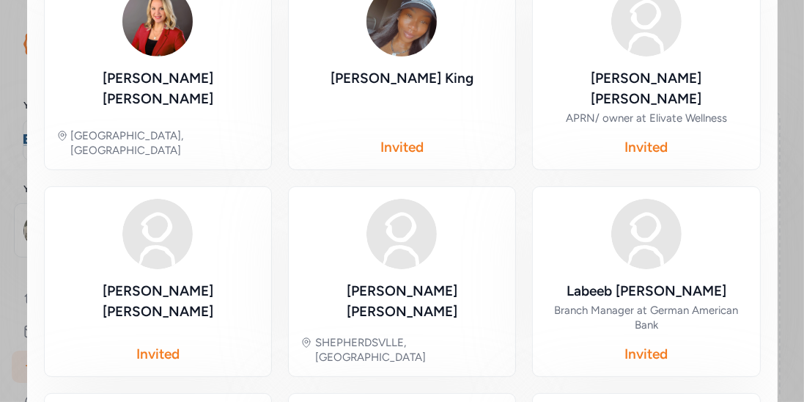
scroll to position [399, 0]
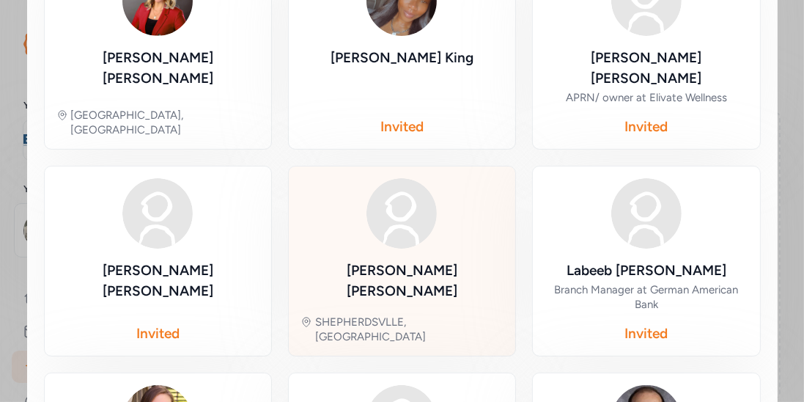
click at [375, 227] on div "Kim Smith SHEPHERDSVLLE, KY" at bounding box center [402, 261] width 203 height 166
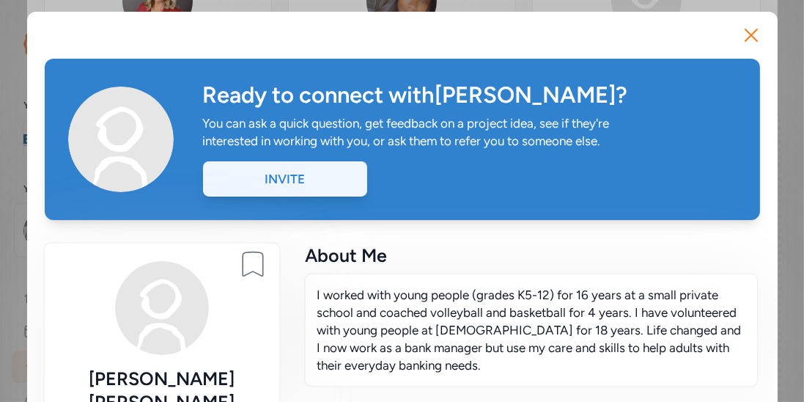
click at [310, 175] on div "Invite" at bounding box center [285, 178] width 164 height 35
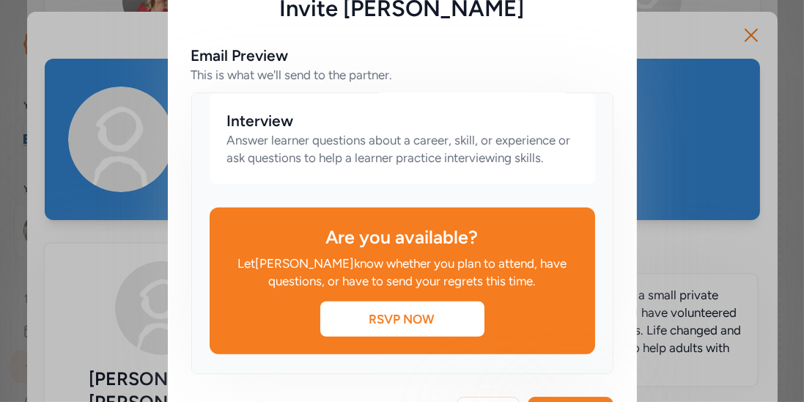
scroll to position [205, 0]
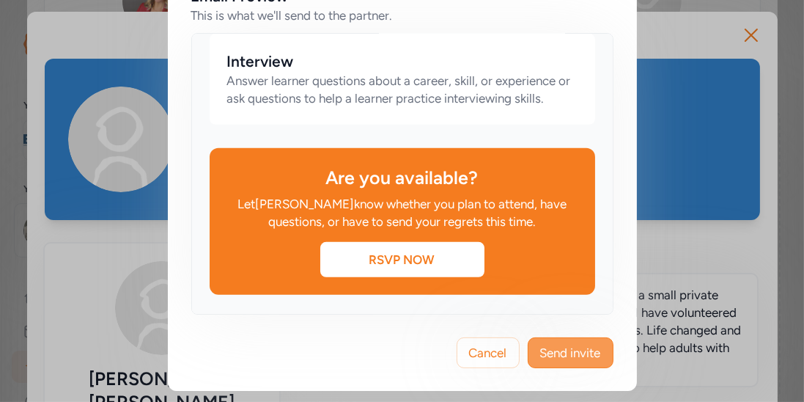
click at [563, 353] on span "Send invite" at bounding box center [570, 353] width 61 height 18
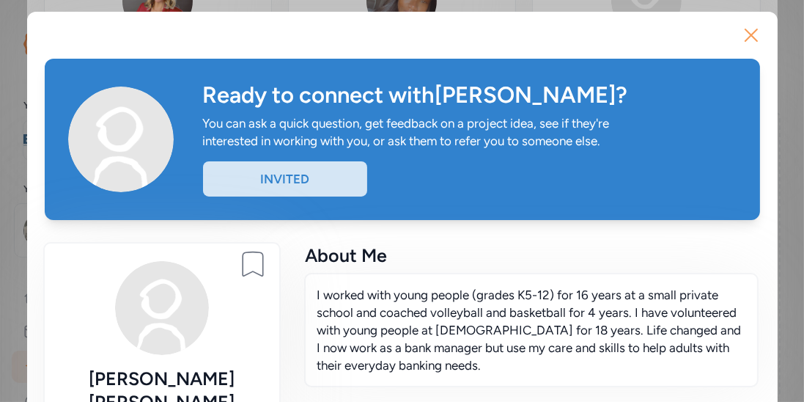
click at [743, 40] on icon "button" at bounding box center [751, 34] width 23 height 23
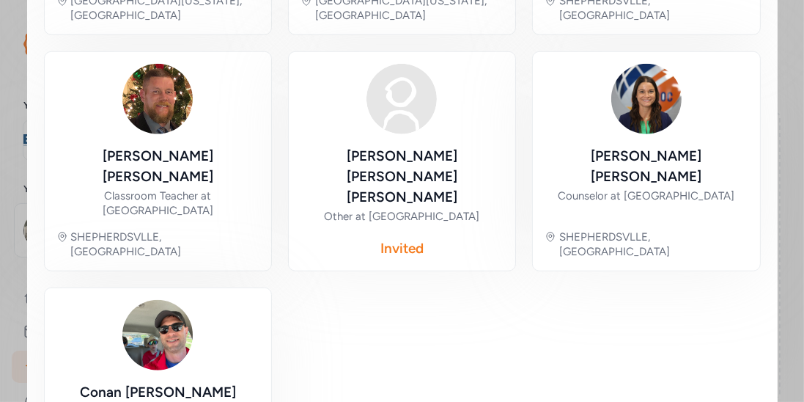
scroll to position [1232, 0]
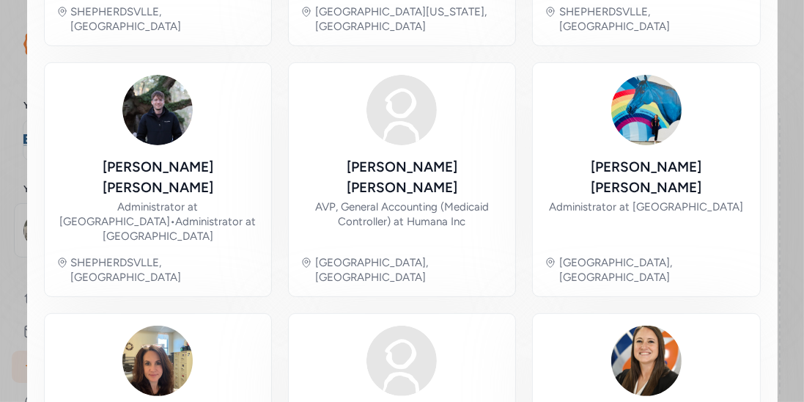
scroll to position [531, 0]
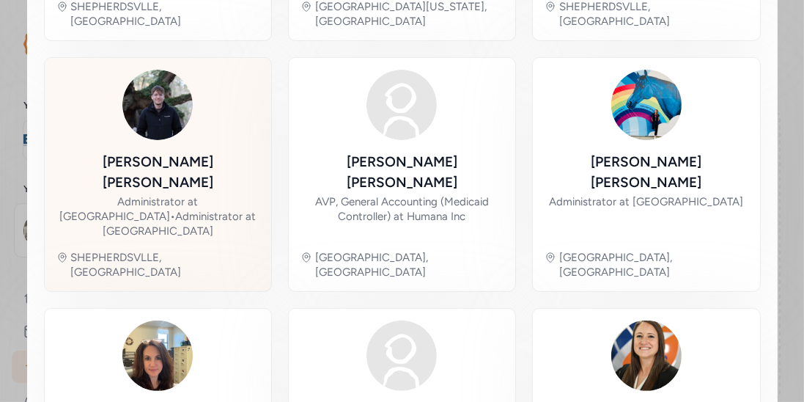
click at [199, 194] on div "Administrator at Riverview Opportunity Center • Administrator at Bullitt Altern…" at bounding box center [157, 216] width 203 height 44
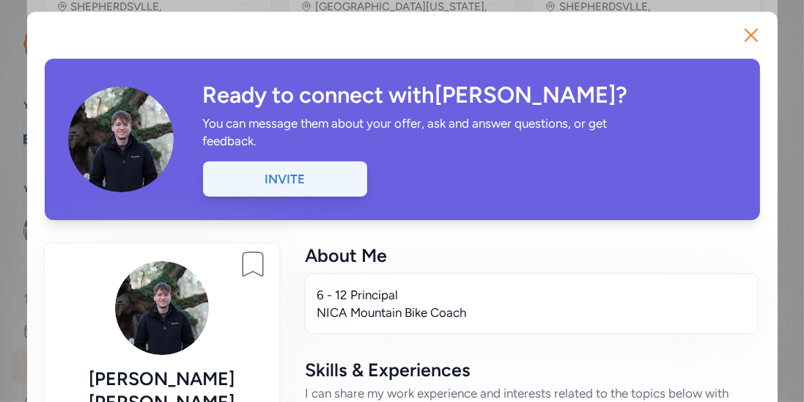
click at [347, 183] on div "Invite" at bounding box center [285, 178] width 164 height 35
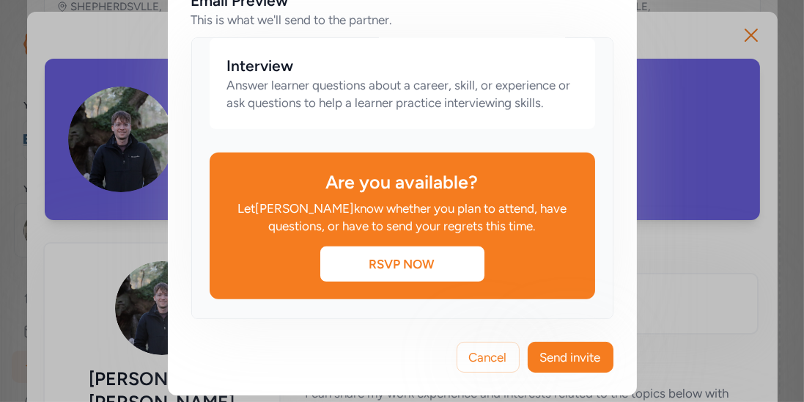
scroll to position [205, 0]
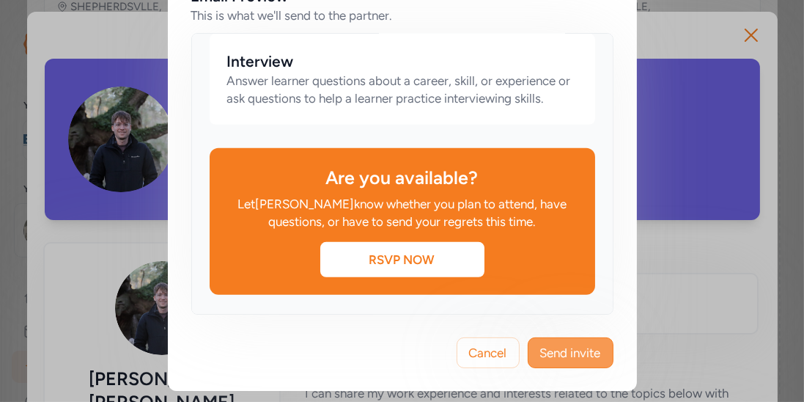
click at [556, 350] on span "Send invite" at bounding box center [570, 353] width 61 height 18
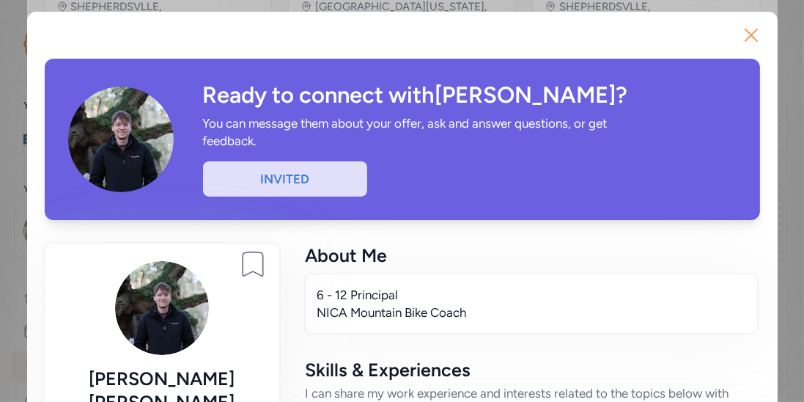
click at [748, 41] on icon "button" at bounding box center [751, 34] width 23 height 23
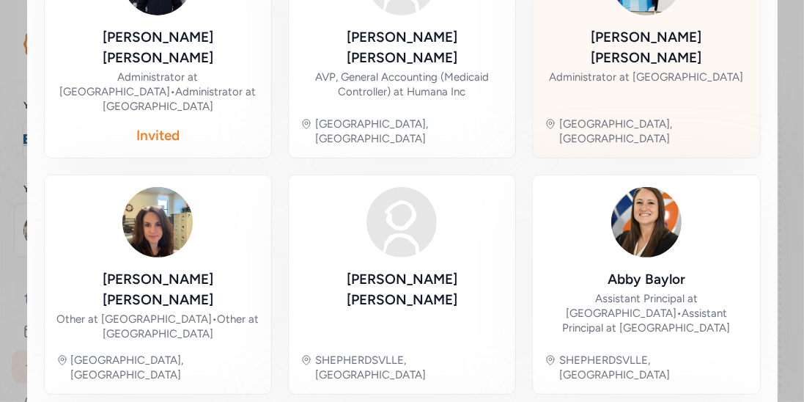
scroll to position [658, 0]
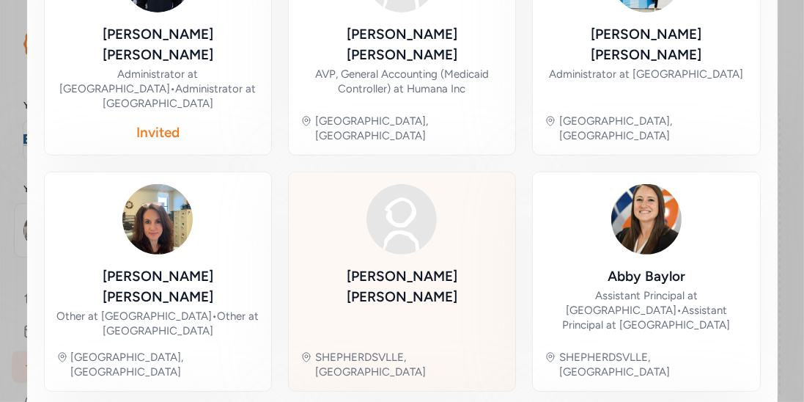
click at [427, 199] on div "Todd Crumbacker SHEPHERDSVLLE, KY" at bounding box center [402, 281] width 203 height 195
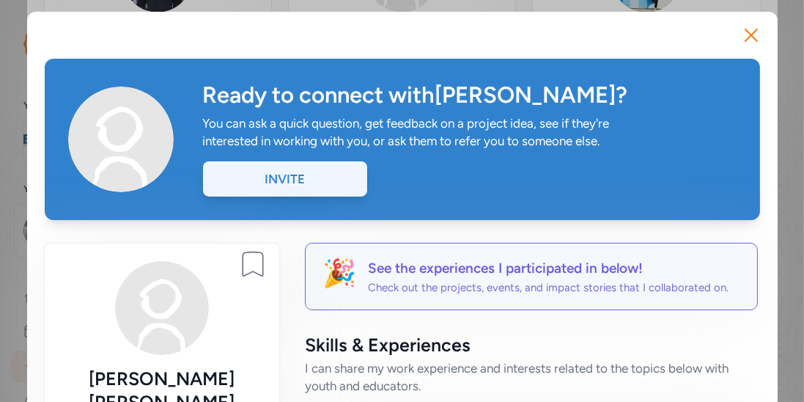
click at [295, 186] on div "Invite" at bounding box center [285, 178] width 164 height 35
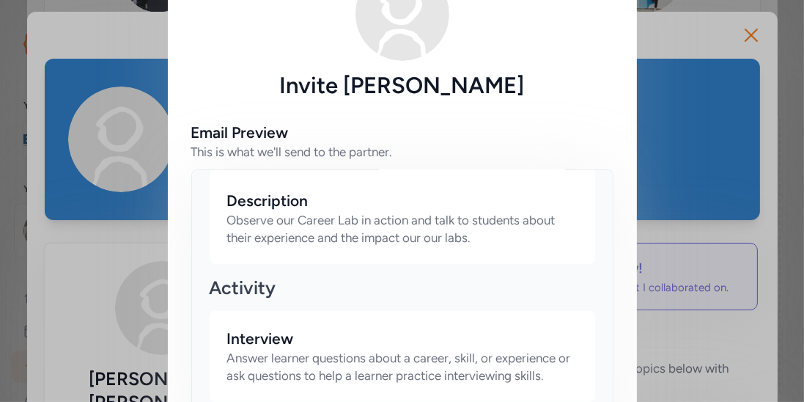
scroll to position [943, 0]
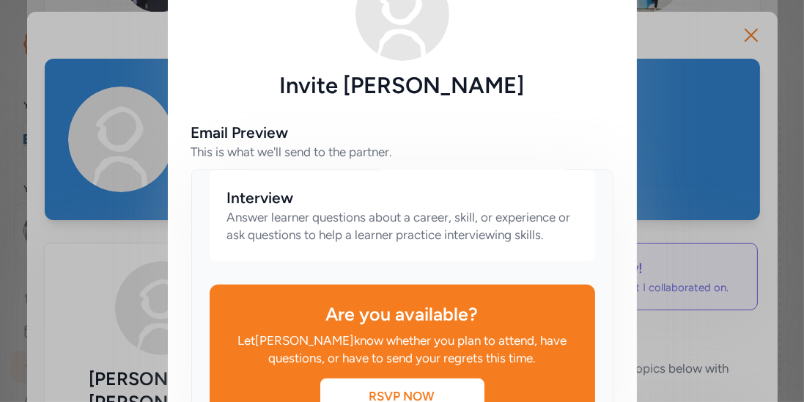
click at [562, 223] on div "Interview Answer learner questions about a career, skill, or experience or ask …" at bounding box center [403, 215] width 386 height 91
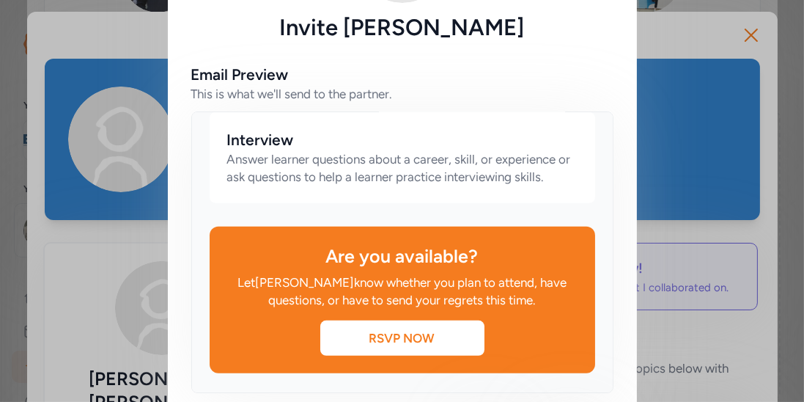
scroll to position [205, 0]
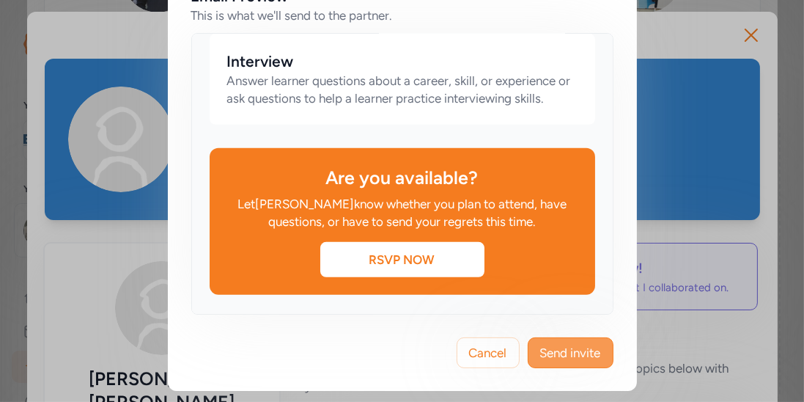
click at [586, 356] on span "Send invite" at bounding box center [570, 353] width 61 height 18
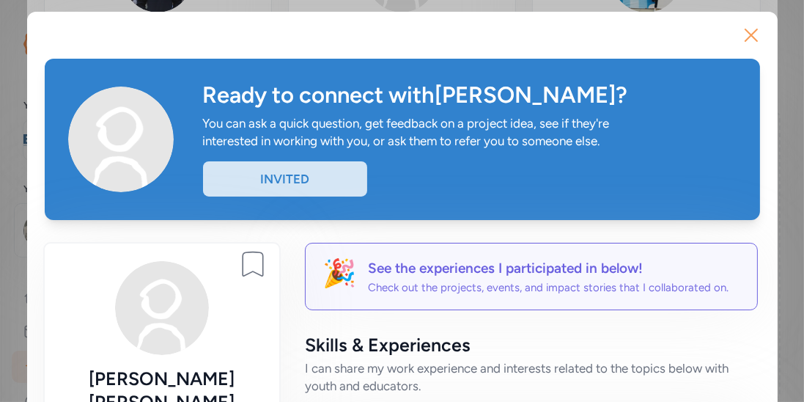
click at [746, 41] on icon "button" at bounding box center [752, 35] width 12 height 12
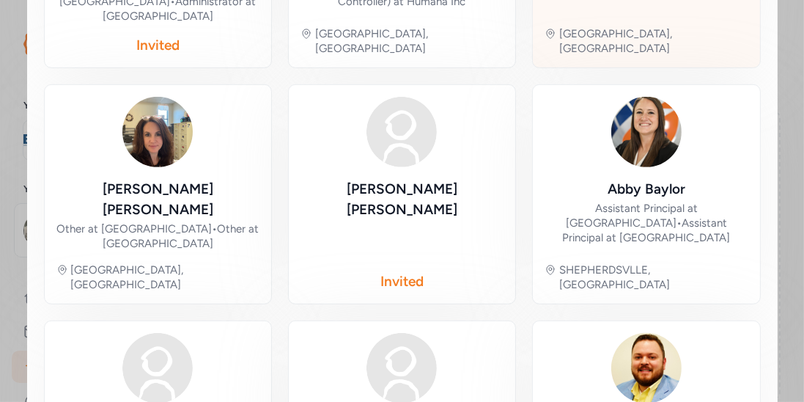
scroll to position [762, 0]
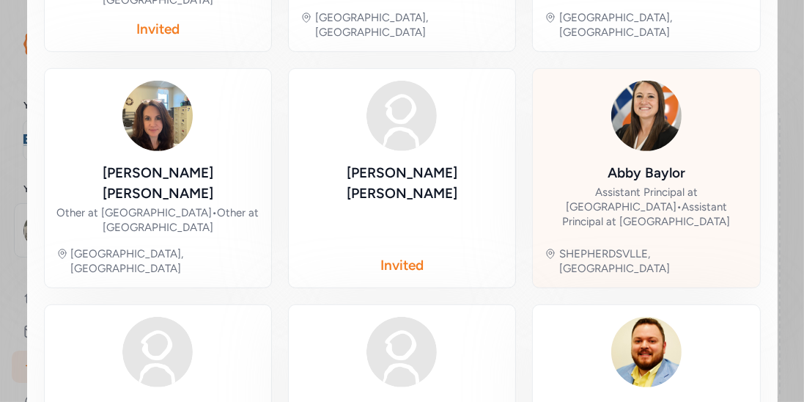
click at [663, 163] on div "Abby Baylor" at bounding box center [647, 173] width 78 height 21
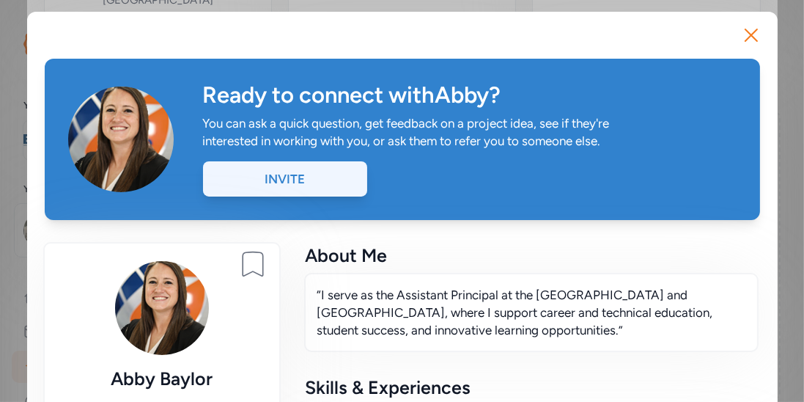
click at [271, 195] on div "Invite" at bounding box center [285, 178] width 164 height 35
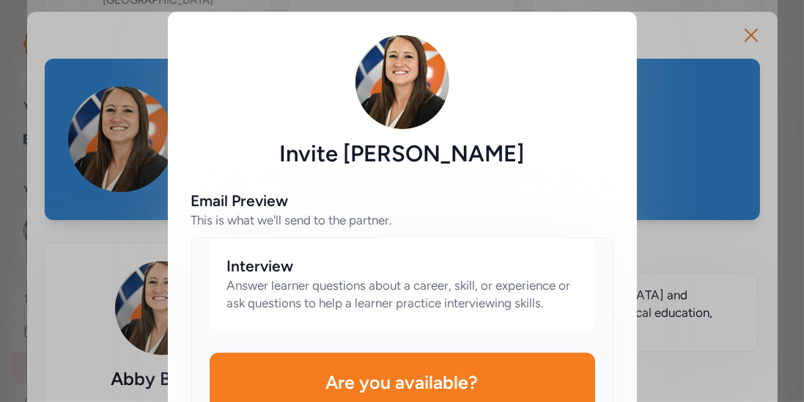
scroll to position [205, 0]
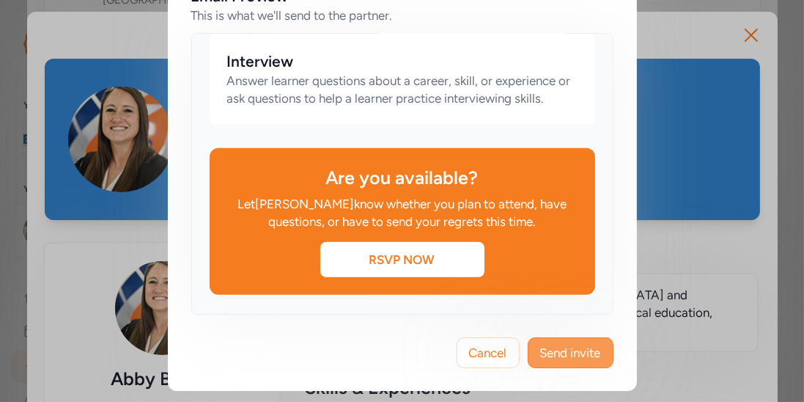
click at [584, 344] on span "Send invite" at bounding box center [570, 353] width 61 height 18
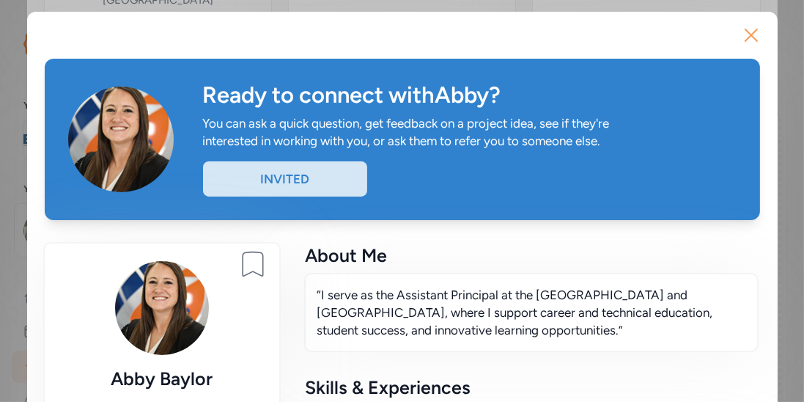
click at [748, 45] on icon "button" at bounding box center [751, 34] width 23 height 23
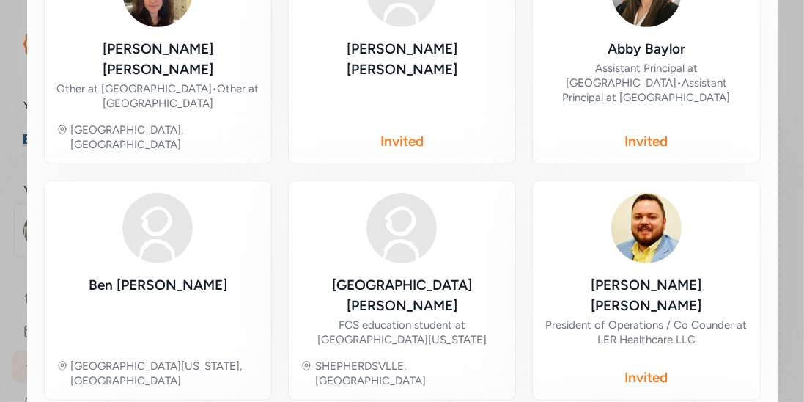
scroll to position [897, 0]
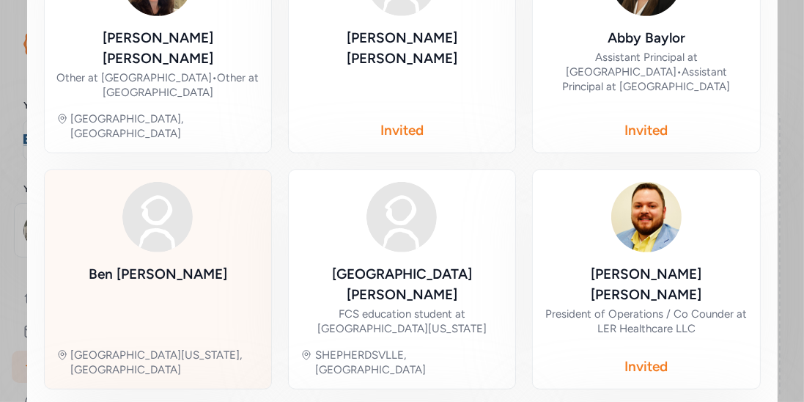
click at [175, 264] on div "Ben Adkins" at bounding box center [158, 300] width 139 height 72
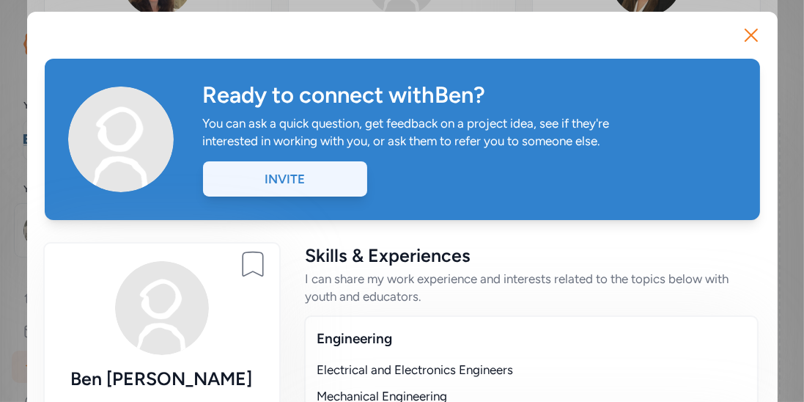
click at [314, 183] on div "Invite" at bounding box center [285, 178] width 164 height 35
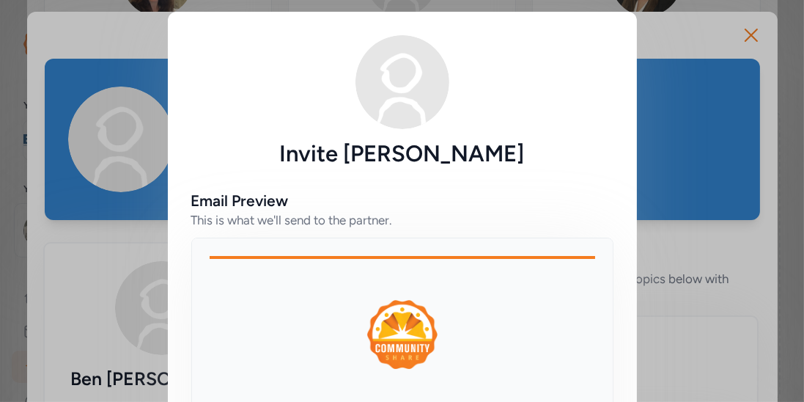
click at [759, 30] on div "Invite Ben Adkins Email Preview This is what we'll send to the partner. Hi Ben …" at bounding box center [402, 303] width 804 height 607
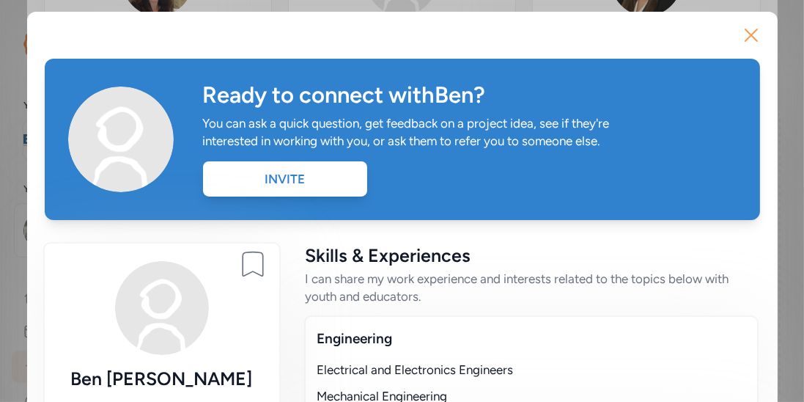
click at [754, 34] on icon "button" at bounding box center [751, 34] width 23 height 23
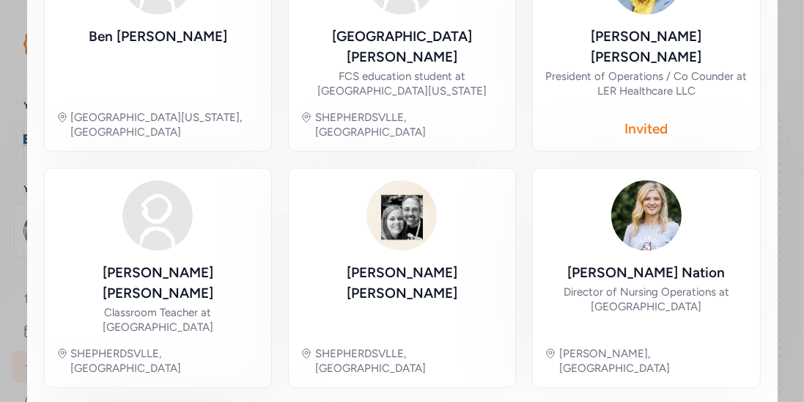
scroll to position [1232, 0]
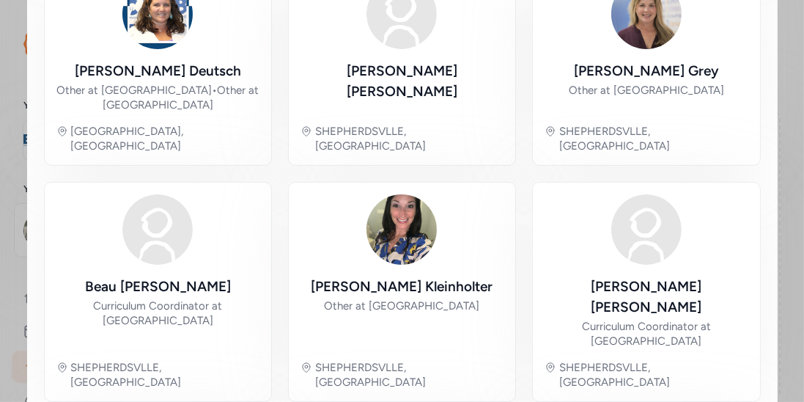
scroll to position [388, 0]
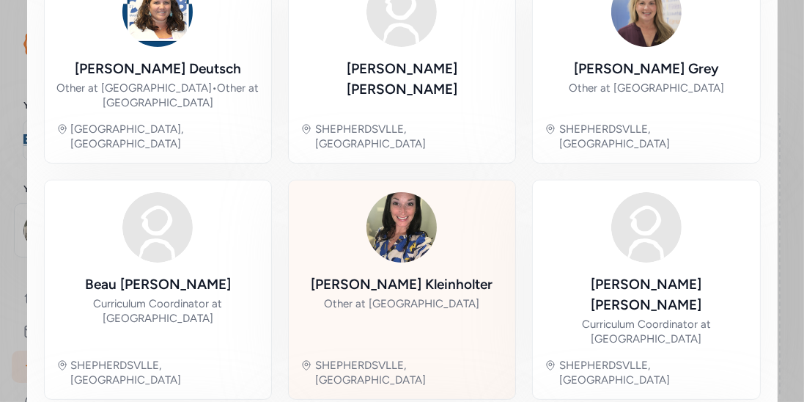
click at [430, 274] on div "Stefanie Kleinholter" at bounding box center [402, 284] width 182 height 21
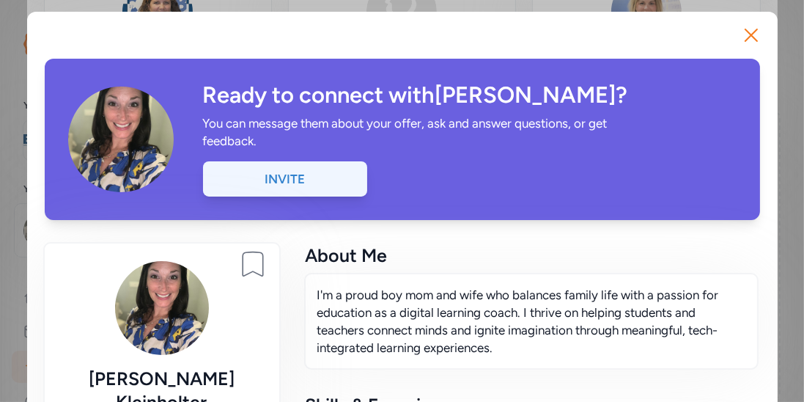
click at [325, 188] on div "Invite" at bounding box center [285, 178] width 164 height 35
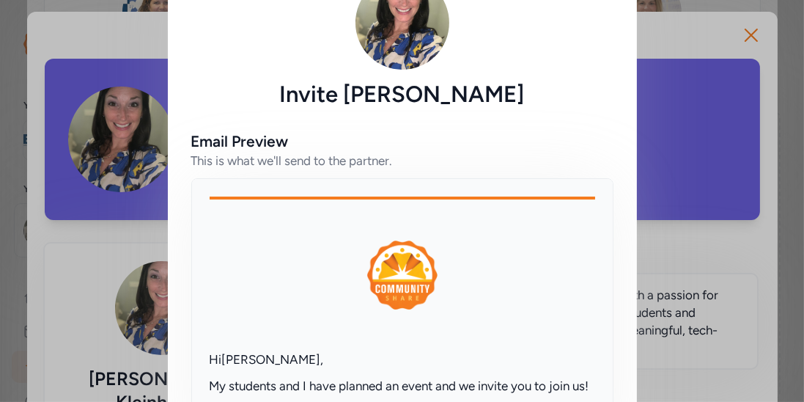
scroll to position [205, 0]
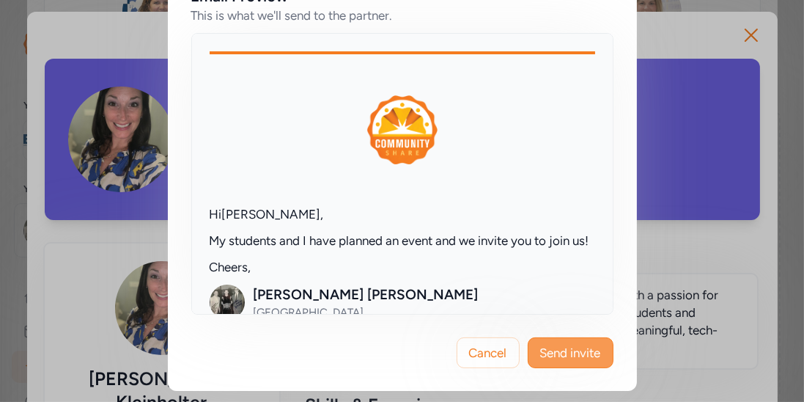
click at [556, 344] on span "Send invite" at bounding box center [570, 353] width 61 height 18
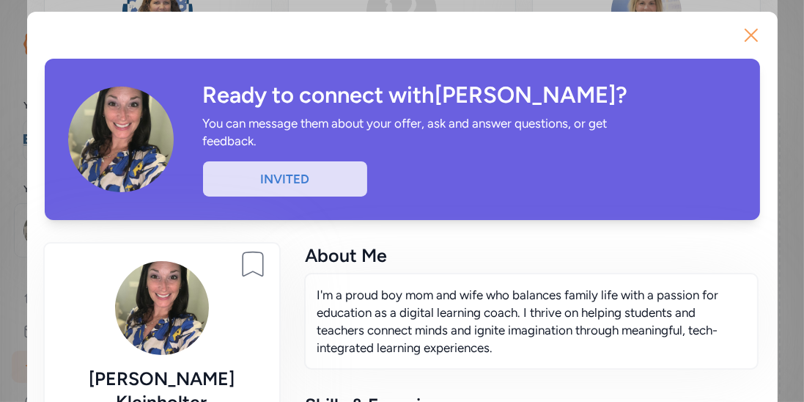
click at [752, 37] on icon "button" at bounding box center [751, 34] width 23 height 23
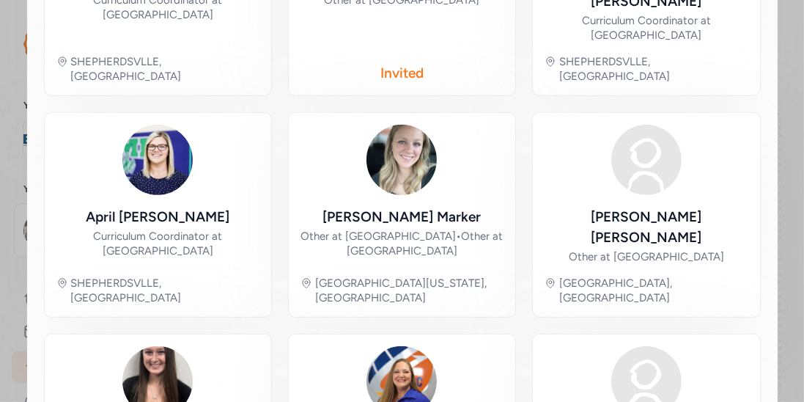
scroll to position [797, 0]
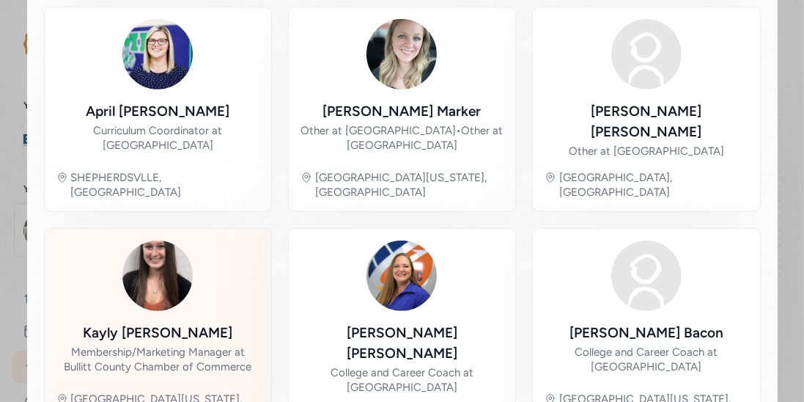
click at [156, 248] on div "Kayly Norris Membership/Marketing Manager at Bullitt County Chamber of Commerce…" at bounding box center [157, 330] width 203 height 180
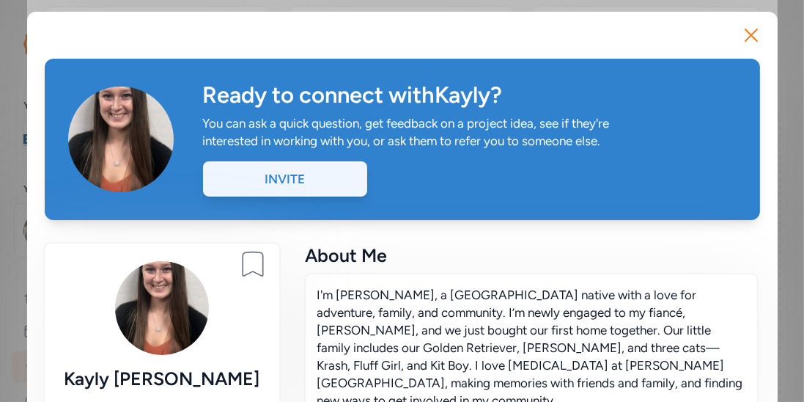
click at [301, 188] on div "Invite" at bounding box center [285, 178] width 164 height 35
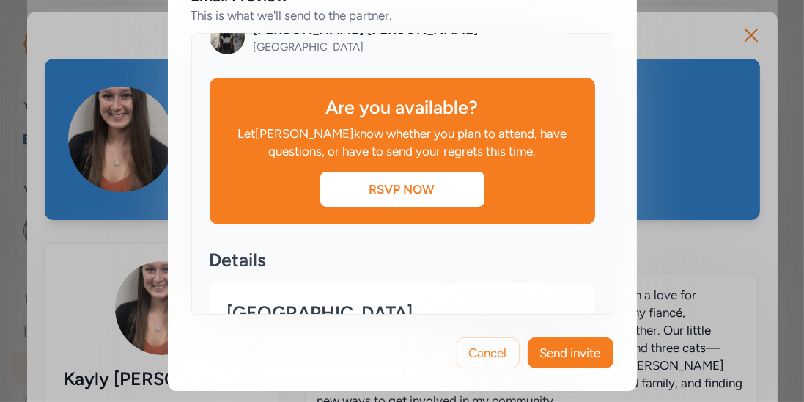
scroll to position [297, 0]
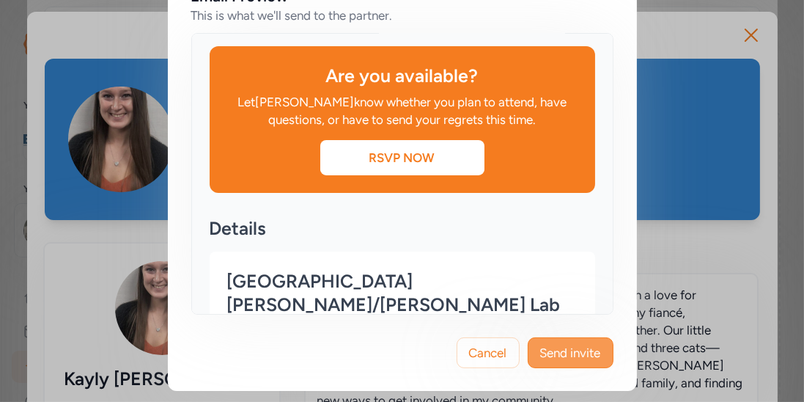
click at [575, 361] on button "Send invite" at bounding box center [571, 352] width 86 height 31
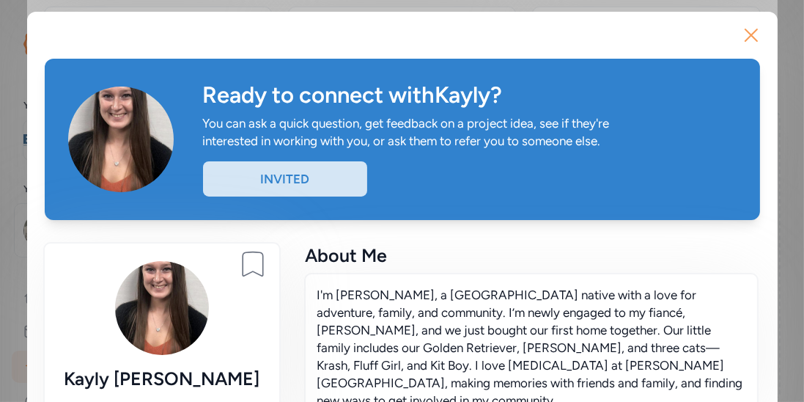
click at [759, 40] on icon "button" at bounding box center [751, 34] width 23 height 23
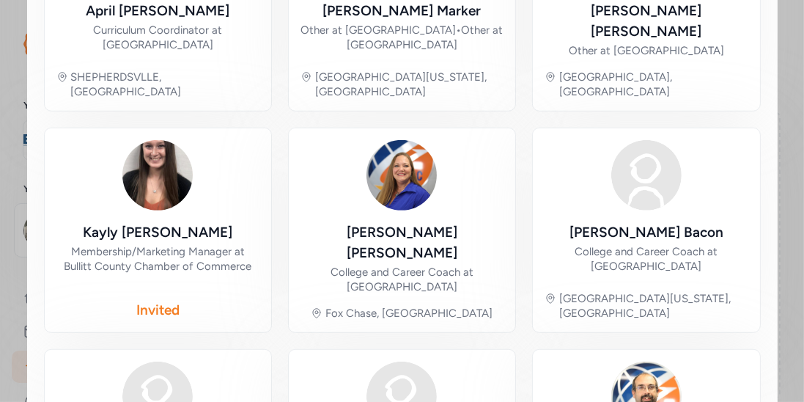
scroll to position [898, 0]
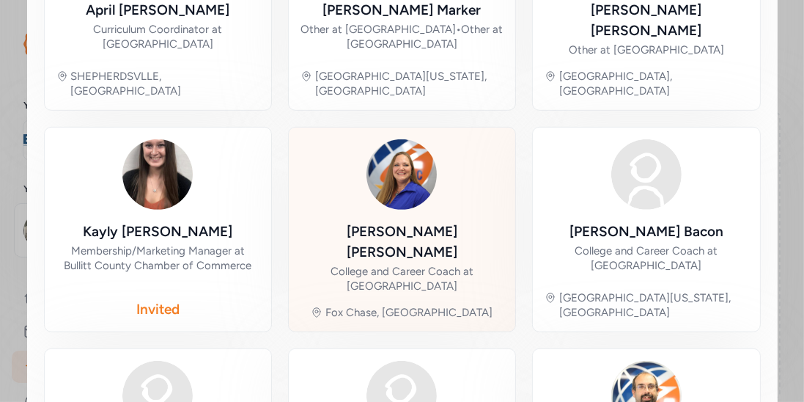
click at [420, 221] on div "Shannon Rickard" at bounding box center [402, 241] width 203 height 41
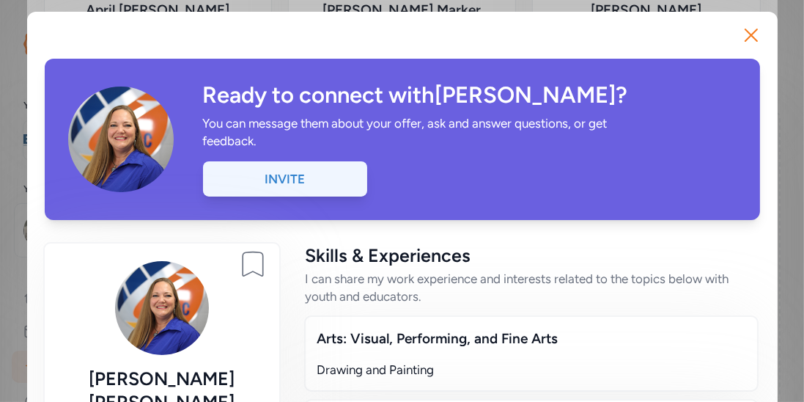
click at [295, 186] on div "Invite" at bounding box center [285, 178] width 164 height 35
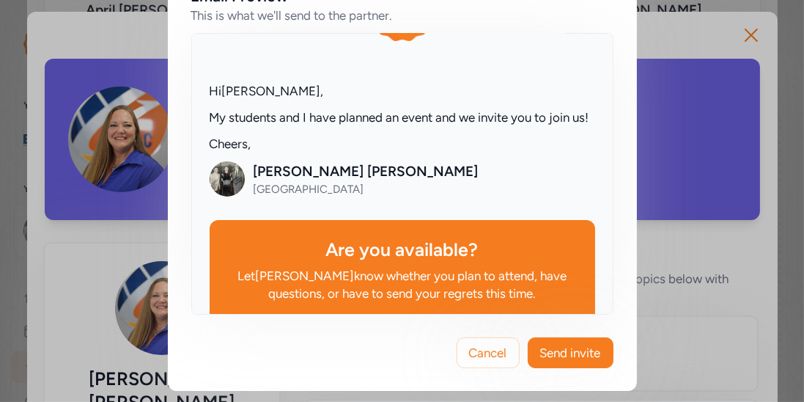
scroll to position [162, 0]
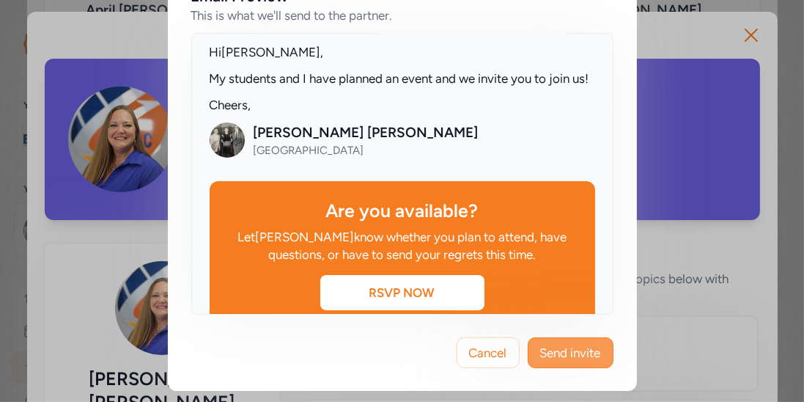
click at [558, 342] on button "Send invite" at bounding box center [571, 352] width 86 height 31
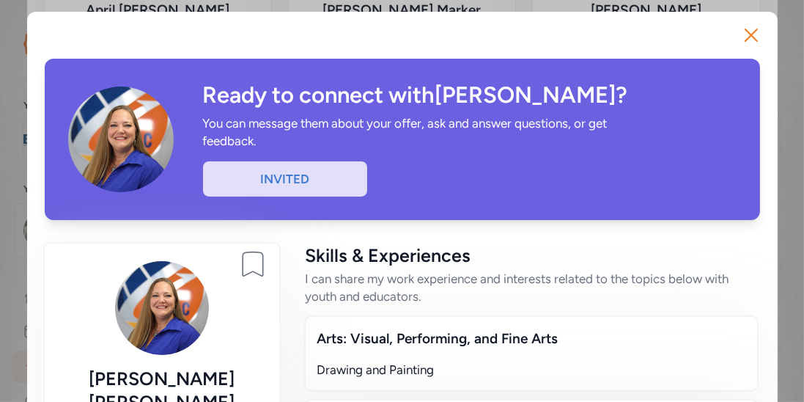
scroll to position [1, 0]
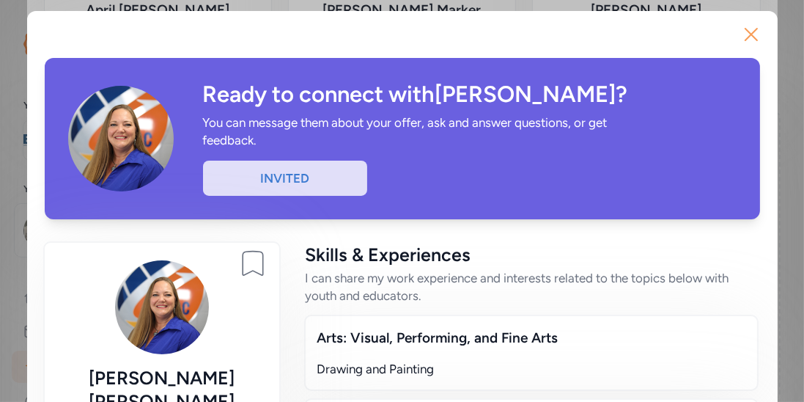
click at [756, 37] on icon "button" at bounding box center [751, 34] width 23 height 23
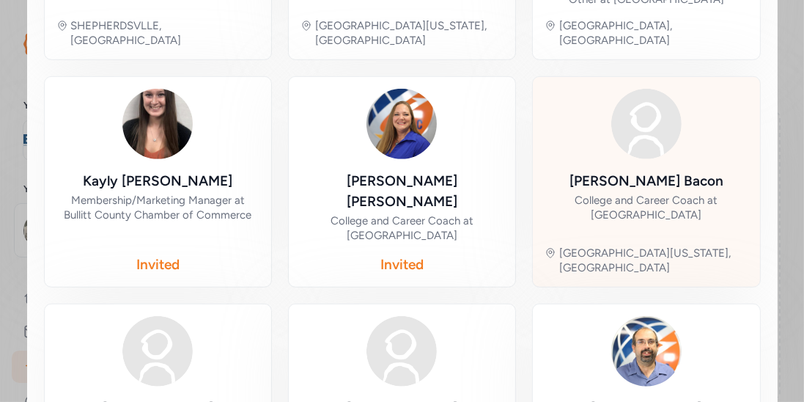
scroll to position [954, 0]
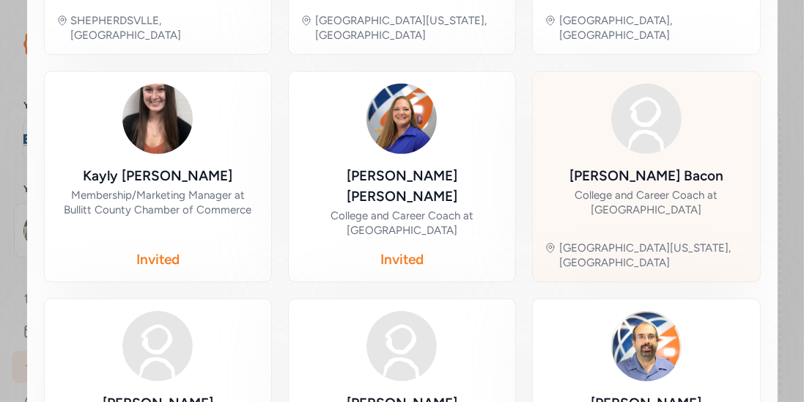
click at [654, 188] on div "College and Career Coach at Bullitt East High School" at bounding box center [646, 202] width 203 height 29
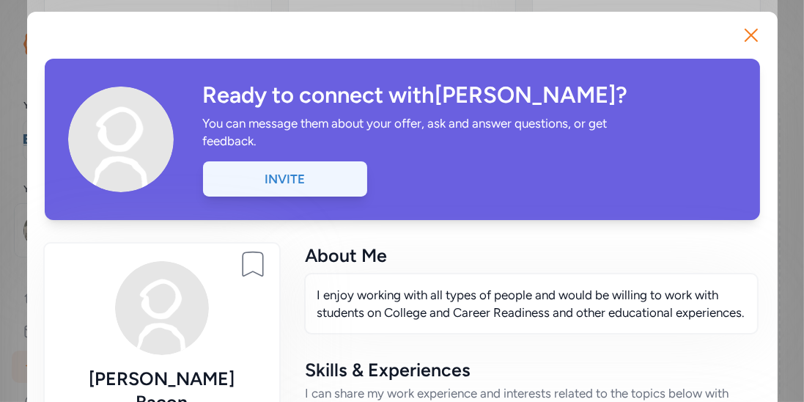
click at [339, 185] on div "Invite" at bounding box center [285, 178] width 164 height 35
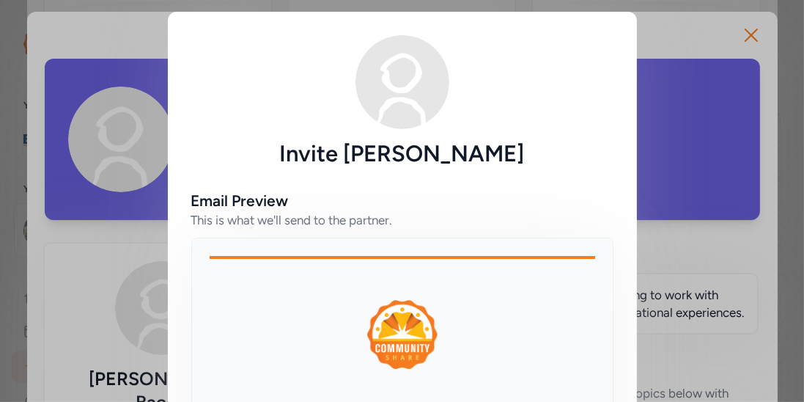
scroll to position [205, 0]
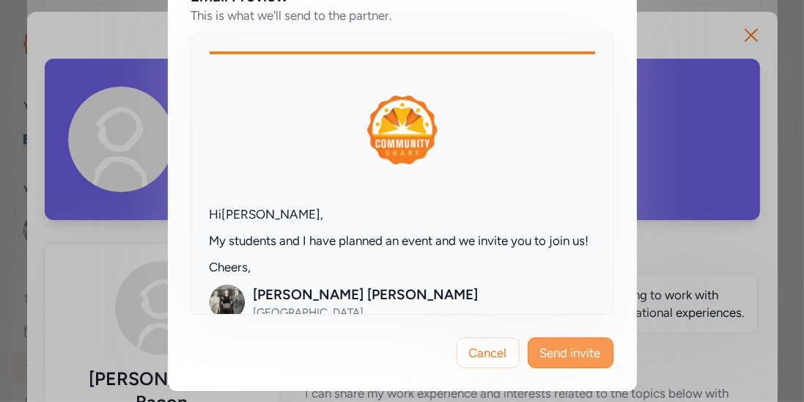
click at [561, 342] on button "Send invite" at bounding box center [571, 352] width 86 height 31
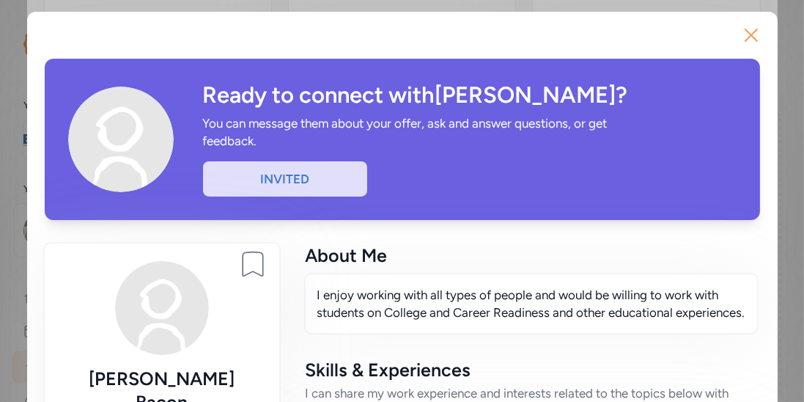
click at [751, 32] on icon "button" at bounding box center [751, 34] width 23 height 23
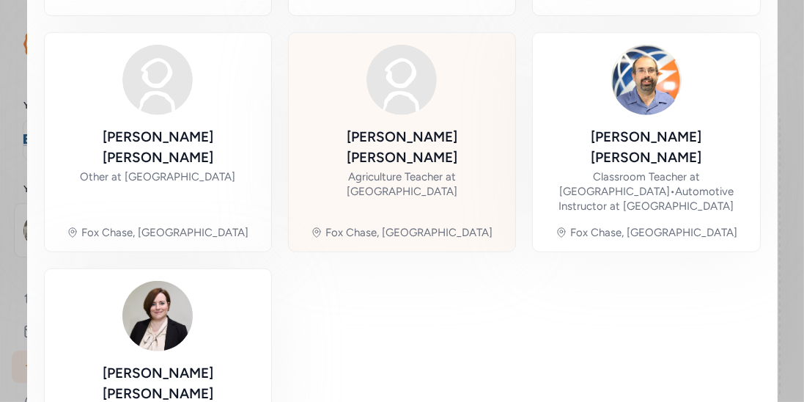
scroll to position [1221, 0]
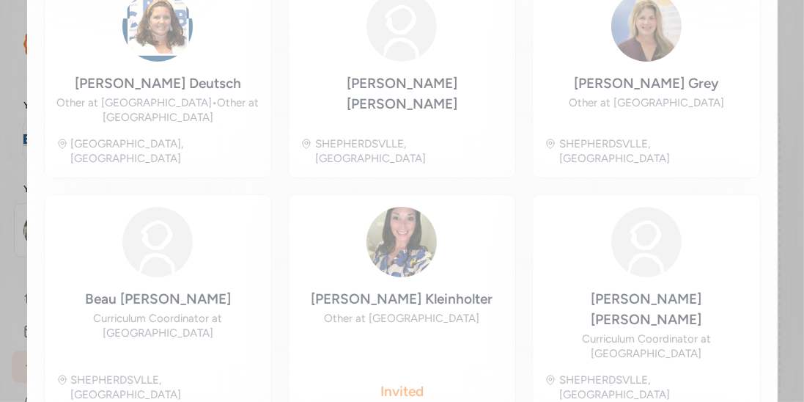
scroll to position [243, 0]
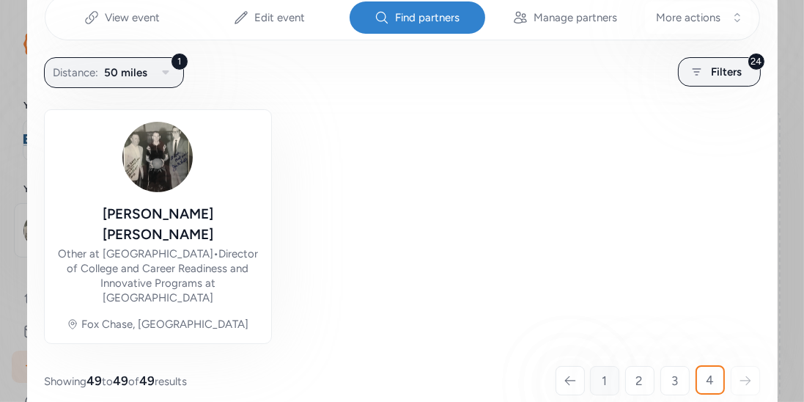
click at [605, 372] on span "1" at bounding box center [604, 381] width 5 height 18
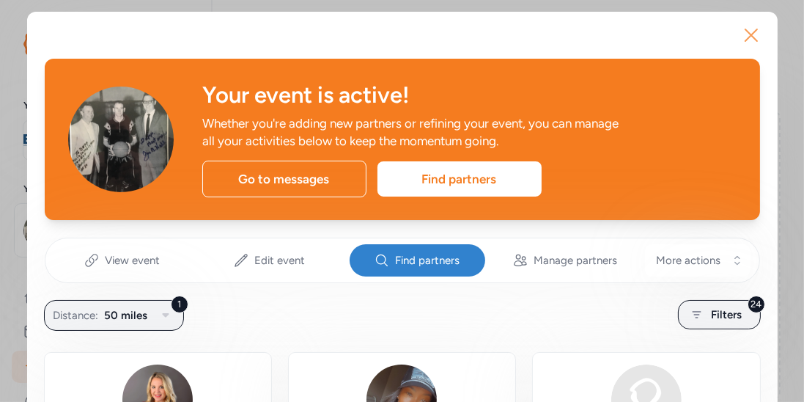
click at [750, 32] on icon "button" at bounding box center [751, 34] width 23 height 23
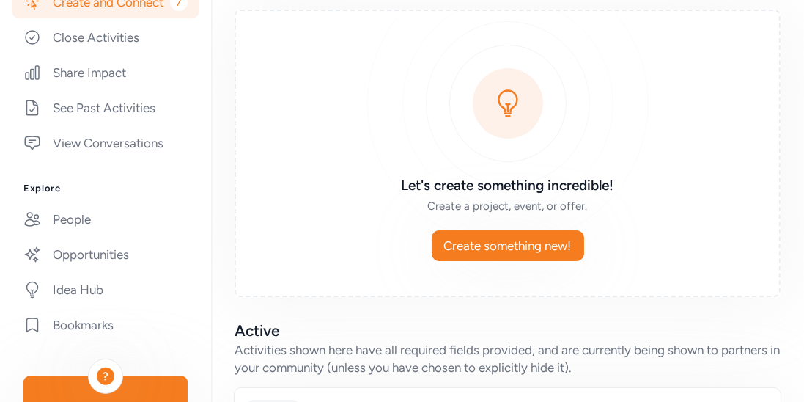
scroll to position [372, 0]
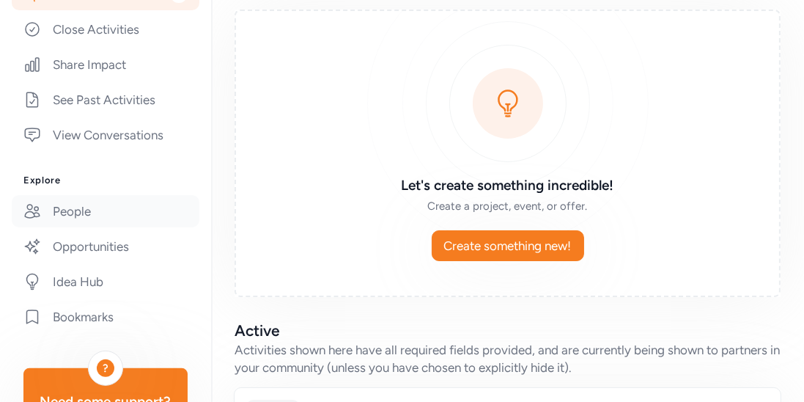
click at [111, 211] on link "People" at bounding box center [106, 211] width 188 height 32
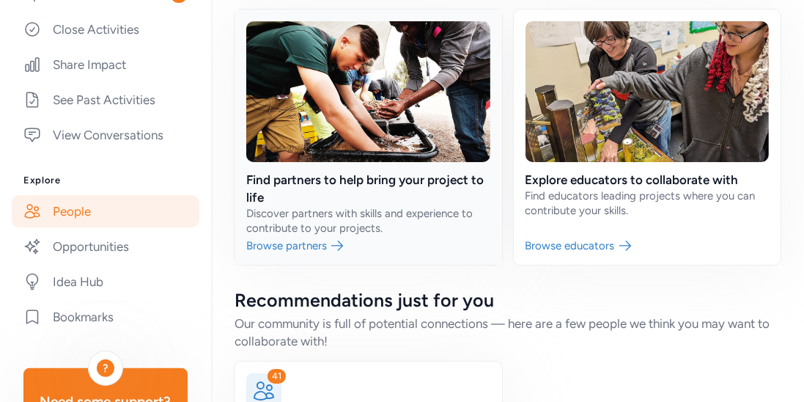
click at [422, 198] on link at bounding box center [369, 137] width 268 height 255
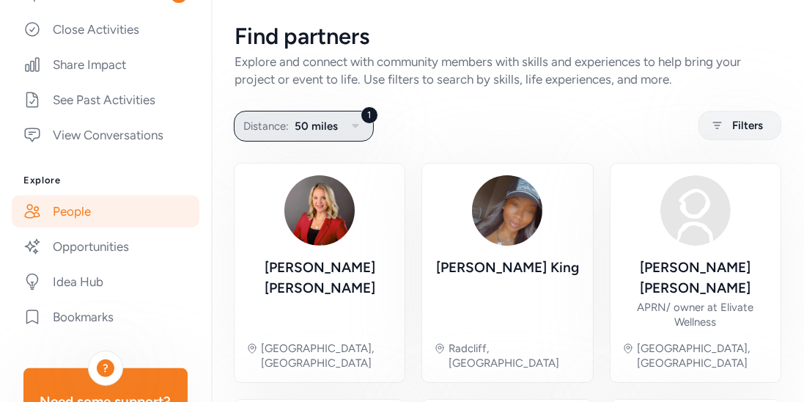
click at [358, 126] on icon "button" at bounding box center [356, 126] width 18 height 18
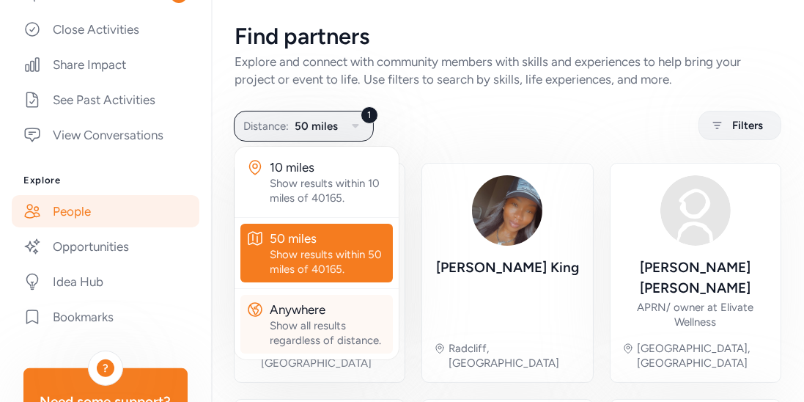
click at [314, 312] on div "Anywhere" at bounding box center [328, 310] width 117 height 18
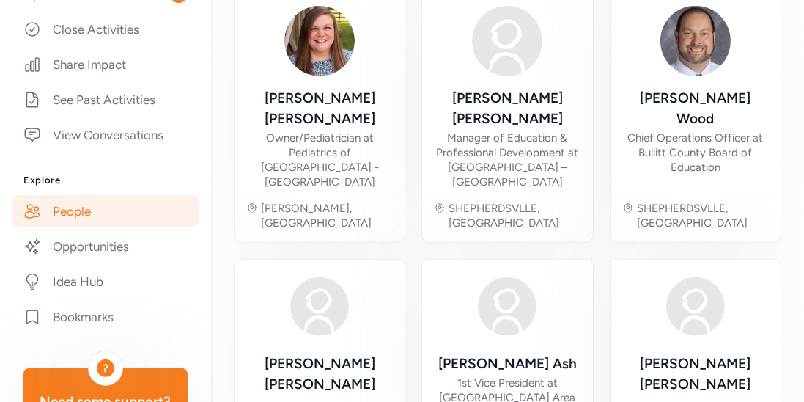
scroll to position [1080, 0]
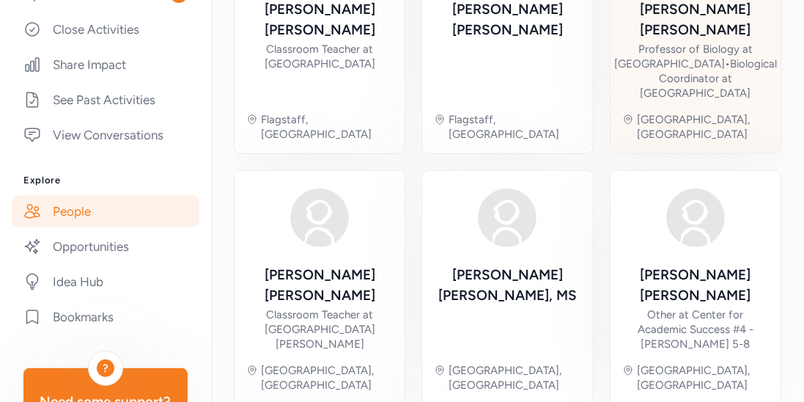
scroll to position [992, 0]
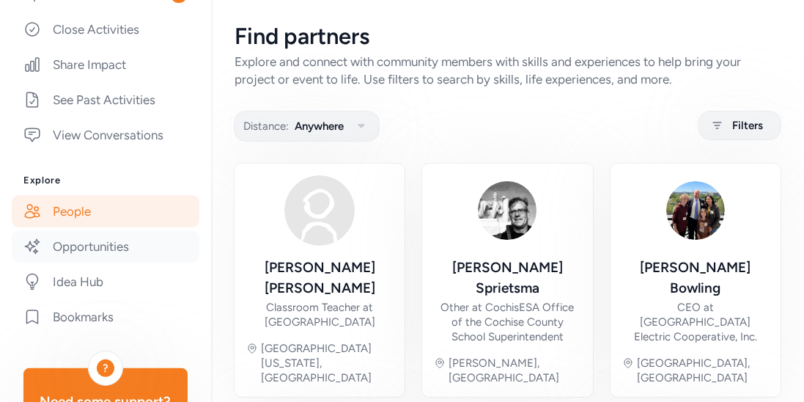
click at [124, 246] on link "Opportunities" at bounding box center [106, 246] width 188 height 32
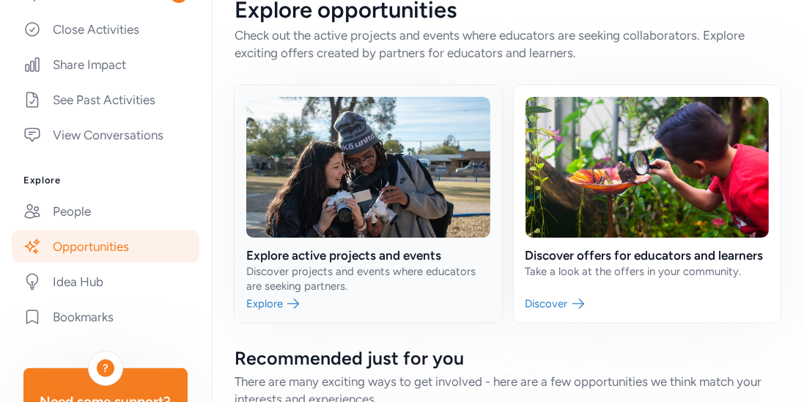
scroll to position [27, 0]
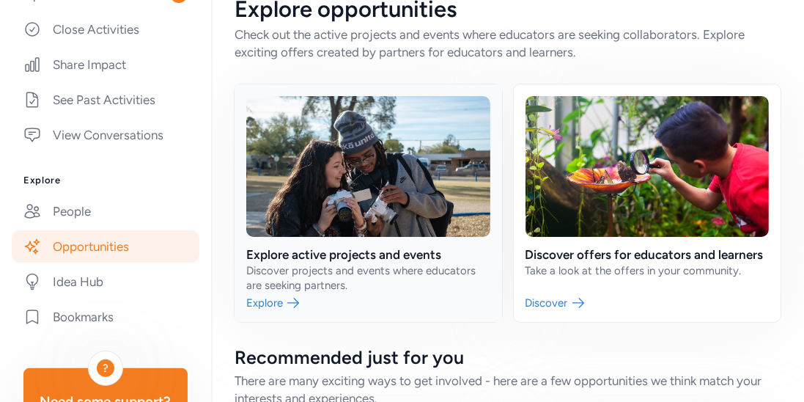
click at [412, 240] on link at bounding box center [369, 203] width 268 height 238
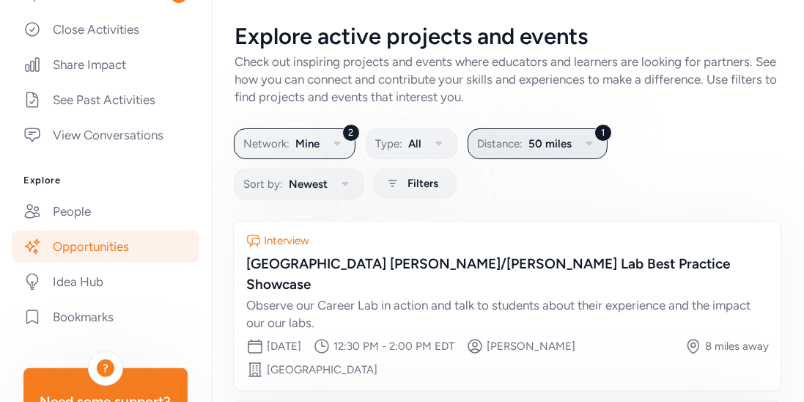
click at [583, 143] on icon "button" at bounding box center [590, 144] width 18 height 18
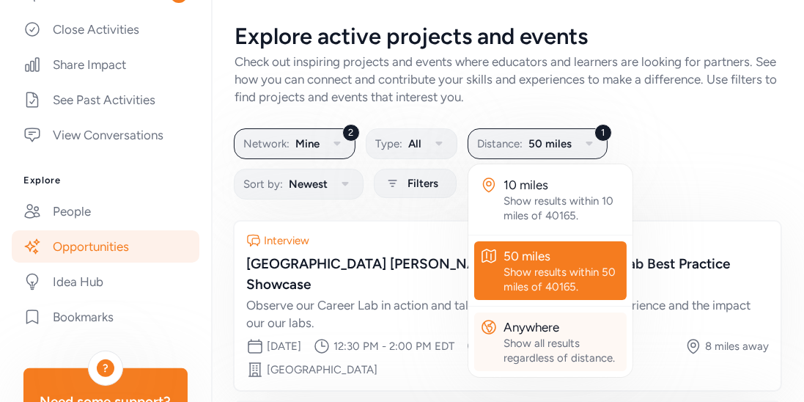
click at [531, 336] on div "Show all results regardless of distance." at bounding box center [562, 350] width 117 height 29
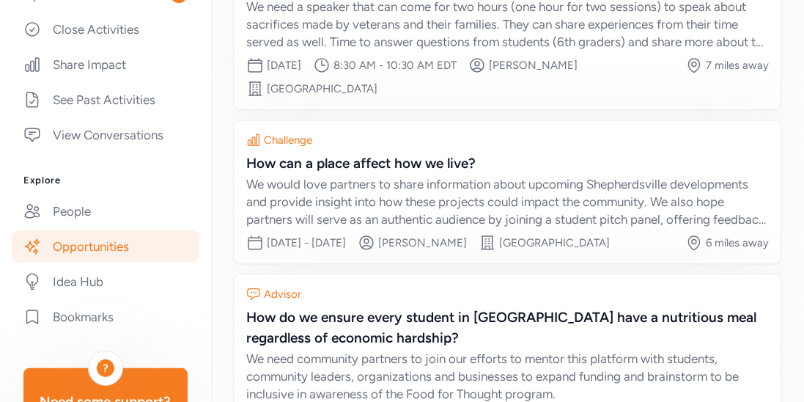
scroll to position [546, 0]
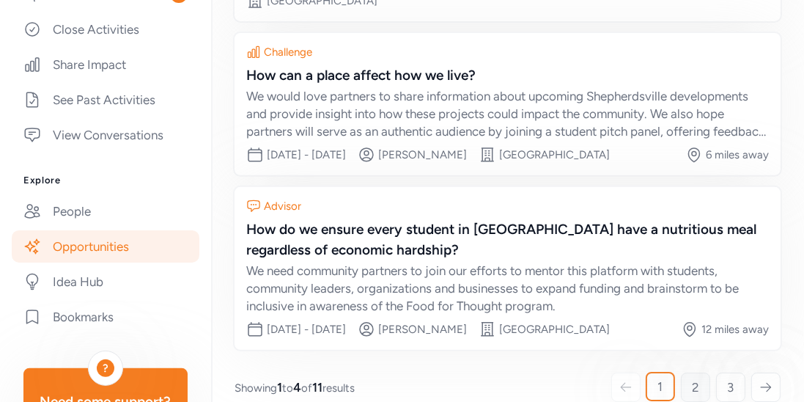
click at [698, 378] on span "2" at bounding box center [695, 387] width 7 height 18
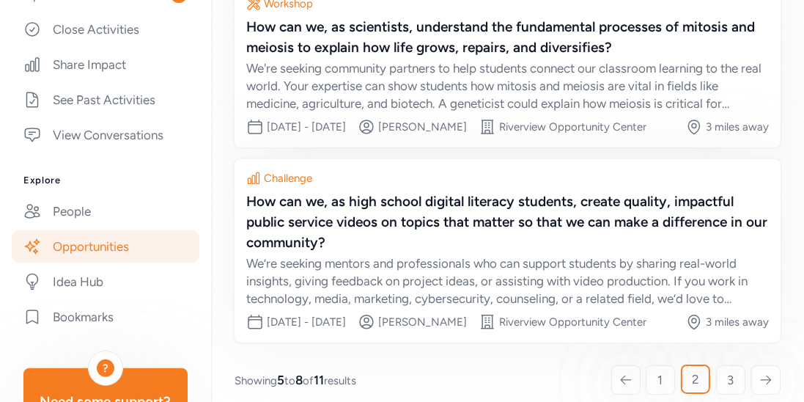
scroll to position [593, 0]
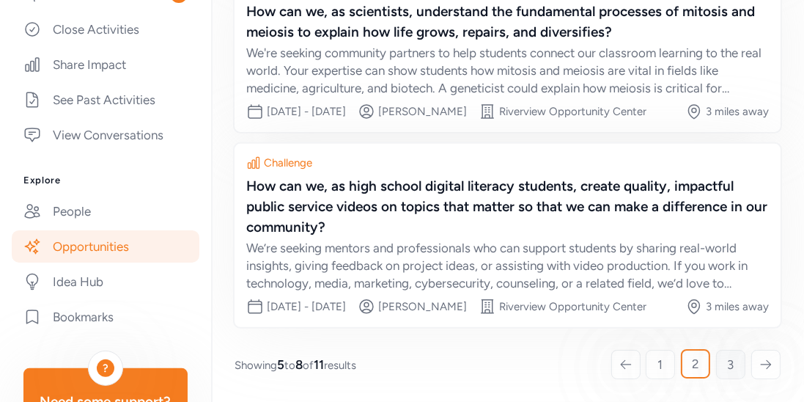
click at [724, 361] on link "3" at bounding box center [730, 364] width 29 height 29
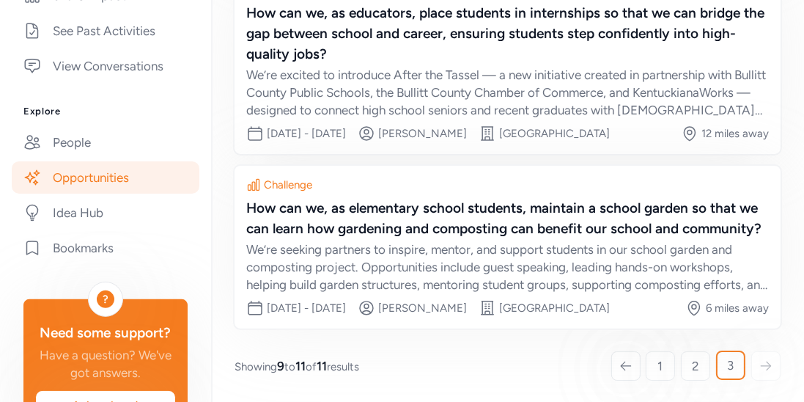
scroll to position [444, 0]
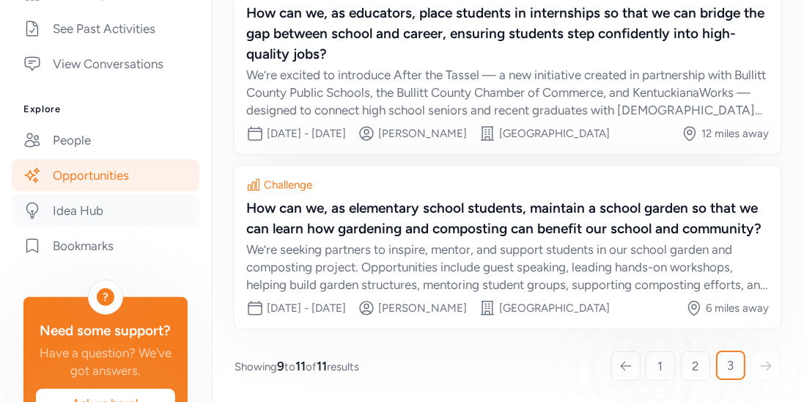
click at [100, 210] on link "Idea Hub" at bounding box center [106, 210] width 188 height 32
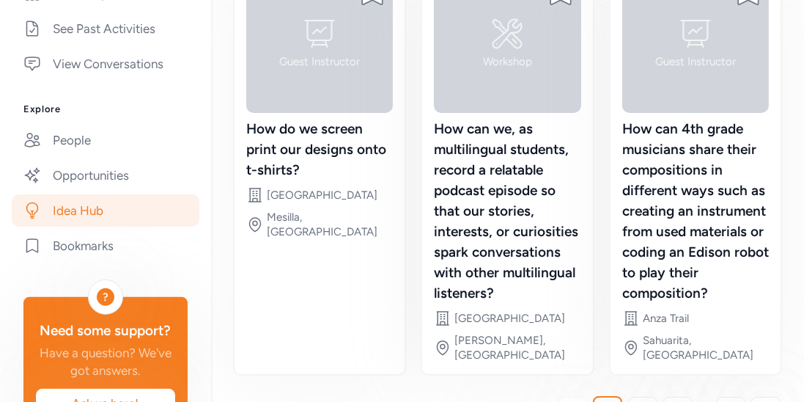
scroll to position [707, 0]
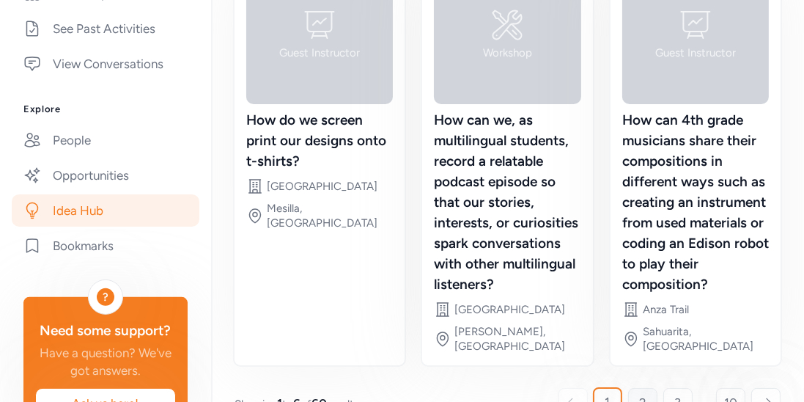
click at [644, 394] on span "2" at bounding box center [642, 403] width 7 height 18
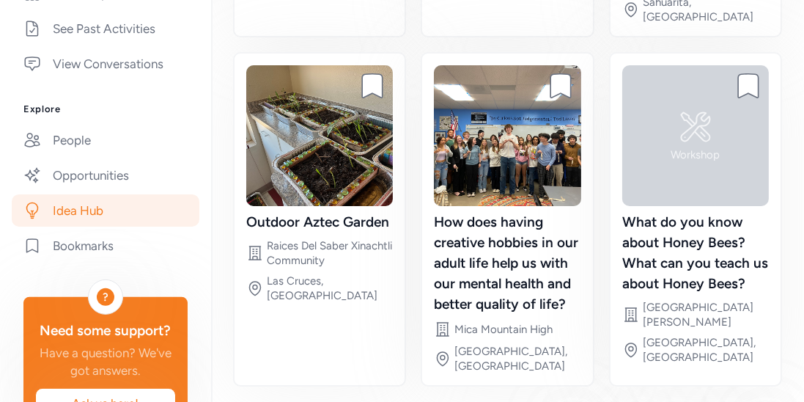
scroll to position [605, 0]
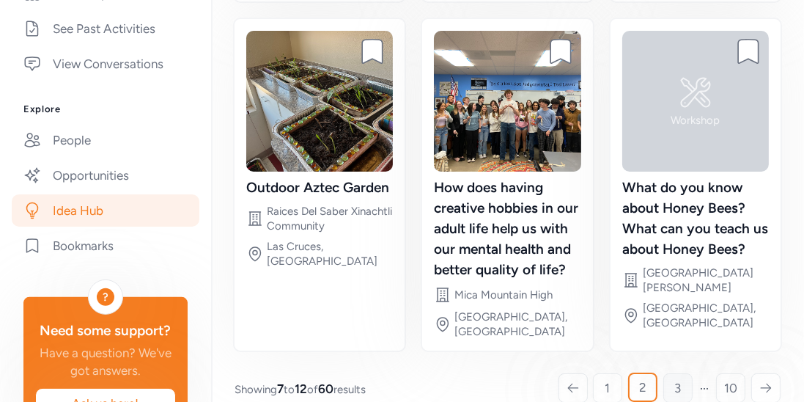
click at [672, 373] on link "3" at bounding box center [677, 387] width 29 height 29
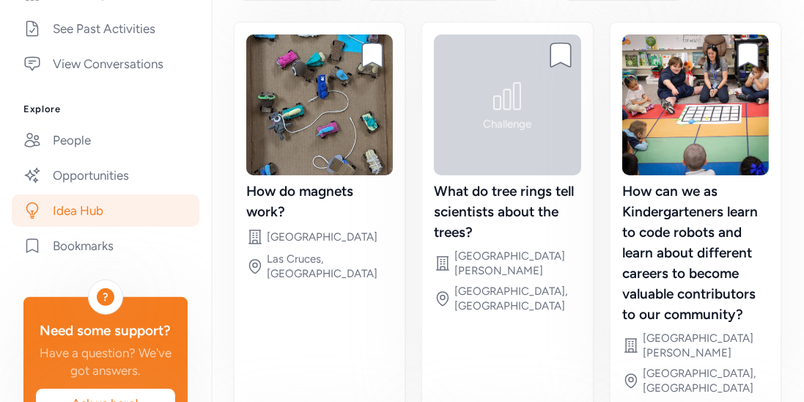
scroll to position [158, 0]
click at [124, 254] on link "Bookmarks" at bounding box center [106, 245] width 188 height 32
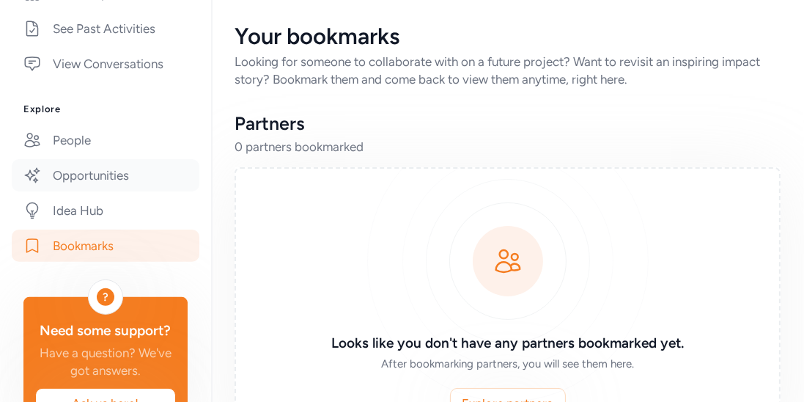
click at [97, 184] on link "Opportunities" at bounding box center [106, 175] width 188 height 32
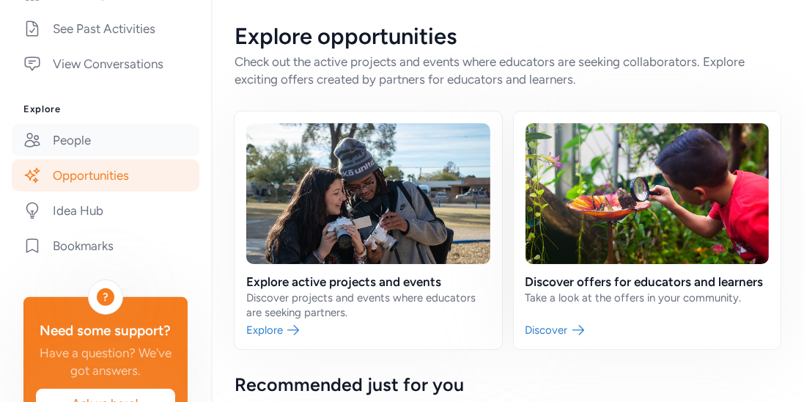
click at [124, 150] on link "People" at bounding box center [106, 140] width 188 height 32
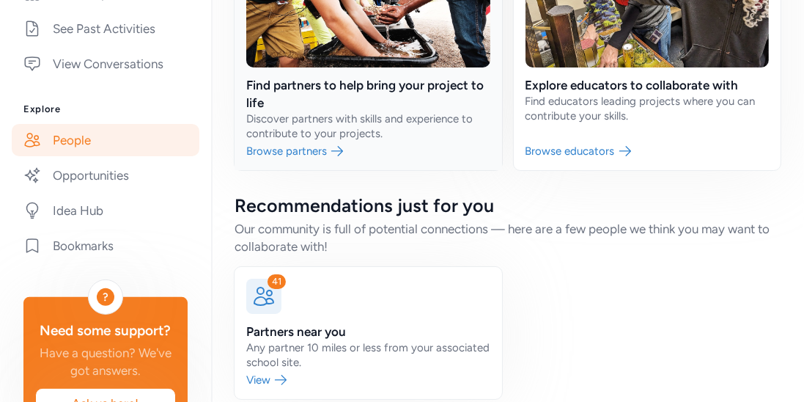
scroll to position [233, 0]
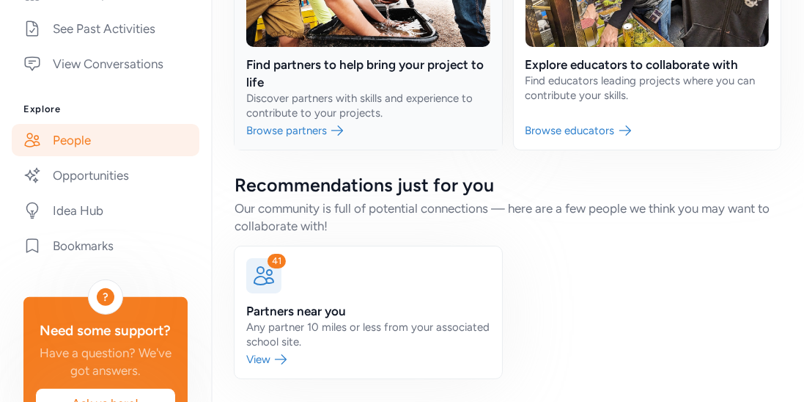
click at [323, 114] on link at bounding box center [369, 21] width 268 height 255
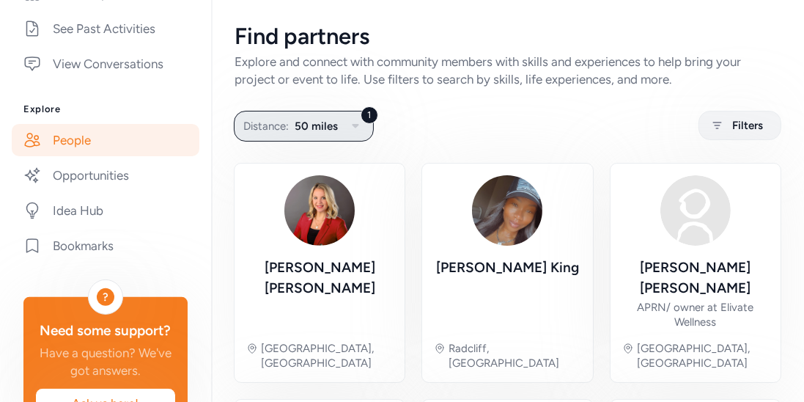
click at [356, 125] on icon "button" at bounding box center [355, 126] width 7 height 4
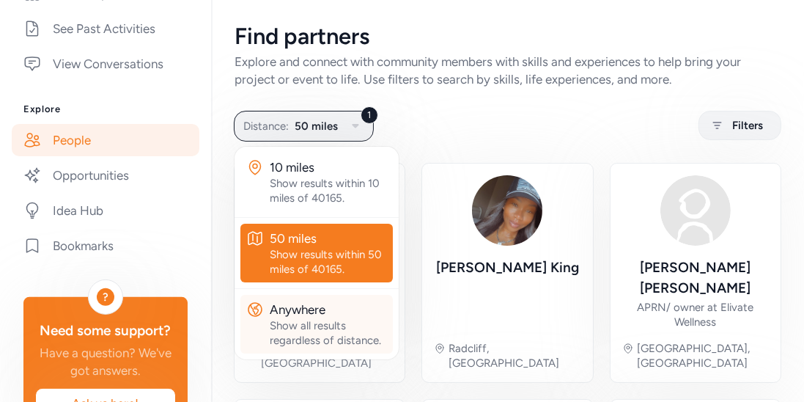
click at [314, 318] on div "Show all results regardless of distance." at bounding box center [328, 332] width 117 height 29
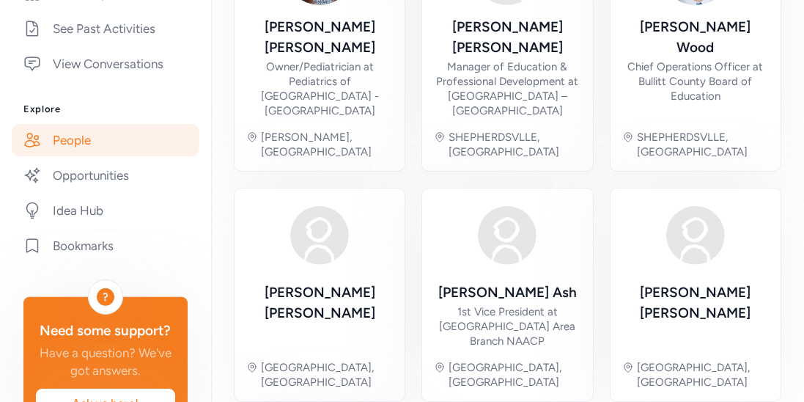
scroll to position [1080, 0]
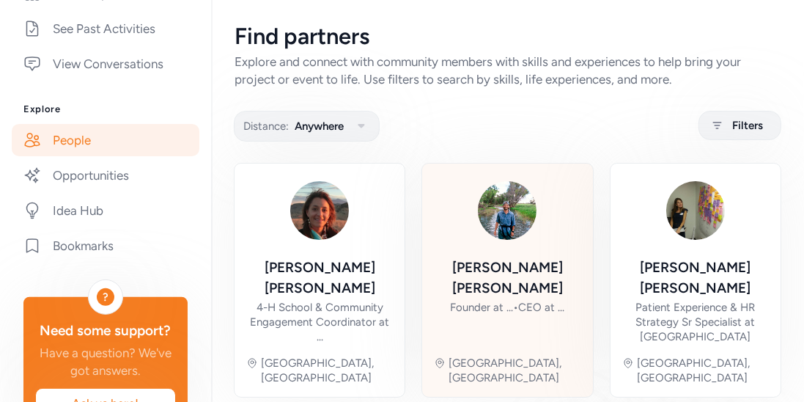
scroll to position [21, 0]
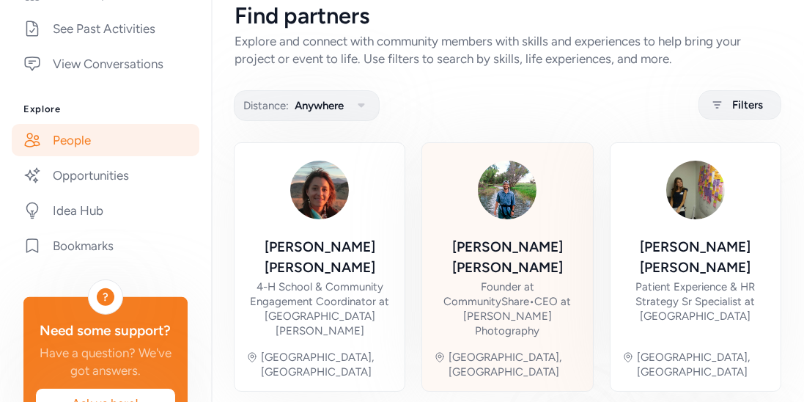
click at [520, 251] on div "Josh Schachter" at bounding box center [507, 257] width 147 height 41
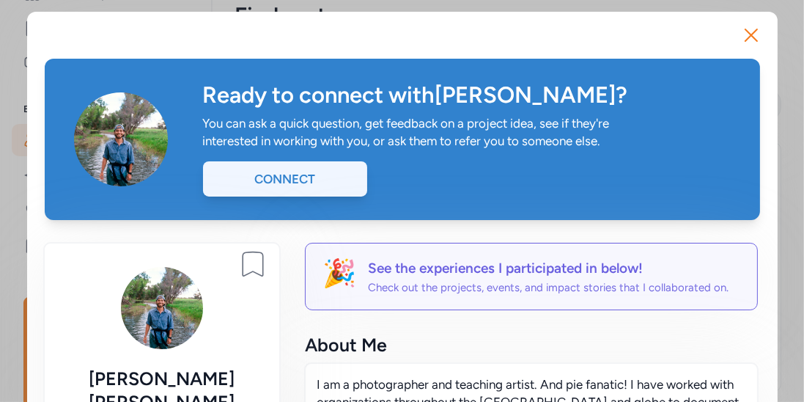
click at [333, 184] on div "Connect" at bounding box center [285, 178] width 164 height 35
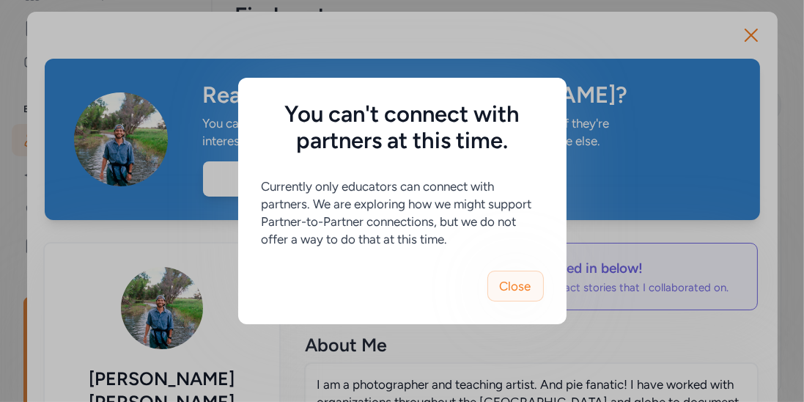
click at [514, 280] on span "Close" at bounding box center [516, 286] width 32 height 18
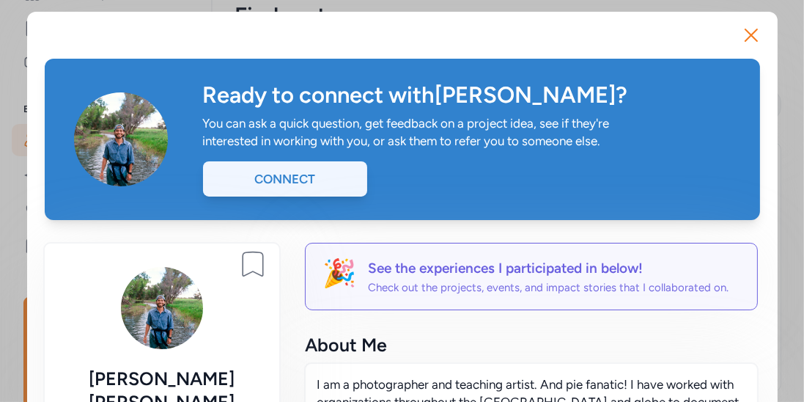
click at [344, 179] on div "Connect" at bounding box center [285, 178] width 164 height 35
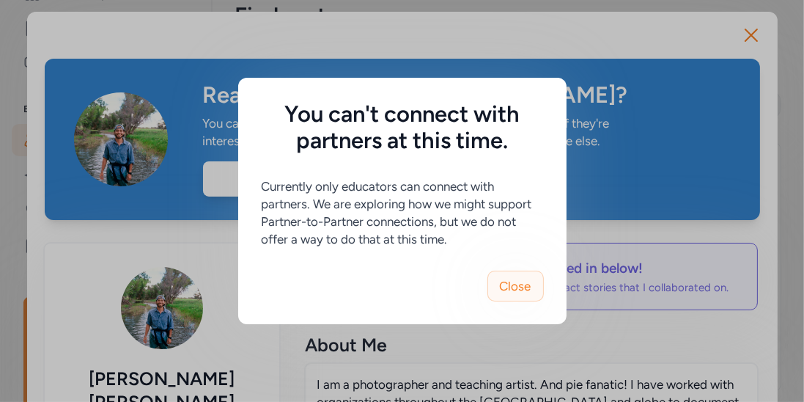
click at [537, 289] on button "Close" at bounding box center [515, 286] width 56 height 31
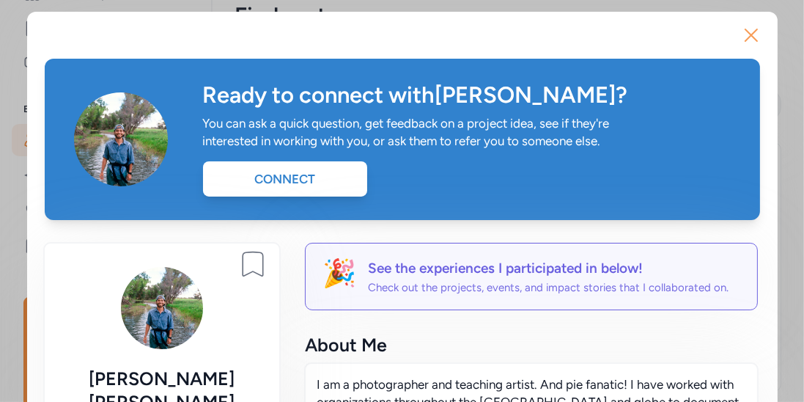
click at [754, 40] on icon "button" at bounding box center [751, 34] width 23 height 23
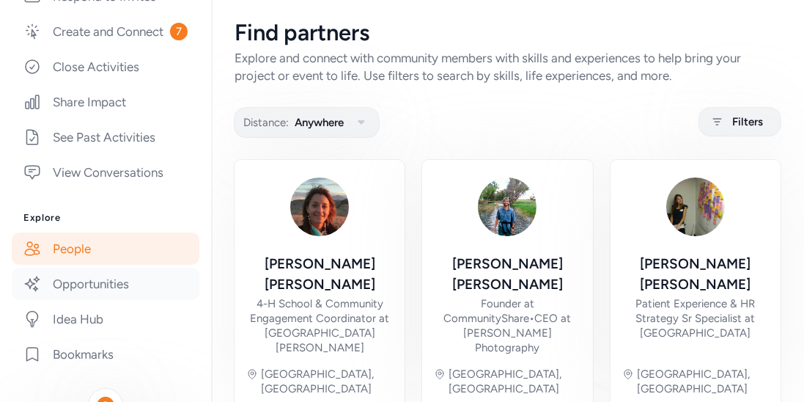
scroll to position [340, 0]
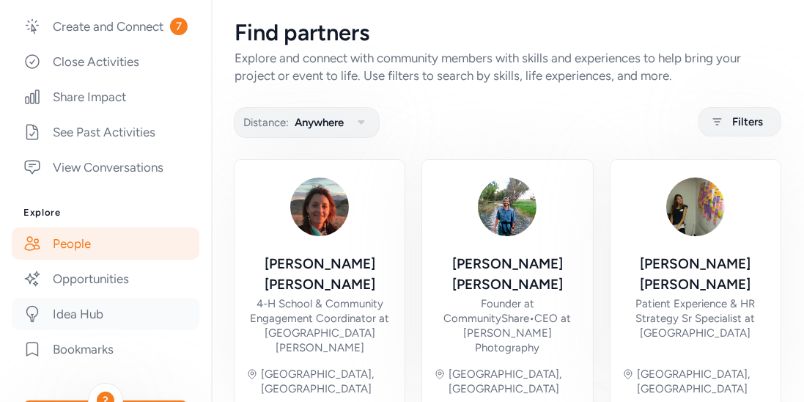
click at [79, 311] on link "Idea Hub" at bounding box center [106, 314] width 188 height 32
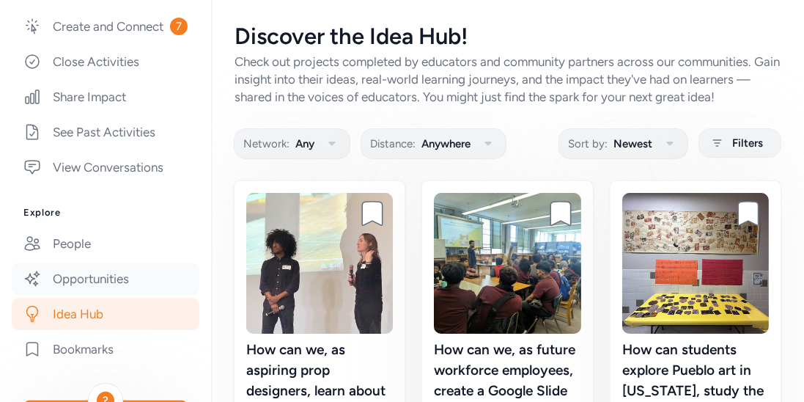
click at [70, 286] on link "Opportunities" at bounding box center [106, 278] width 188 height 32
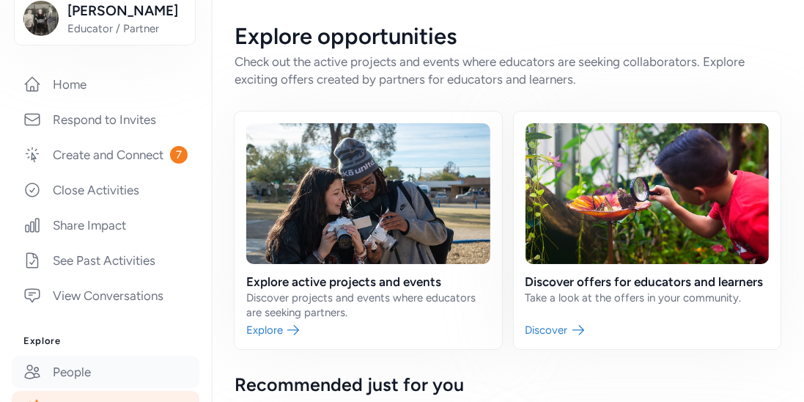
scroll to position [205, 0]
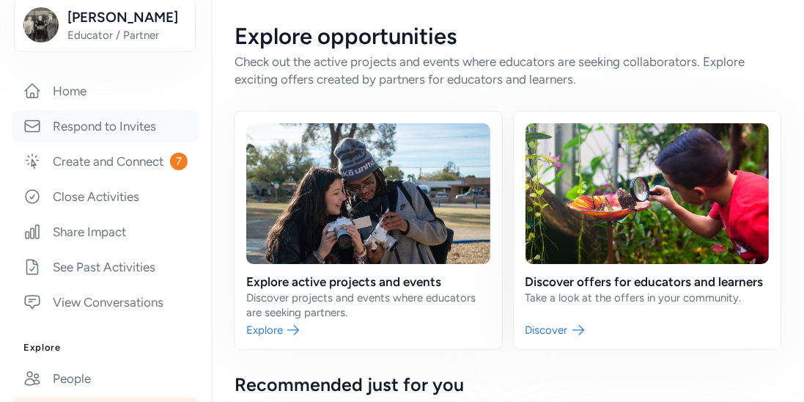
click at [84, 139] on link "Respond to Invites" at bounding box center [106, 126] width 188 height 32
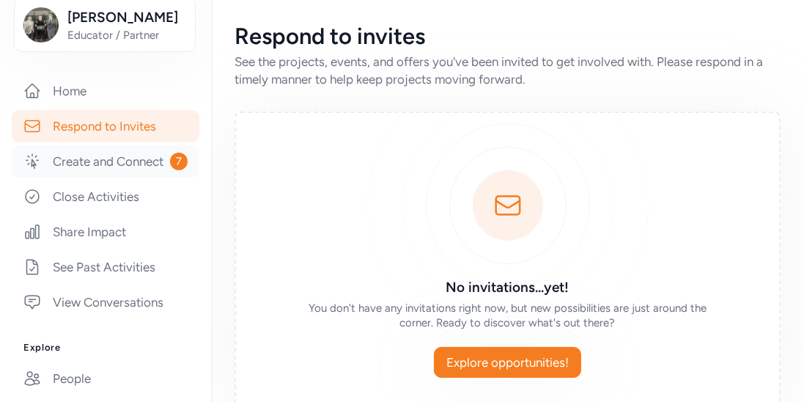
click at [78, 161] on link "Create and Connect 7" at bounding box center [106, 161] width 188 height 32
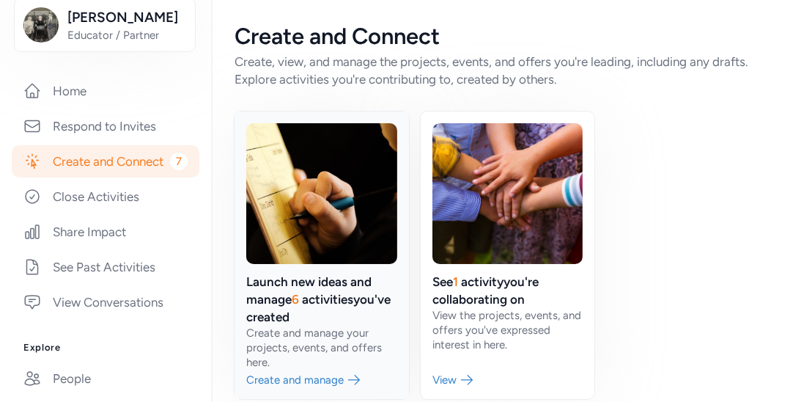
scroll to position [20, 0]
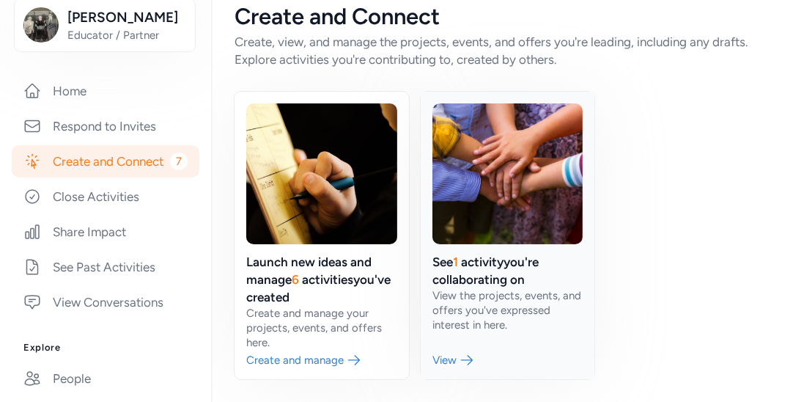
click at [520, 264] on link at bounding box center [508, 235] width 174 height 287
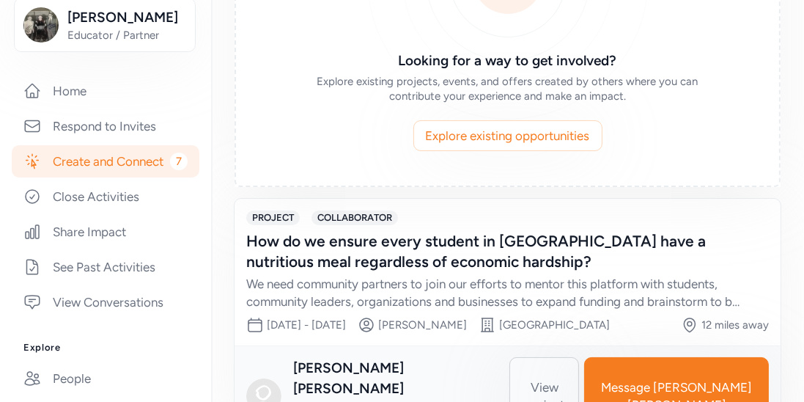
scroll to position [257, 0]
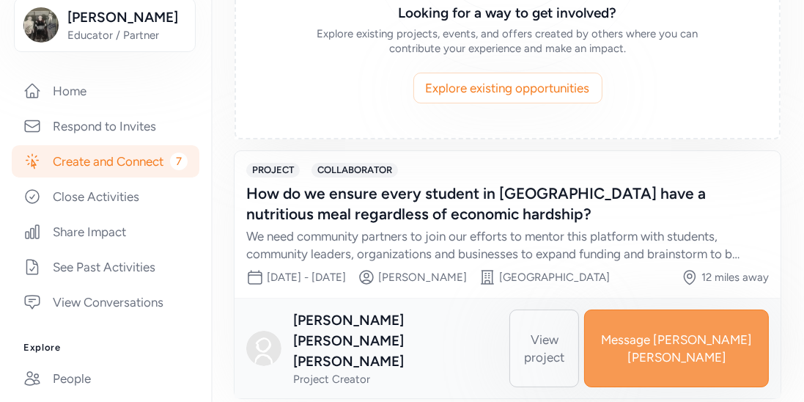
click at [703, 344] on span "Message Lou Ann" at bounding box center [677, 348] width 160 height 35
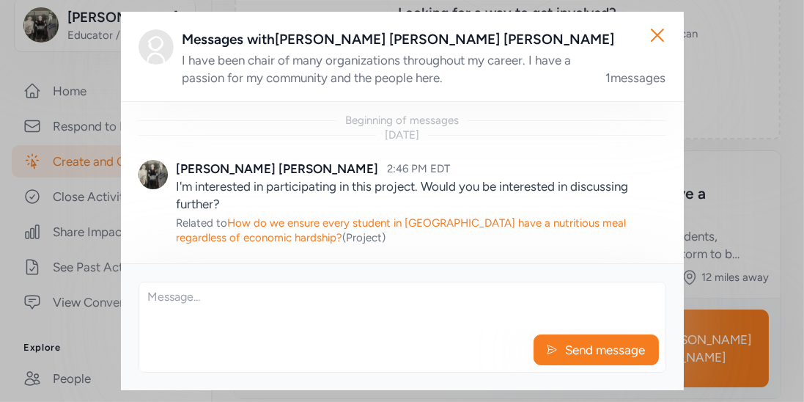
click at [405, 314] on textarea at bounding box center [402, 305] width 526 height 47
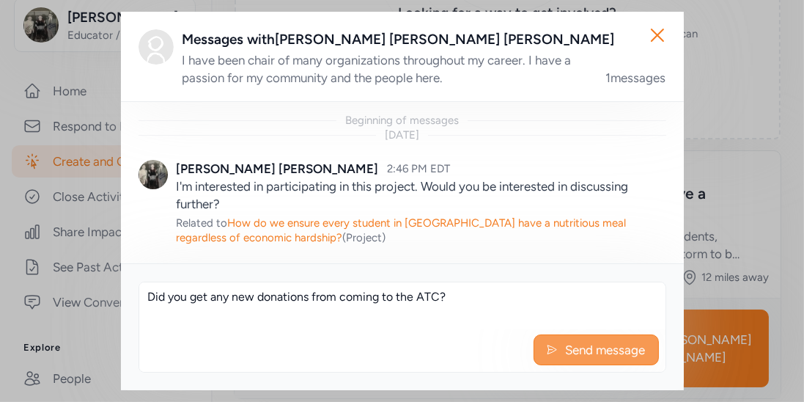
type textarea "Did you get any new donations from coming to the ATC?"
click at [578, 356] on span "Send message" at bounding box center [605, 350] width 83 height 18
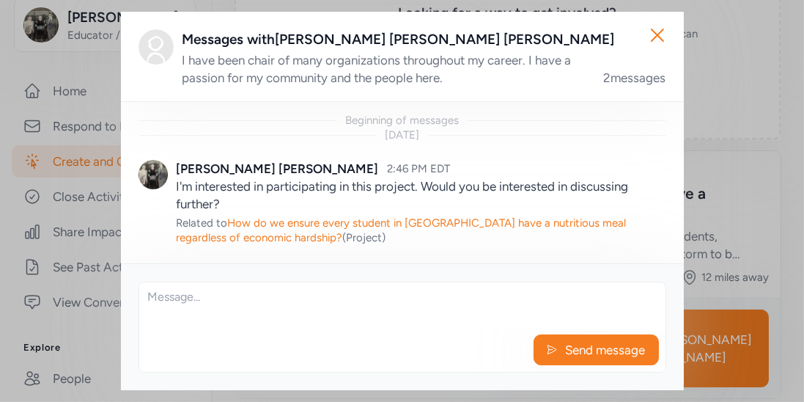
scroll to position [108, 0]
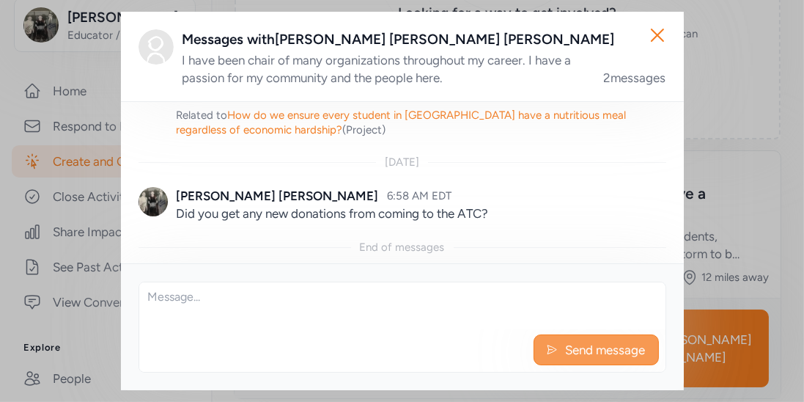
click at [599, 336] on button "Send message" at bounding box center [596, 349] width 125 height 31
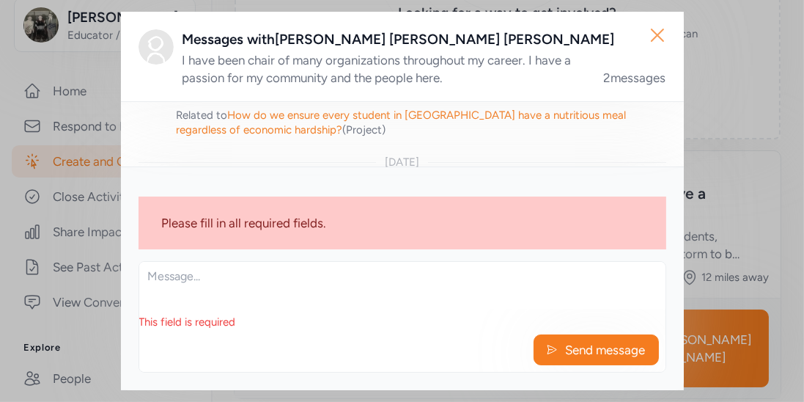
click at [657, 37] on icon "button" at bounding box center [657, 34] width 23 height 23
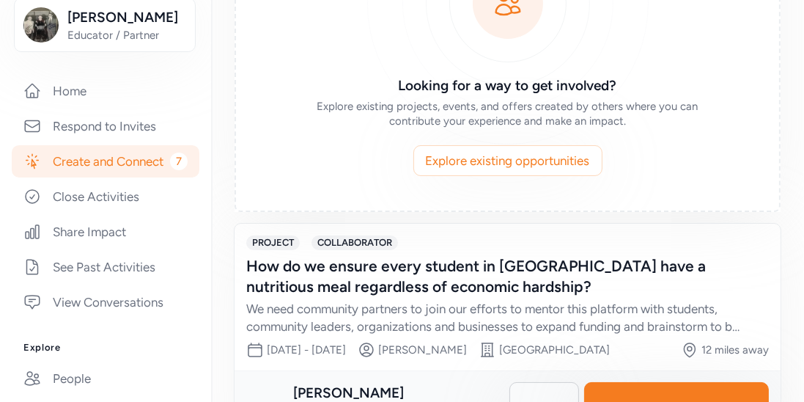
scroll to position [257, 0]
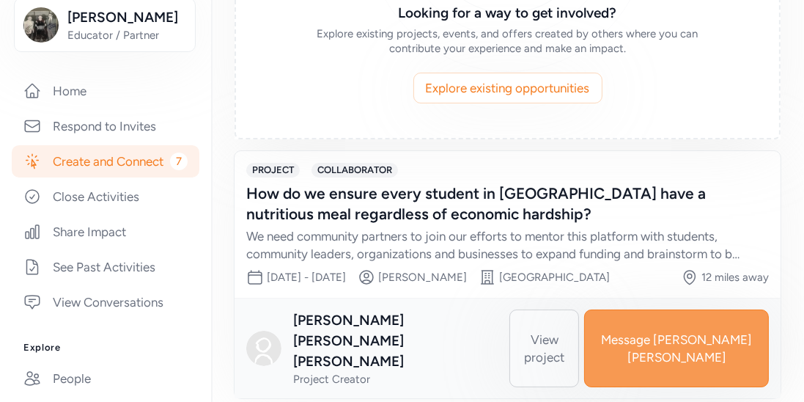
click at [680, 342] on span "Message Lou Ann" at bounding box center [677, 348] width 160 height 35
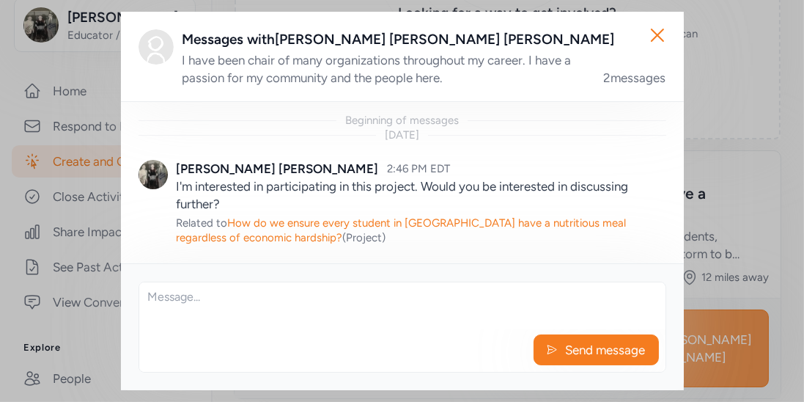
scroll to position [108, 0]
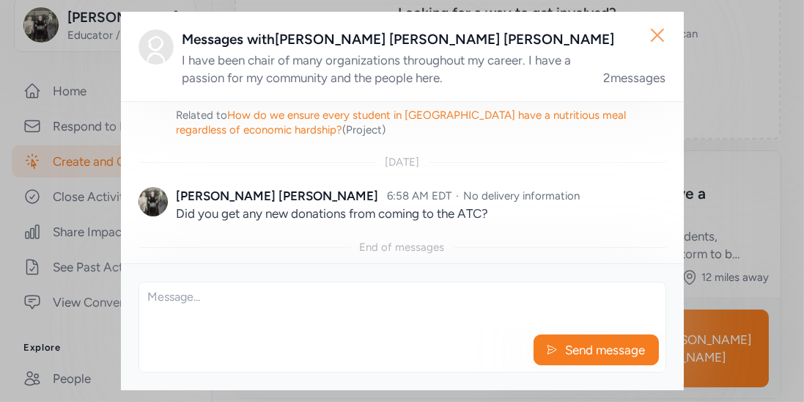
click at [652, 40] on icon "button" at bounding box center [657, 34] width 23 height 23
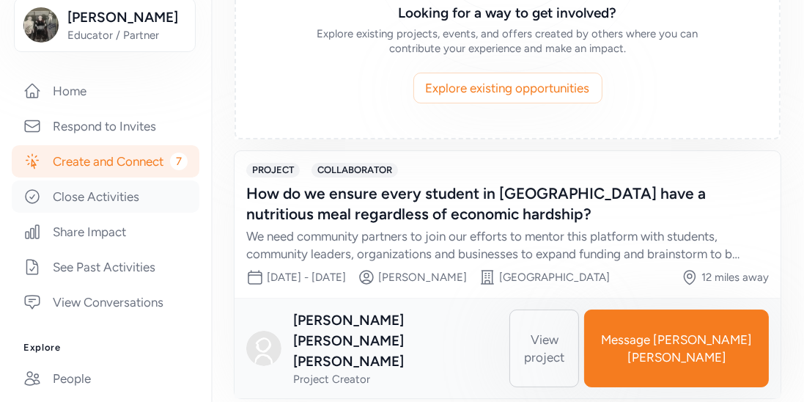
click at [118, 207] on link "Close Activities" at bounding box center [106, 196] width 188 height 32
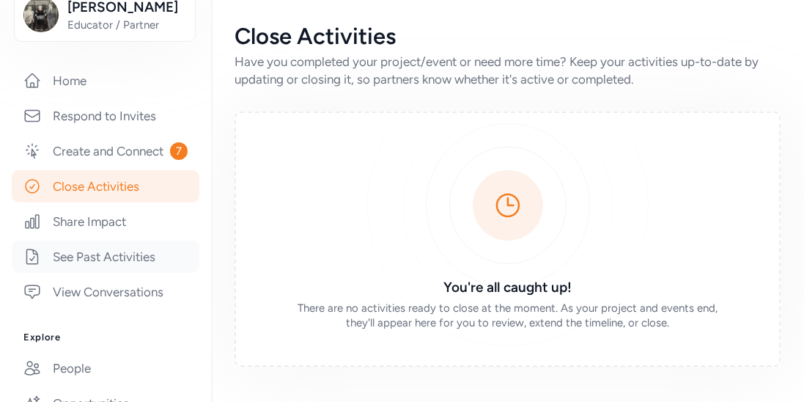
scroll to position [209, 0]
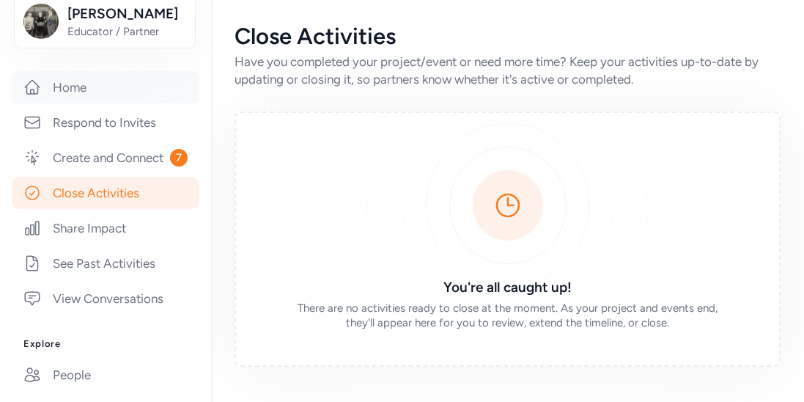
click at [72, 81] on link "Home" at bounding box center [106, 87] width 188 height 32
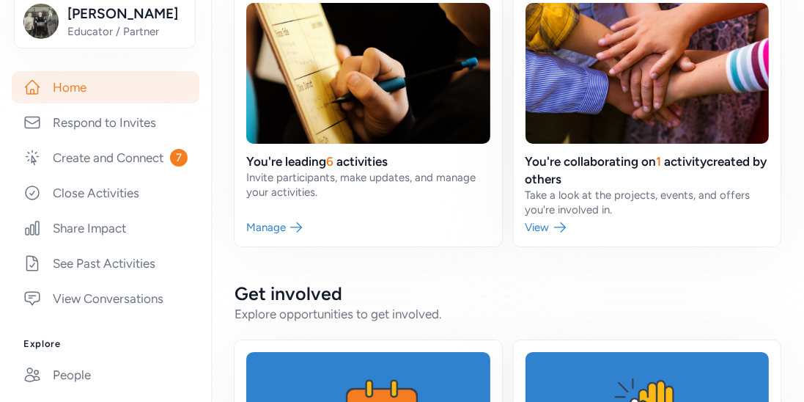
scroll to position [402, 0]
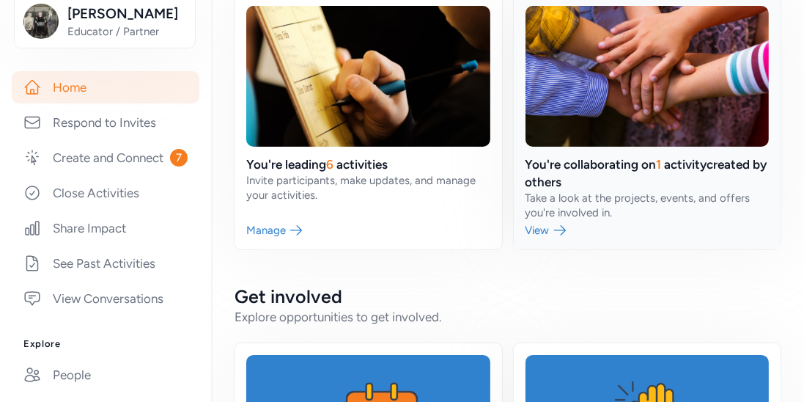
click at [562, 162] on link at bounding box center [648, 121] width 268 height 255
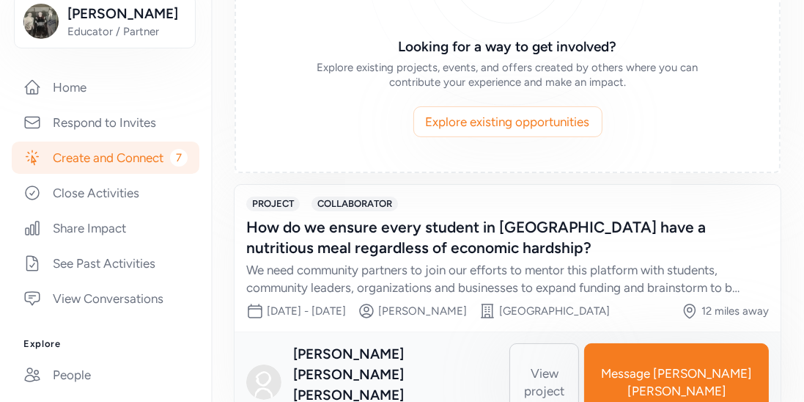
scroll to position [224, 0]
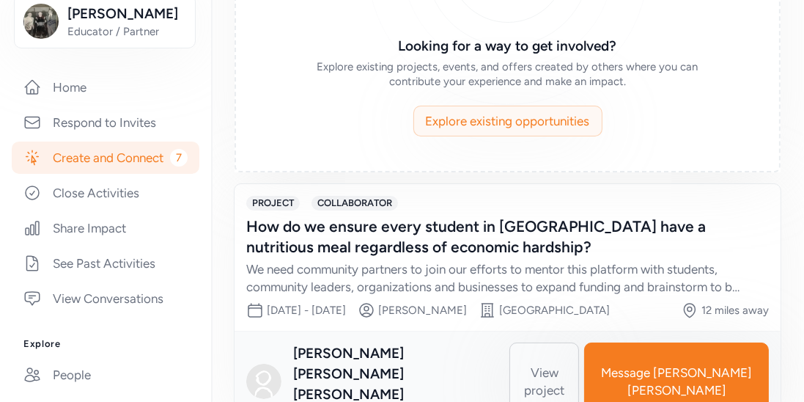
click at [548, 128] on span "Explore existing opportunities" at bounding box center [508, 121] width 164 height 18
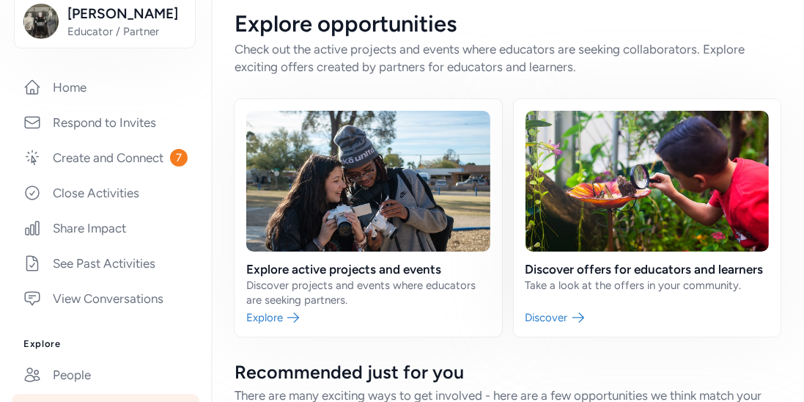
scroll to position [13, 0]
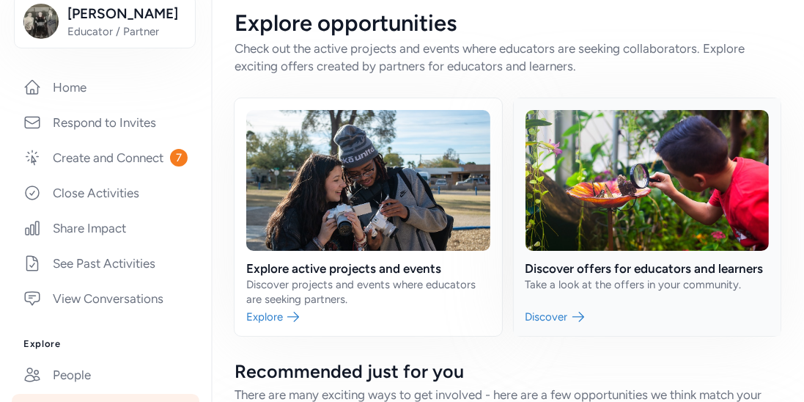
click at [587, 248] on link at bounding box center [648, 217] width 268 height 238
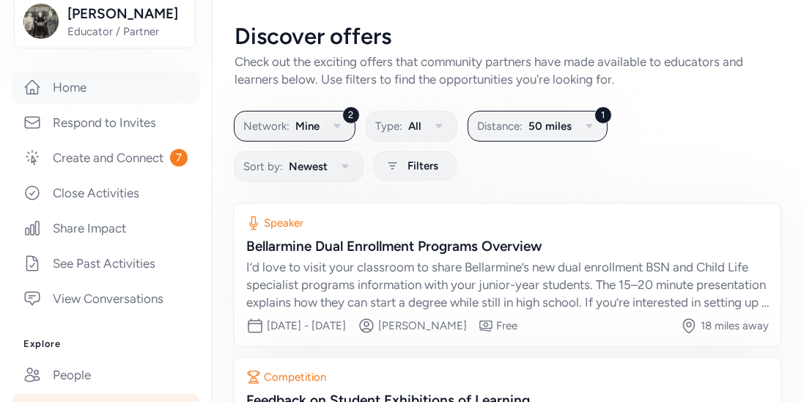
click at [80, 87] on link "Home" at bounding box center [106, 87] width 188 height 32
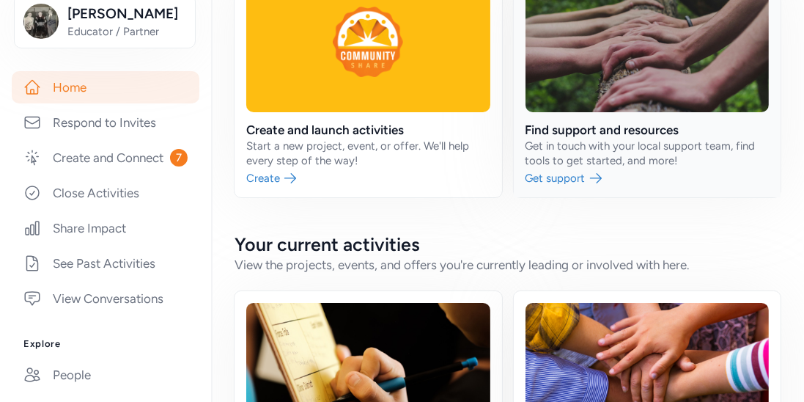
scroll to position [114, 0]
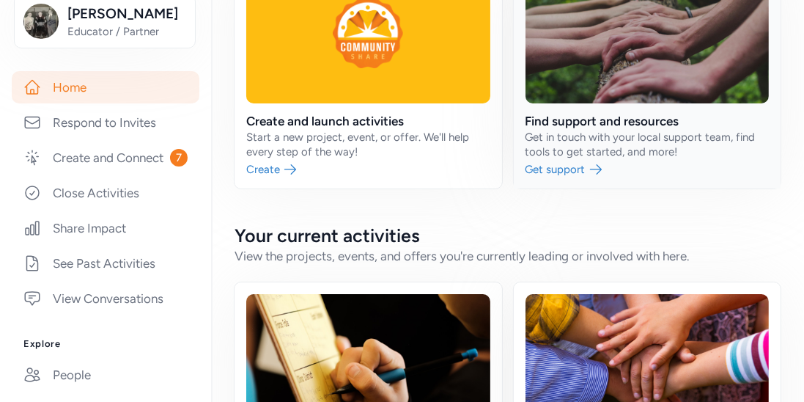
click at [599, 150] on link at bounding box center [648, 70] width 268 height 238
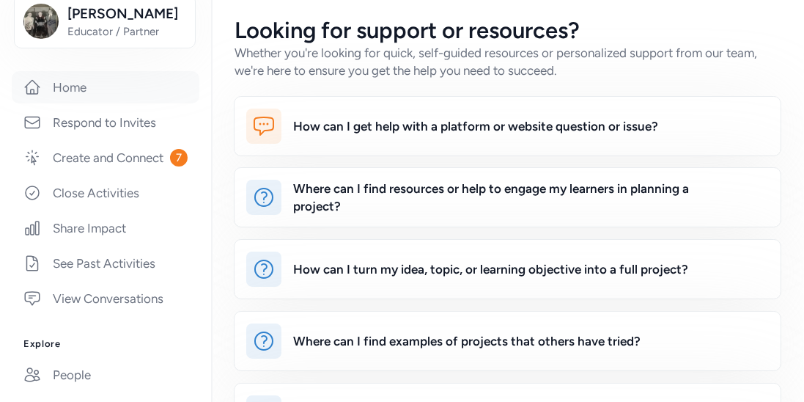
click at [89, 92] on link "Home" at bounding box center [106, 87] width 188 height 32
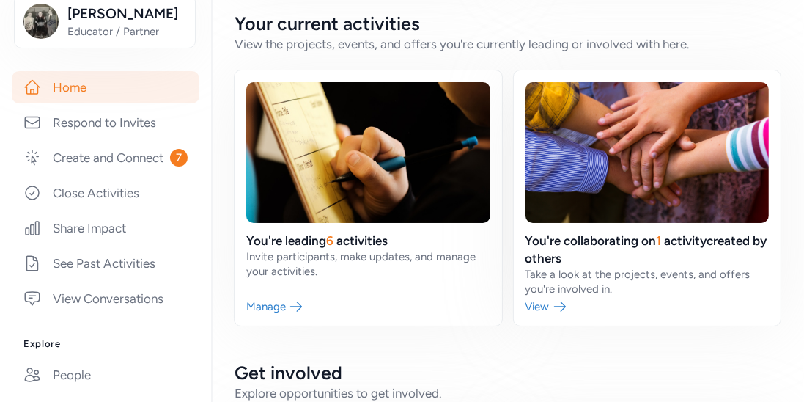
scroll to position [453, 0]
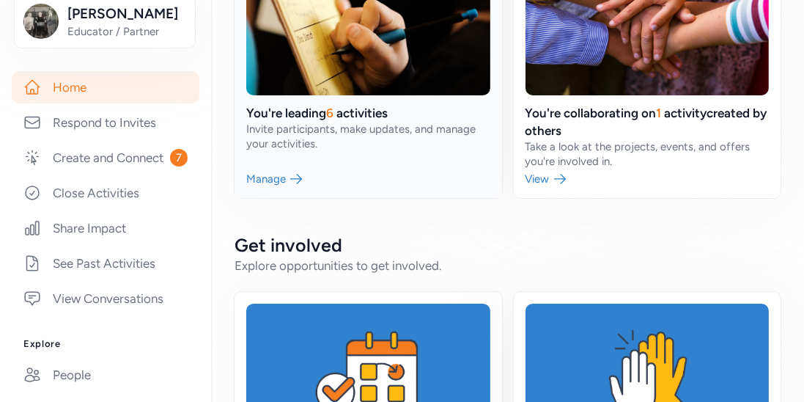
click at [344, 111] on link at bounding box center [369, 70] width 268 height 255
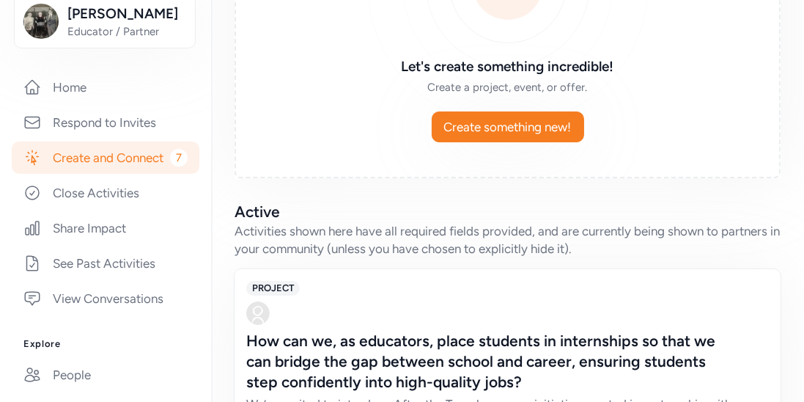
scroll to position [216, 0]
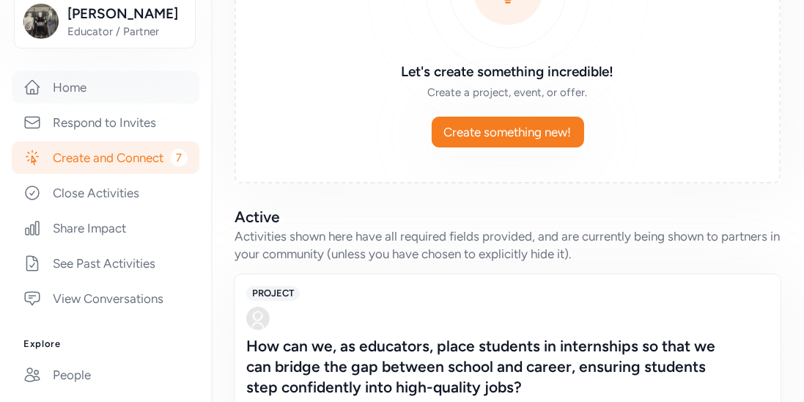
click at [79, 89] on link "Home" at bounding box center [106, 87] width 188 height 32
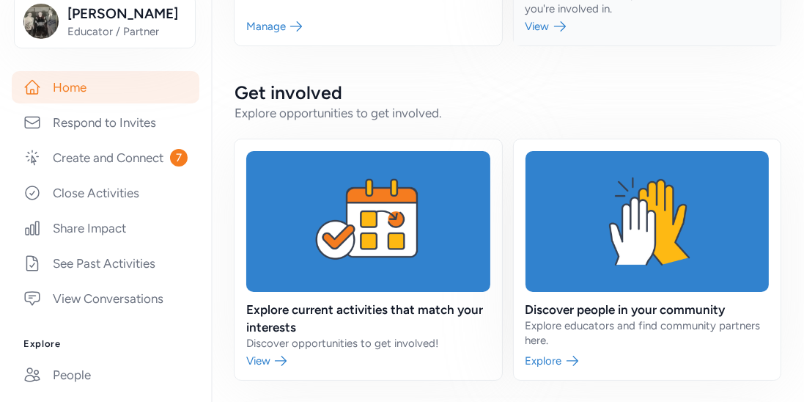
scroll to position [606, 0]
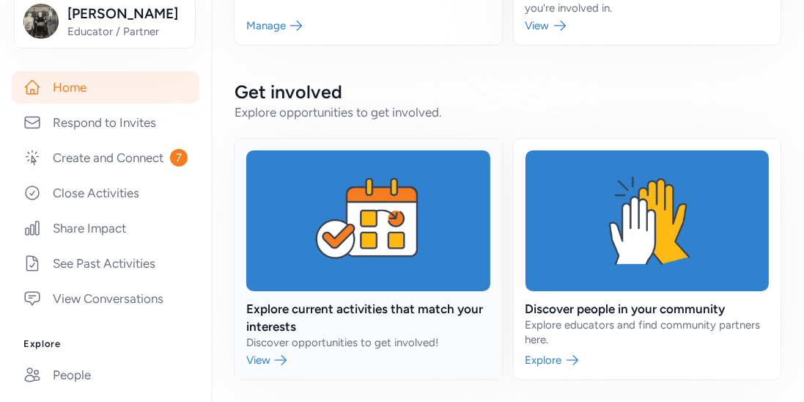
click at [413, 304] on link at bounding box center [369, 259] width 268 height 240
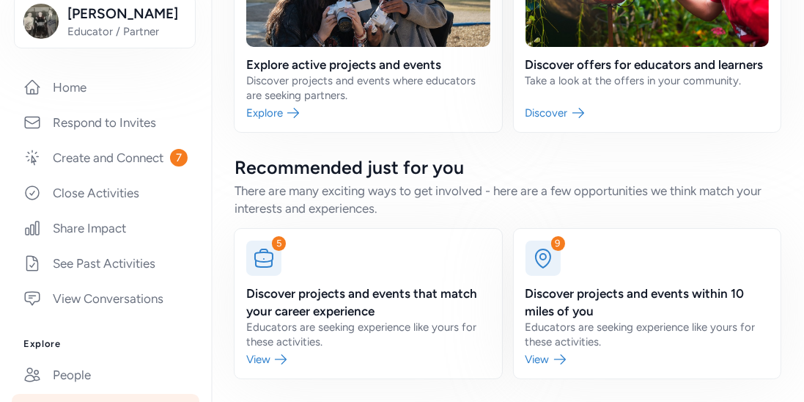
scroll to position [216, 0]
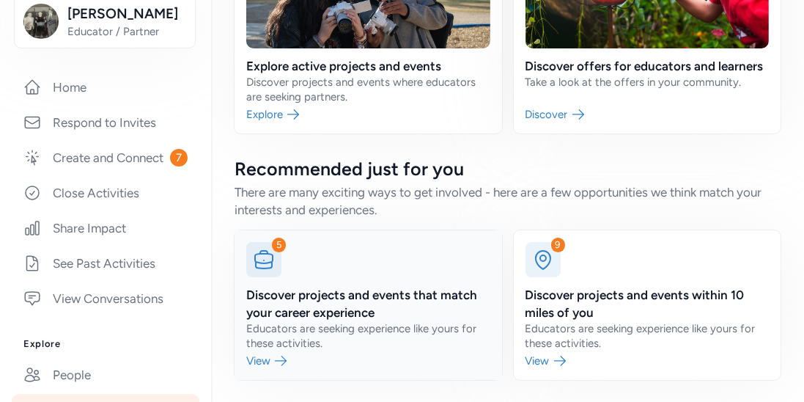
click at [413, 300] on link at bounding box center [369, 305] width 268 height 150
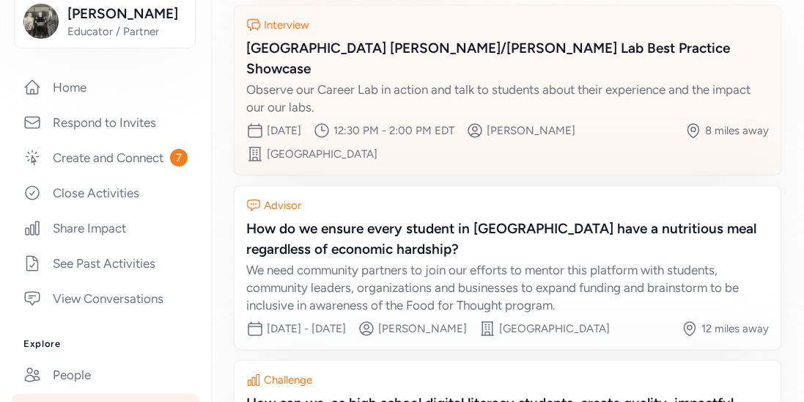
click at [501, 54] on div "Zoneton Middle School Paxton/Patterson Lab Best Practice Showcase" at bounding box center [507, 58] width 523 height 41
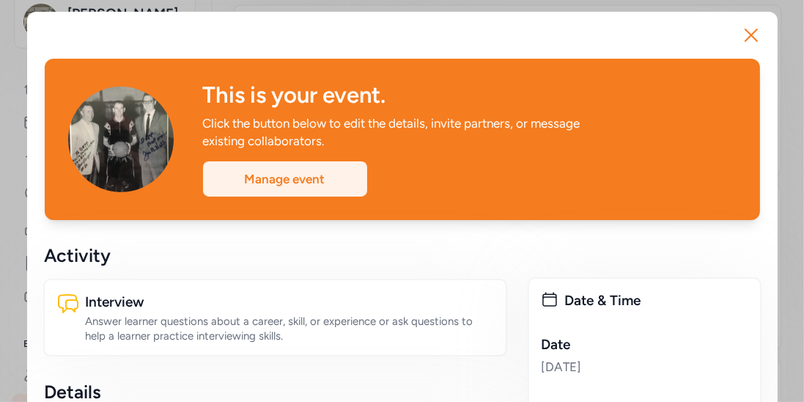
click at [306, 188] on div "Manage event" at bounding box center [285, 178] width 164 height 35
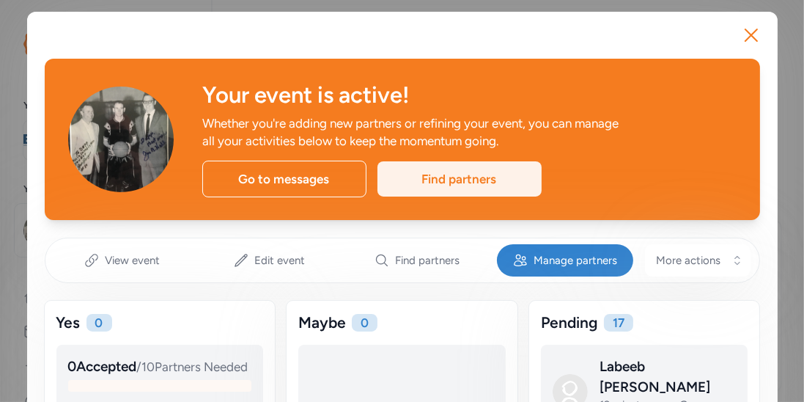
scroll to position [216, 0]
click at [446, 188] on div "Find partners" at bounding box center [460, 178] width 164 height 35
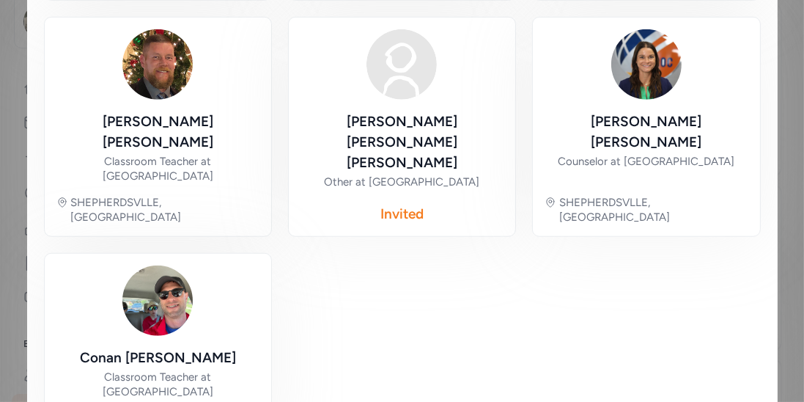
scroll to position [1232, 0]
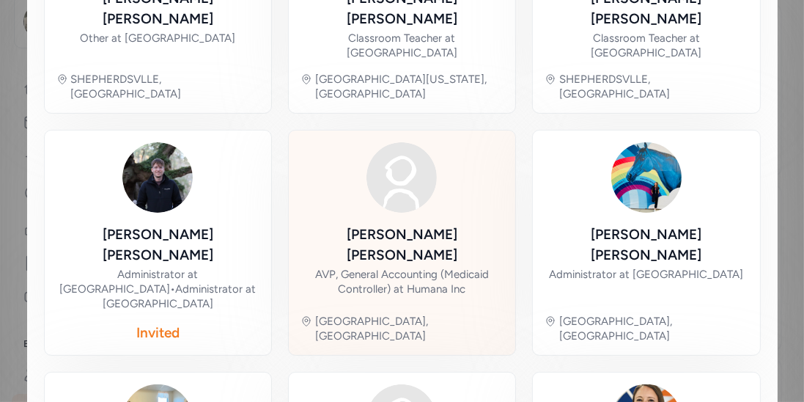
scroll to position [460, 0]
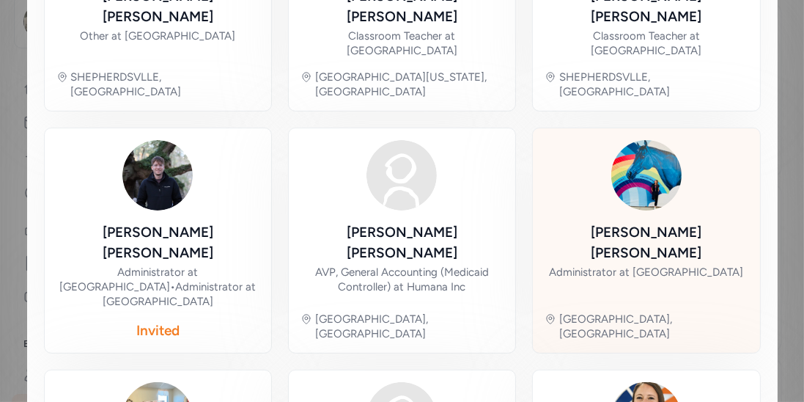
click at [655, 183] on div "Lindsey Wegley Administrator at North Bullitt High School Glenview Manor, KY" at bounding box center [646, 240] width 203 height 201
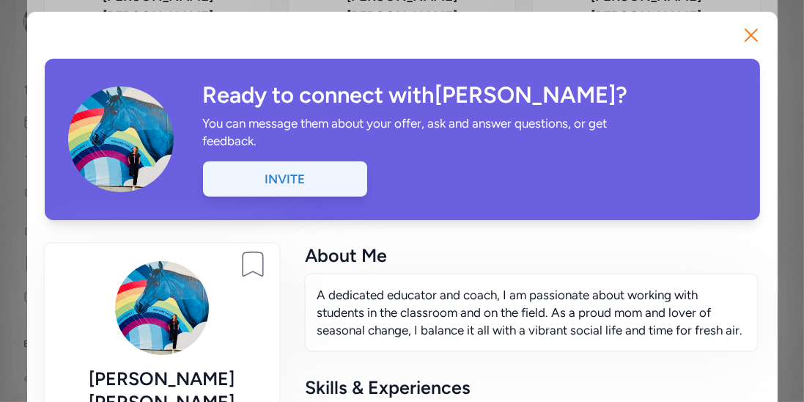
click at [283, 181] on div "Invite" at bounding box center [285, 178] width 164 height 35
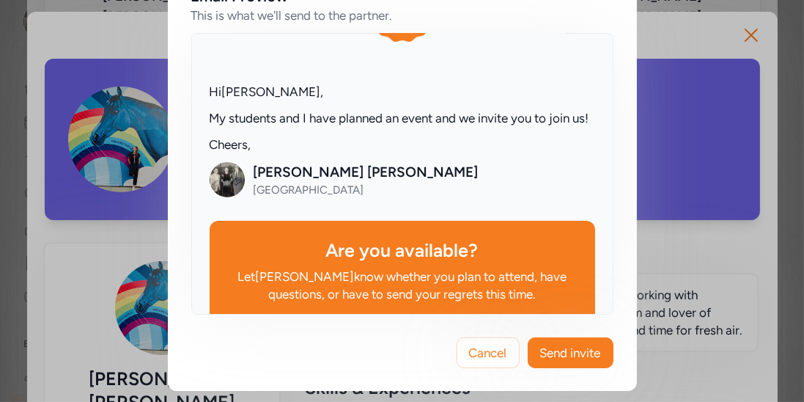
scroll to position [127, 0]
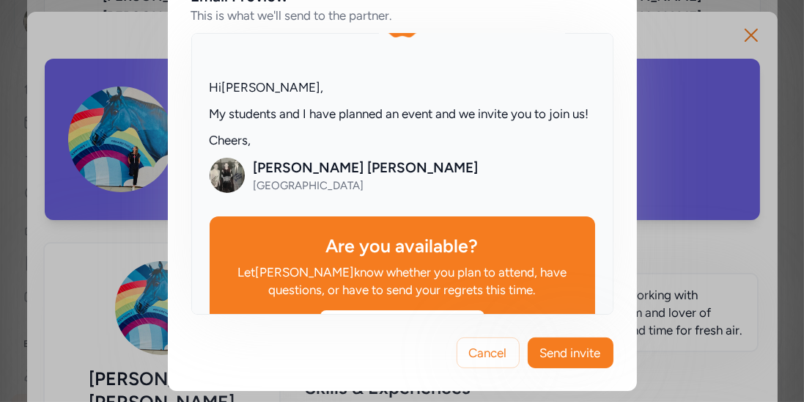
click at [553, 334] on div "Cancel Send invite" at bounding box center [402, 352] width 469 height 76
click at [556, 340] on button "Send invite" at bounding box center [571, 352] width 86 height 31
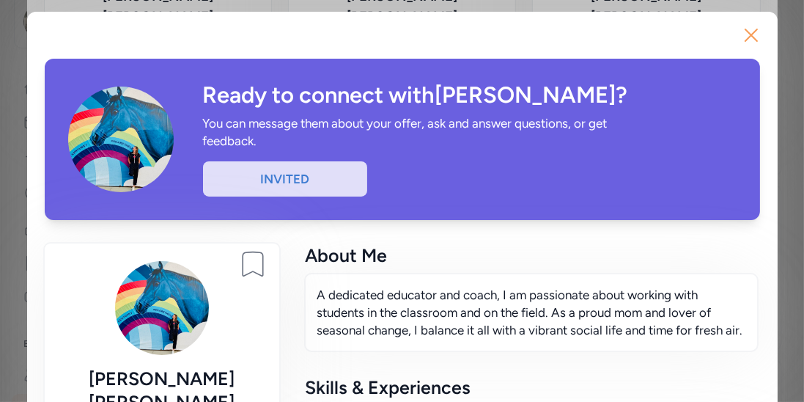
click at [737, 44] on button "Close" at bounding box center [751, 35] width 47 height 47
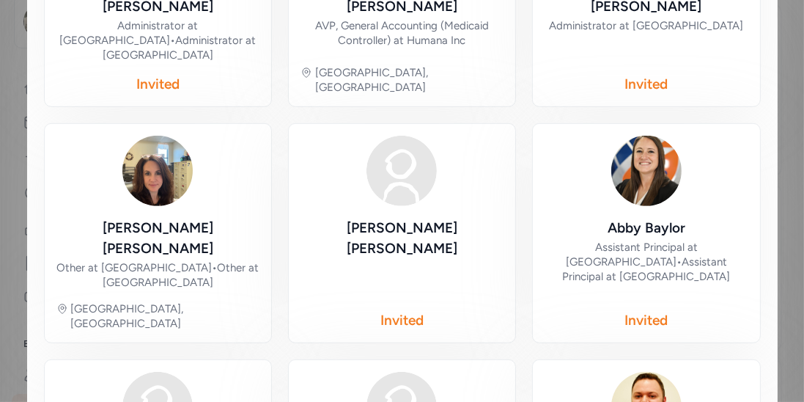
scroll to position [709, 0]
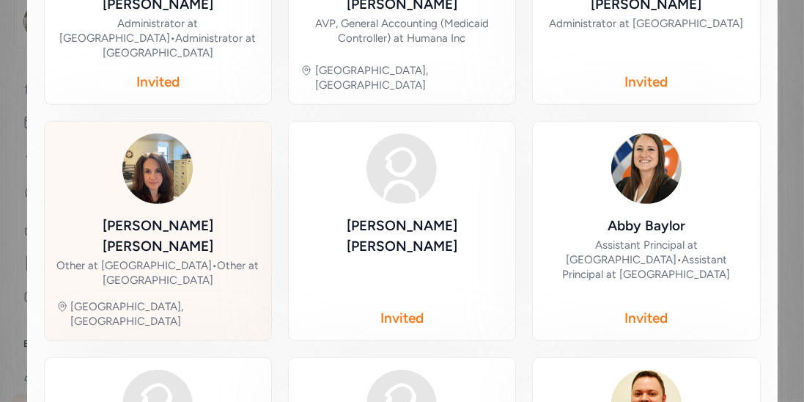
click at [211, 258] on div "Other at Bullitt County Public Schools • Other at Freedom Elementary School" at bounding box center [157, 272] width 203 height 29
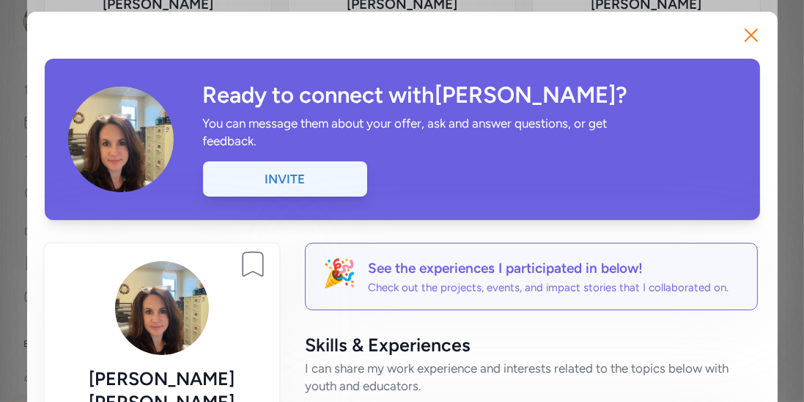
click at [289, 187] on div "Invite" at bounding box center [285, 178] width 164 height 35
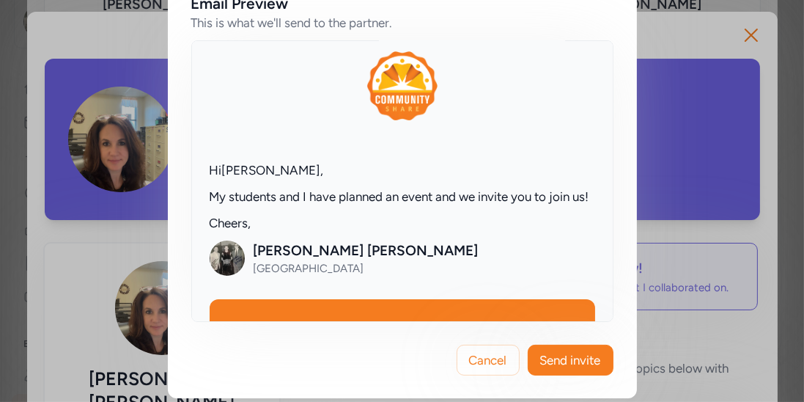
scroll to position [54, 0]
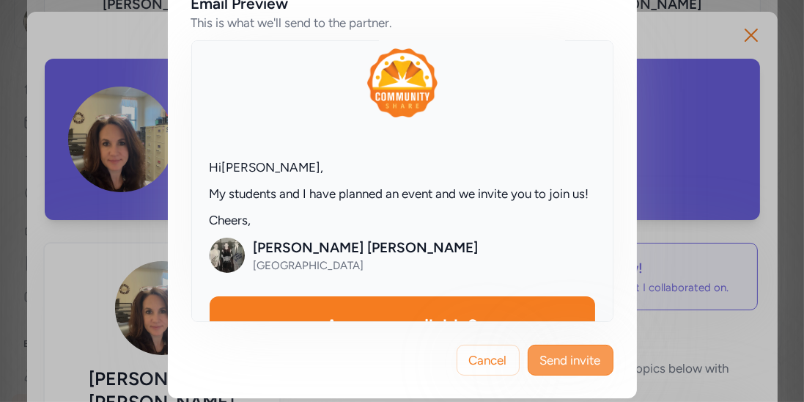
click at [586, 364] on span "Send invite" at bounding box center [570, 360] width 61 height 18
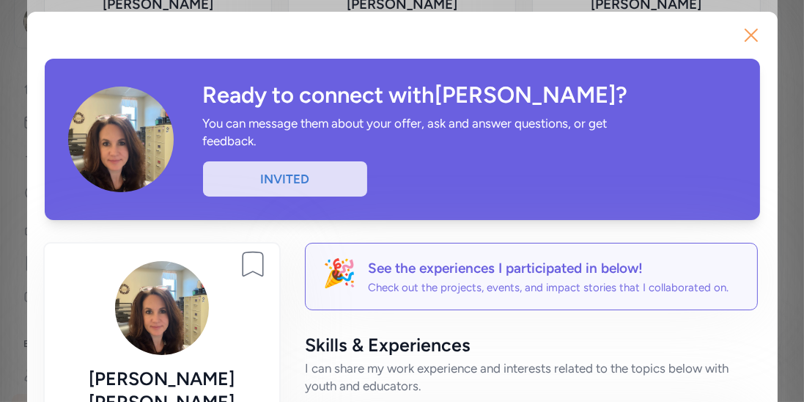
click at [744, 43] on icon "button" at bounding box center [751, 34] width 23 height 23
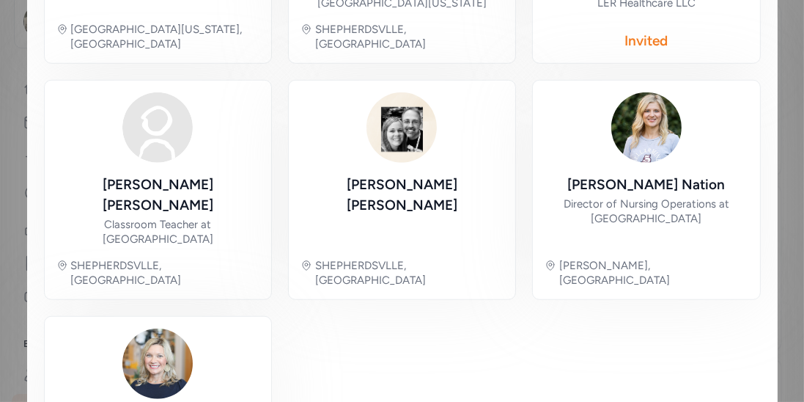
scroll to position [1232, 0]
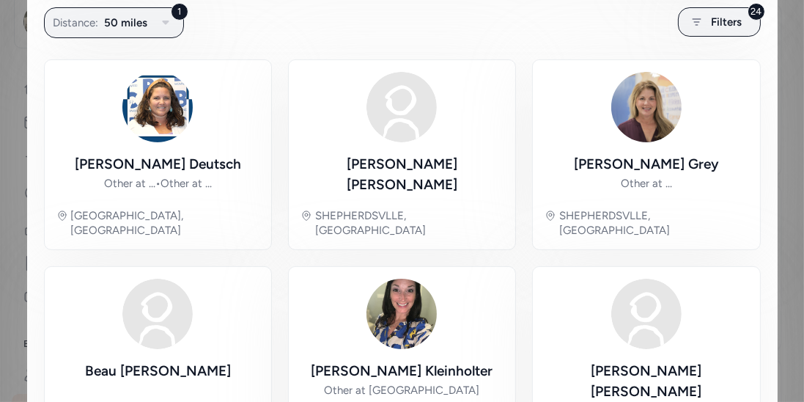
scroll to position [288, 0]
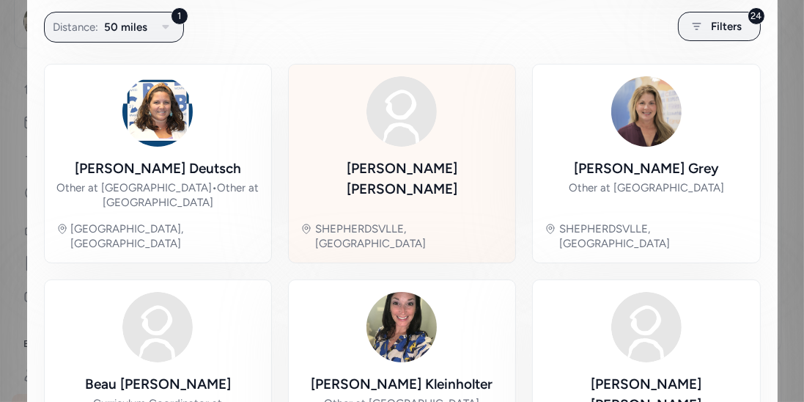
click at [462, 230] on div "SHEPHERDSVLLE, [GEOGRAPHIC_DATA]" at bounding box center [409, 235] width 188 height 29
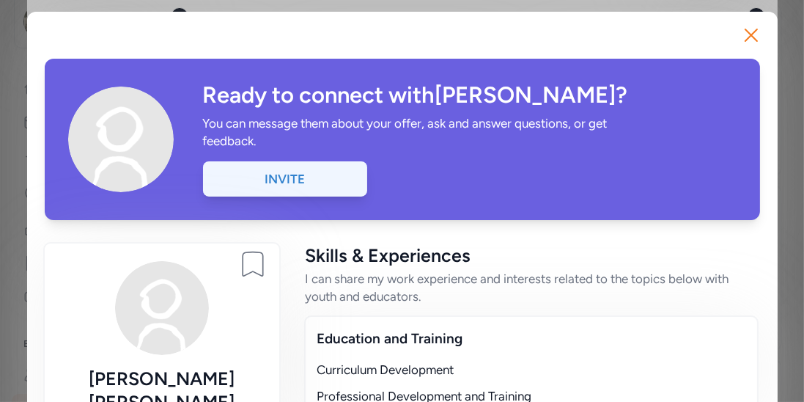
click at [322, 188] on div "Invite" at bounding box center [285, 178] width 164 height 35
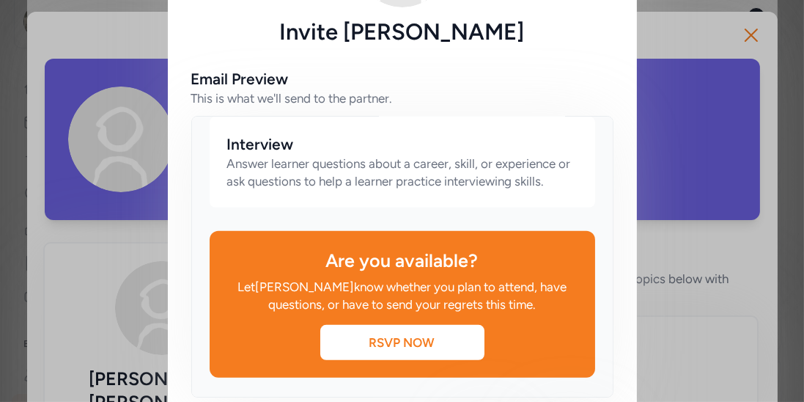
scroll to position [205, 0]
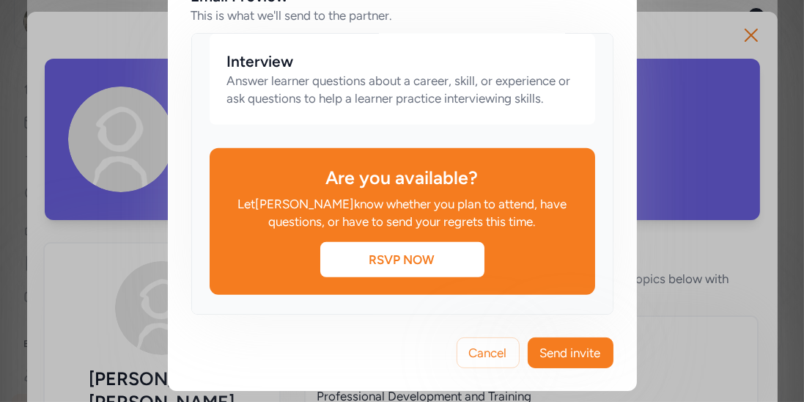
click at [490, 246] on div "Are you available? Let Lee know whether you plan to attend, have questions, or …" at bounding box center [403, 221] width 386 height 147
click at [554, 344] on span "Send invite" at bounding box center [570, 353] width 61 height 18
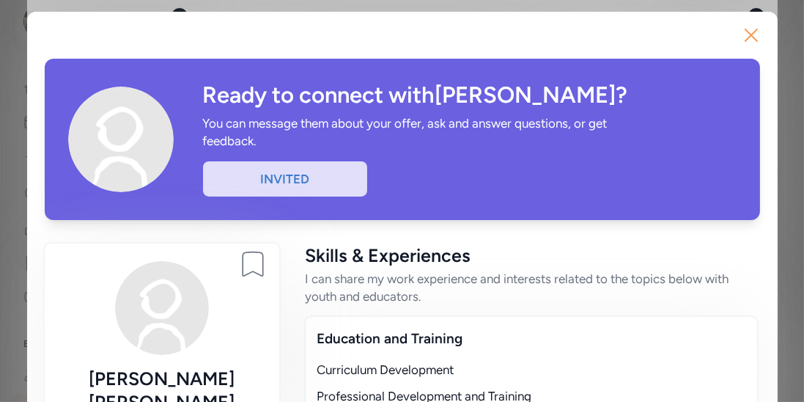
click at [740, 34] on icon "button" at bounding box center [751, 34] width 23 height 23
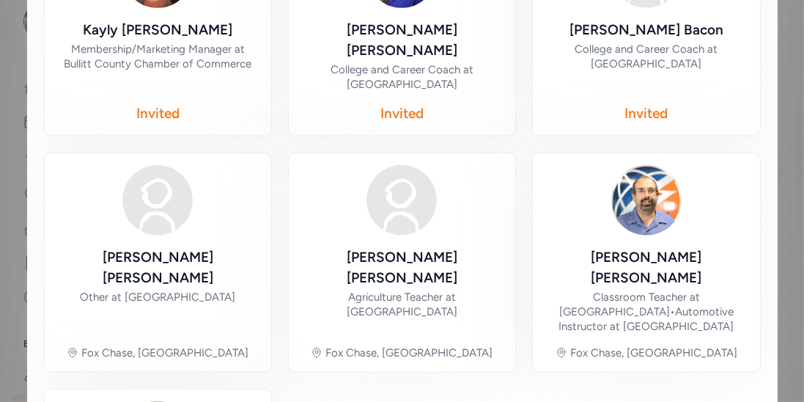
scroll to position [1104, 0]
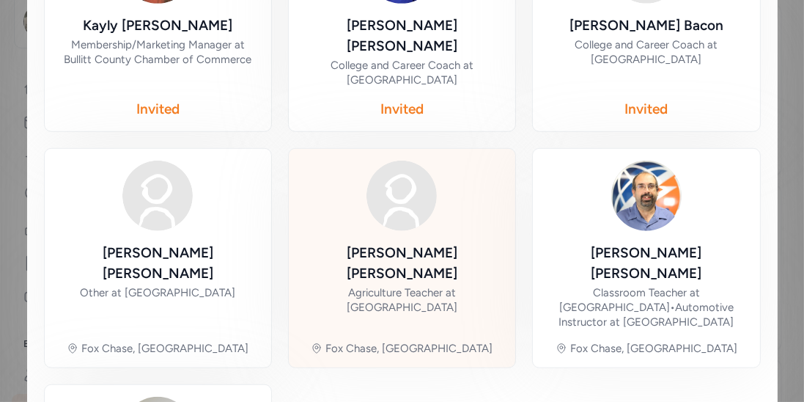
click at [439, 285] on div "Agriculture Teacher at Bullitt East High School" at bounding box center [402, 299] width 203 height 29
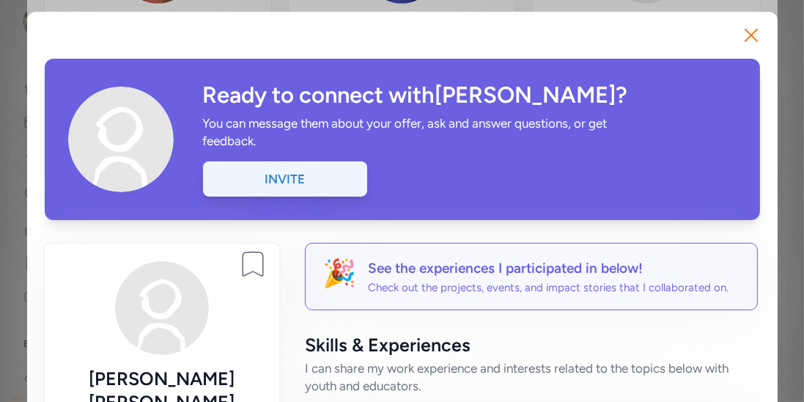
click at [331, 180] on div "Invite" at bounding box center [285, 178] width 164 height 35
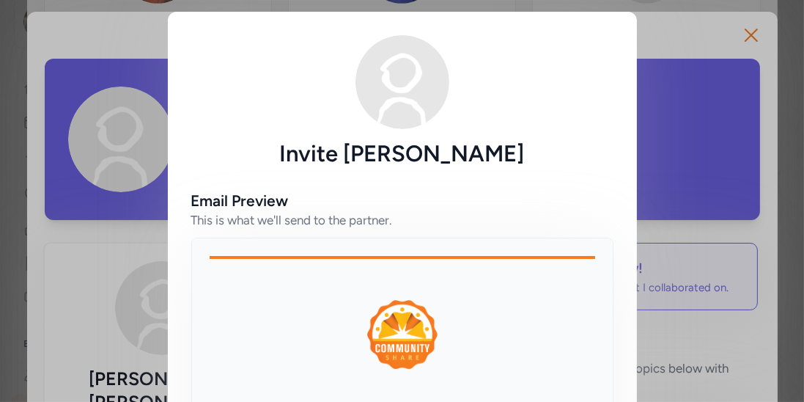
scroll to position [205, 0]
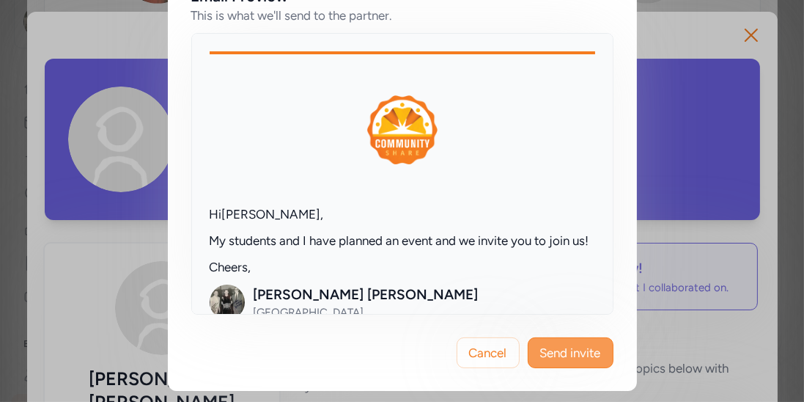
click at [553, 344] on span "Send invite" at bounding box center [570, 353] width 61 height 18
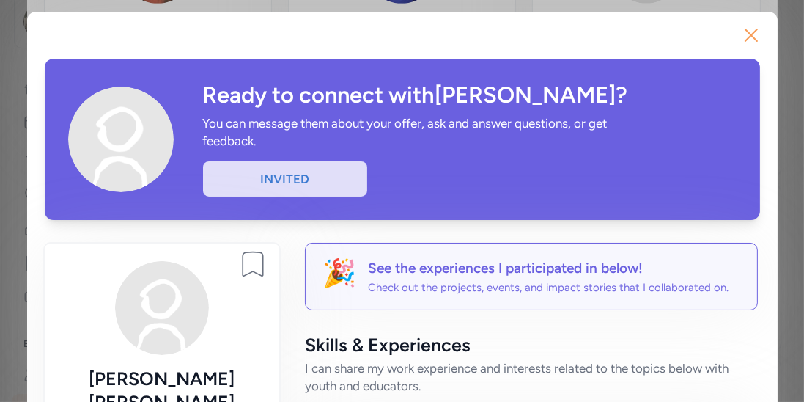
click at [744, 53] on button "Close" at bounding box center [751, 35] width 47 height 47
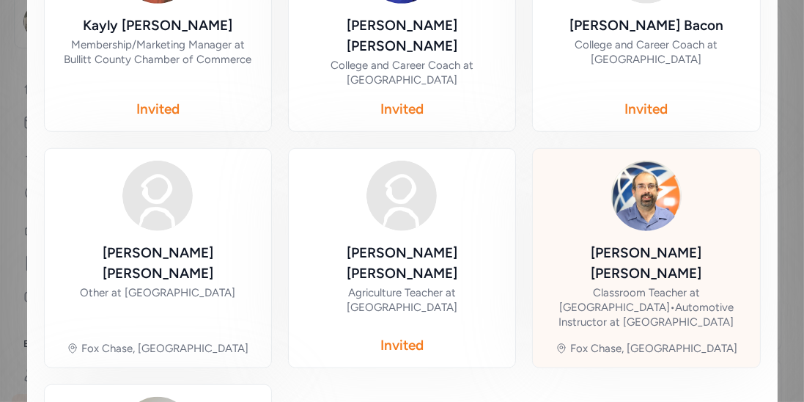
scroll to position [1221, 0]
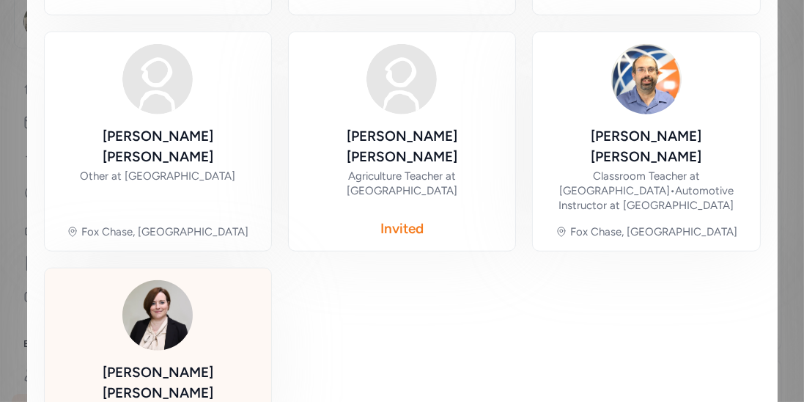
click at [193, 280] on div "Adrienne Usher Fox Chase, KY" at bounding box center [157, 355] width 203 height 151
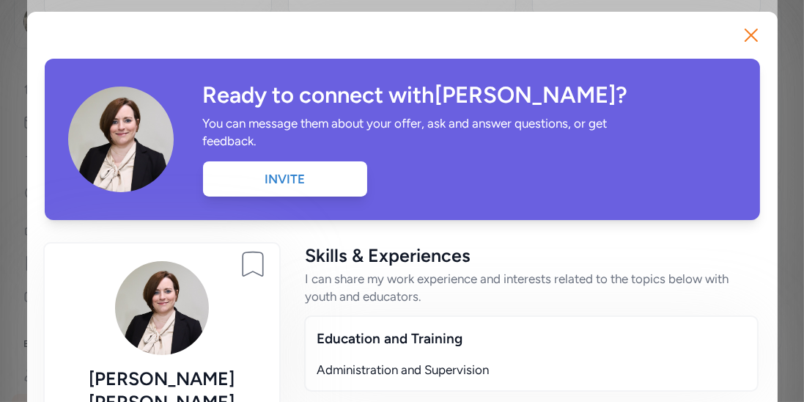
click at [370, 174] on div "Ready to connect with Adrienne ? You can message them about your offer, ask and…" at bounding box center [470, 139] width 534 height 114
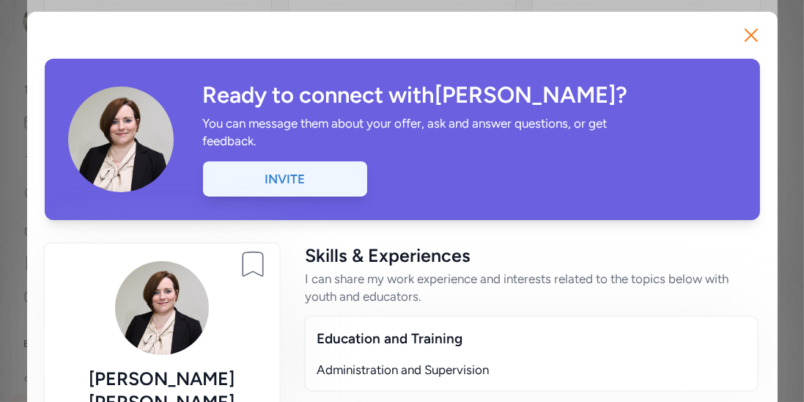
click at [323, 182] on div "Invite" at bounding box center [285, 178] width 164 height 35
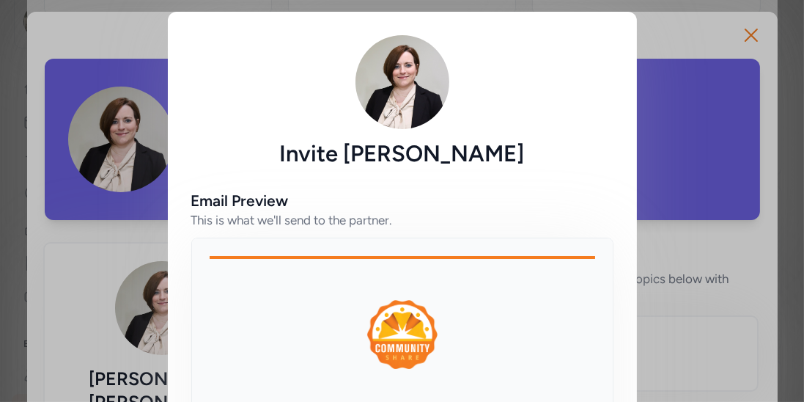
scroll to position [205, 0]
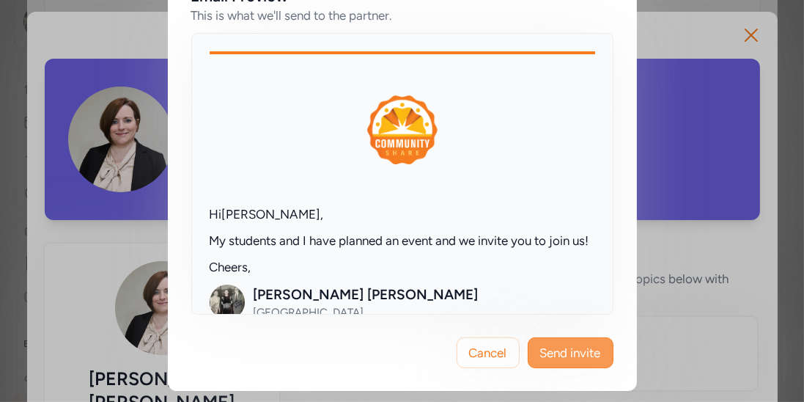
click at [588, 364] on button "Send invite" at bounding box center [571, 352] width 86 height 31
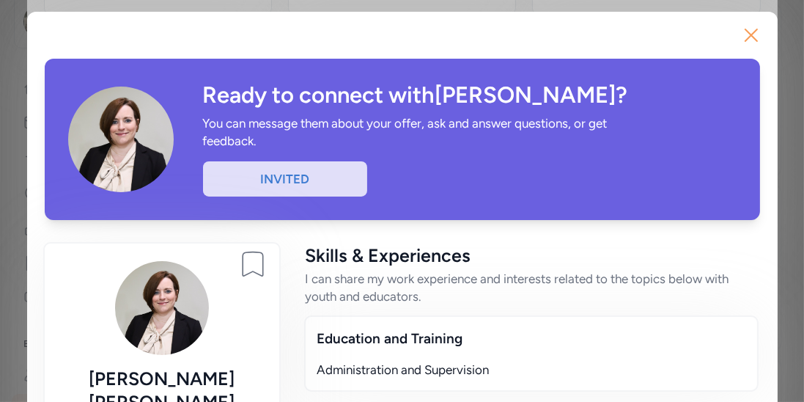
click at [743, 38] on icon "button" at bounding box center [751, 34] width 23 height 23
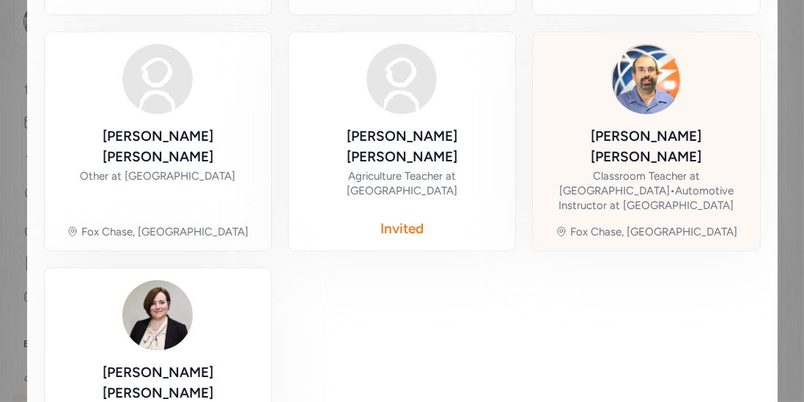
scroll to position [1226, 0]
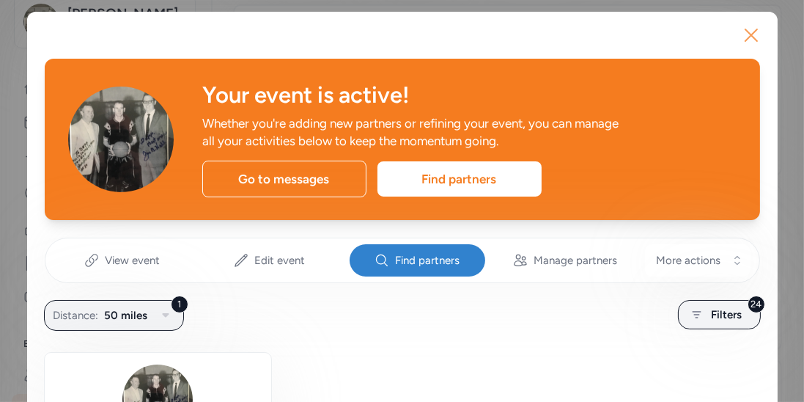
click at [740, 46] on icon "button" at bounding box center [751, 34] width 23 height 23
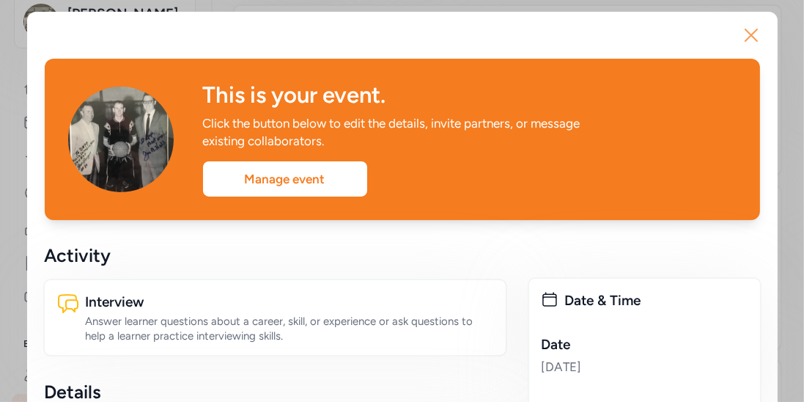
click at [756, 28] on icon "button" at bounding box center [751, 34] width 23 height 23
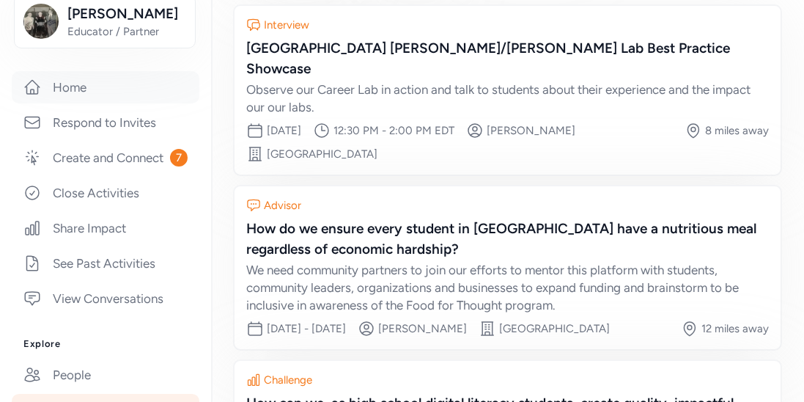
click at [92, 88] on link "Home" at bounding box center [106, 87] width 188 height 32
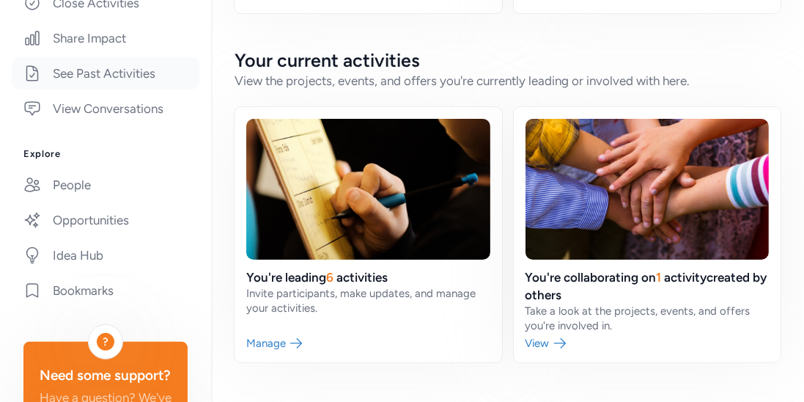
scroll to position [426, 0]
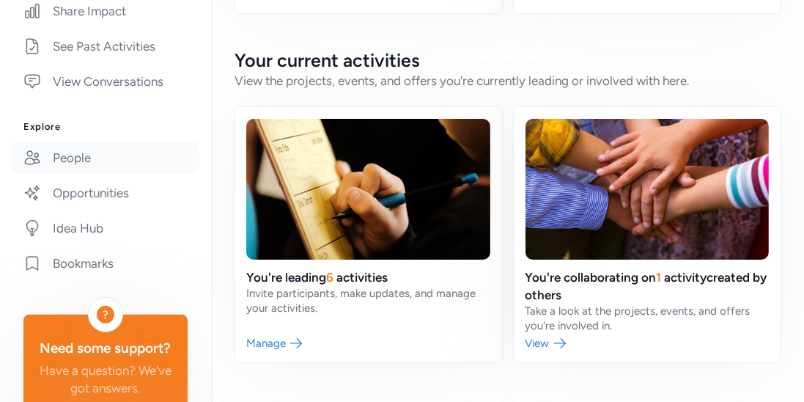
click at [84, 169] on link "People" at bounding box center [106, 157] width 188 height 32
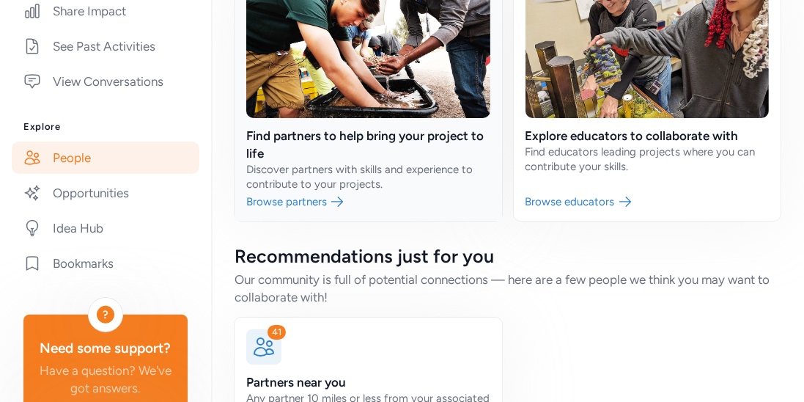
click at [295, 152] on link at bounding box center [369, 93] width 268 height 255
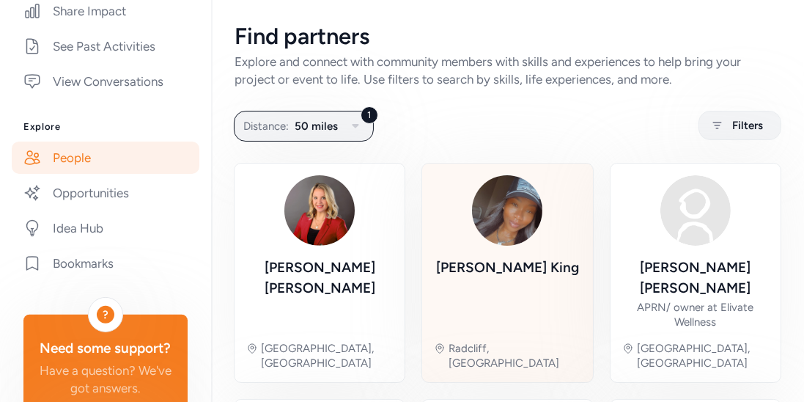
click at [538, 203] on img at bounding box center [507, 210] width 70 height 70
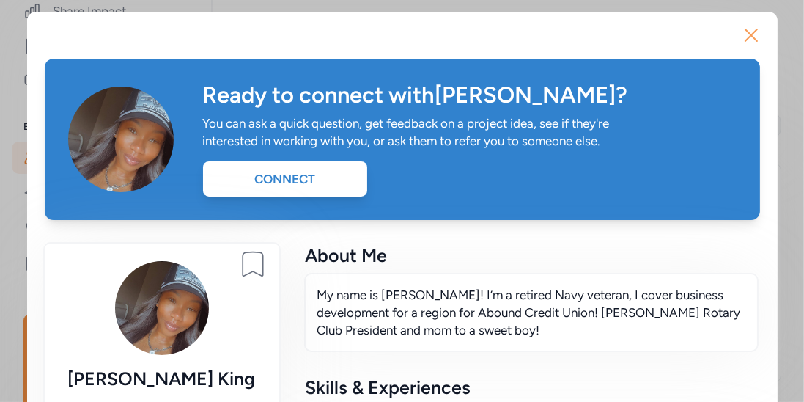
click at [747, 37] on icon "button" at bounding box center [751, 34] width 23 height 23
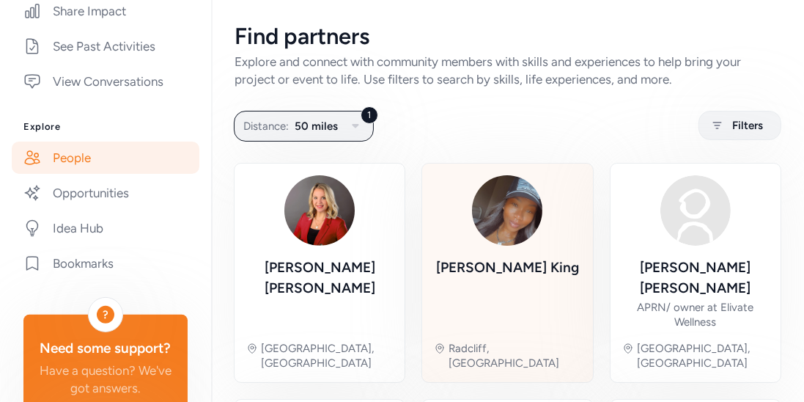
click at [545, 196] on div "Tamika King Radcliff, KY" at bounding box center [507, 272] width 147 height 195
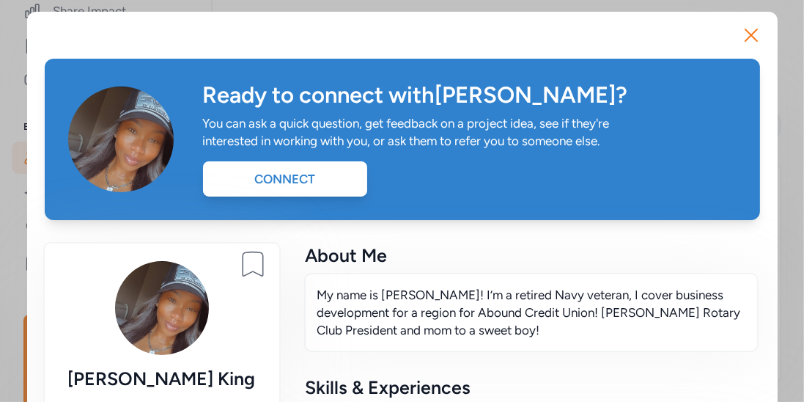
click at [320, 158] on div "Ready to connect with Tamika ? You can ask a quick question, get feedback on a …" at bounding box center [470, 139] width 534 height 114
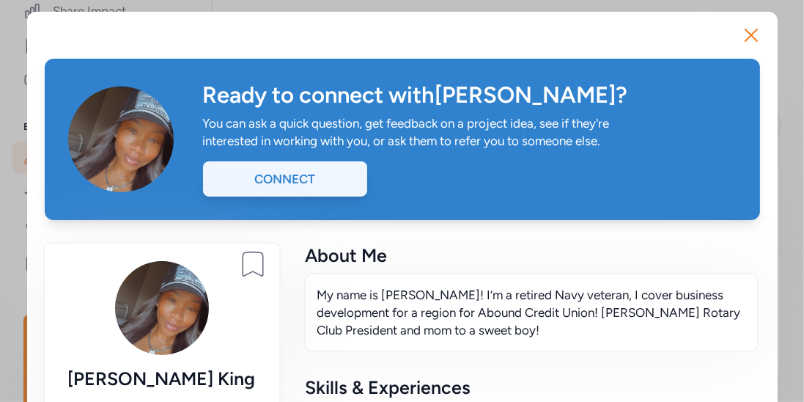
click at [311, 169] on div "Connect" at bounding box center [285, 178] width 164 height 35
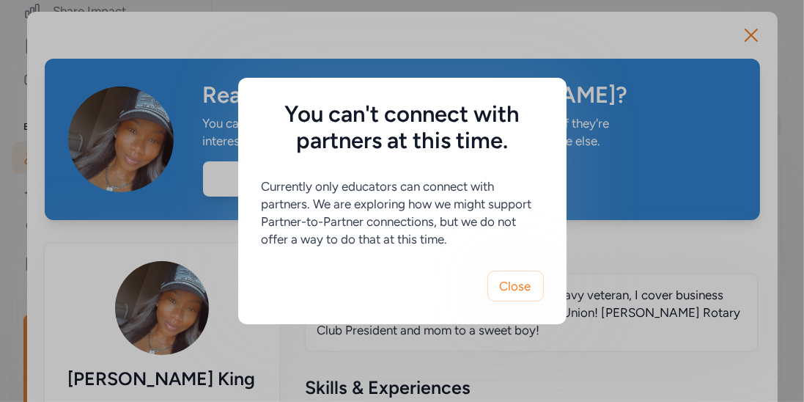
click at [754, 31] on div "You can't connect with partners at this time. Currently only educators can conn…" at bounding box center [402, 201] width 804 height 402
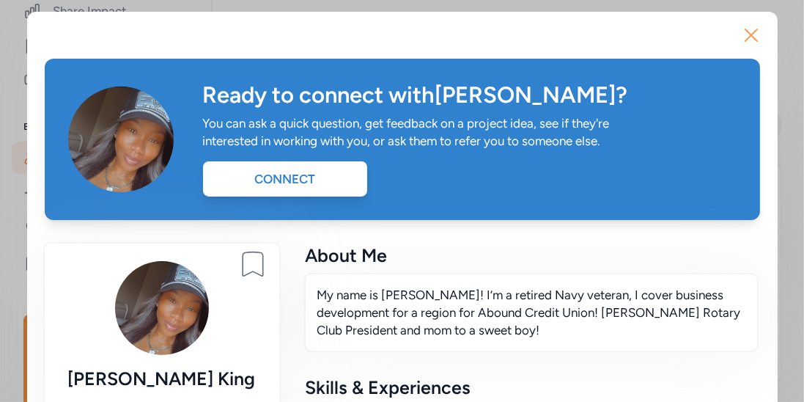
click at [756, 43] on icon "button" at bounding box center [751, 34] width 23 height 23
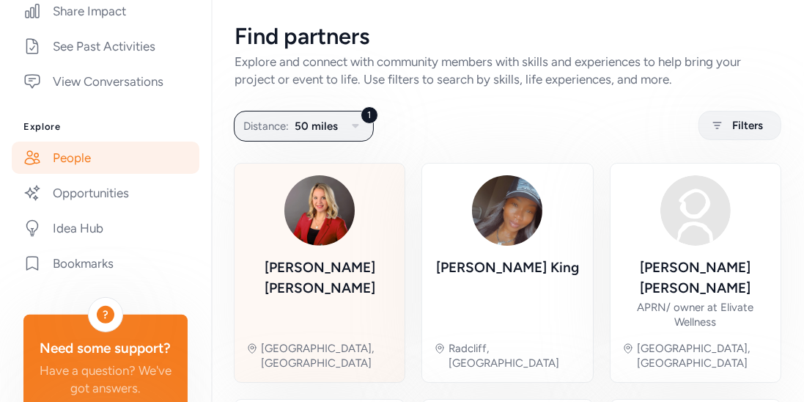
scroll to position [33, 0]
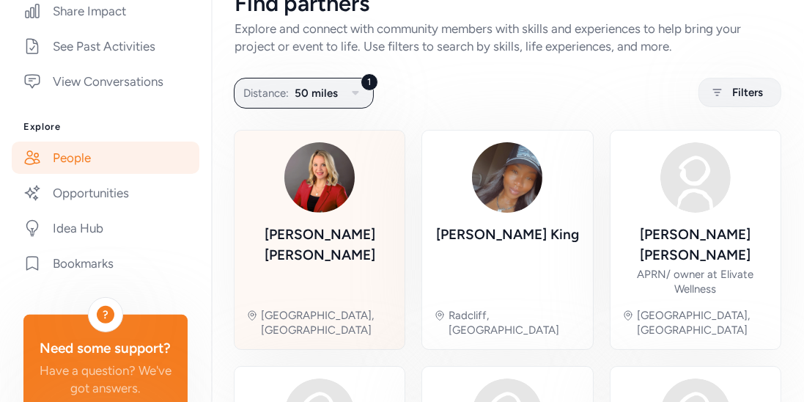
click at [340, 246] on div "Lindsey Trent" at bounding box center [319, 260] width 147 height 72
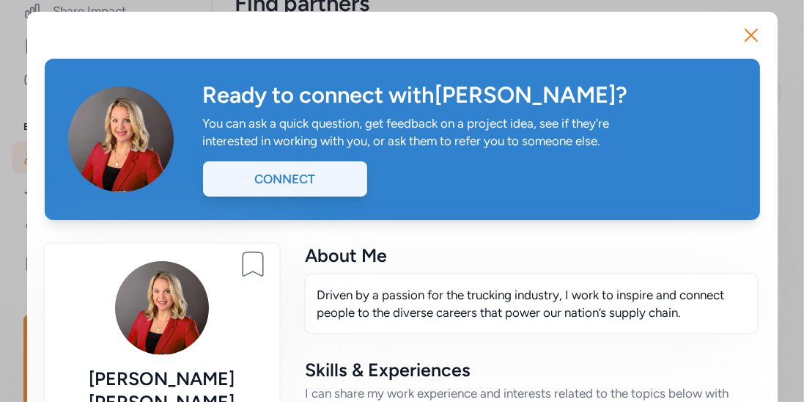
click at [343, 163] on div "Connect" at bounding box center [285, 178] width 164 height 35
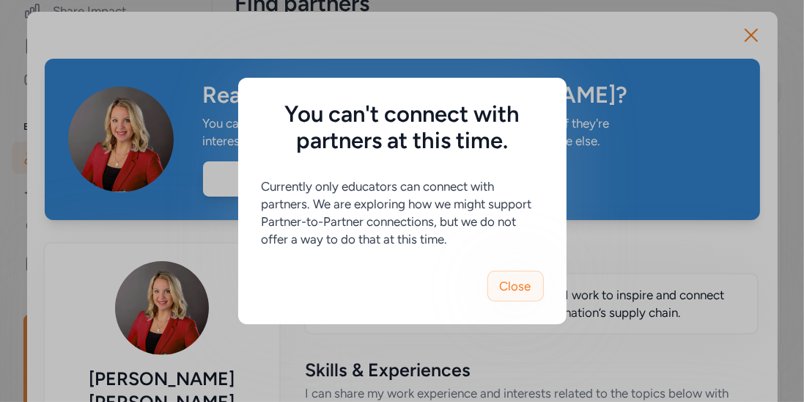
click at [512, 281] on span "Close" at bounding box center [516, 286] width 32 height 18
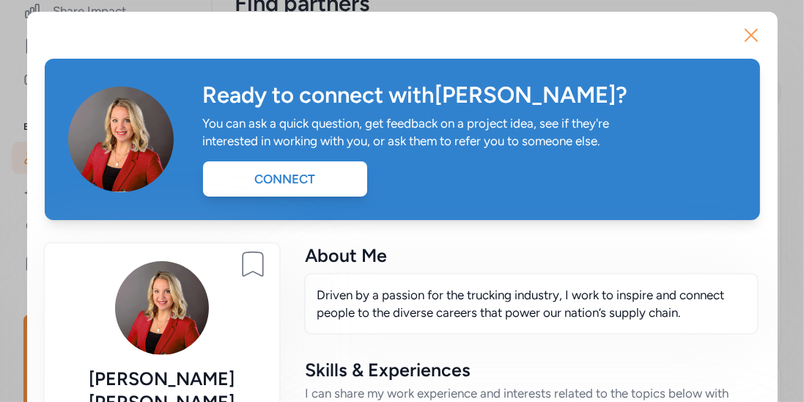
click at [748, 45] on icon "button" at bounding box center [751, 34] width 23 height 23
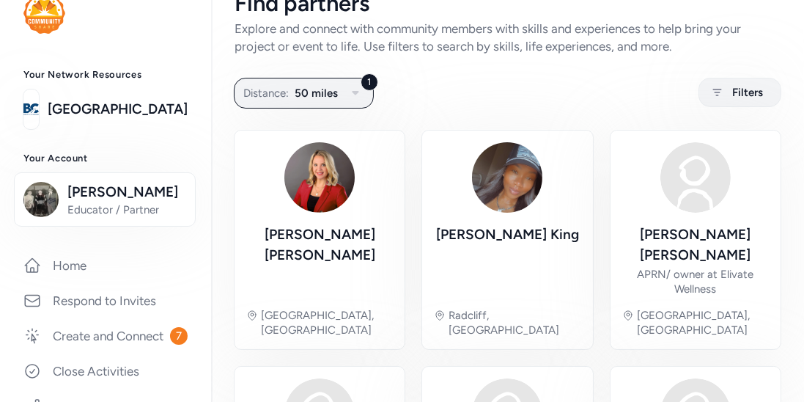
scroll to position [30, 0]
click at [133, 117] on link "[GEOGRAPHIC_DATA]" at bounding box center [118, 110] width 140 height 21
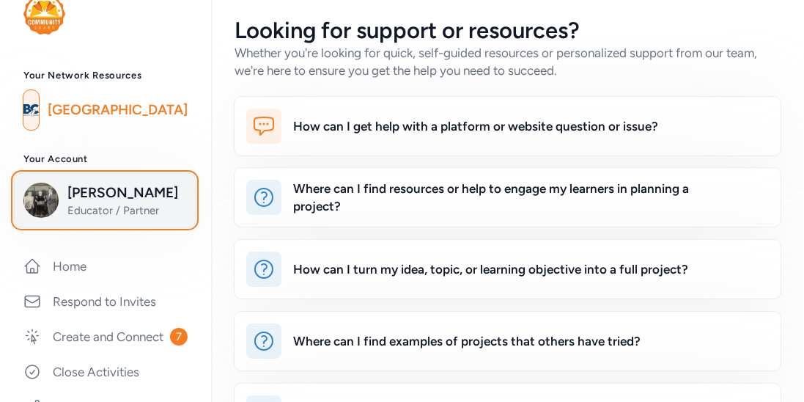
click at [114, 186] on span "[PERSON_NAME]" at bounding box center [126, 193] width 119 height 21
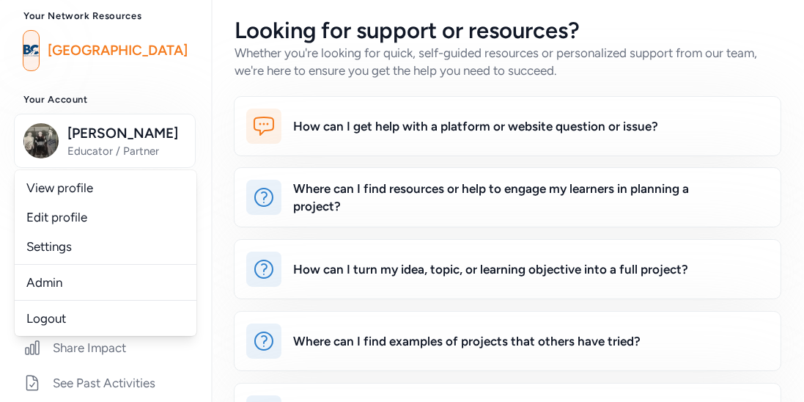
scroll to position [94, 0]
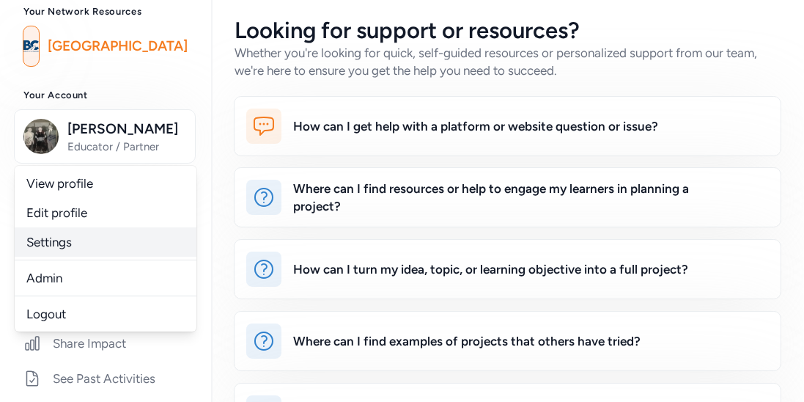
click at [97, 250] on link "Settings" at bounding box center [106, 241] width 182 height 29
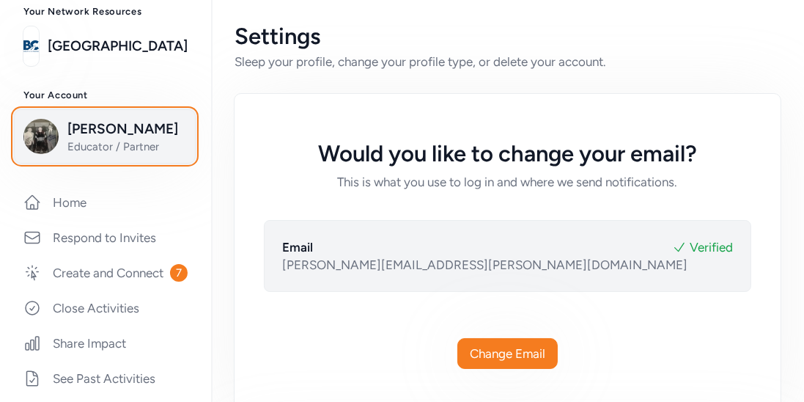
click at [145, 119] on span "[PERSON_NAME]" at bounding box center [126, 129] width 119 height 21
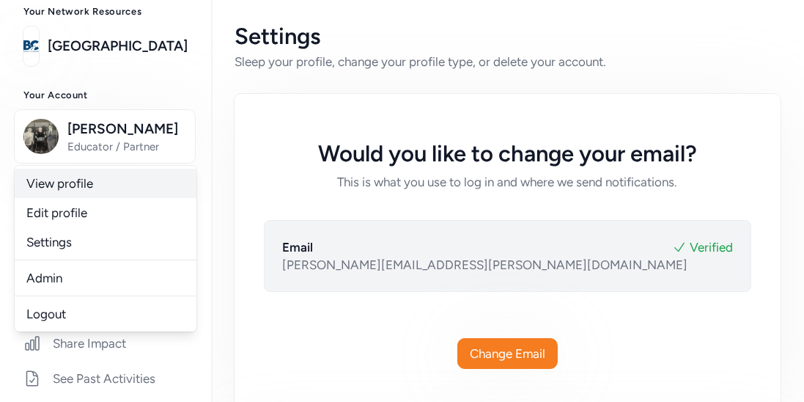
click at [89, 194] on link "View profile" at bounding box center [106, 183] width 182 height 29
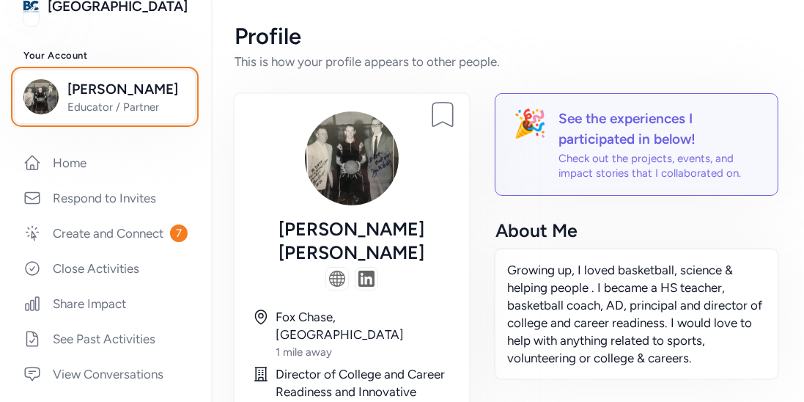
scroll to position [130, 0]
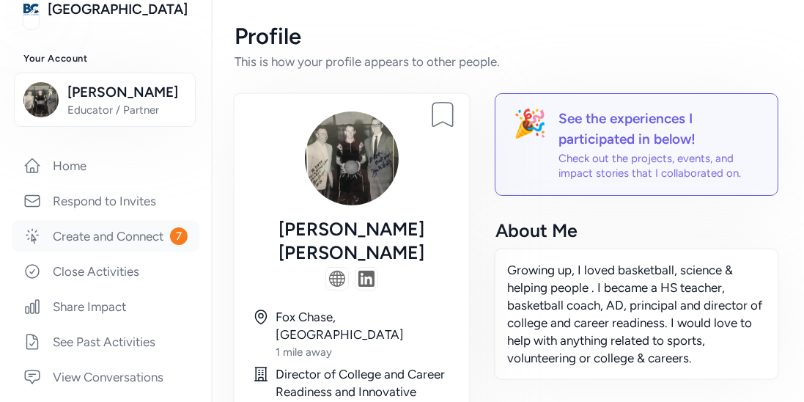
click at [163, 231] on link "Create and Connect 7" at bounding box center [106, 236] width 188 height 32
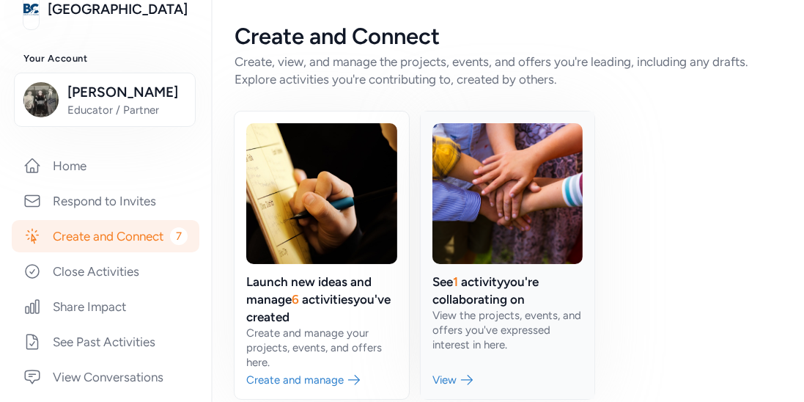
scroll to position [20, 0]
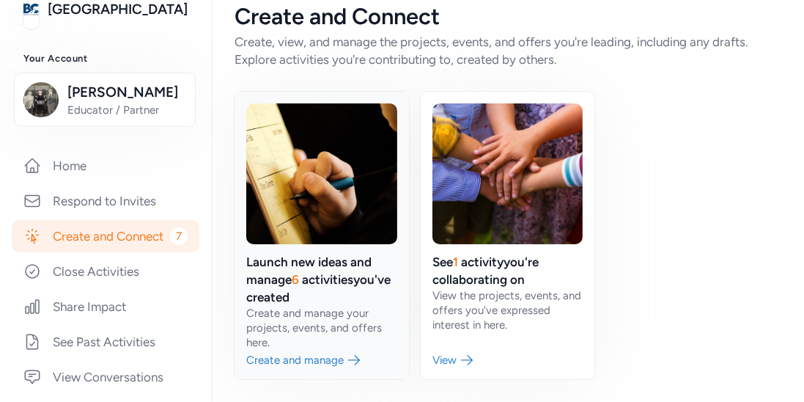
click at [349, 264] on link at bounding box center [322, 235] width 174 height 287
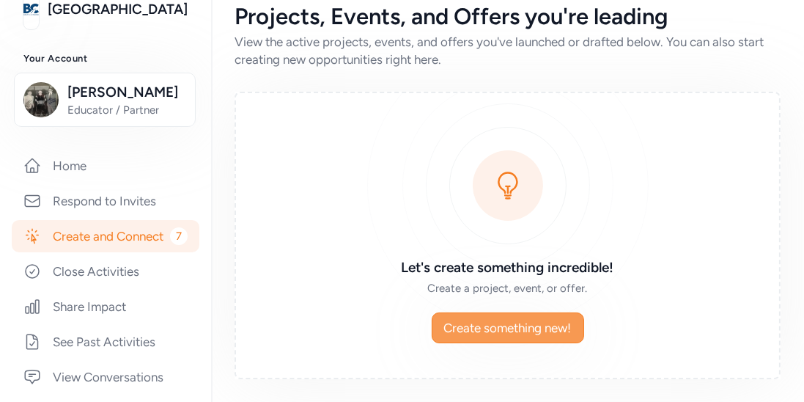
click at [495, 328] on span "Create something new!" at bounding box center [508, 328] width 128 height 18
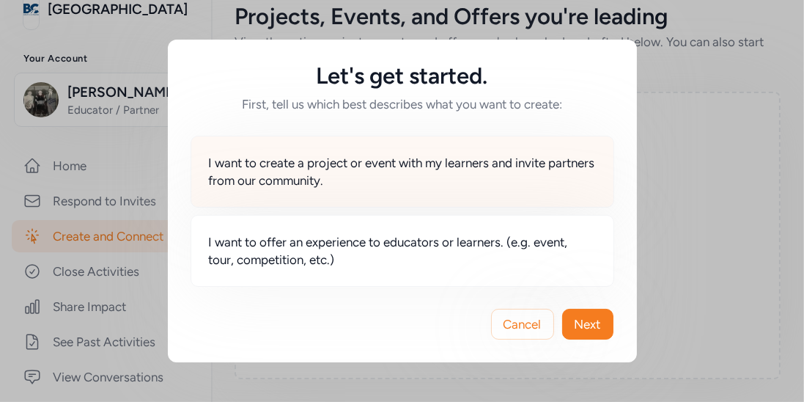
click at [455, 174] on span "I want to create a project or event with my learners and invite partners from o…" at bounding box center [402, 171] width 387 height 35
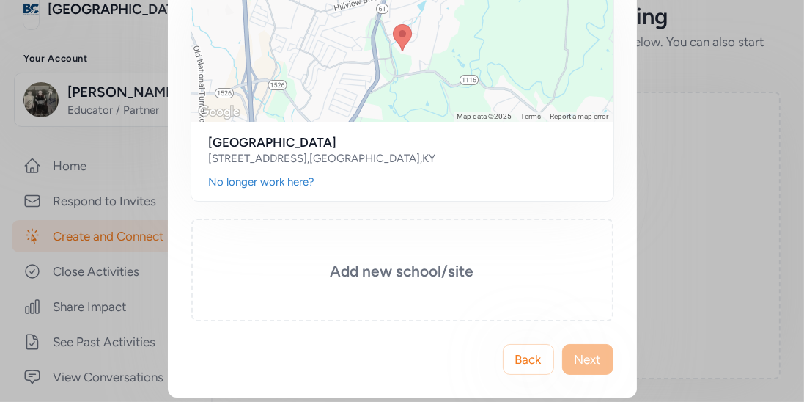
scroll to position [194, 0]
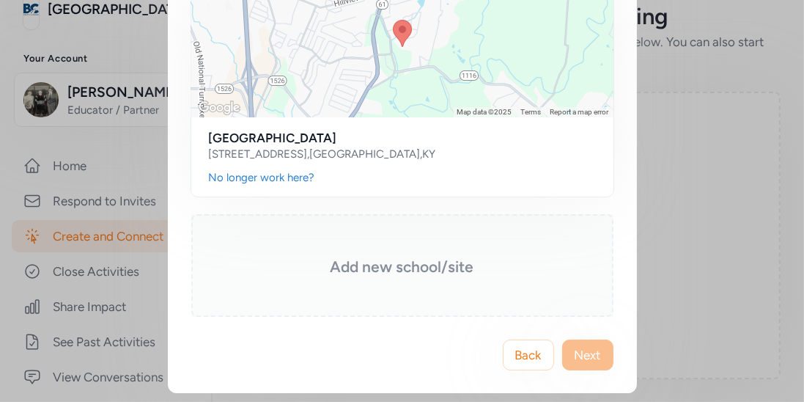
click at [402, 267] on h3 "Add new school/site" at bounding box center [402, 267] width 349 height 21
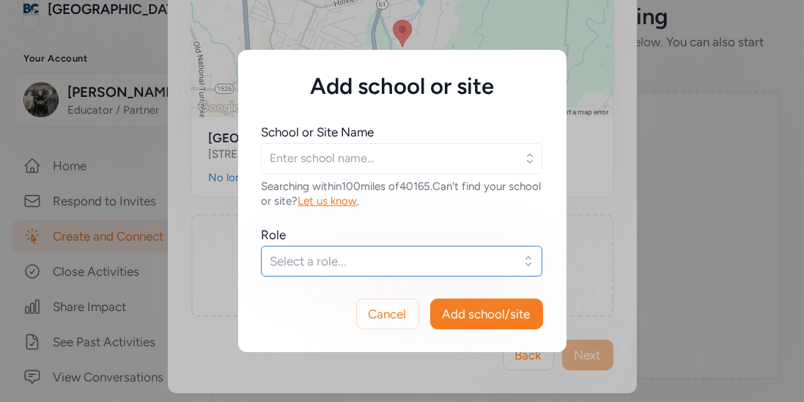
click at [378, 254] on span "Select a role..." at bounding box center [392, 261] width 242 height 18
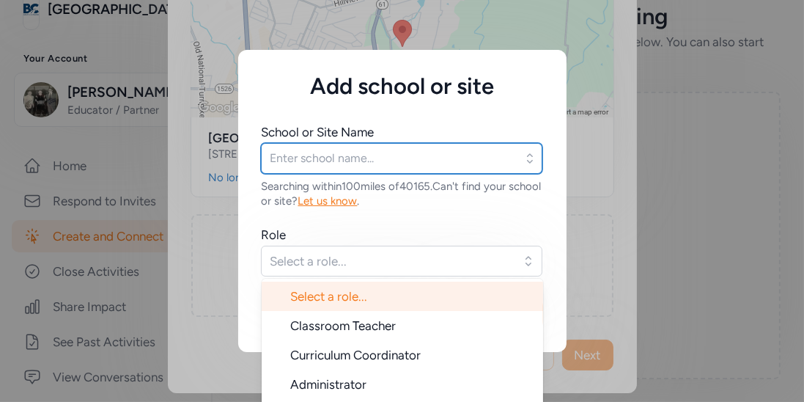
click at [424, 156] on input "text" at bounding box center [401, 158] width 281 height 31
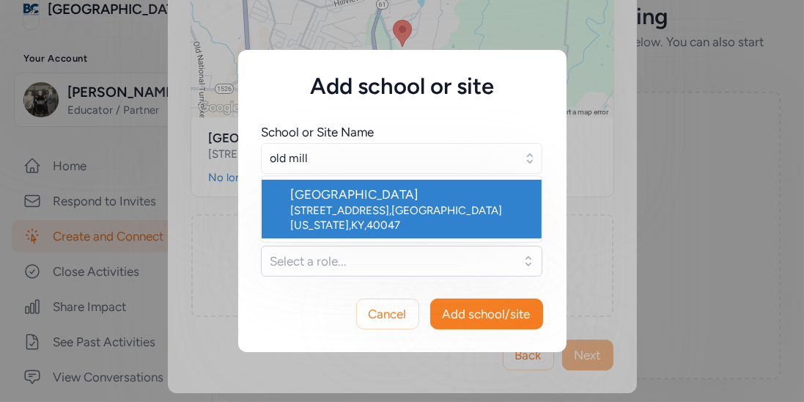
click at [415, 189] on div "[GEOGRAPHIC_DATA]" at bounding box center [410, 194] width 239 height 18
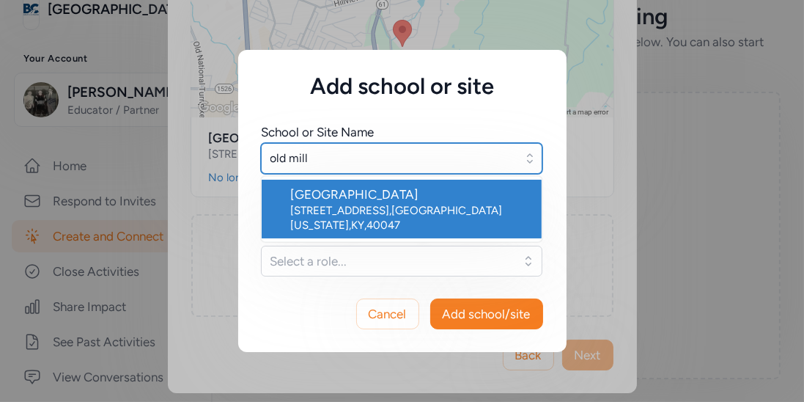
type input "[GEOGRAPHIC_DATA]"
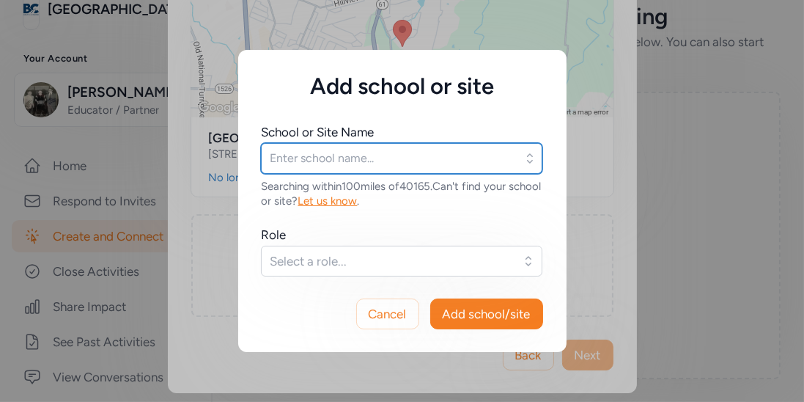
type input "[GEOGRAPHIC_DATA]"
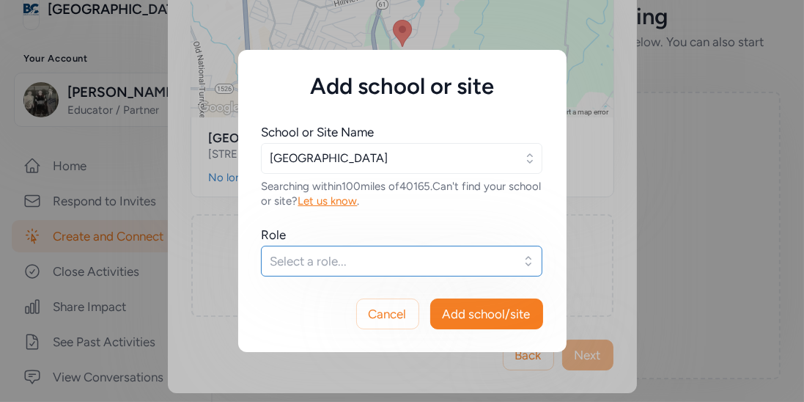
click at [377, 246] on button "Select a role..." at bounding box center [401, 261] width 281 height 31
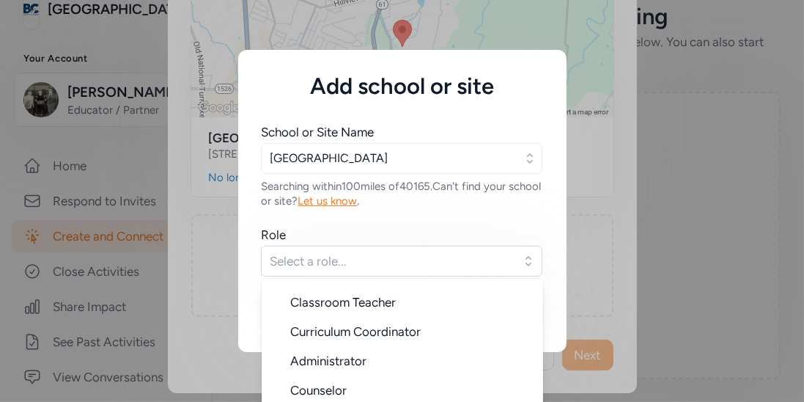
scroll to position [64, 0]
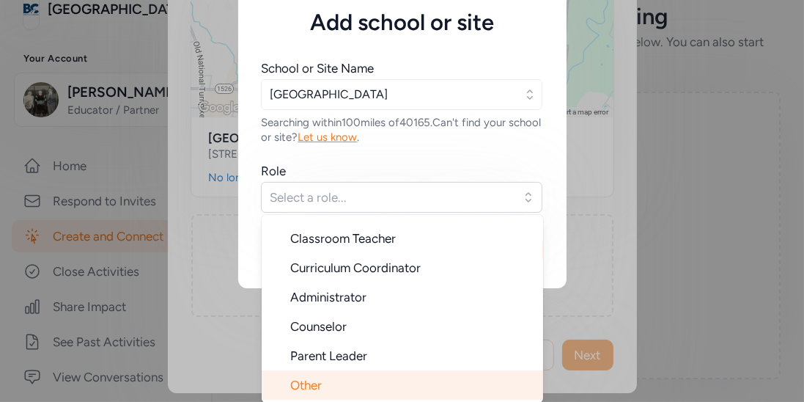
click at [329, 375] on li "Other" at bounding box center [402, 384] width 281 height 29
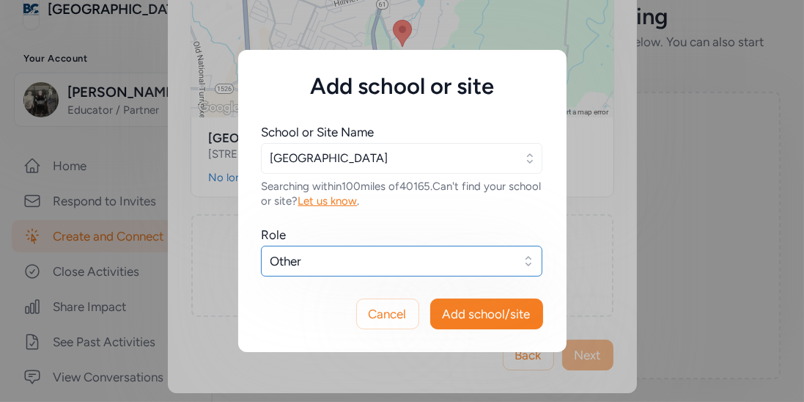
scroll to position [0, 0]
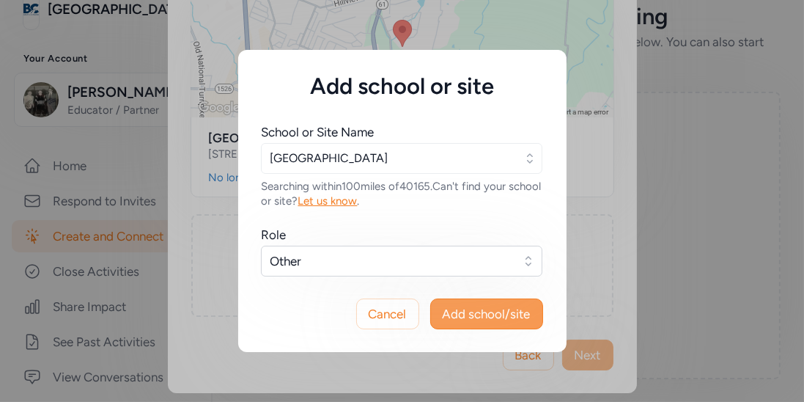
click at [449, 305] on span "Add school/site" at bounding box center [487, 314] width 88 height 18
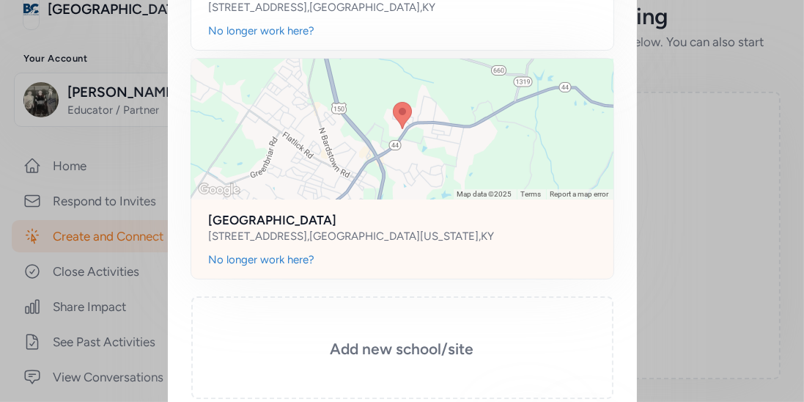
scroll to position [342, 0]
click at [424, 144] on div at bounding box center [402, 127] width 422 height 141
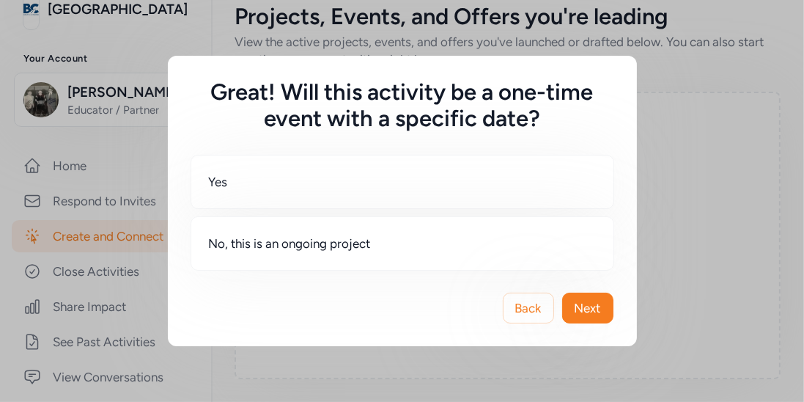
scroll to position [0, 0]
click at [545, 314] on button "Back" at bounding box center [528, 307] width 51 height 31
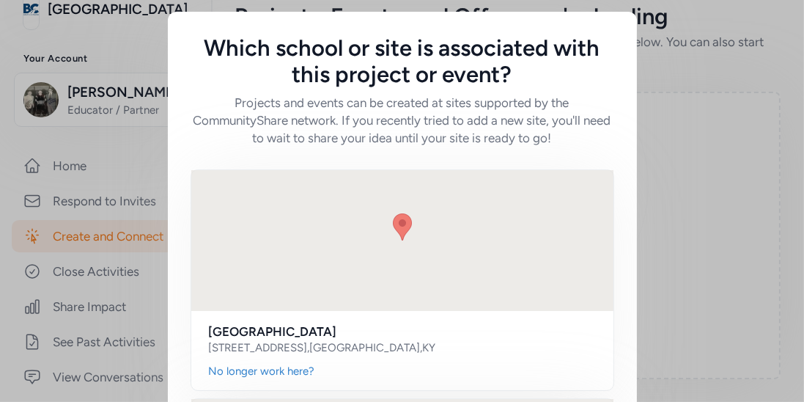
click at [545, 314] on div "Zoneton Middle School 797 Old Preston Hwy N , Shepherdsville , KY" at bounding box center [402, 337] width 422 height 53
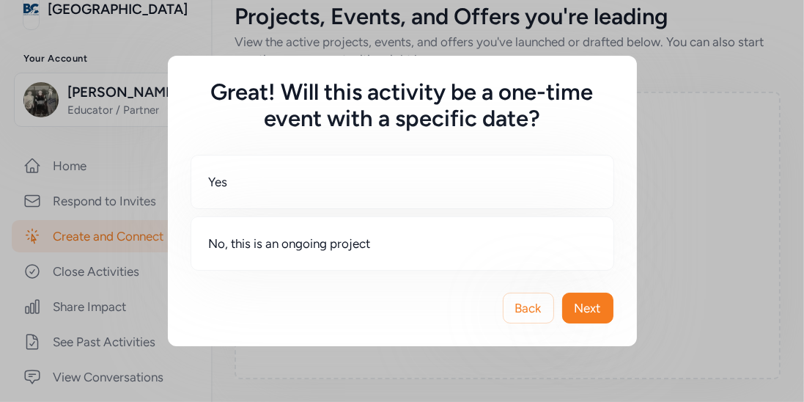
click at [545, 314] on button "Back" at bounding box center [528, 307] width 51 height 31
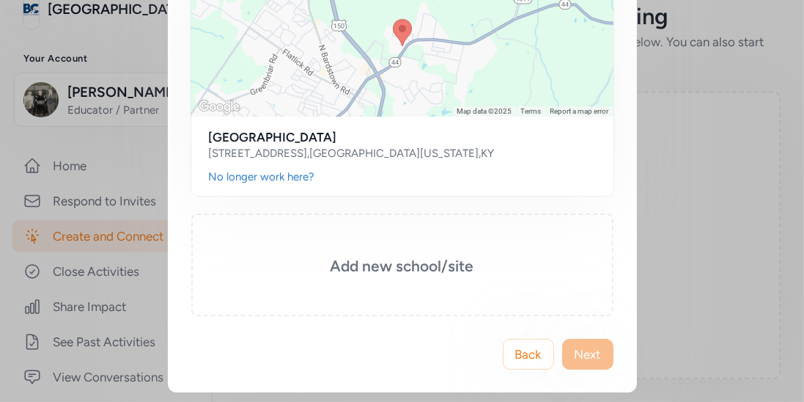
scroll to position [422, 0]
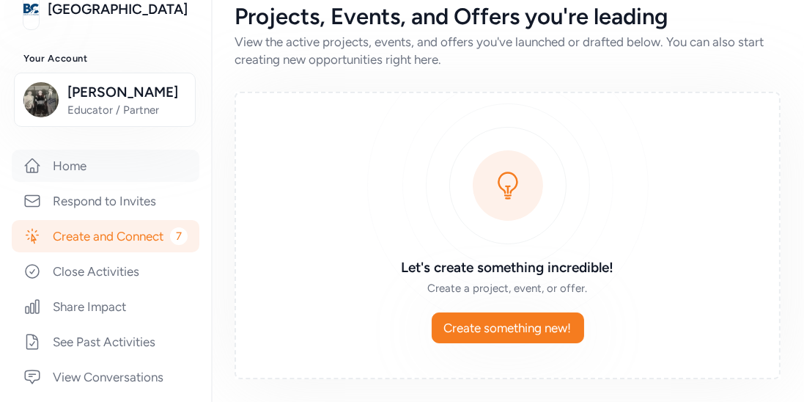
click at [93, 163] on link "Home" at bounding box center [106, 166] width 188 height 32
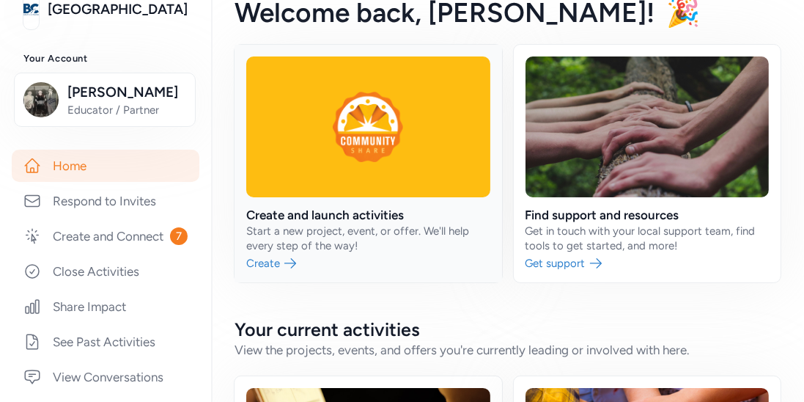
click at [358, 217] on link at bounding box center [369, 164] width 268 height 238
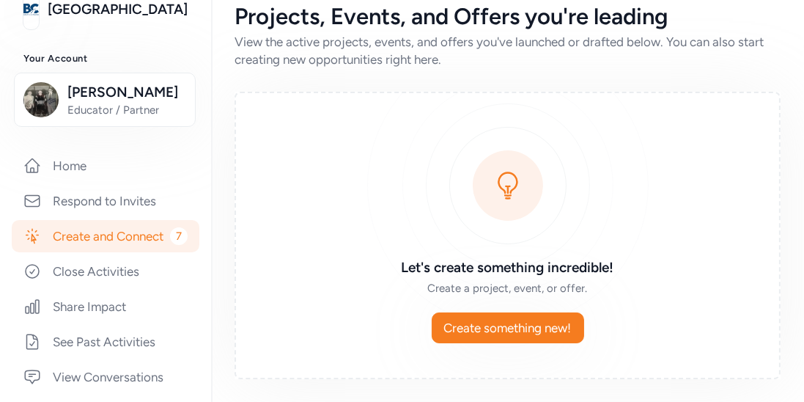
scroll to position [152, 0]
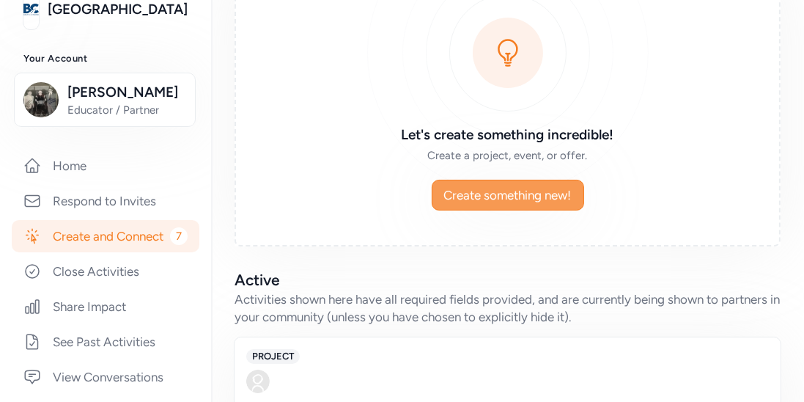
click at [517, 191] on span "Create something new!" at bounding box center [508, 195] width 128 height 18
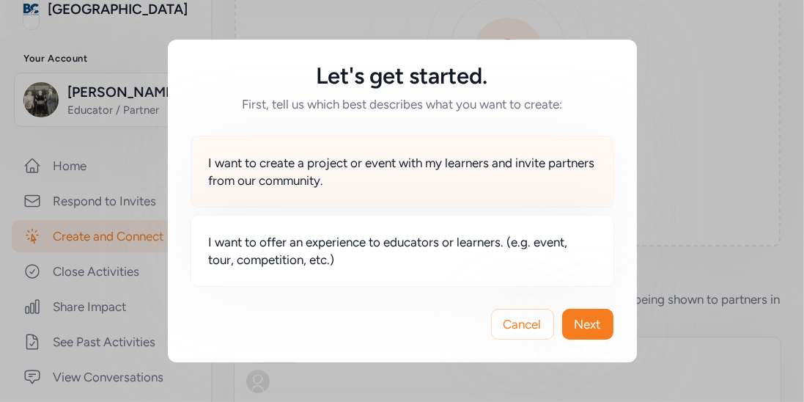
click at [479, 177] on span "I want to create a project or event with my learners and invite partners from o…" at bounding box center [402, 171] width 387 height 35
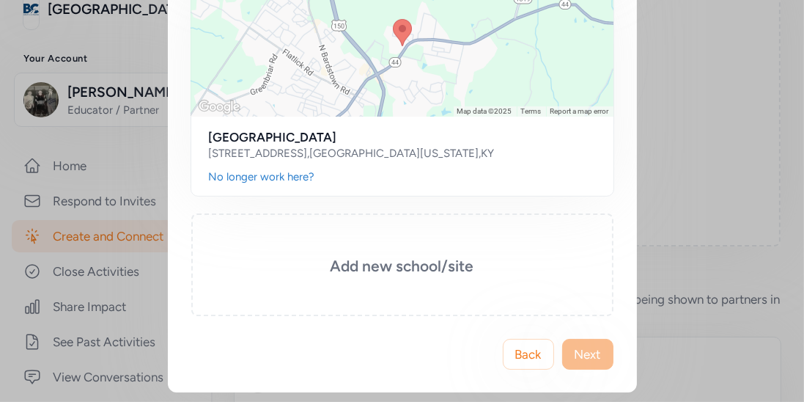
scroll to position [422, 0]
click at [528, 361] on span "Back" at bounding box center [528, 355] width 26 height 18
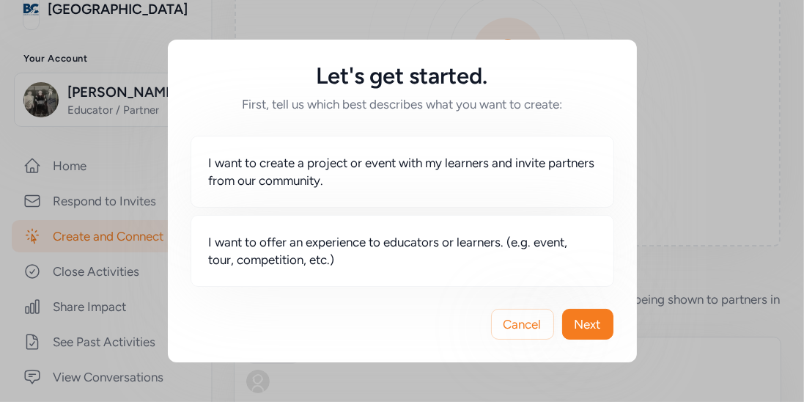
click at [688, 75] on div "Let's get started. First, tell us which best describes what you want to create:…" at bounding box center [402, 201] width 804 height 402
